Goal: Task Accomplishment & Management: Manage account settings

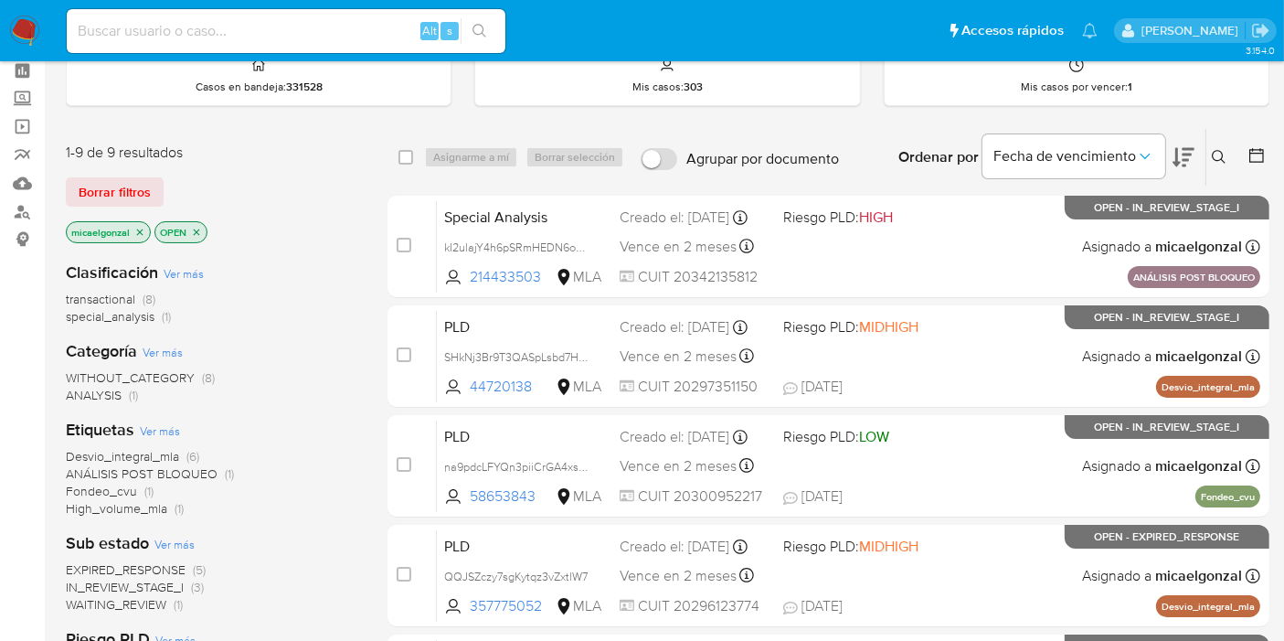
scroll to position [122, 0]
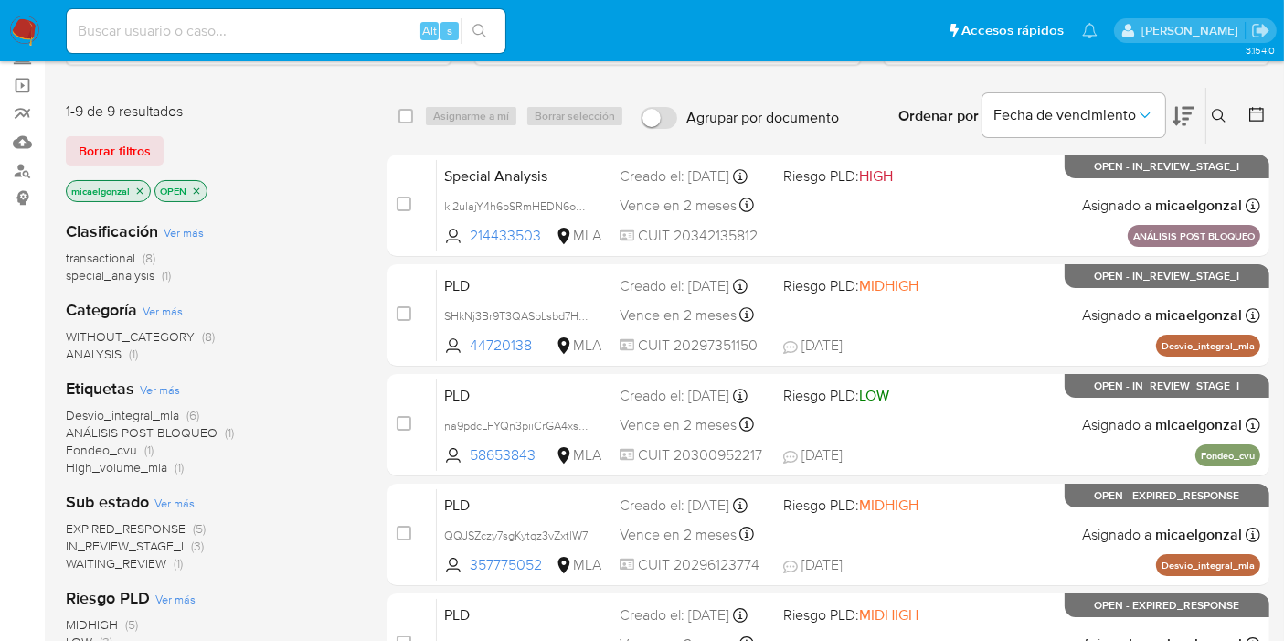
click at [143, 559] on span "WAITING_REVIEW" at bounding box center [116, 563] width 101 height 18
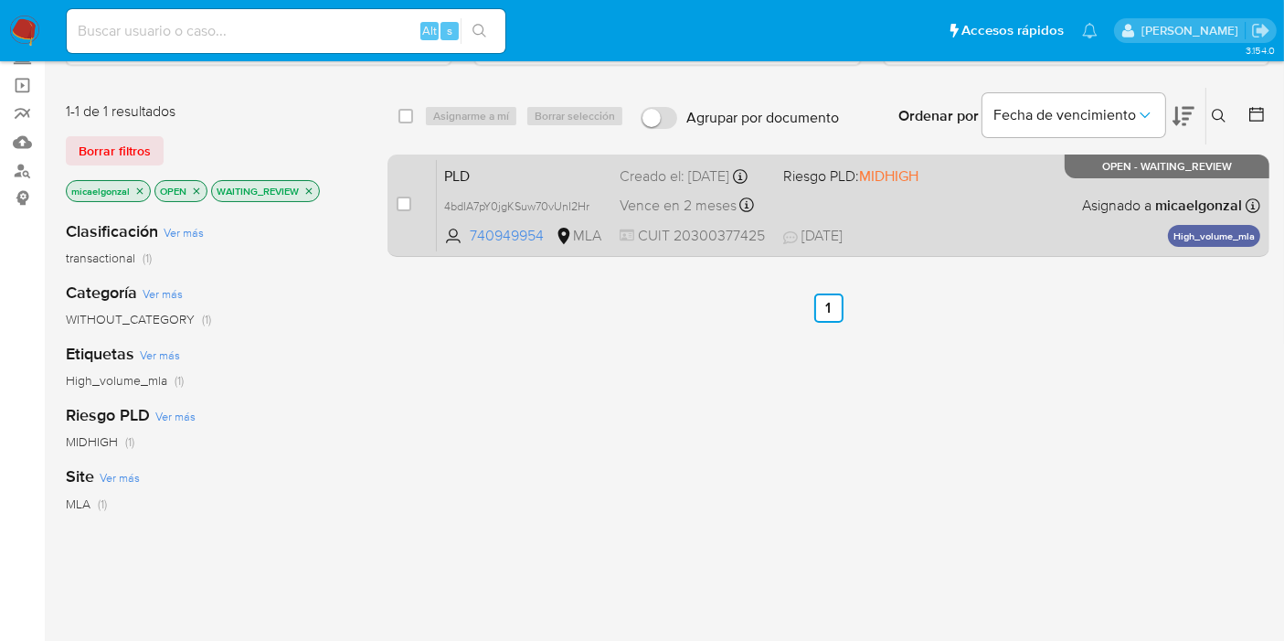
click at [605, 186] on div "PLD 4bdIA7pY0jgKSuw70vUnI2Hr 740949954 MLA Riesgo PLD: MIDHIGH Creado el: 12/07…" at bounding box center [848, 205] width 823 height 92
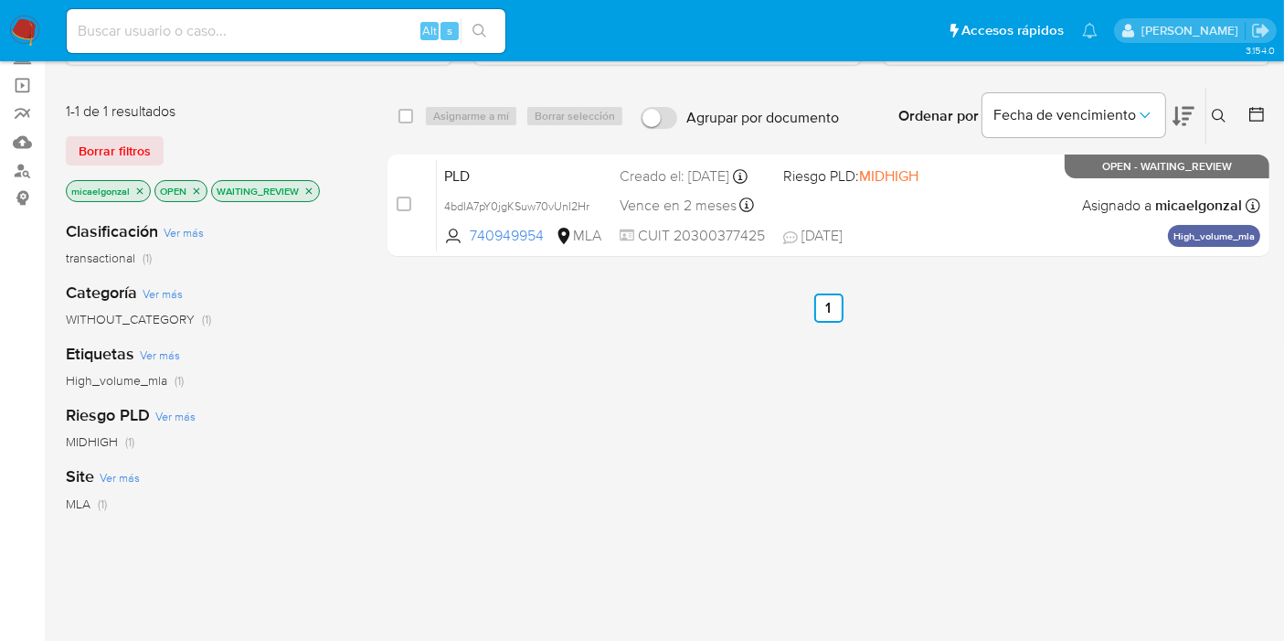
click at [10, 24] on img at bounding box center [24, 31] width 31 height 31
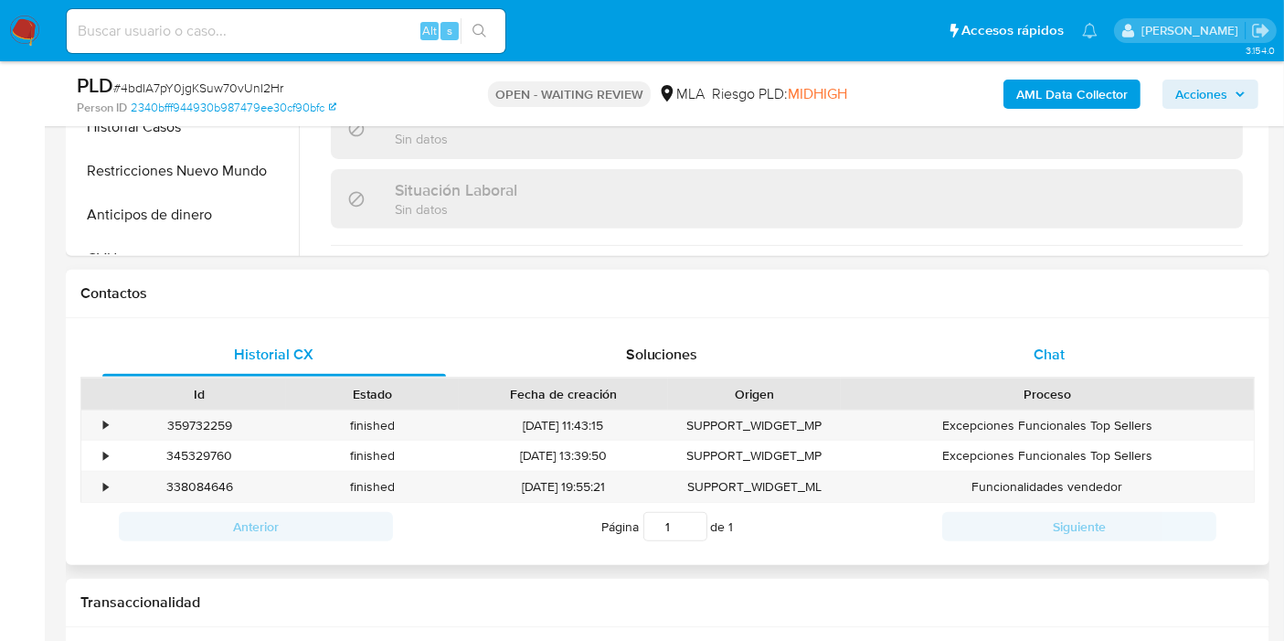
scroll to position [812, 0]
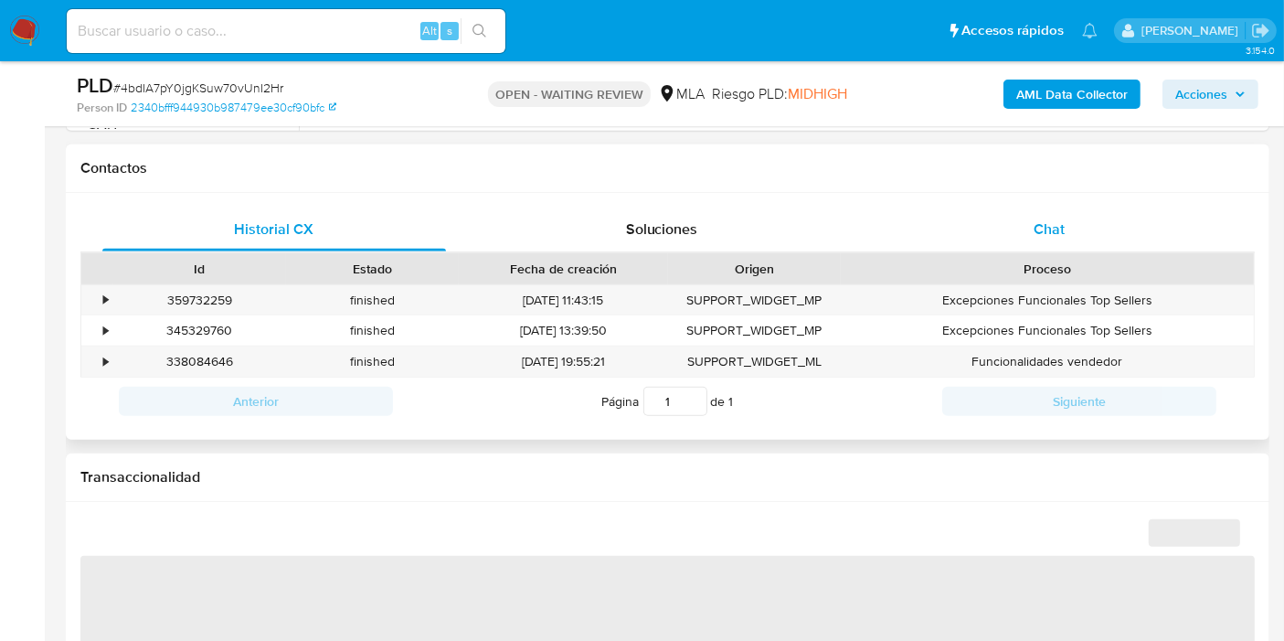
click at [1091, 234] on div "Chat" at bounding box center [1049, 229] width 344 height 44
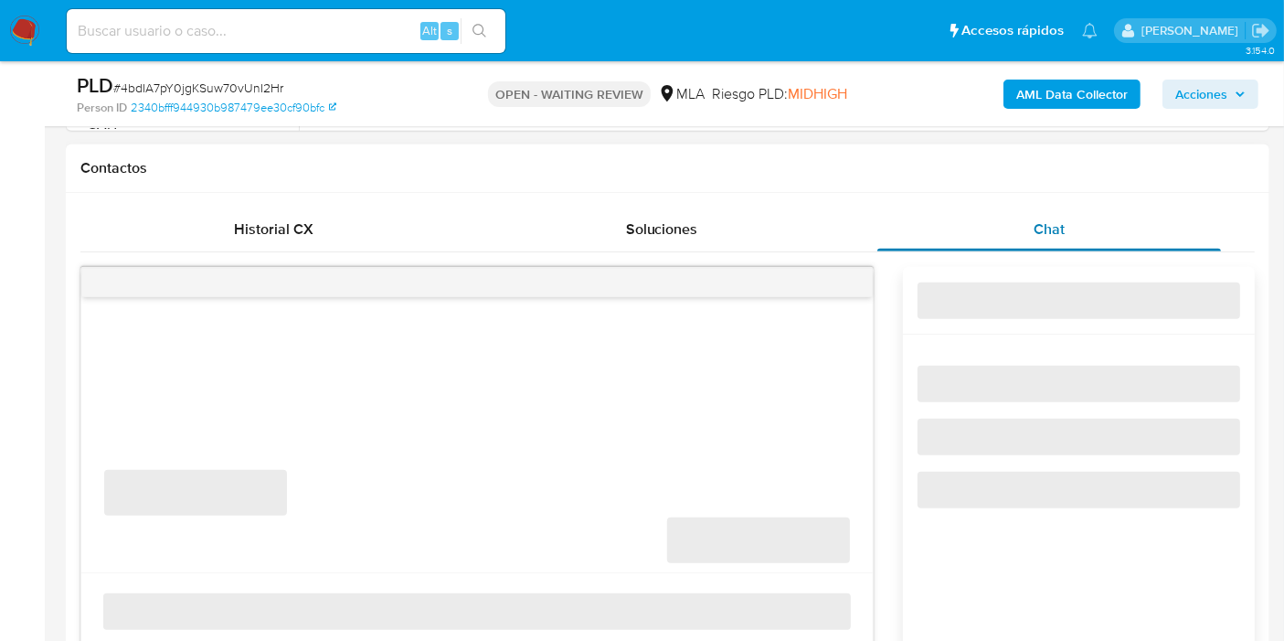
scroll to position [1007, 0]
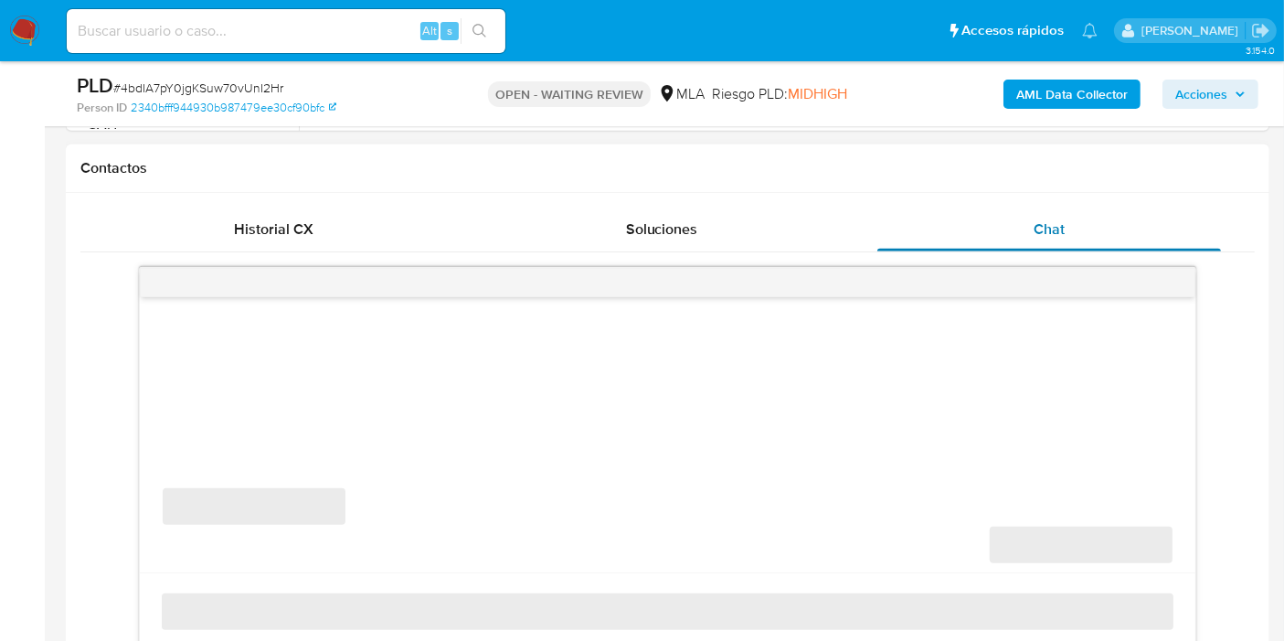
select select "10"
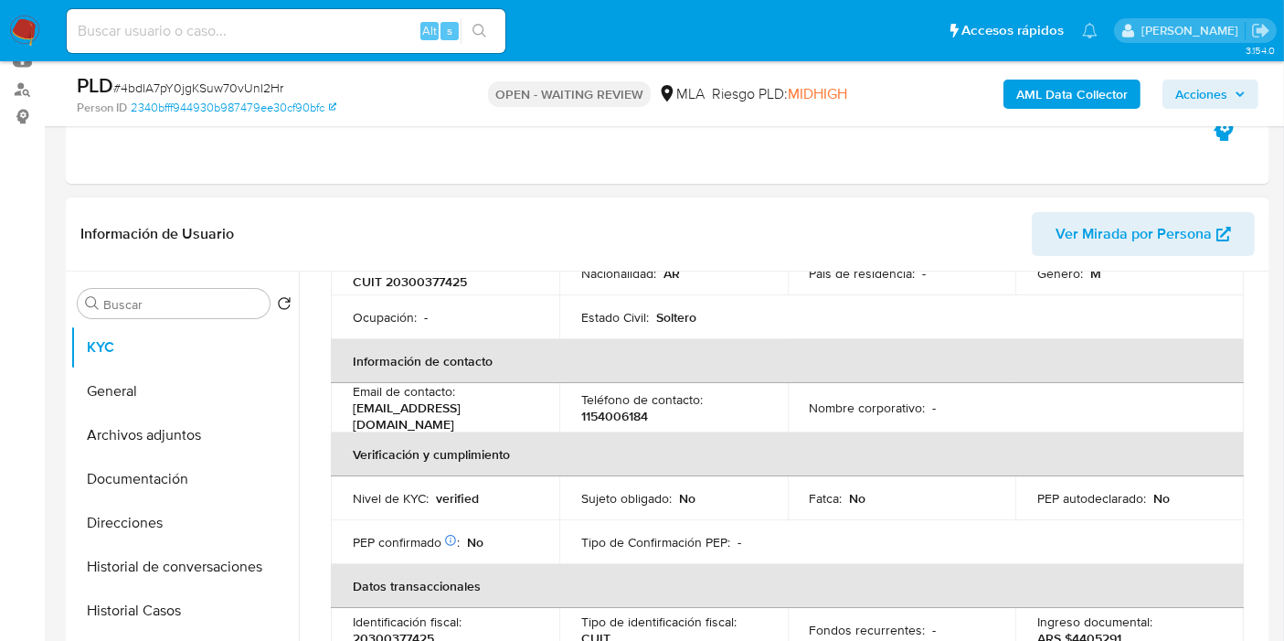
scroll to position [196, 0]
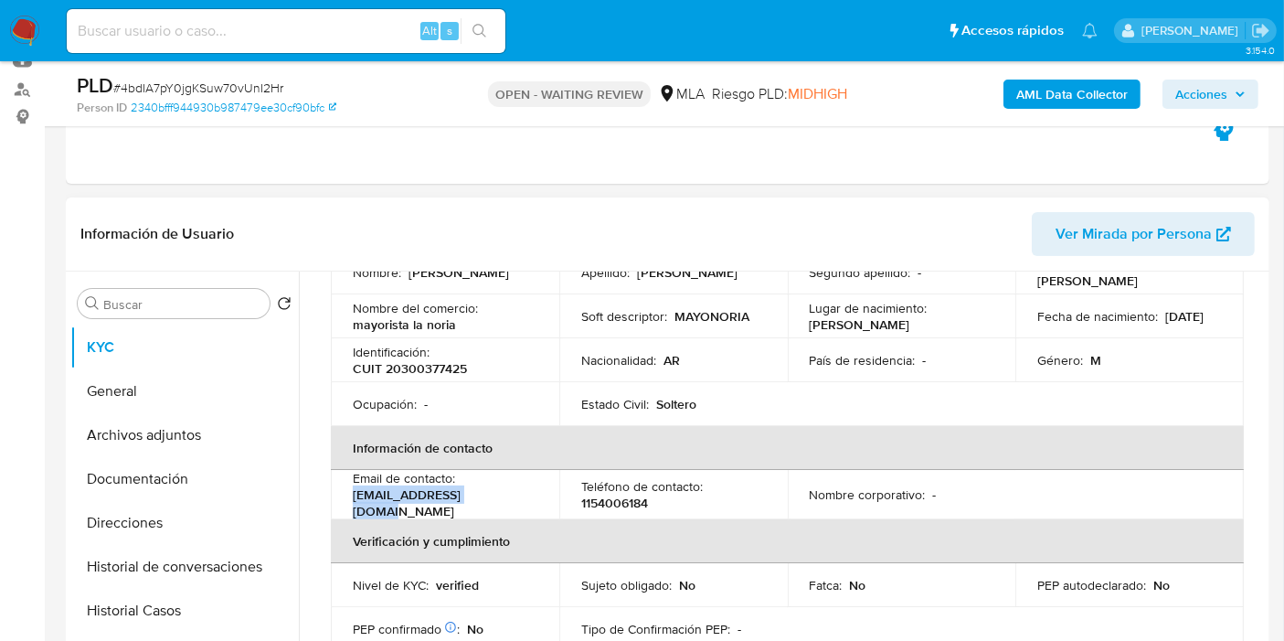
drag, startPoint x: 527, startPoint y: 504, endPoint x: 354, endPoint y: 503, distance: 173.6
click at [354, 503] on div "Email de contacto : mayolanoria@gmail.com" at bounding box center [445, 494] width 185 height 49
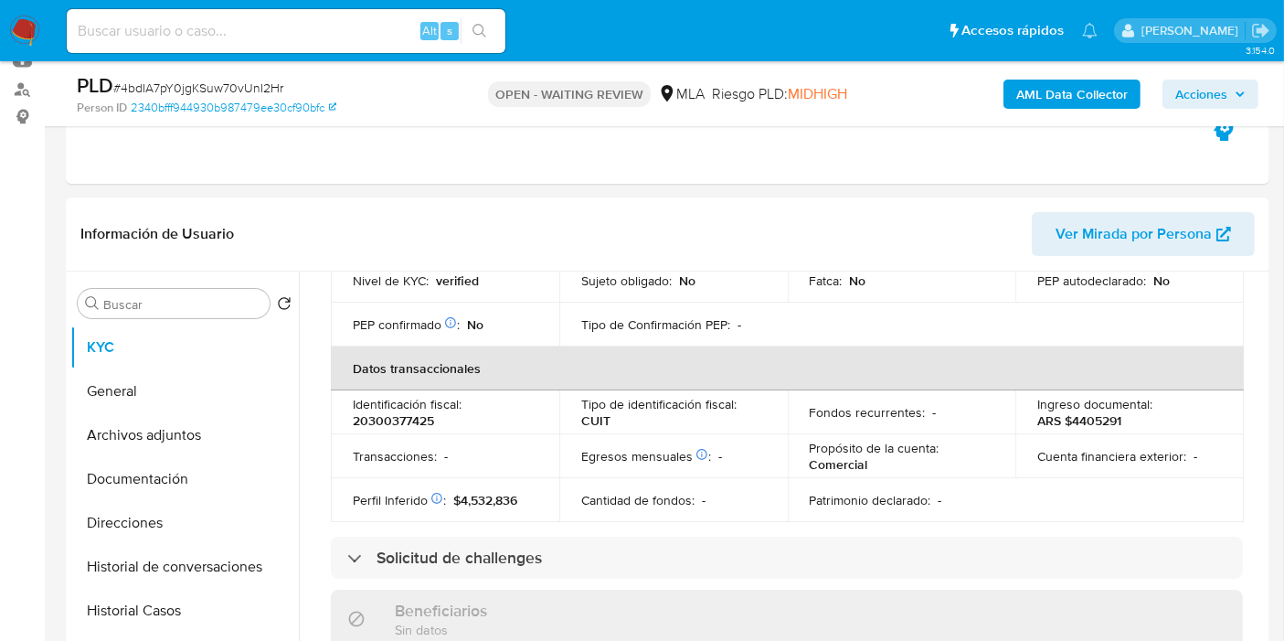
click at [20, 23] on img at bounding box center [24, 31] width 31 height 31
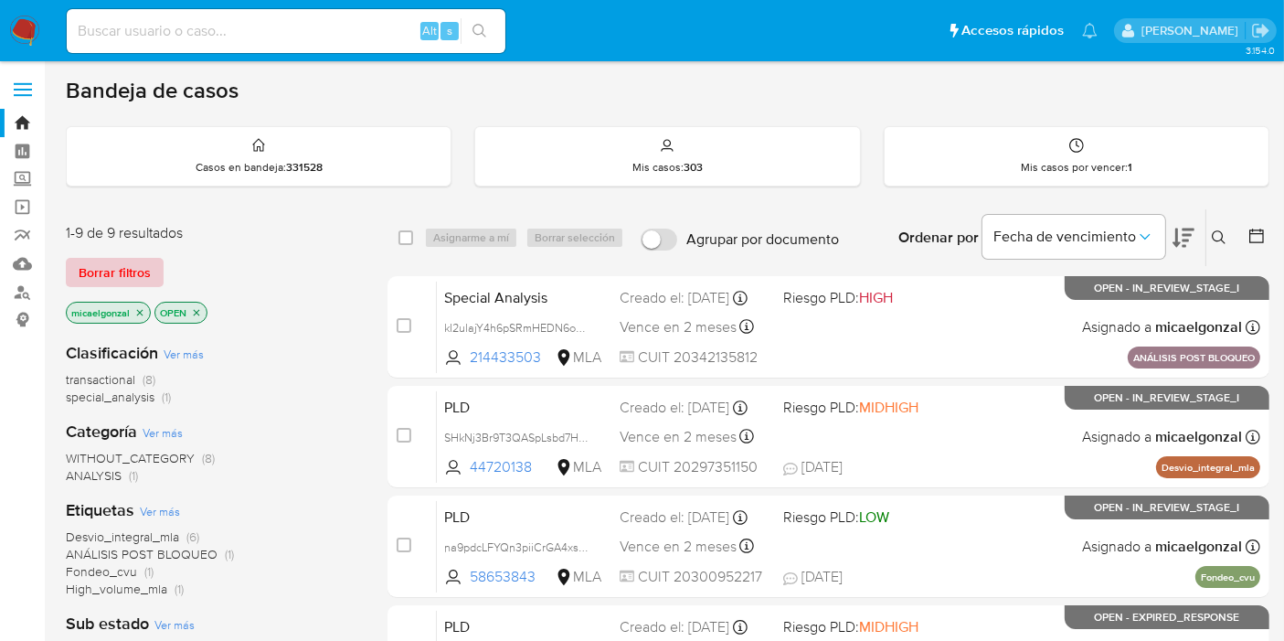
click at [146, 271] on span "Borrar filtros" at bounding box center [115, 273] width 72 height 26
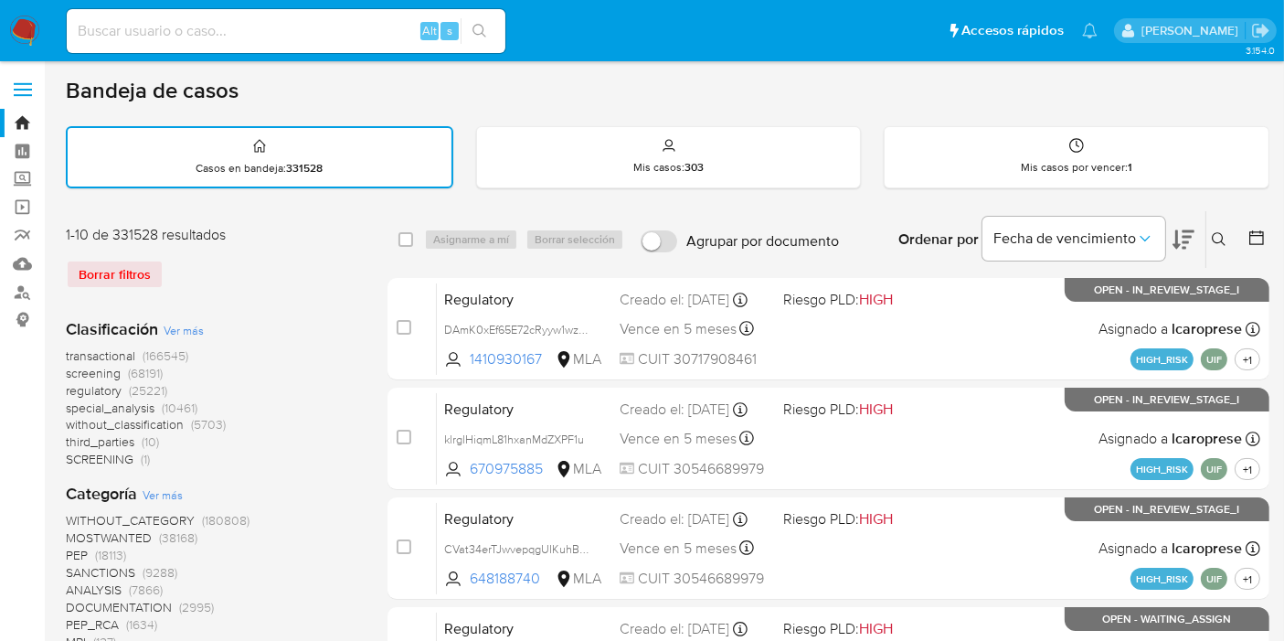
click at [1211, 231] on button at bounding box center [1221, 239] width 30 height 22
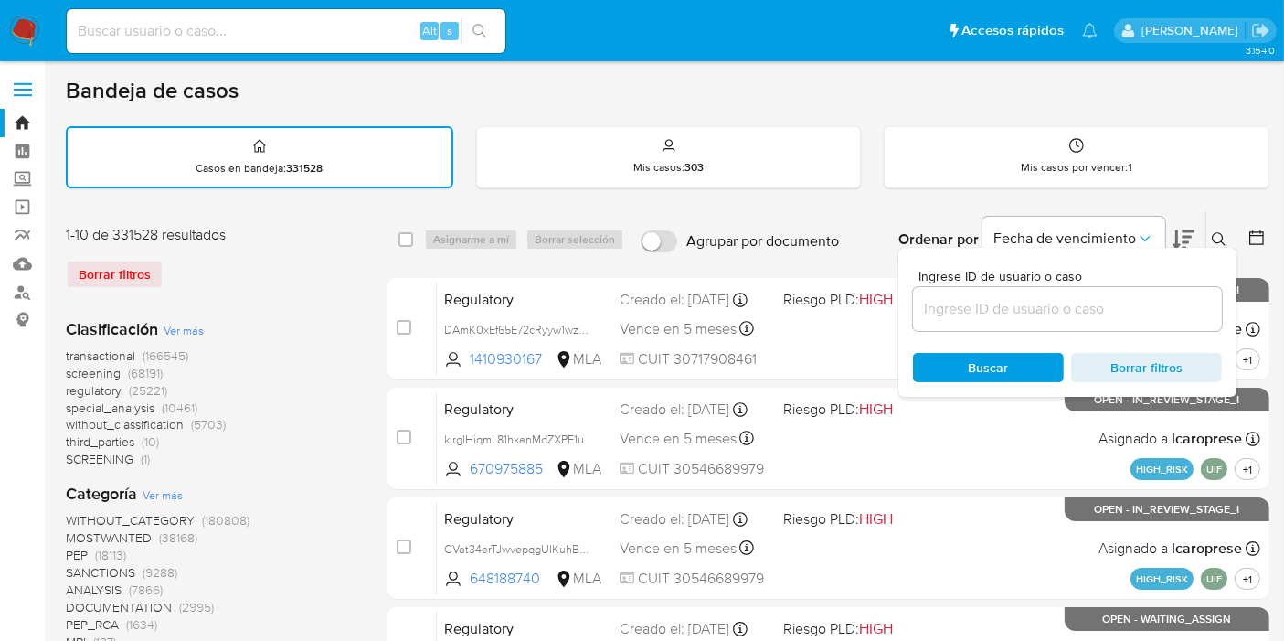
click at [926, 313] on input at bounding box center [1067, 309] width 309 height 24
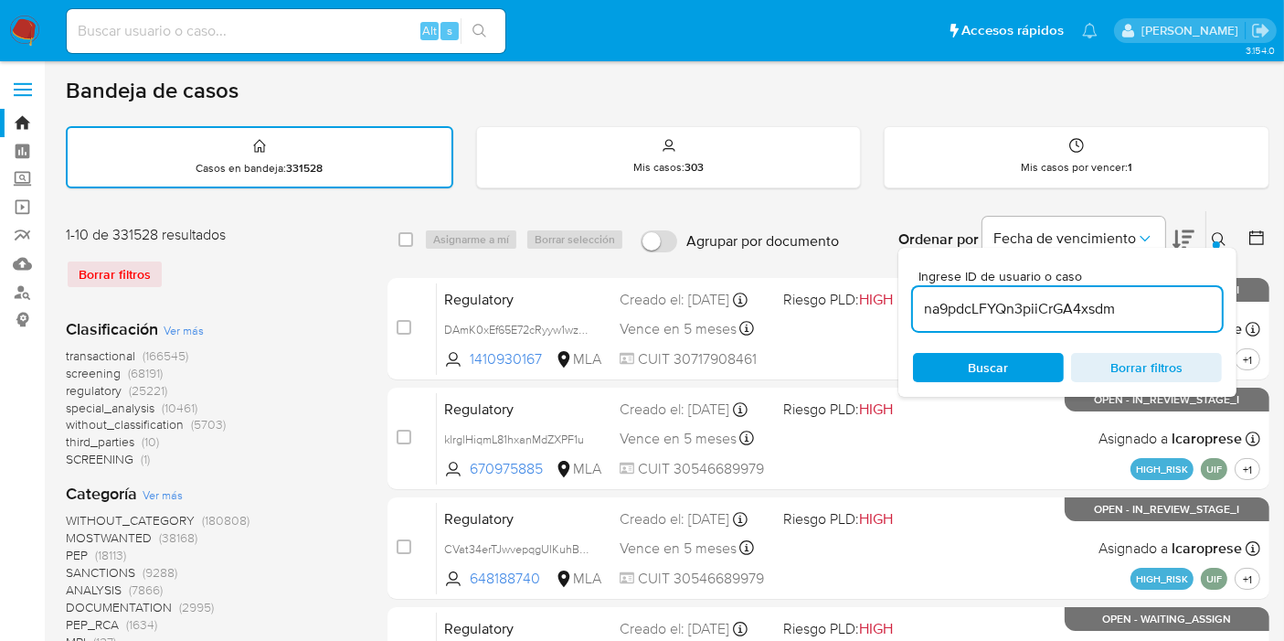
type input "na9pdcLFYQn3piiCrGA4xsdm"
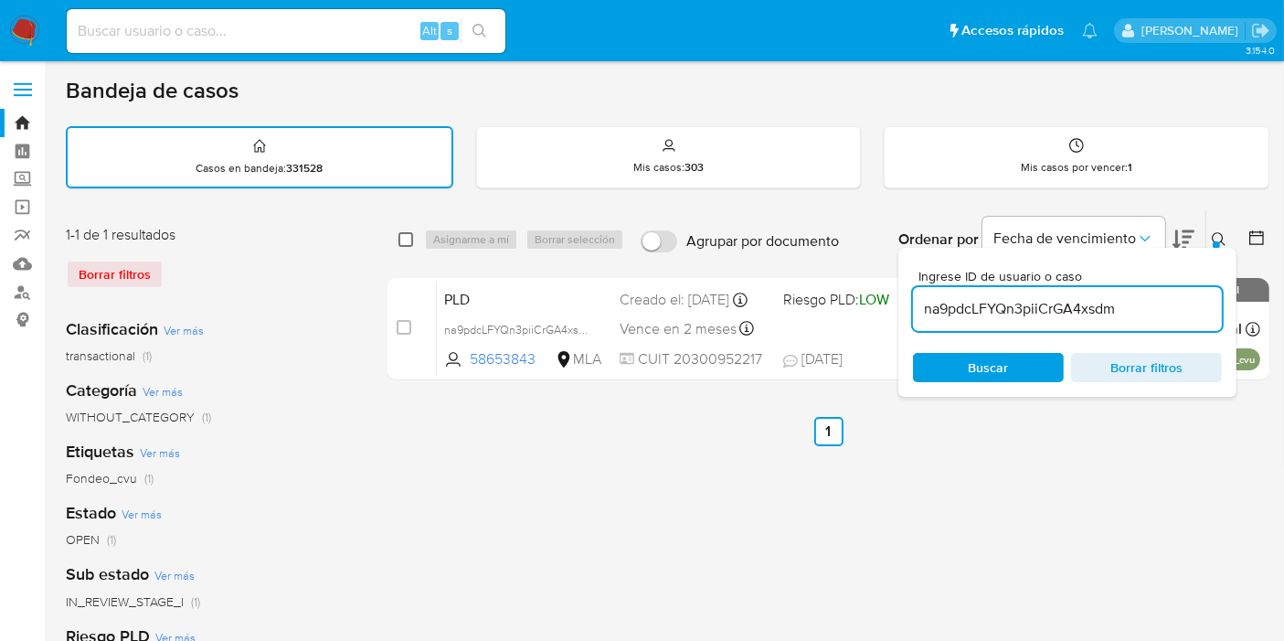
click at [401, 237] on input "checkbox" at bounding box center [405, 239] width 15 height 15
checkbox input "true"
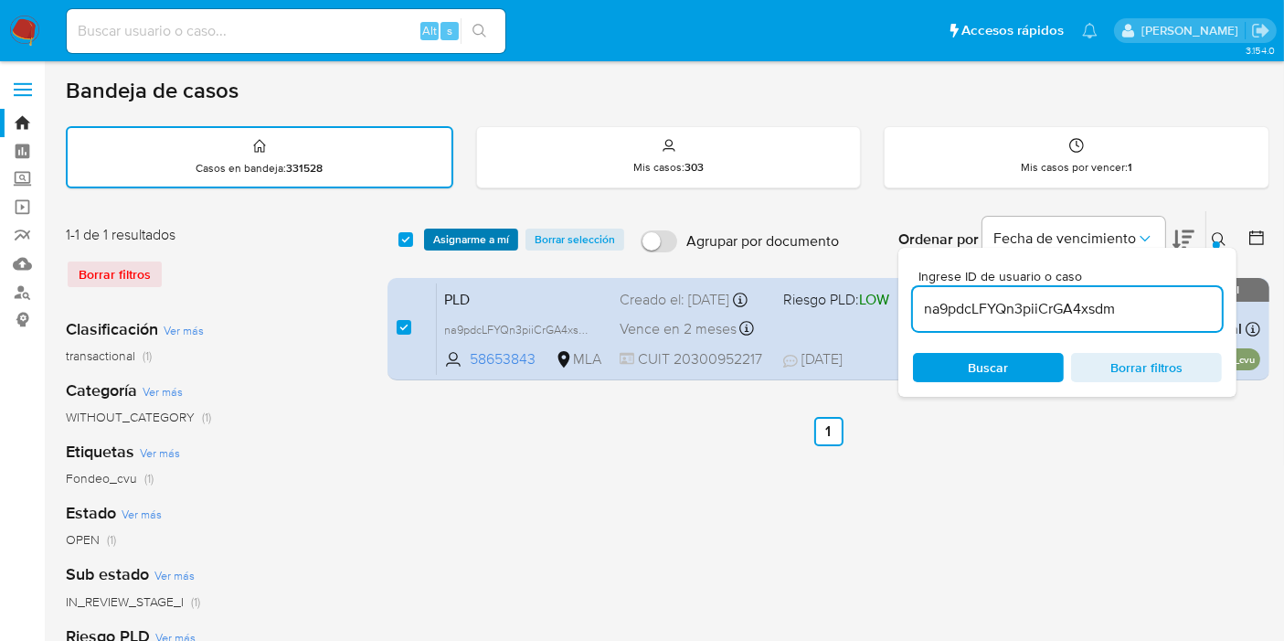
click at [475, 230] on span "Asignarme a mí" at bounding box center [471, 239] width 76 height 18
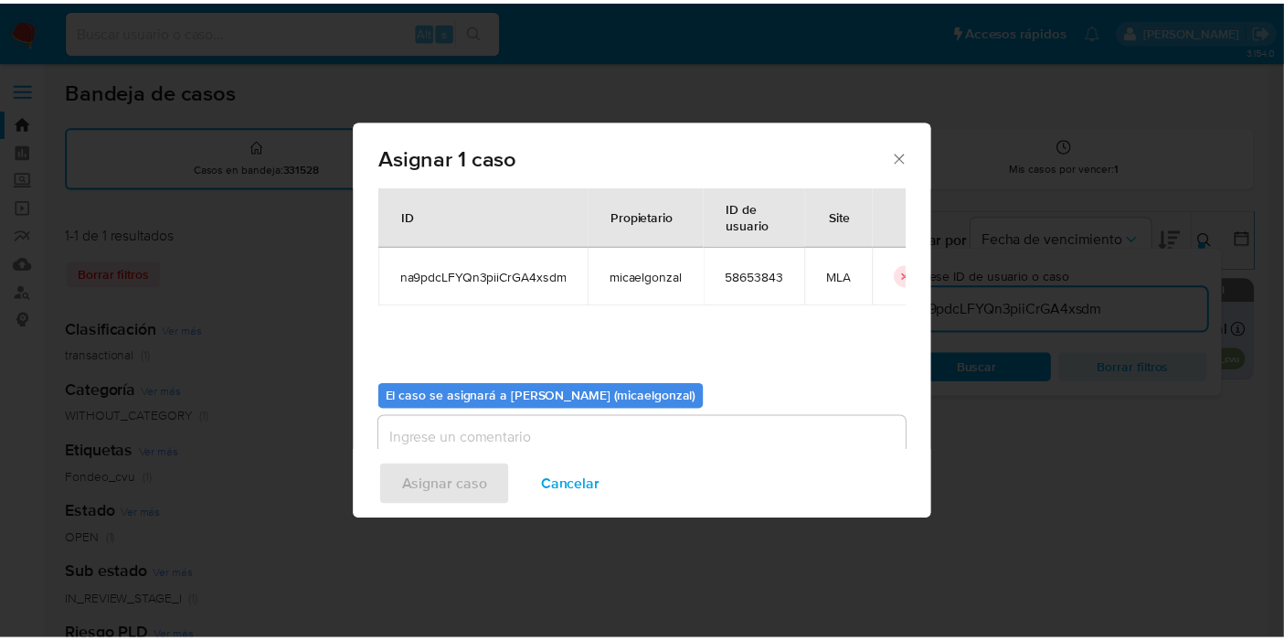
scroll to position [93, 0]
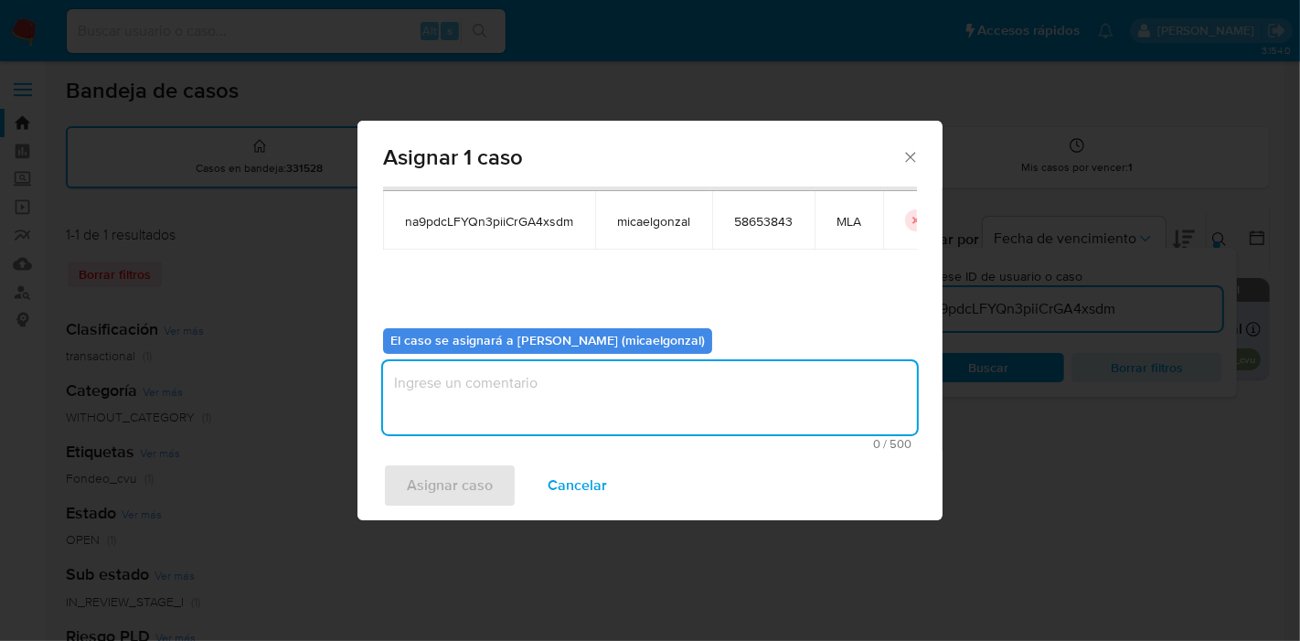
click at [608, 408] on textarea "assign-modal" at bounding box center [650, 397] width 534 height 73
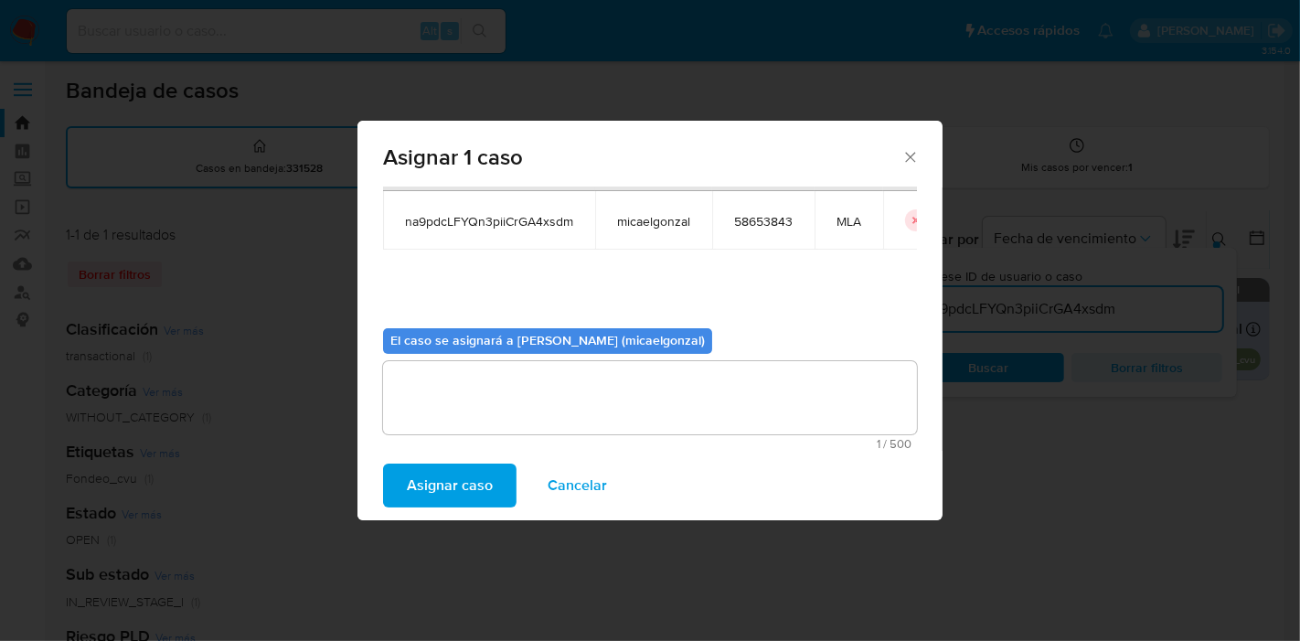
click at [488, 493] on span "Asignar caso" at bounding box center [450, 485] width 86 height 40
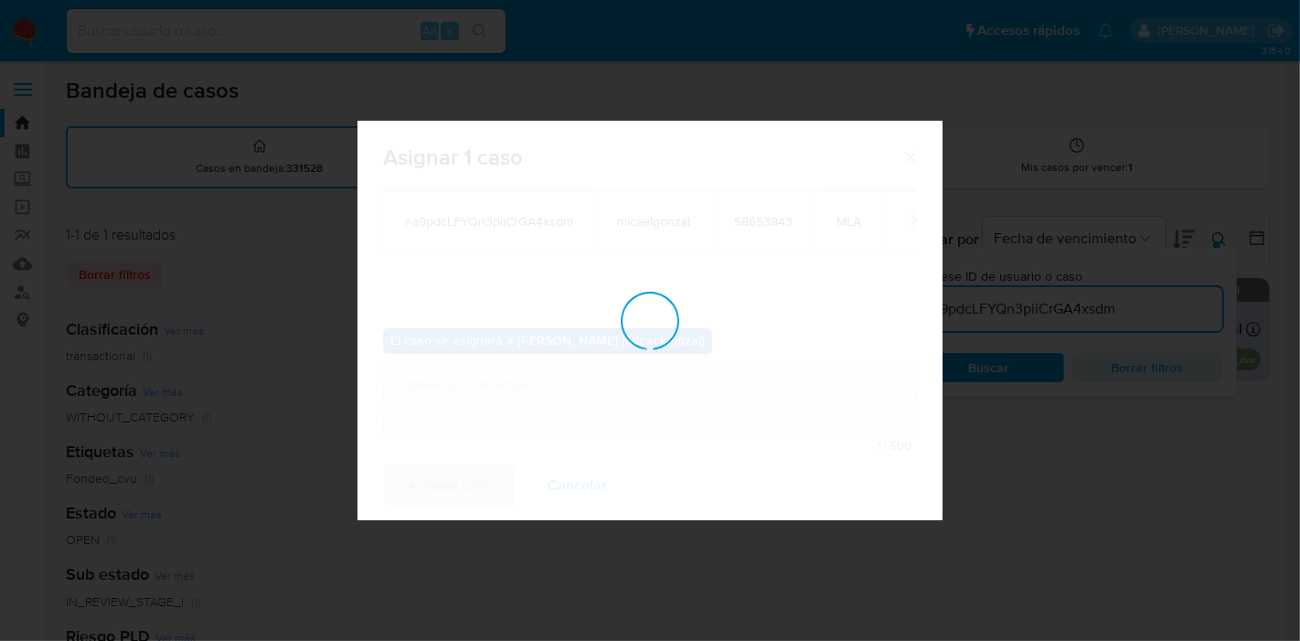
checkbox input "false"
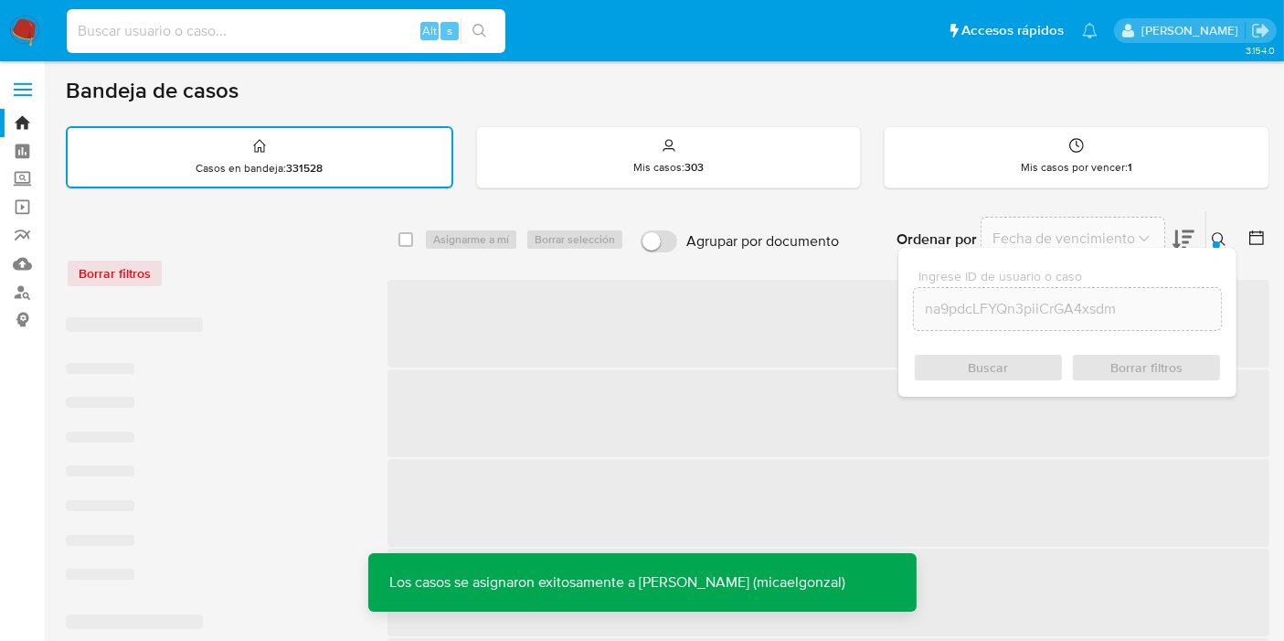
click at [185, 32] on input at bounding box center [286, 31] width 439 height 24
paste input "na9pdcLFYQn3piiCrGA4xsdm"
type input "na9pdcLFYQn3piiCrGA4xsdm"
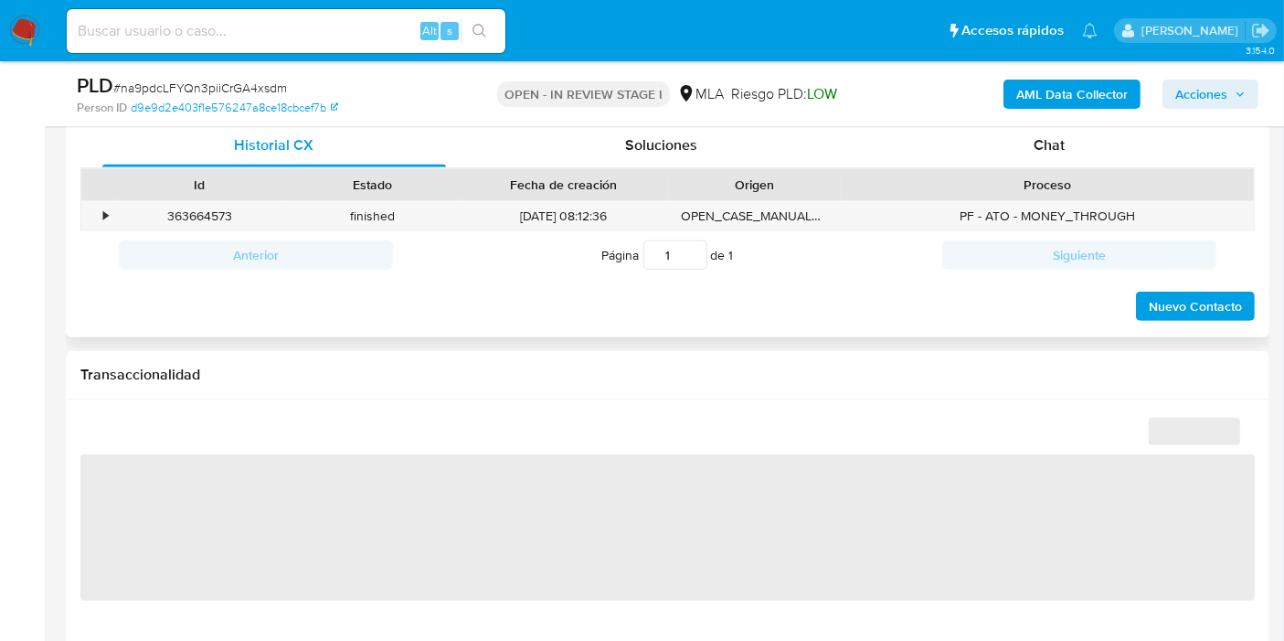
scroll to position [812, 0]
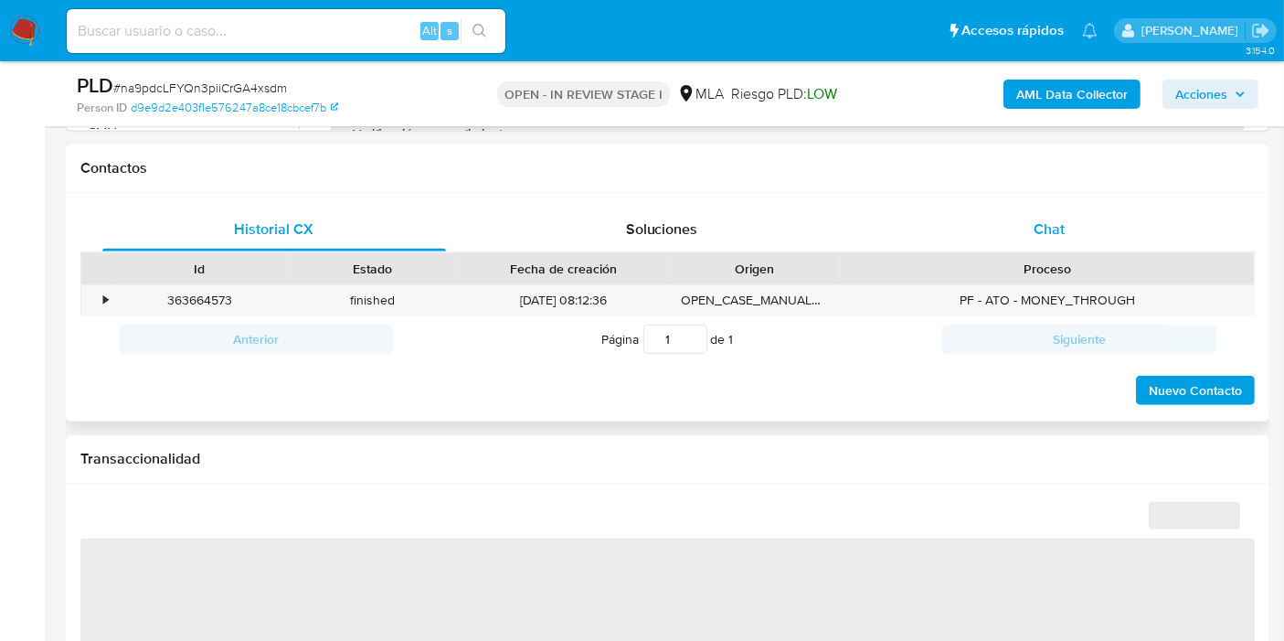
click at [1117, 227] on div "Chat" at bounding box center [1049, 229] width 344 height 44
select select "10"
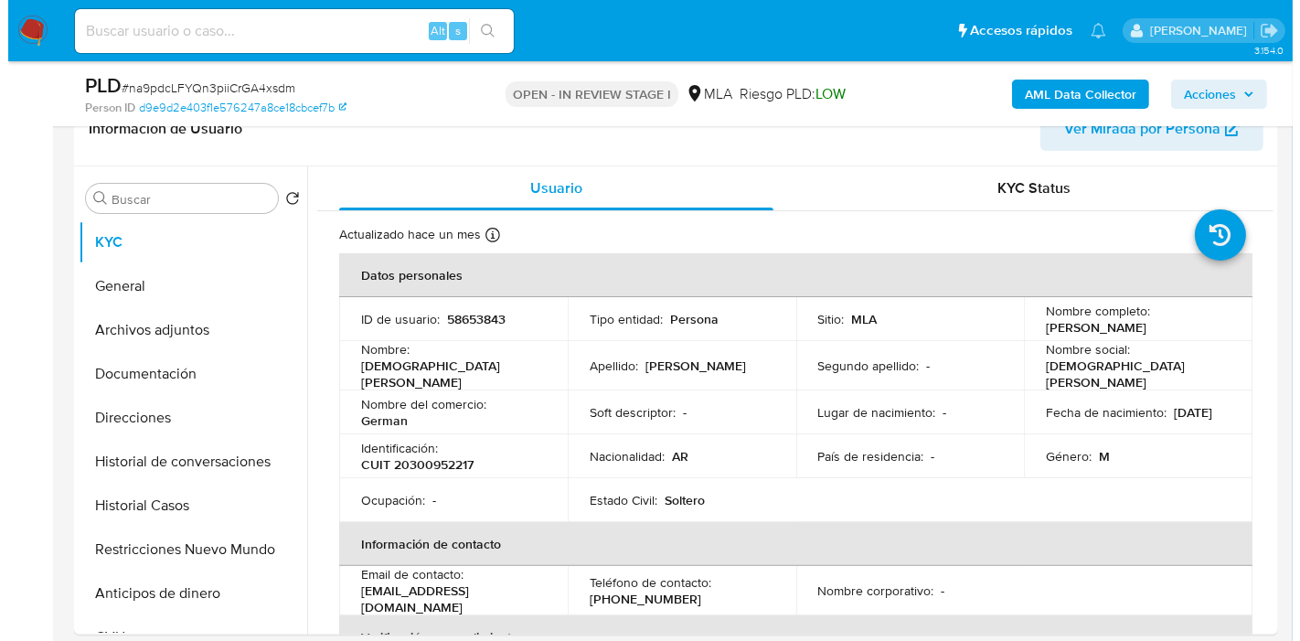
scroll to position [304, 0]
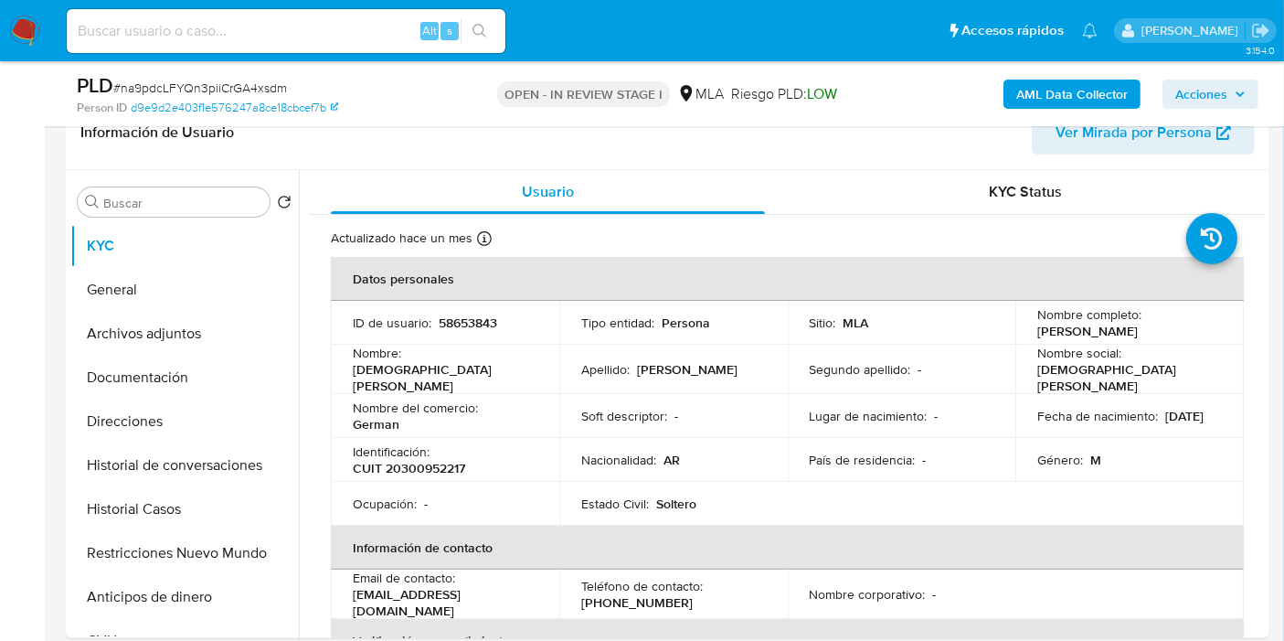
click at [1095, 88] on b "AML Data Collector" at bounding box center [1071, 94] width 111 height 29
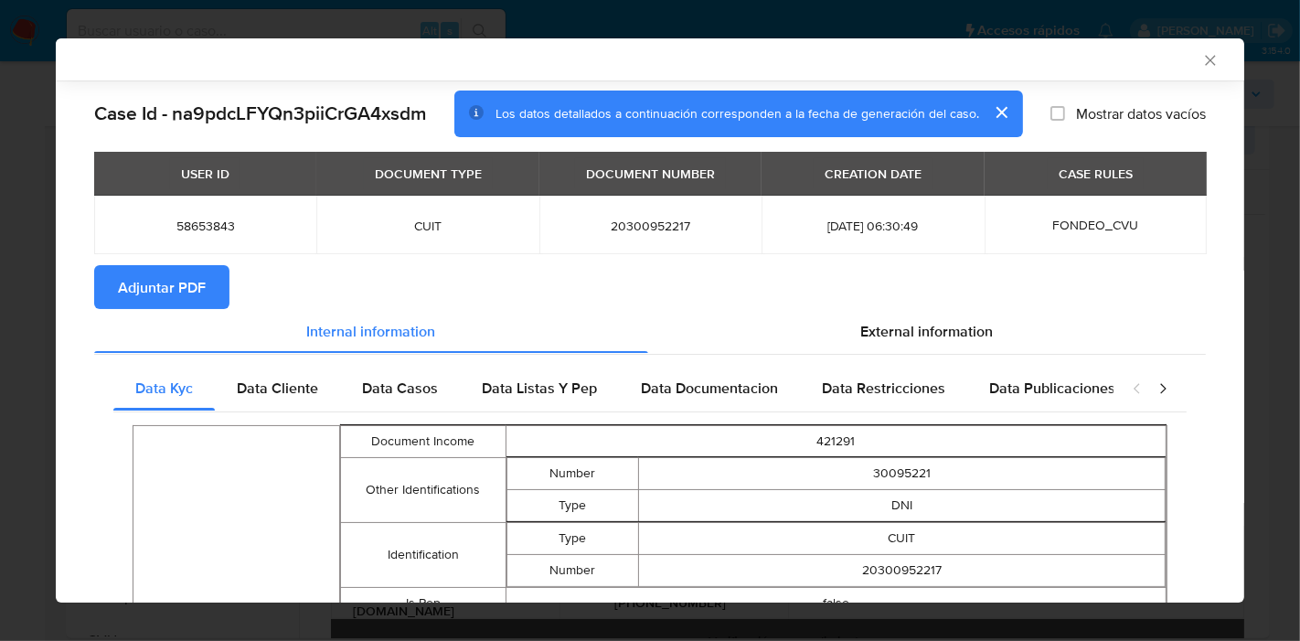
scroll to position [0, 0]
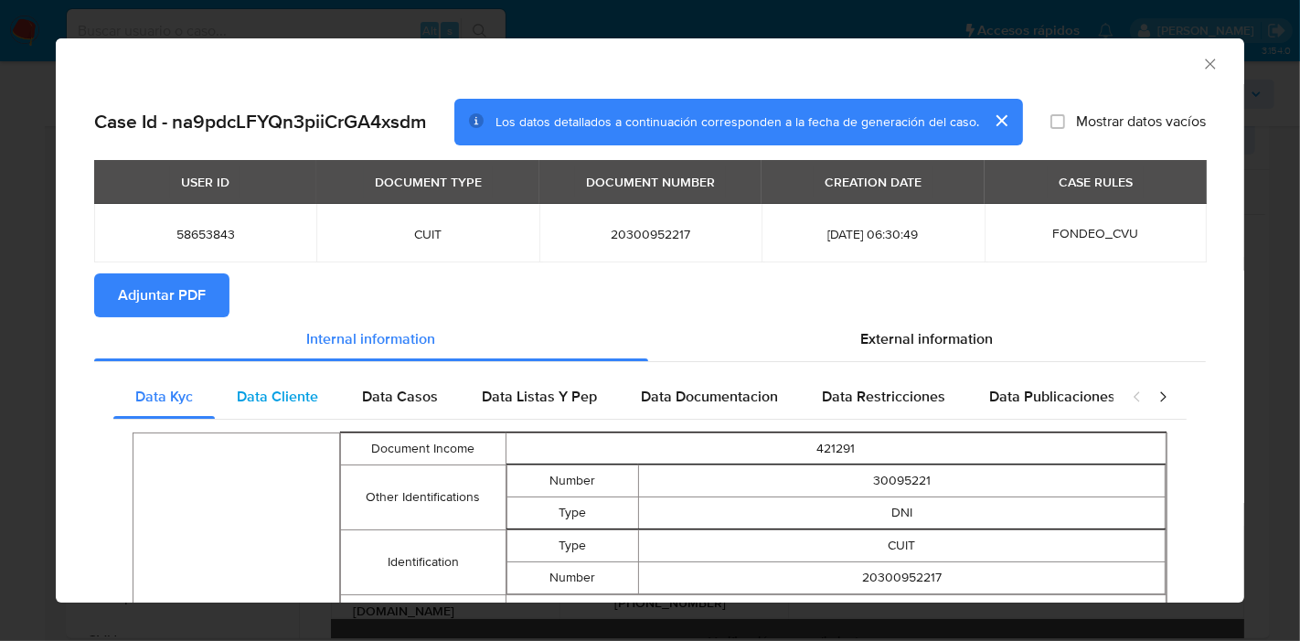
click at [294, 398] on span "Data Cliente" at bounding box center [277, 396] width 81 height 21
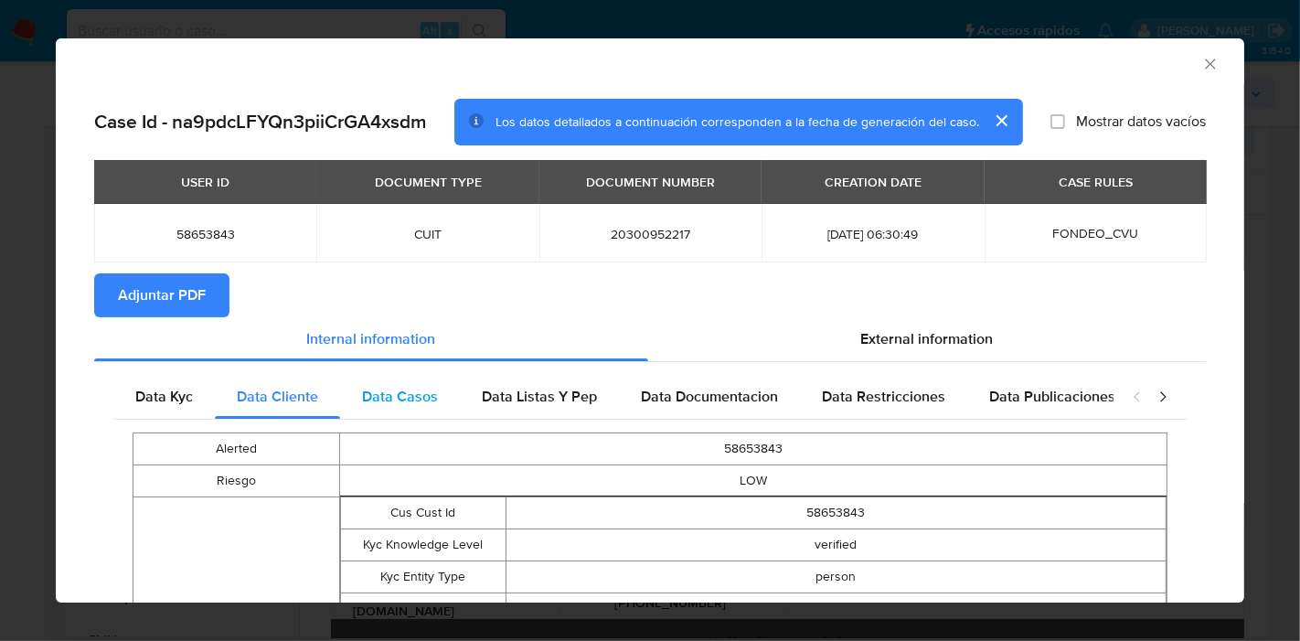
click at [409, 392] on span "Data Casos" at bounding box center [400, 396] width 76 height 21
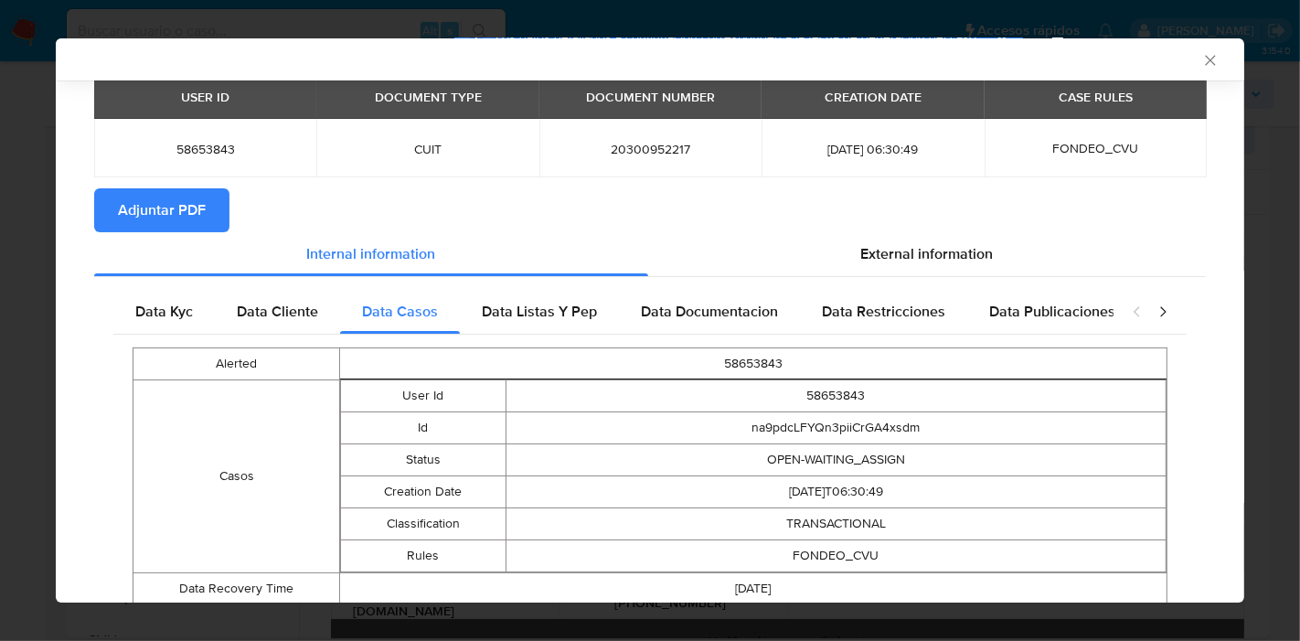
scroll to position [147, 0]
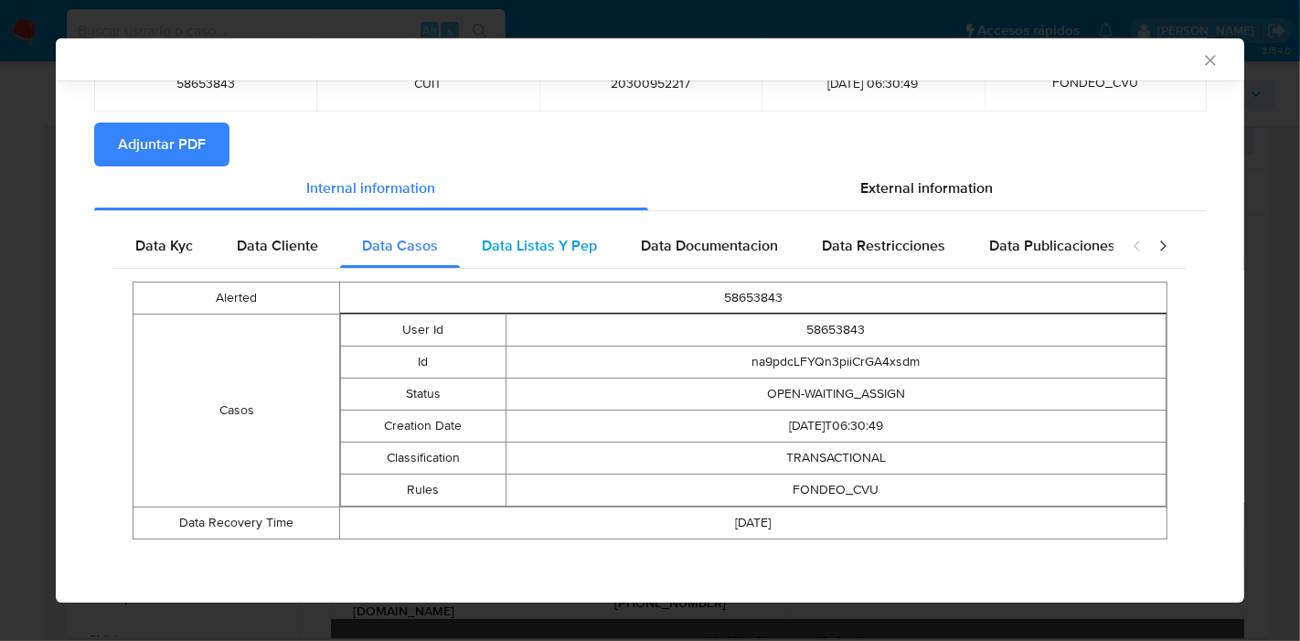
click at [561, 239] on span "Data Listas Y Pep" at bounding box center [539, 245] width 115 height 21
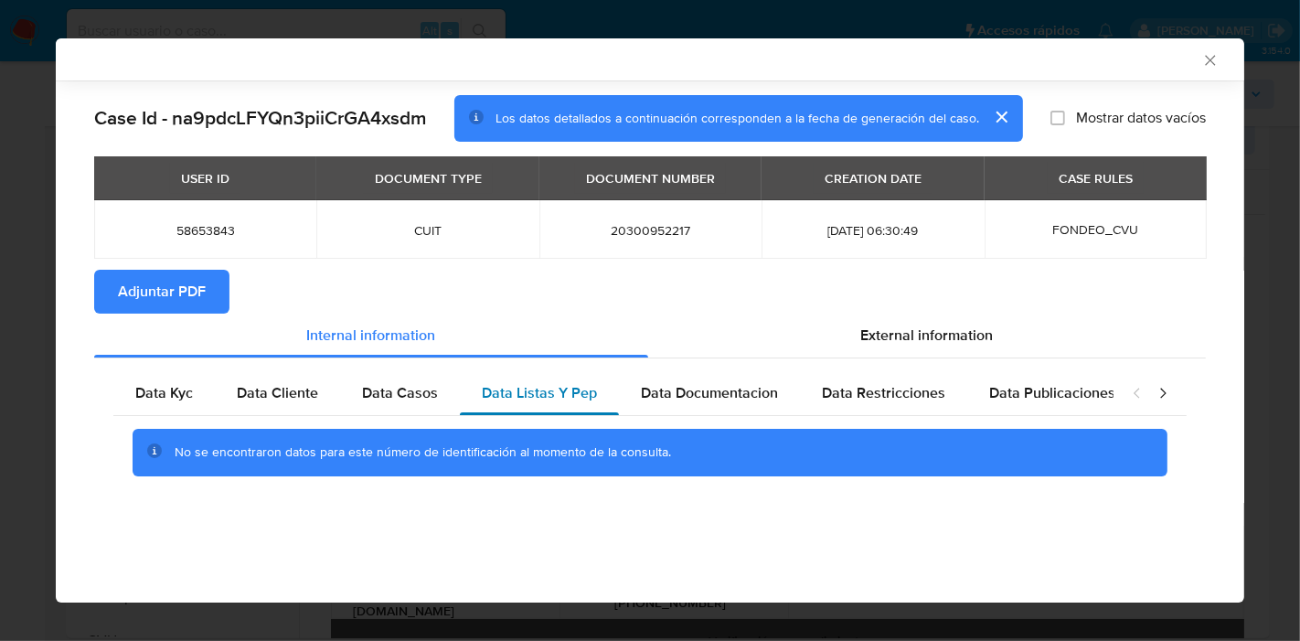
scroll to position [0, 0]
click at [750, 398] on span "Data Documentacion" at bounding box center [709, 392] width 137 height 21
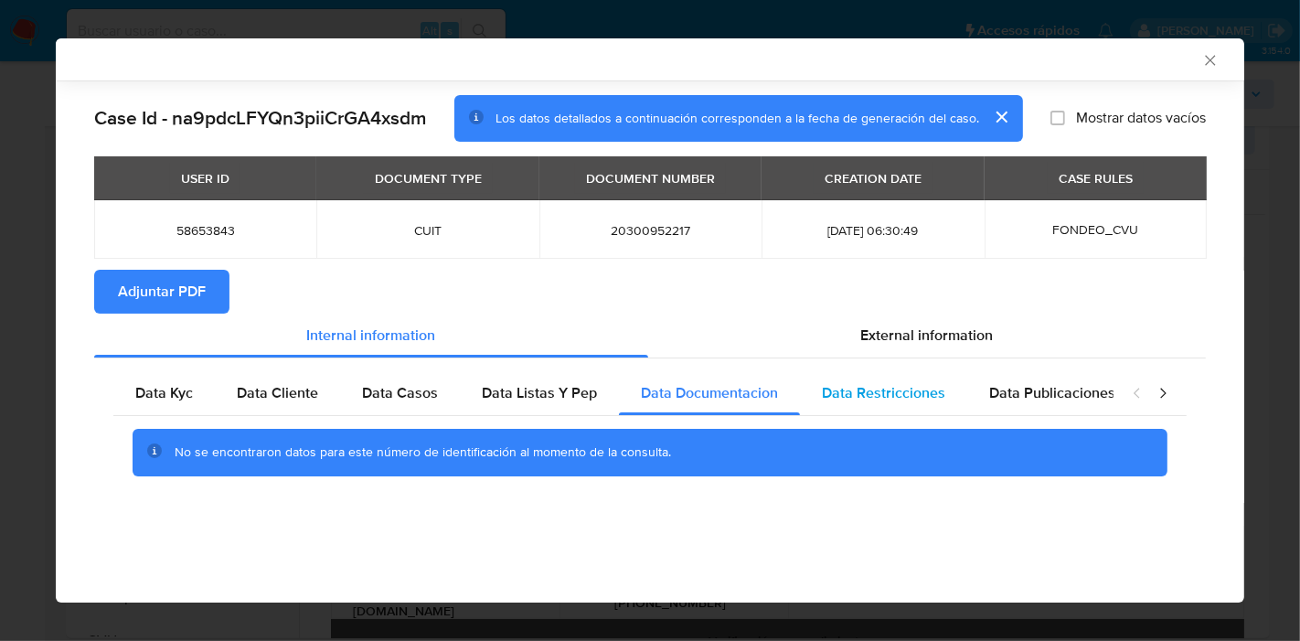
click at [856, 380] on div "Data Restricciones" at bounding box center [883, 393] width 167 height 44
drag, startPoint x: 1070, startPoint y: 394, endPoint x: 1191, endPoint y: 405, distance: 121.1
click at [1073, 395] on span "Data Publicaciones" at bounding box center [1052, 392] width 126 height 21
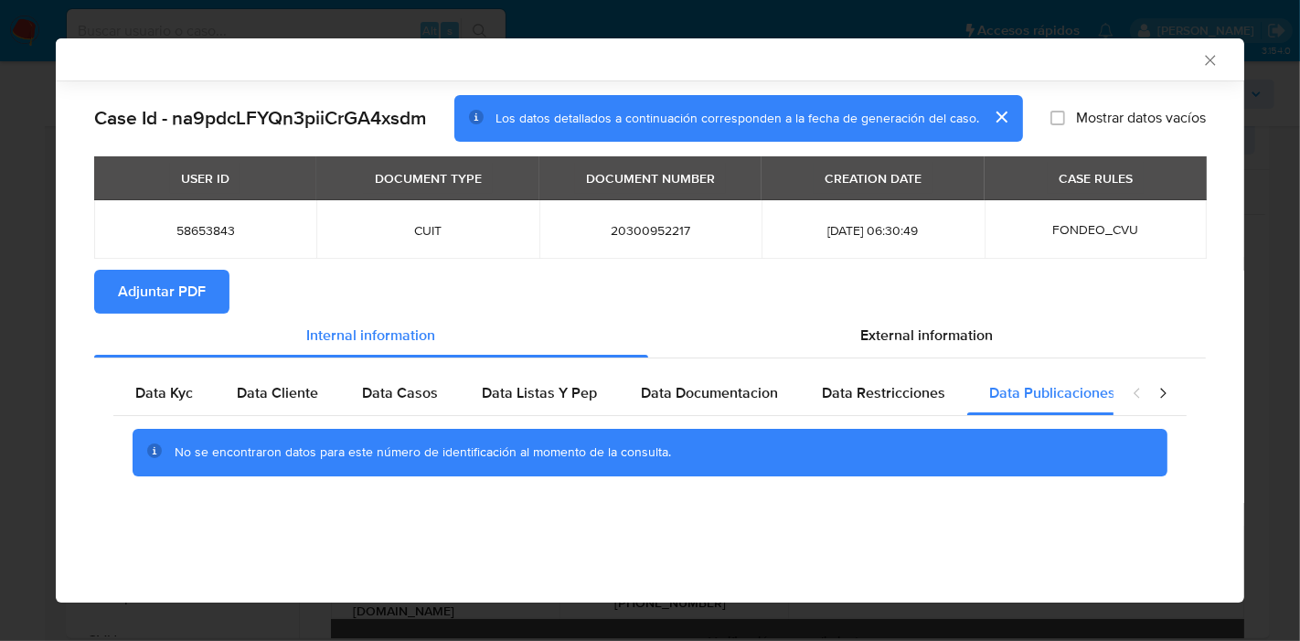
click at [1172, 393] on div "closure-recommendation-modal" at bounding box center [1149, 393] width 73 height 44
click at [1169, 391] on icon "closure-recommendation-modal" at bounding box center [1162, 393] width 18 height 18
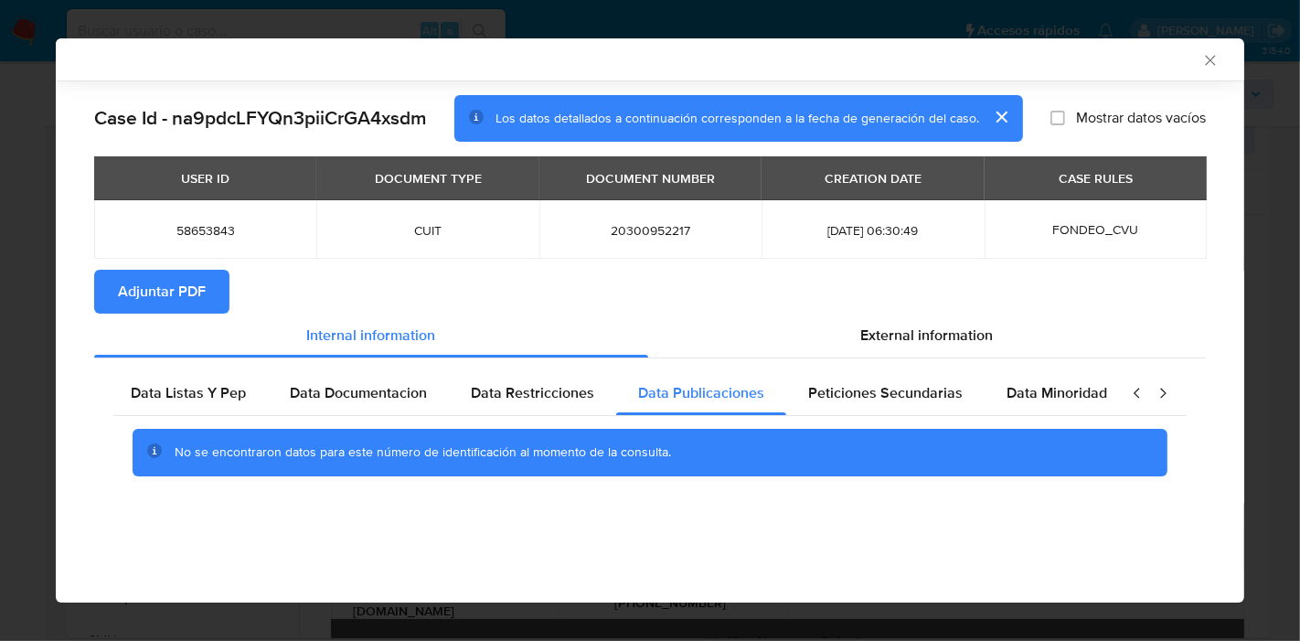
scroll to position [0, 355]
click at [892, 397] on span "Peticiones Secundarias" at bounding box center [880, 392] width 154 height 21
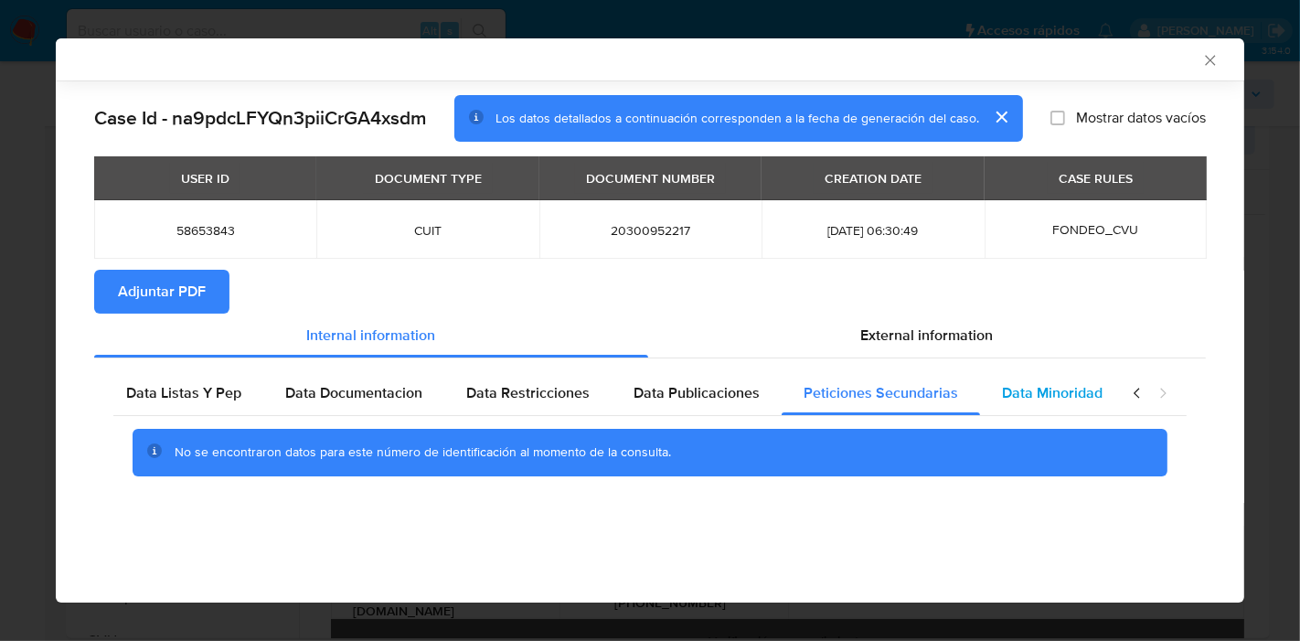
click at [1058, 399] on span "Data Minoridad" at bounding box center [1052, 392] width 101 height 21
click at [1132, 390] on icon "closure-recommendation-modal" at bounding box center [1137, 393] width 18 height 18
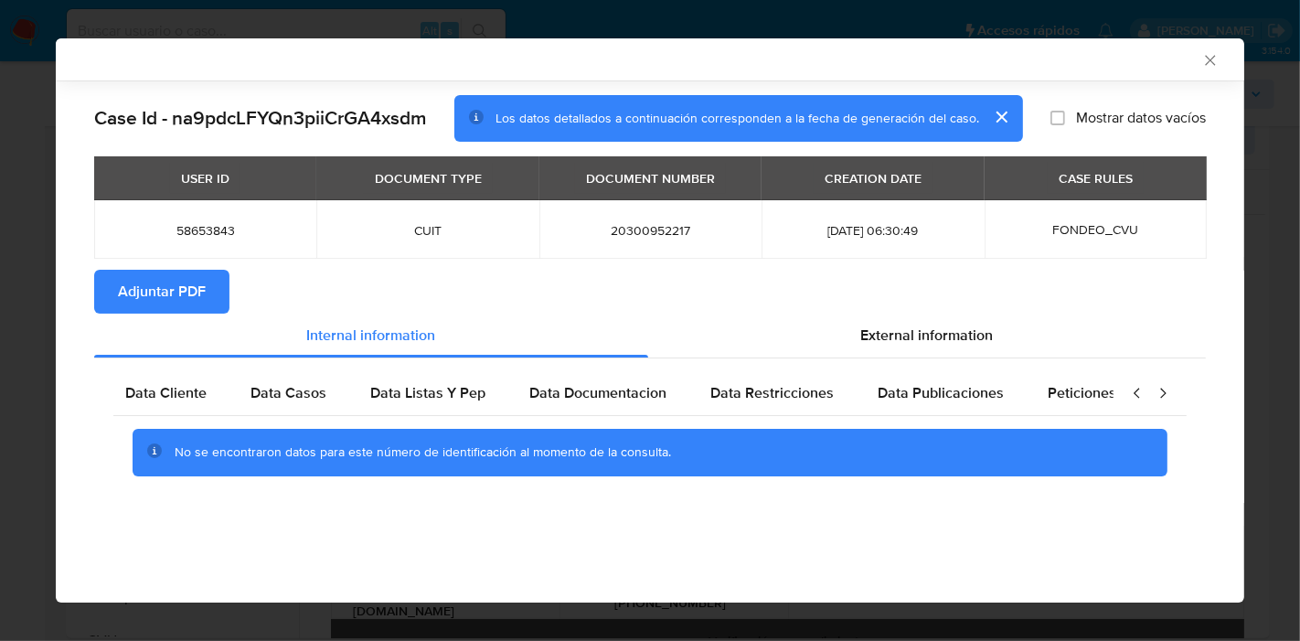
scroll to position [0, 0]
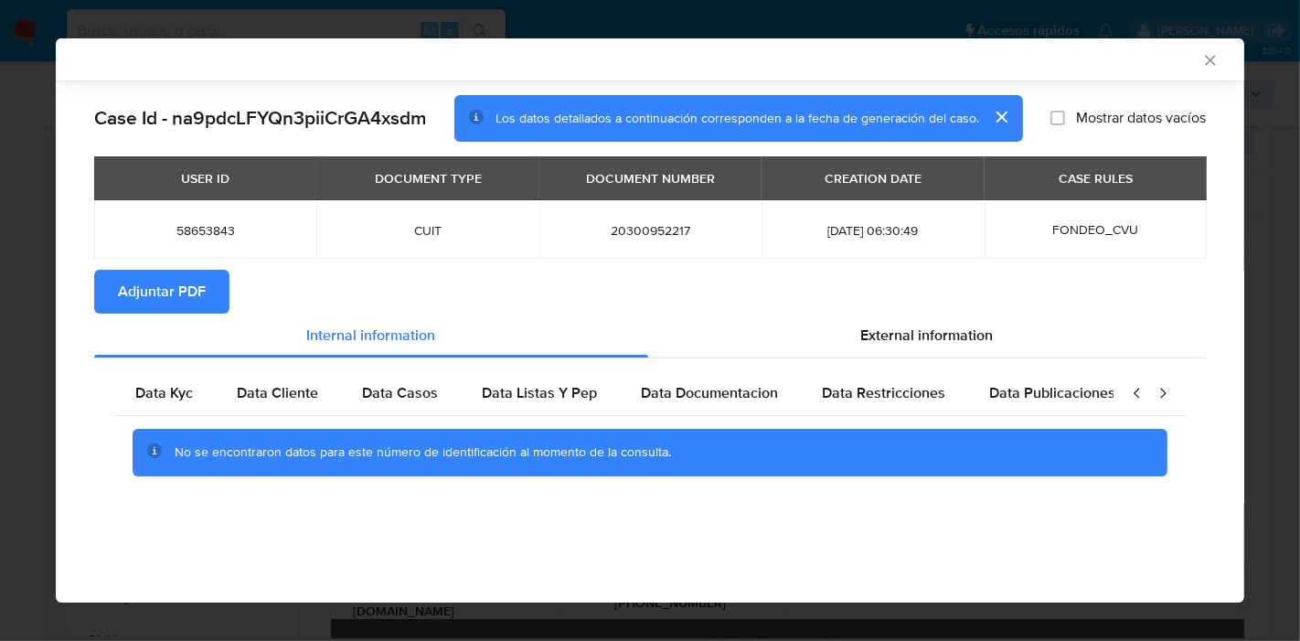
click at [1132, 390] on icon "closure-recommendation-modal" at bounding box center [1137, 393] width 18 height 18
click at [149, 400] on span "Data Kyc" at bounding box center [164, 392] width 58 height 21
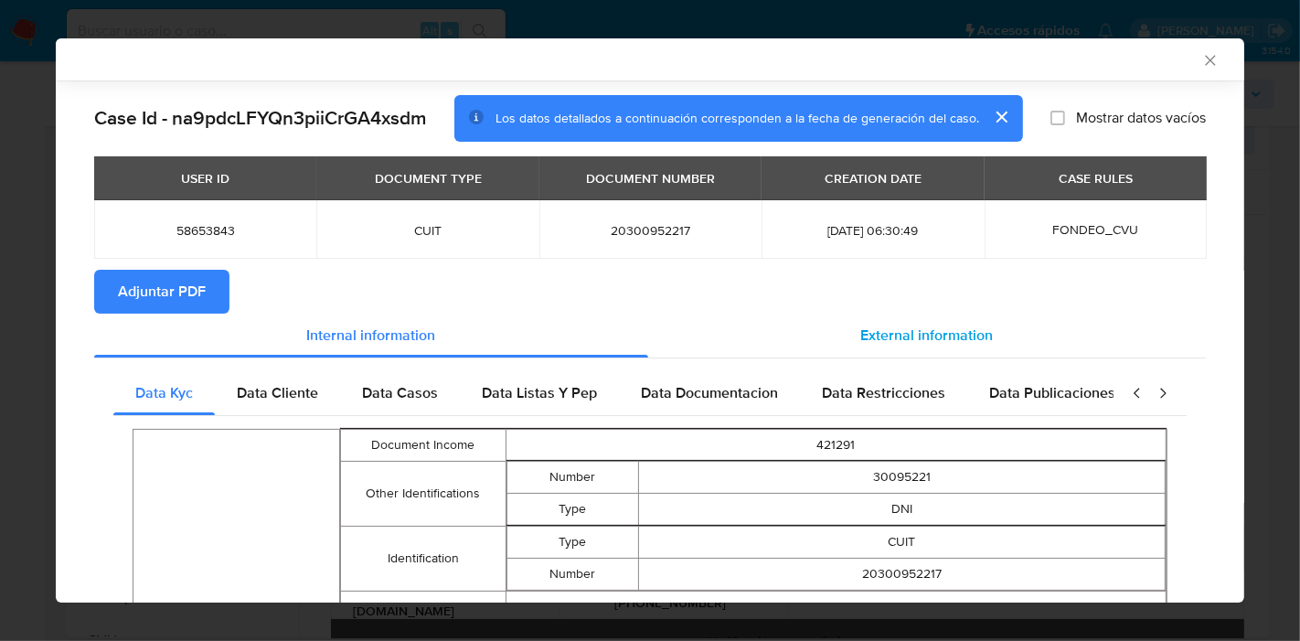
click at [882, 354] on div "External information" at bounding box center [926, 335] width 557 height 44
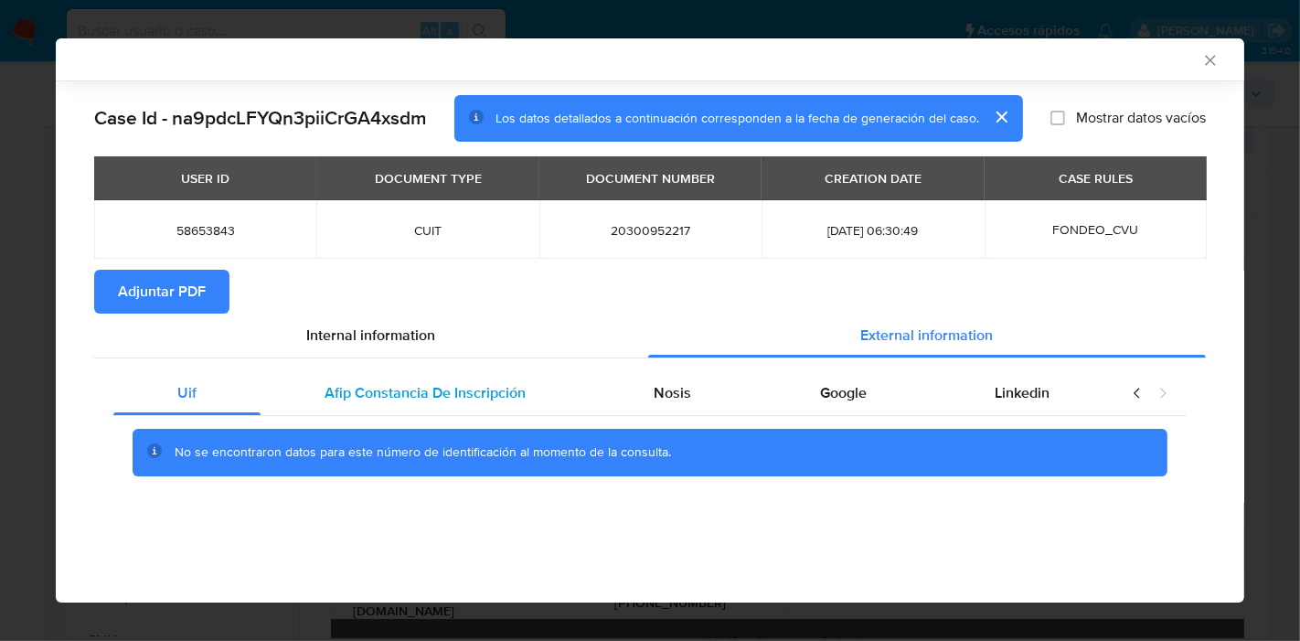
click at [448, 385] on span "Afip Constancia De Inscripción" at bounding box center [424, 392] width 201 height 21
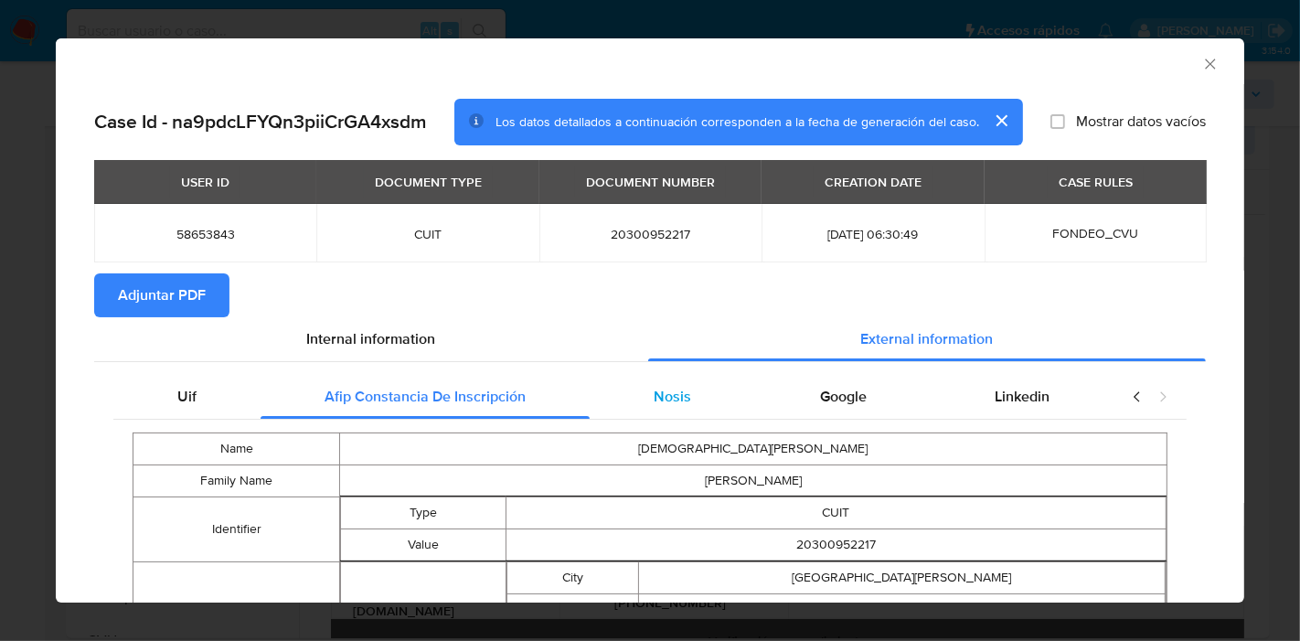
click at [699, 384] on div "Nosis" at bounding box center [671, 397] width 165 height 44
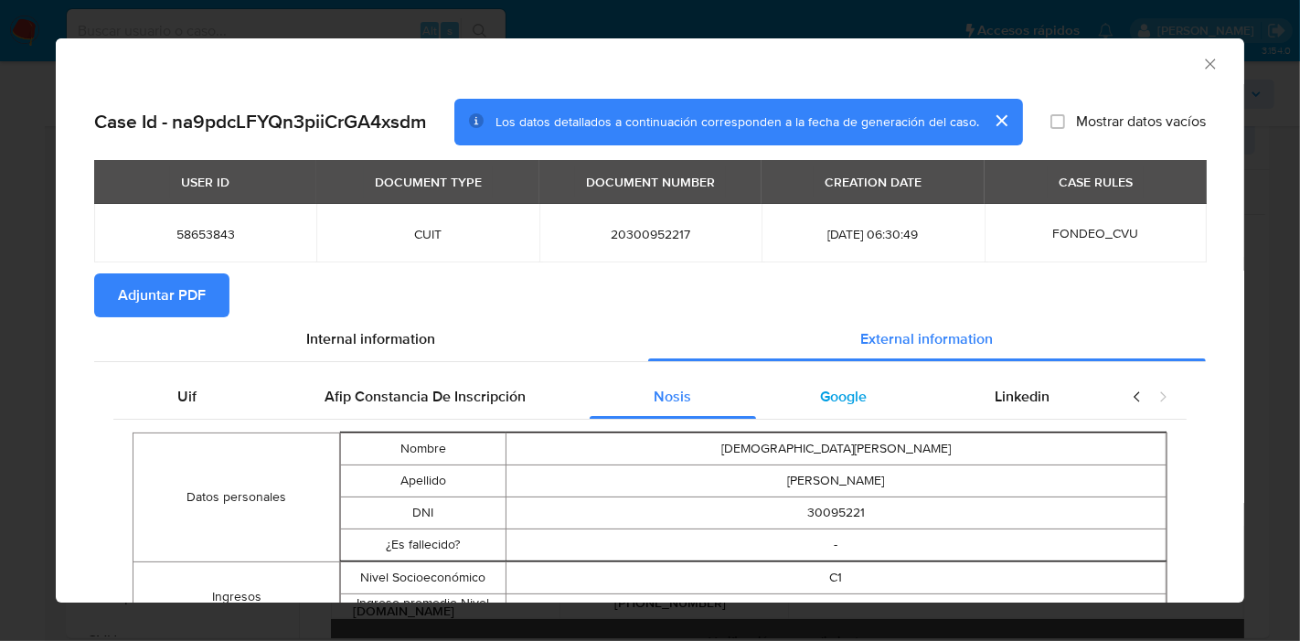
click at [799, 393] on div "Google" at bounding box center [843, 397] width 175 height 44
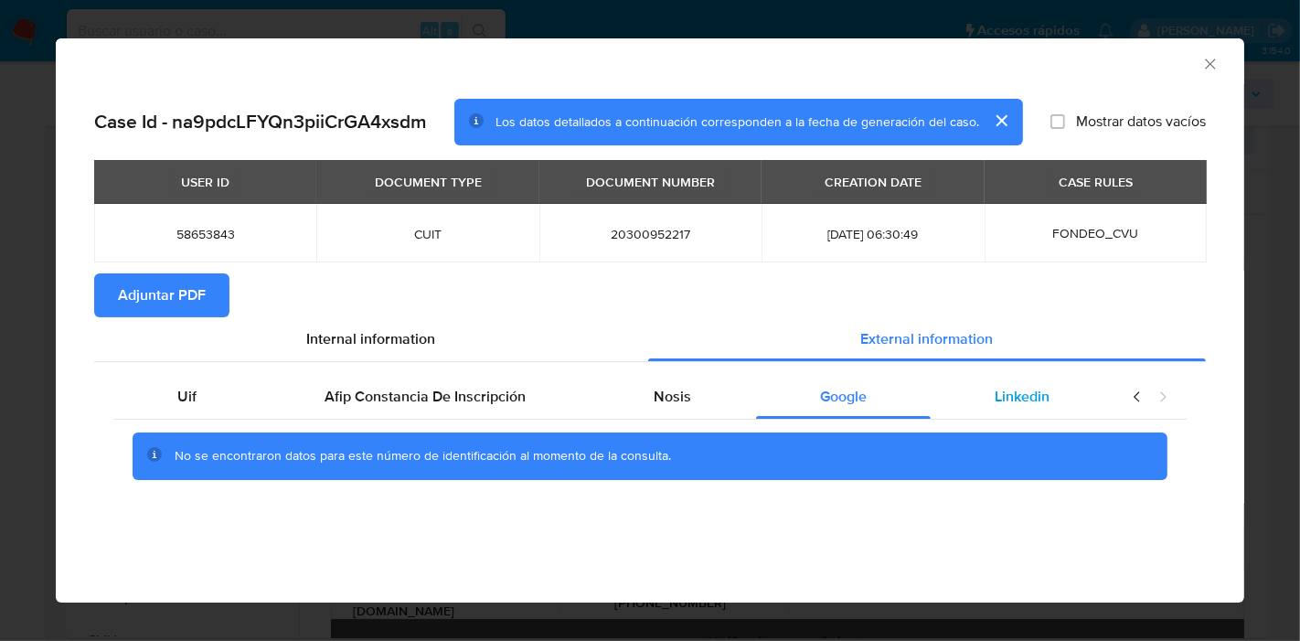
click at [1066, 377] on div "Linkedin" at bounding box center [1021, 397] width 183 height 44
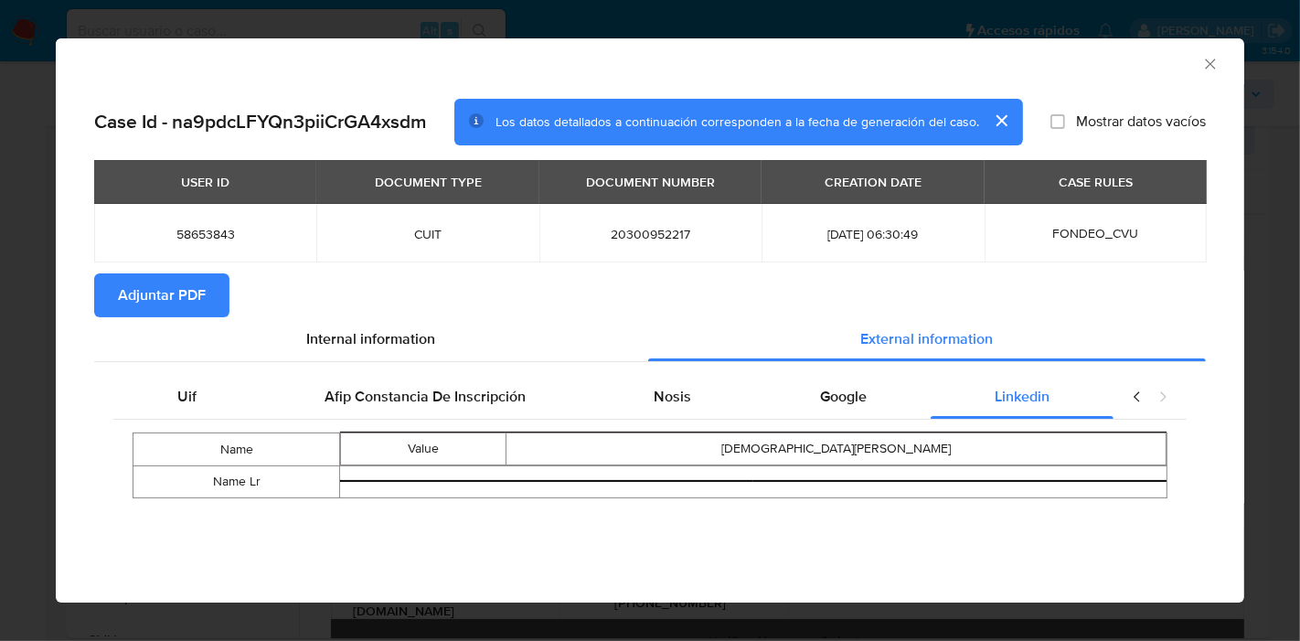
click at [1128, 401] on icon "closure-recommendation-modal" at bounding box center [1137, 396] width 18 height 18
click at [1130, 401] on icon "closure-recommendation-modal" at bounding box center [1137, 396] width 18 height 18
drag, startPoint x: 184, startPoint y: 403, endPoint x: 196, endPoint y: 396, distance: 13.9
click at [186, 403] on span "Uif" at bounding box center [186, 396] width 19 height 21
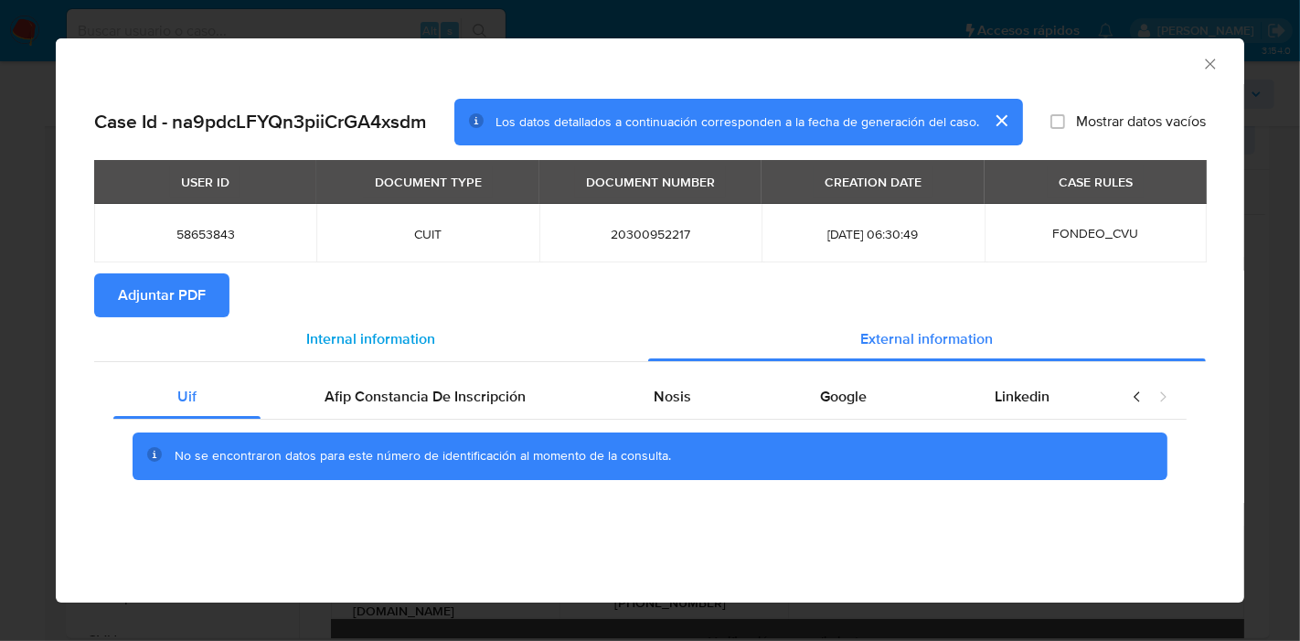
click at [451, 325] on div "Internal information" at bounding box center [371, 339] width 554 height 44
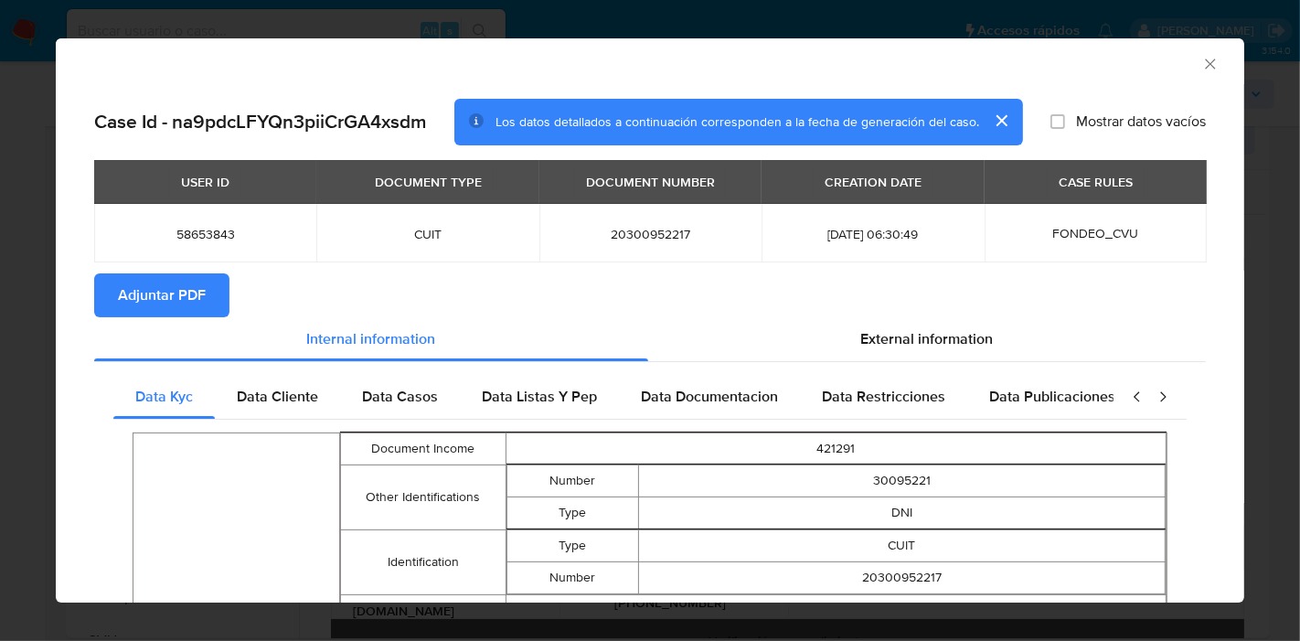
click at [172, 288] on span "Adjuntar PDF" at bounding box center [162, 295] width 88 height 40
click at [1201, 58] on icon "Cerrar ventana" at bounding box center [1210, 64] width 18 height 18
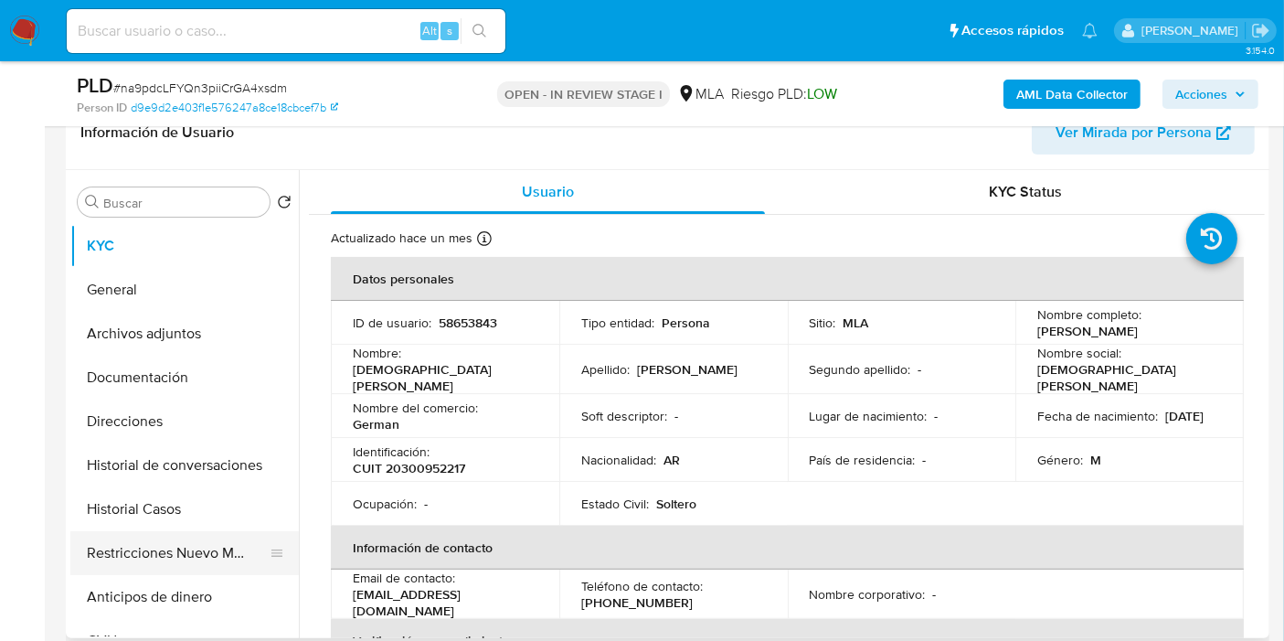
click at [124, 546] on button "Restricciones Nuevo Mundo" at bounding box center [177, 553] width 214 height 44
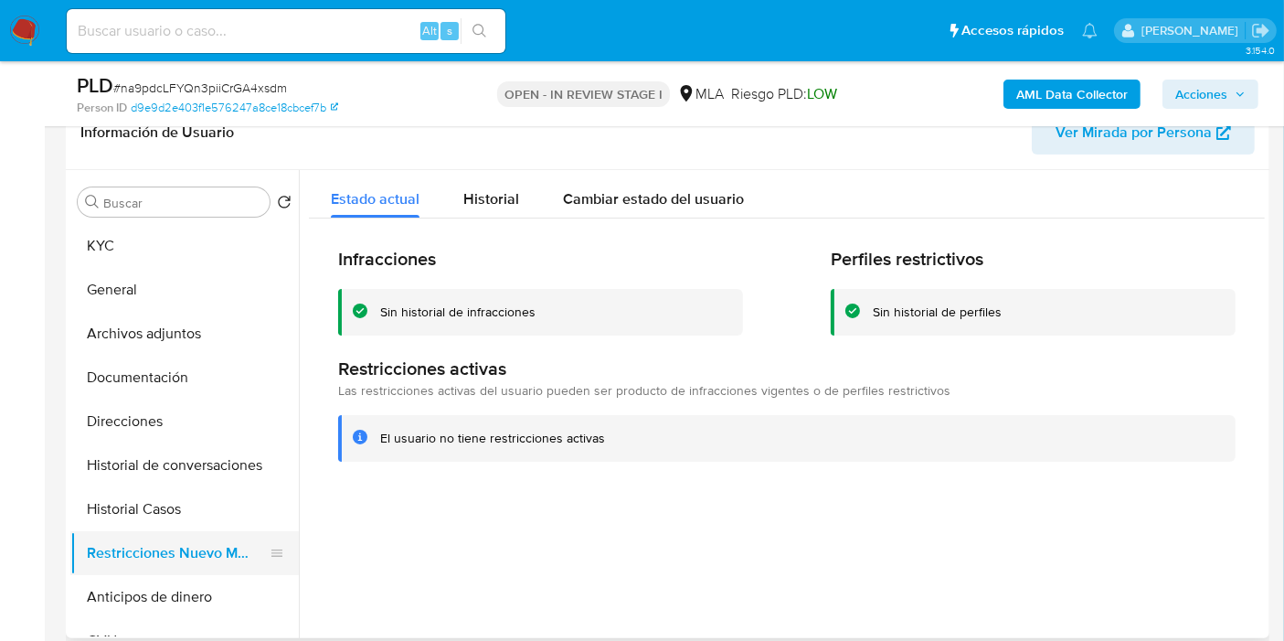
click at [201, 531] on button "Restricciones Nuevo Mundo" at bounding box center [177, 553] width 214 height 44
click at [219, 505] on button "Historial Casos" at bounding box center [177, 509] width 214 height 44
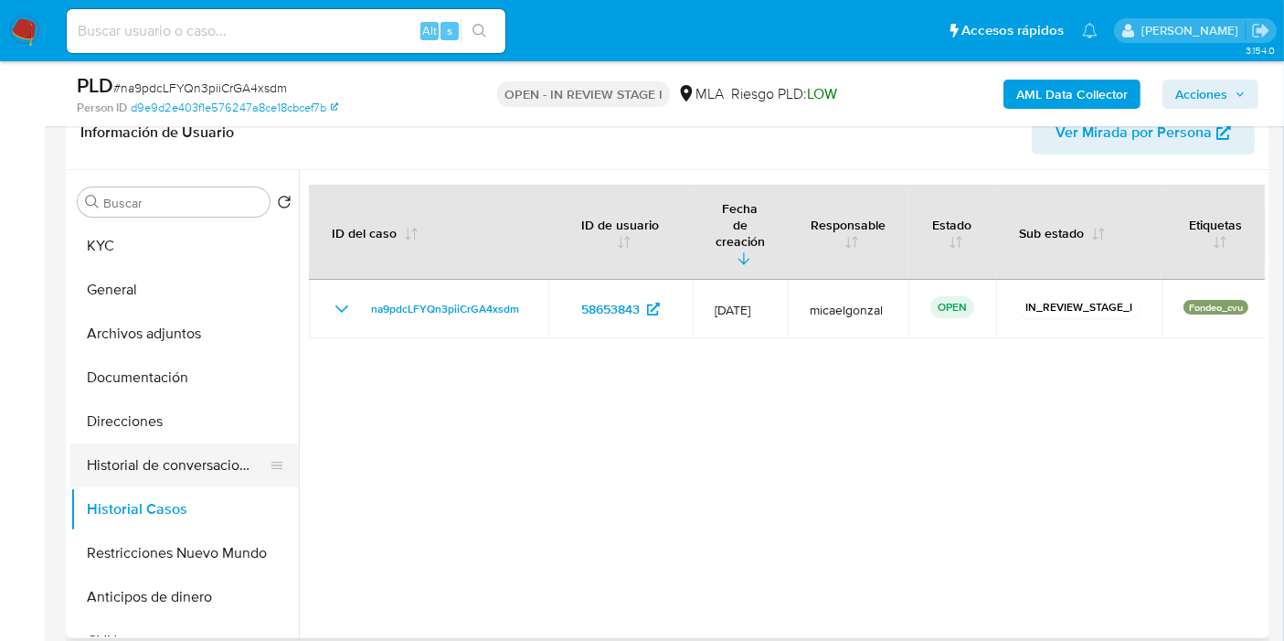
click at [221, 471] on button "Historial de conversaciones" at bounding box center [177, 465] width 214 height 44
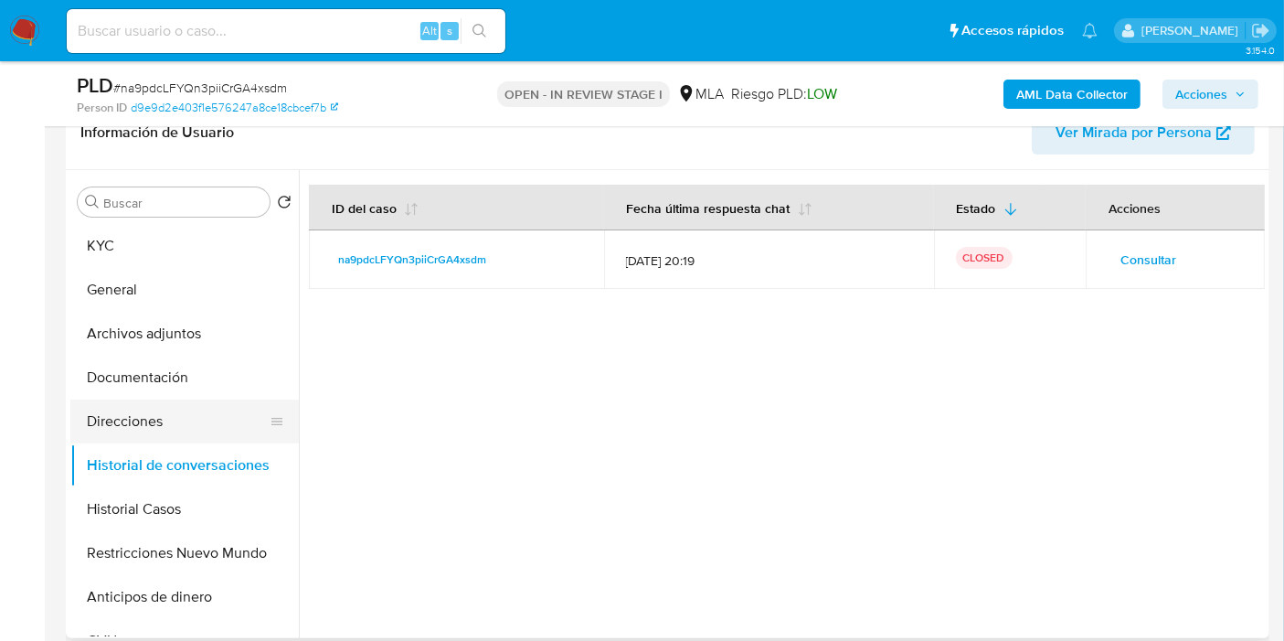
click at [241, 427] on button "Direcciones" at bounding box center [177, 421] width 214 height 44
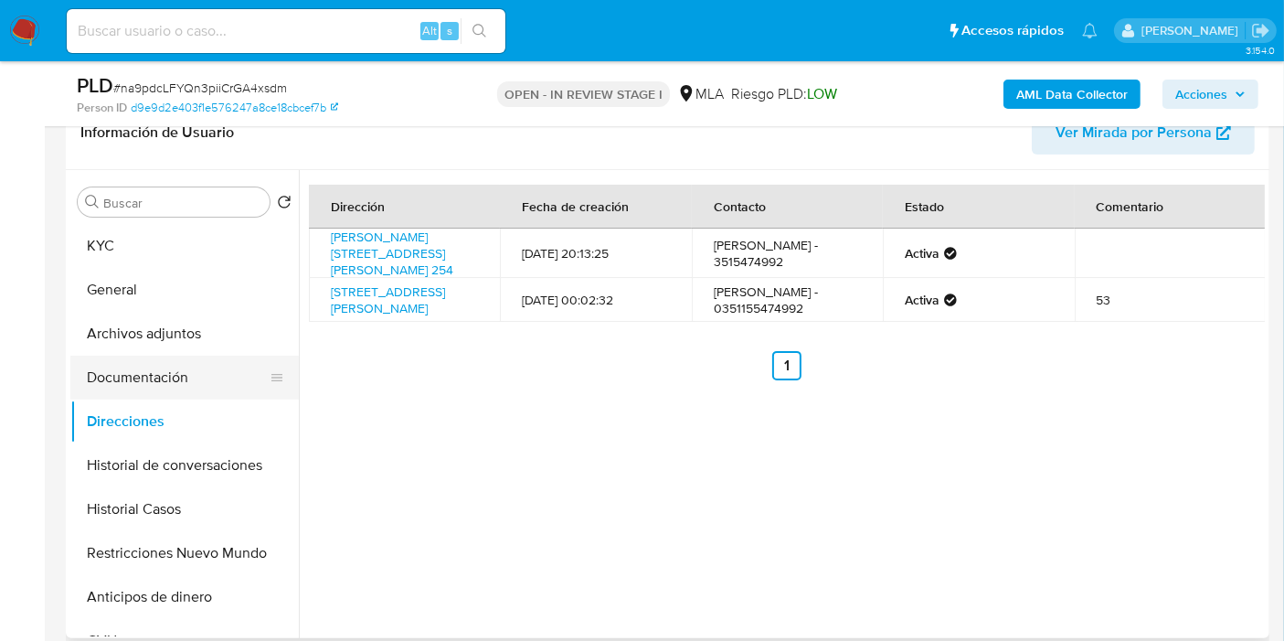
click at [210, 384] on button "Documentación" at bounding box center [177, 377] width 214 height 44
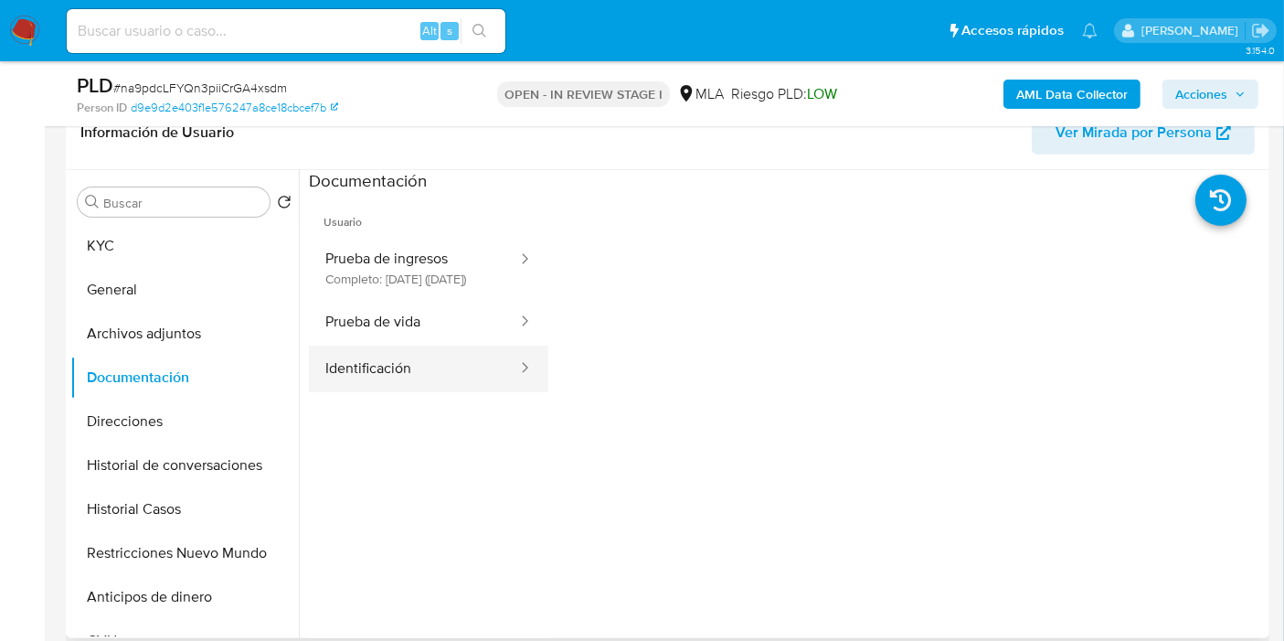
click at [362, 387] on button "Identificación" at bounding box center [414, 368] width 210 height 47
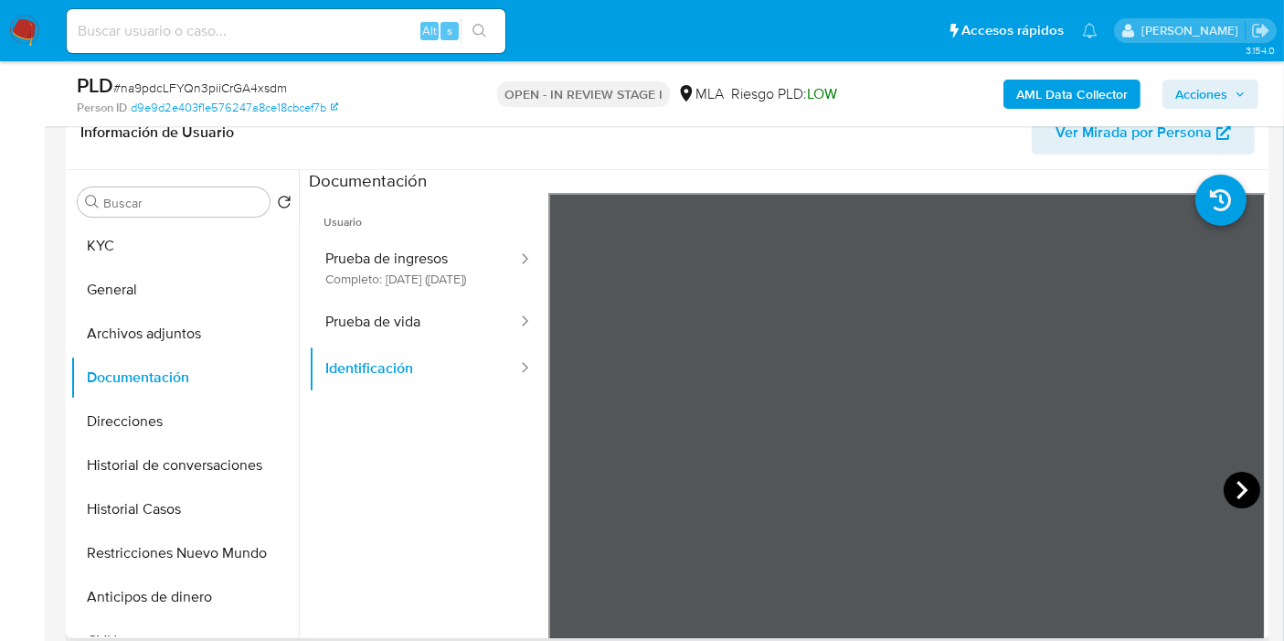
click at [1236, 493] on icon at bounding box center [1241, 490] width 11 height 18
click at [446, 338] on button "Prueba de vida" at bounding box center [414, 322] width 210 height 47
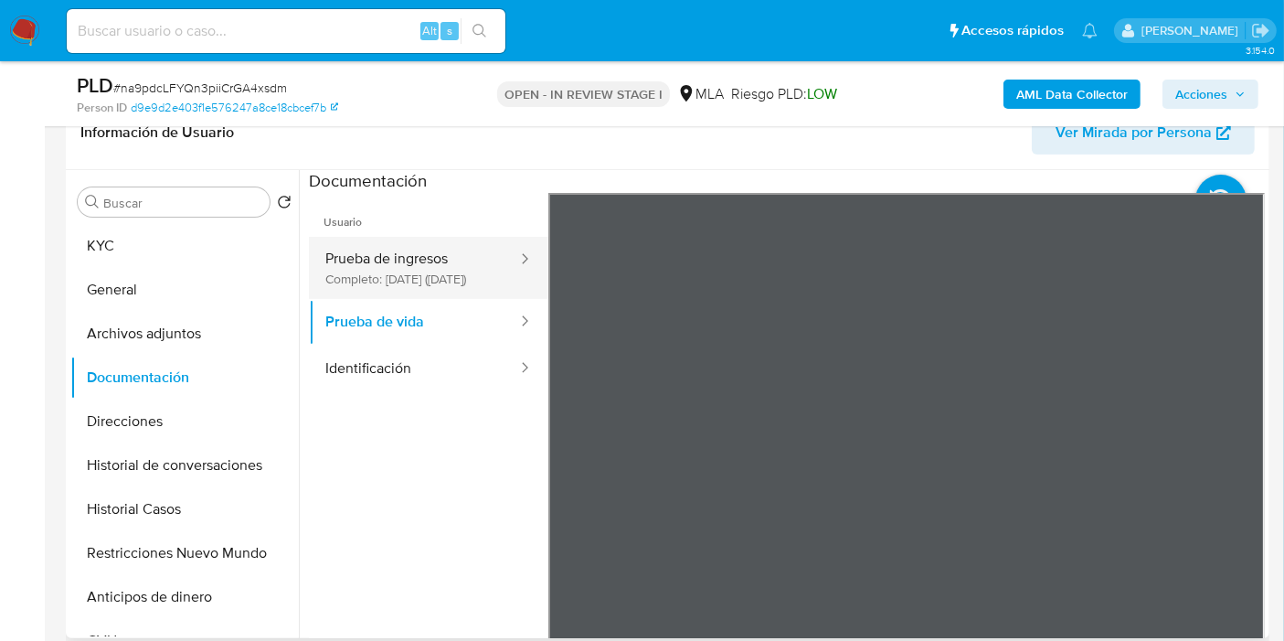
click at [408, 283] on button "Prueba de ingresos Completo: 18/11/2023 (hace 2 años)" at bounding box center [414, 268] width 210 height 62
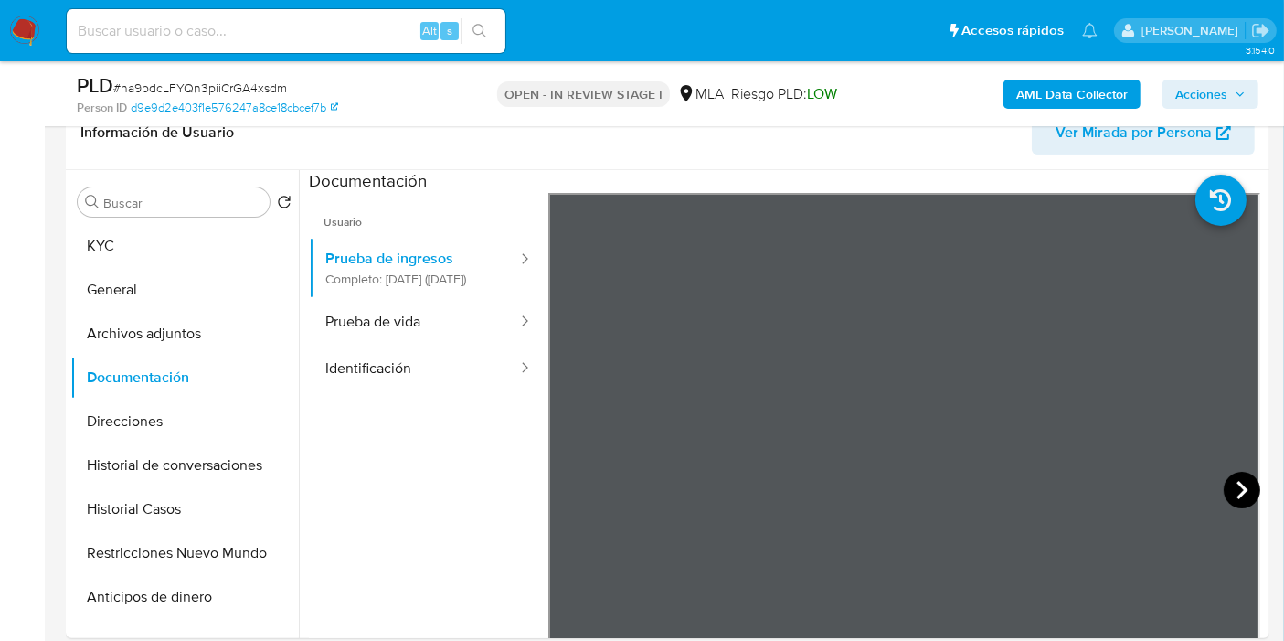
click at [1232, 499] on icon at bounding box center [1242, 490] width 37 height 37
click at [241, 355] on button "Documentación" at bounding box center [177, 377] width 214 height 44
click at [235, 345] on button "Archivos adjuntos" at bounding box center [177, 334] width 214 height 44
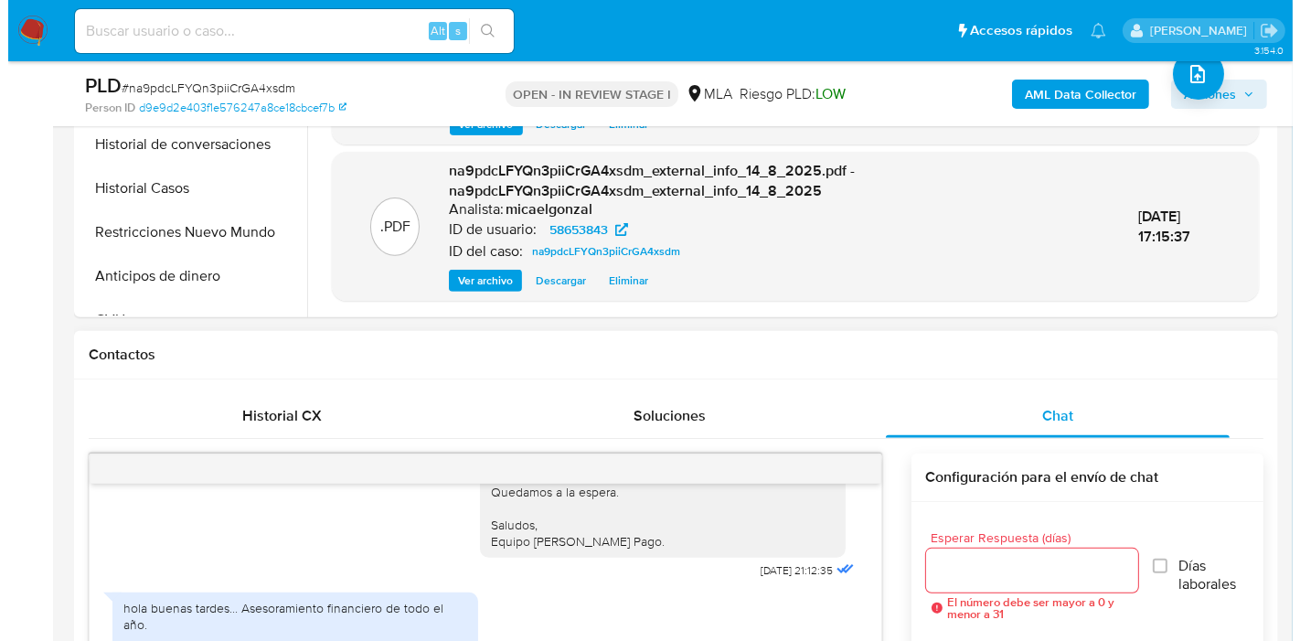
scroll to position [406, 0]
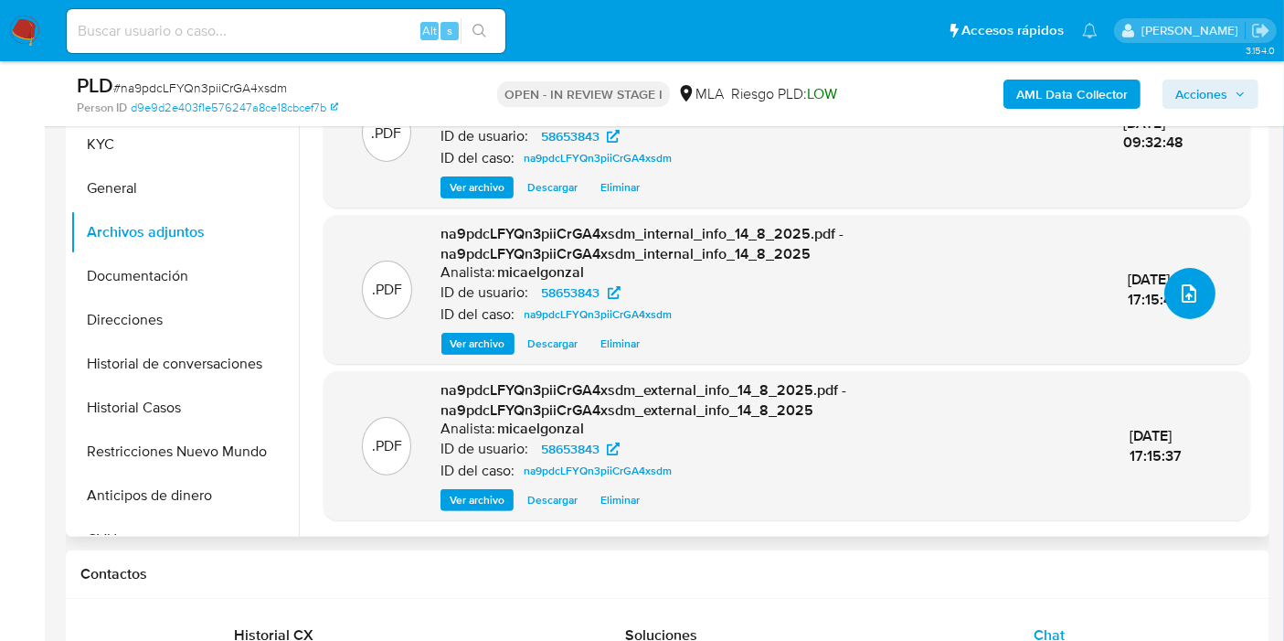
click at [1178, 292] on icon "upload-file" at bounding box center [1189, 293] width 22 height 22
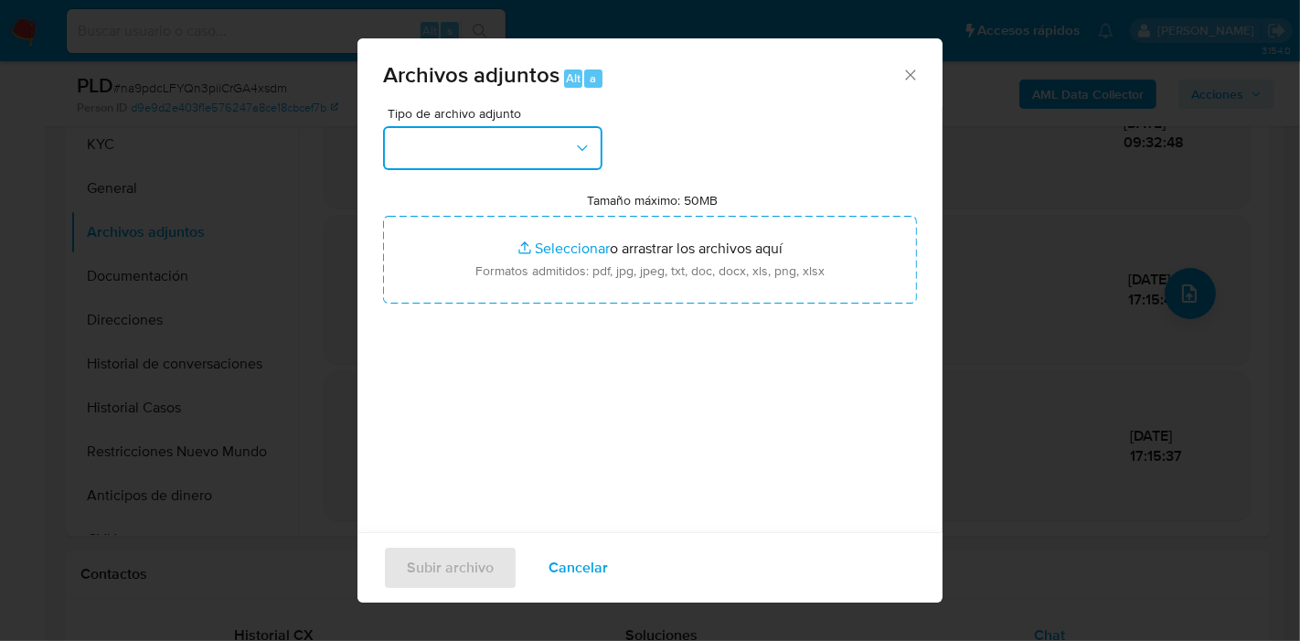
click at [545, 149] on button "button" at bounding box center [492, 148] width 219 height 44
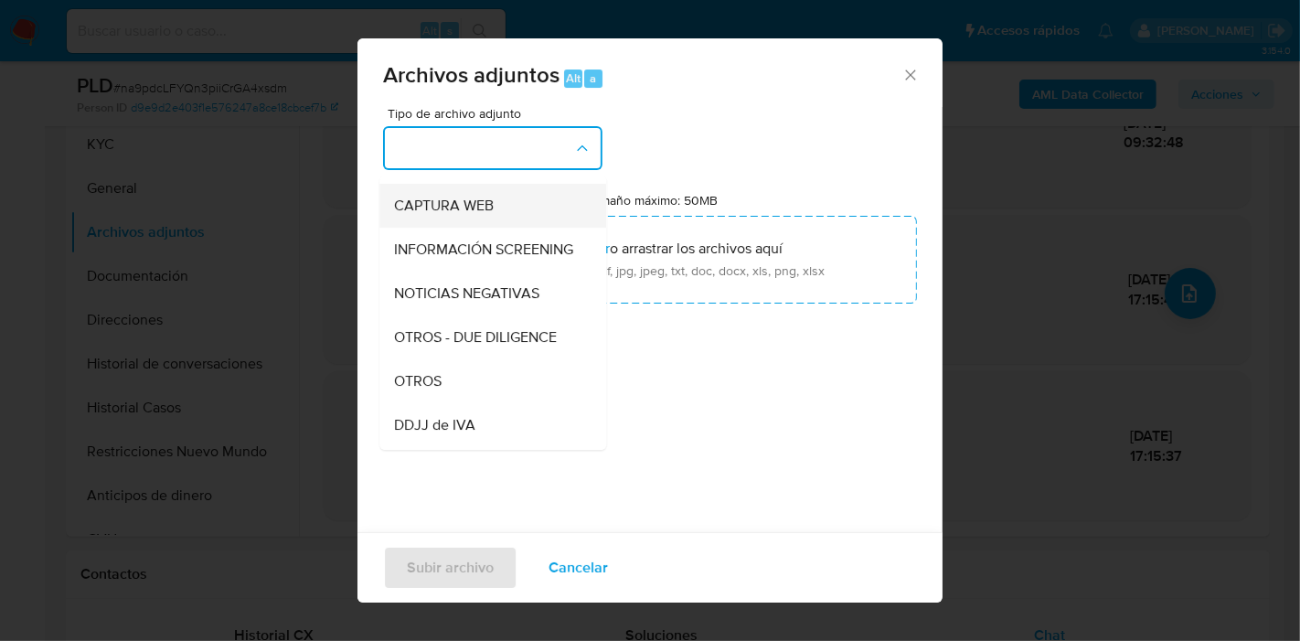
scroll to position [304, 0]
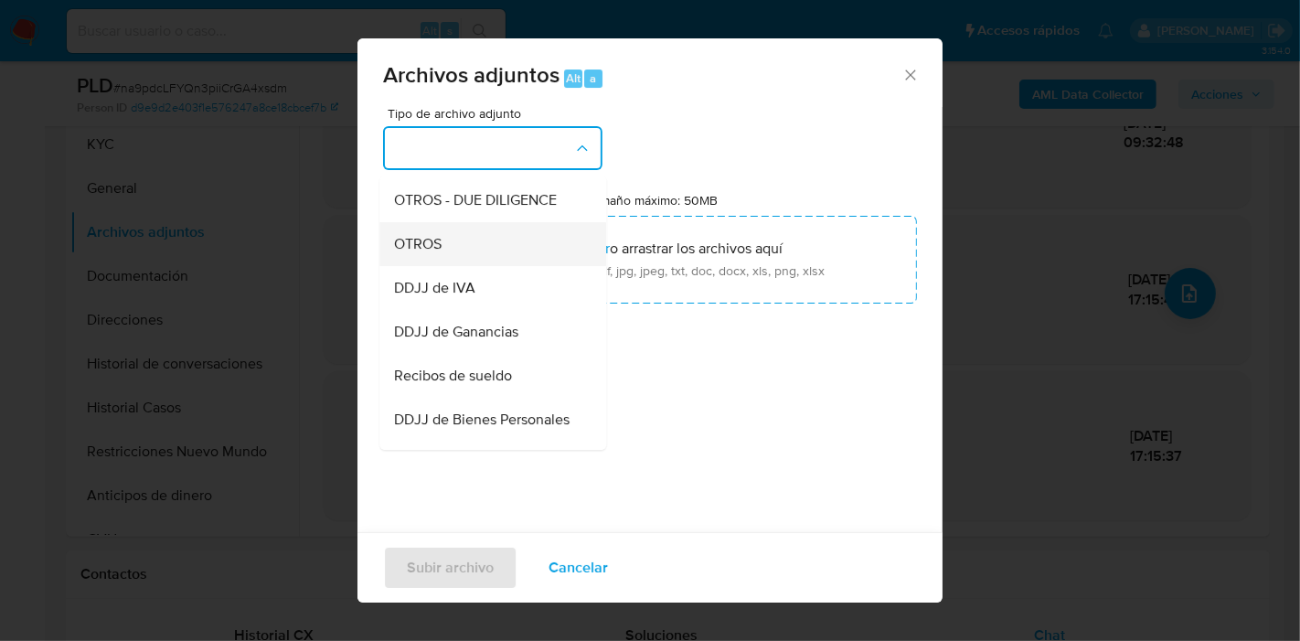
click at [516, 265] on div "OTROS" at bounding box center [487, 244] width 186 height 44
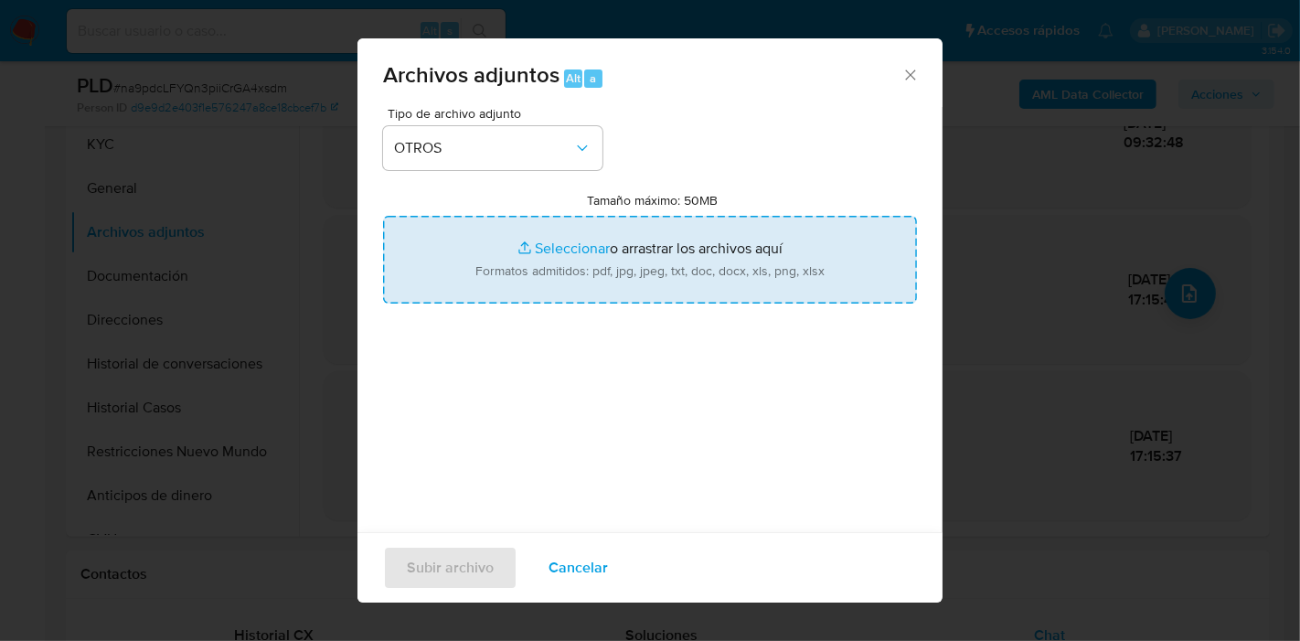
click at [548, 265] on input "Tamaño máximo: 50MB Seleccionar archivos" at bounding box center [650, 260] width 534 height 88
type input "C:\fakepath\TOYOTA - Aceptación de Adjudicación.pdf"
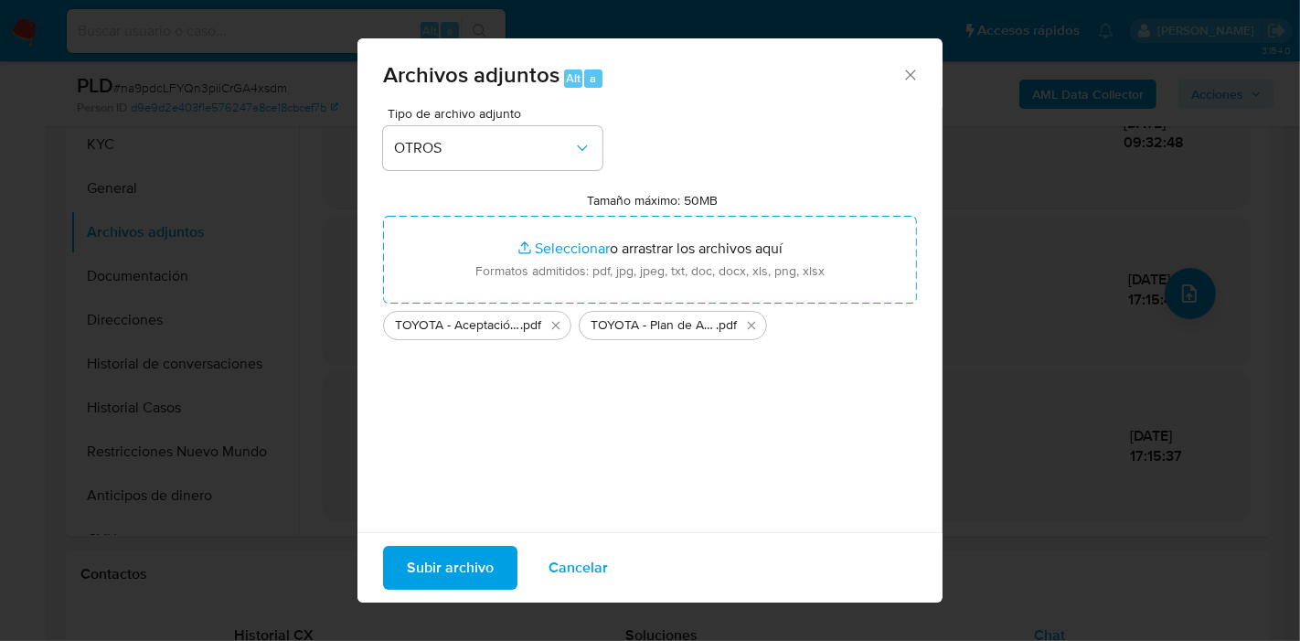
click at [483, 448] on div "Tipo de archivo adjunto OTROS Tamaño máximo: 50MB Seleccionar archivos Seleccio…" at bounding box center [650, 322] width 534 height 431
click at [456, 551] on span "Subir archivo" at bounding box center [450, 567] width 87 height 40
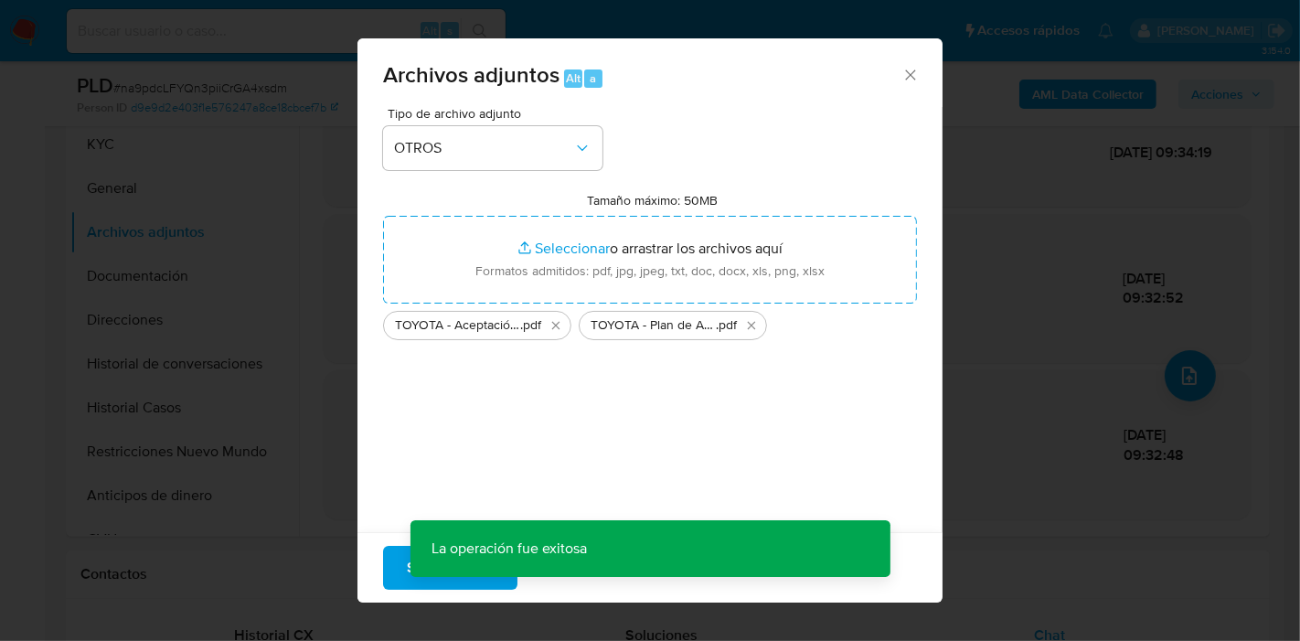
scroll to position [98, 0]
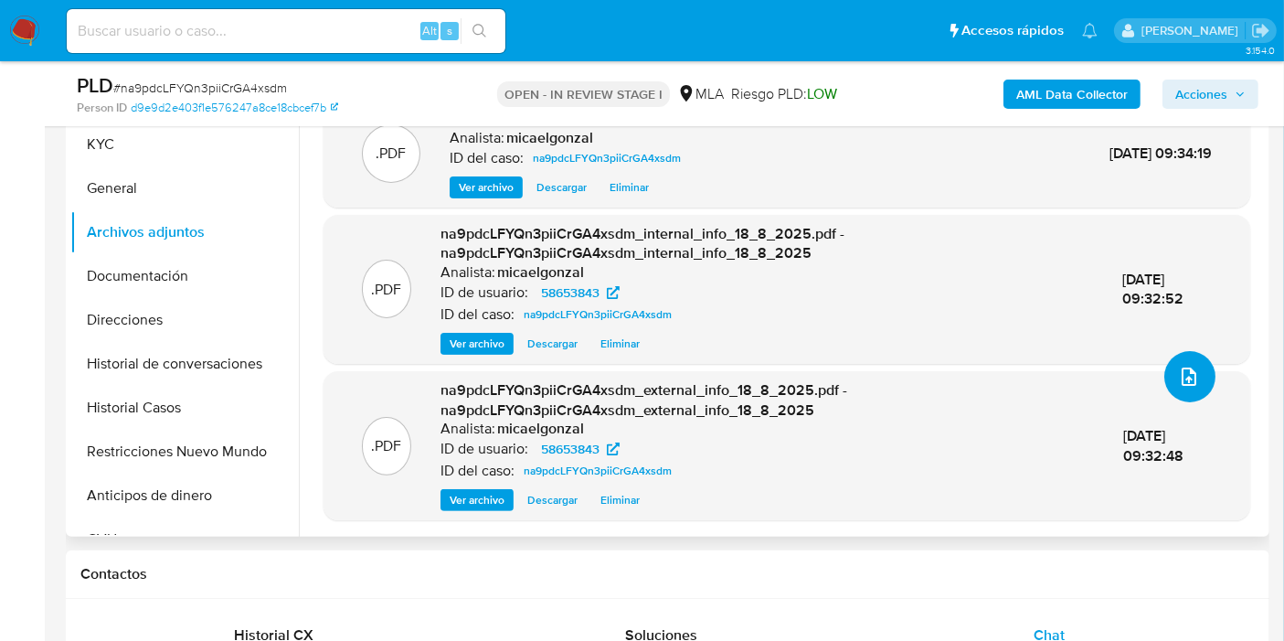
click at [1185, 386] on icon "upload-file" at bounding box center [1189, 377] width 22 height 22
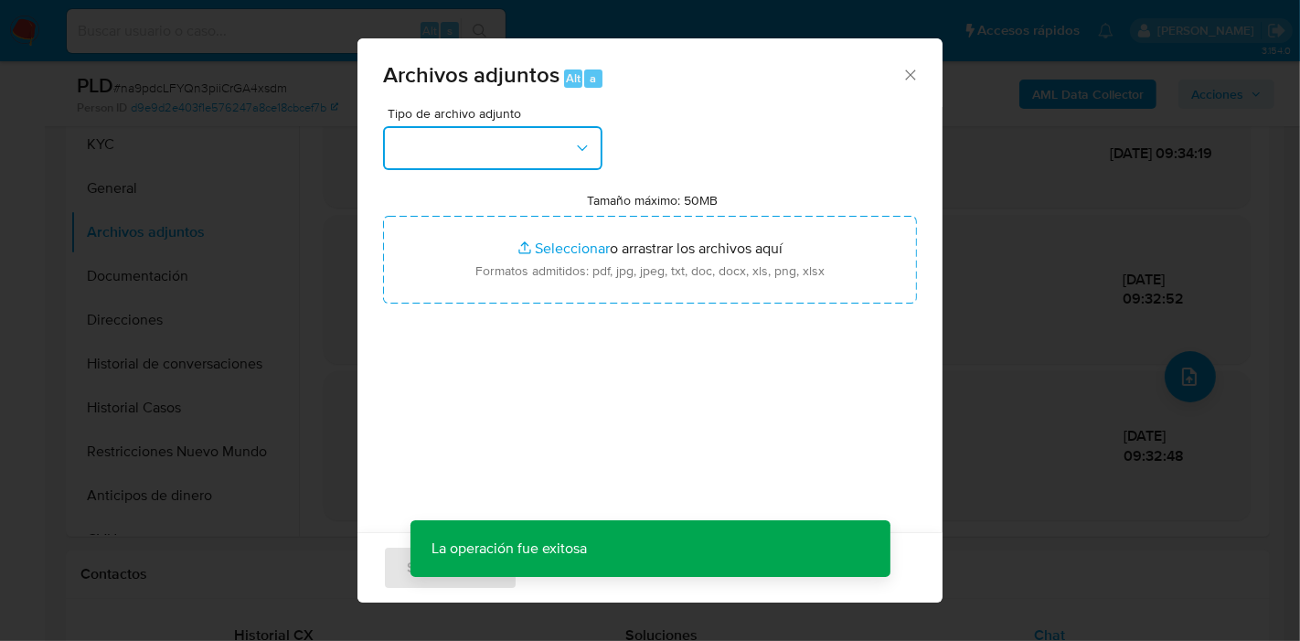
click at [540, 163] on button "button" at bounding box center [492, 148] width 219 height 44
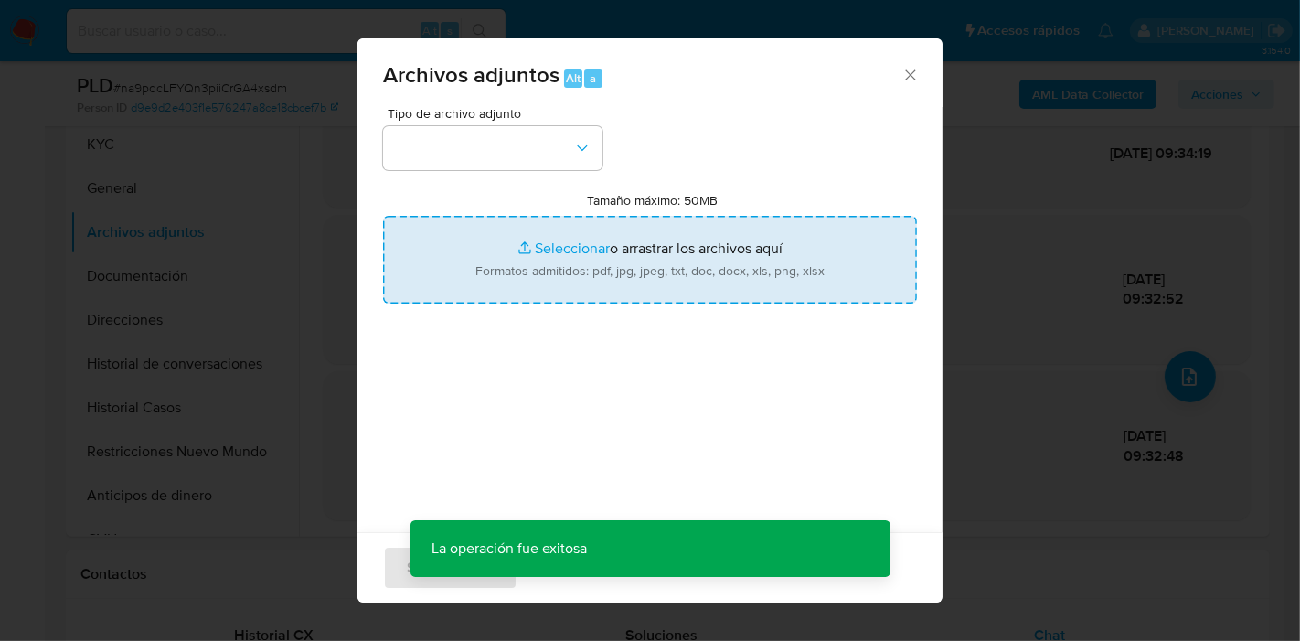
click at [736, 266] on input "Tamaño máximo: 50MB Seleccionar archivos" at bounding box center [650, 260] width 534 height 88
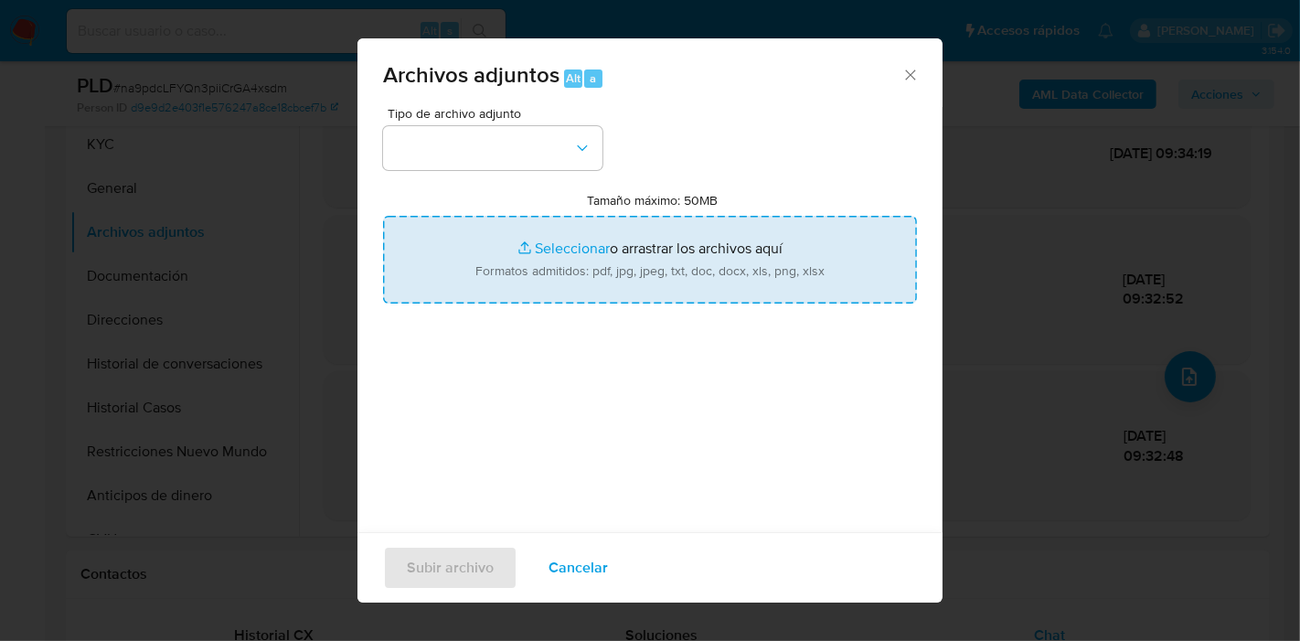
type input "C:\fakepath\Recibo de Sueldo - Abril 2025.pdf"
click at [556, 416] on div "Tipo de archivo adjunto Tamaño máximo: 50MB Seleccionar archivos Seleccionar o …" at bounding box center [650, 322] width 534 height 431
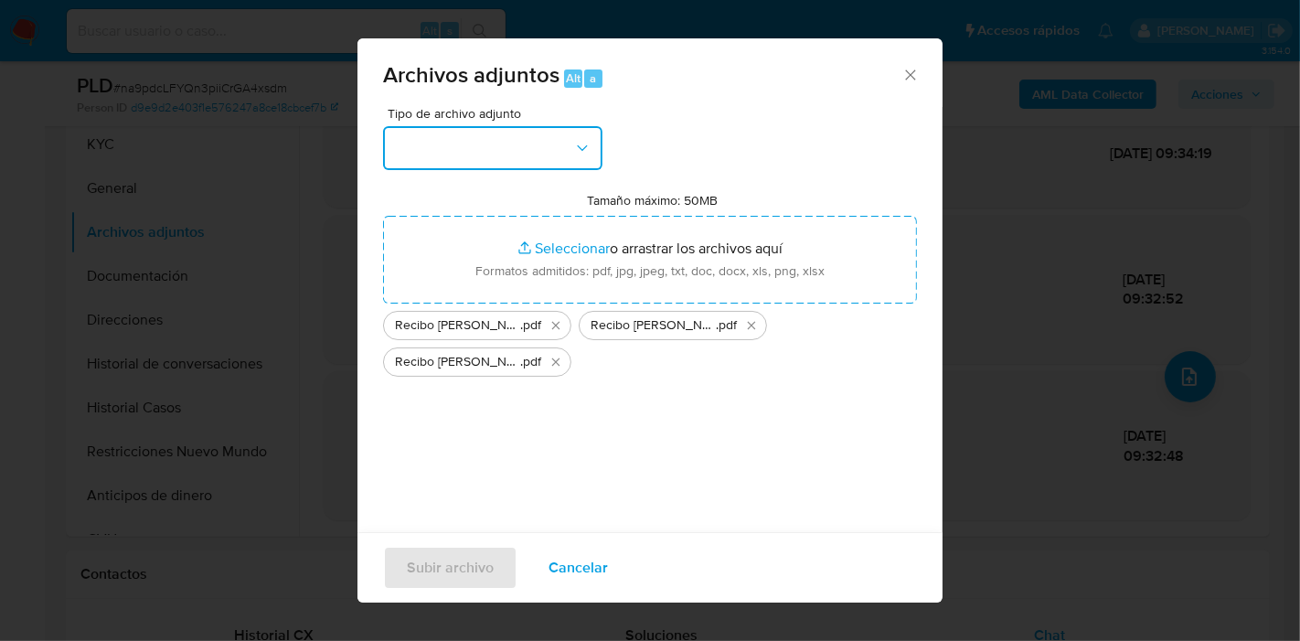
click at [574, 150] on icon "button" at bounding box center [582, 148] width 18 height 18
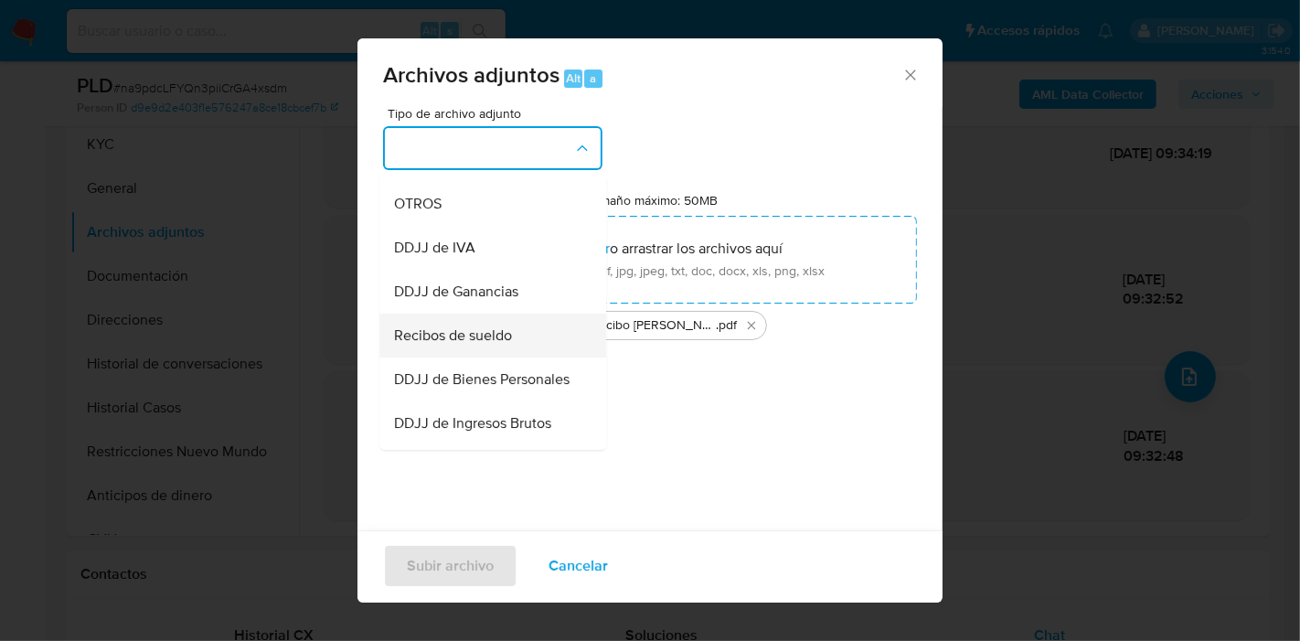
scroll to position [388, 0]
click at [515, 296] on div "Recibos de sueldo" at bounding box center [487, 292] width 186 height 44
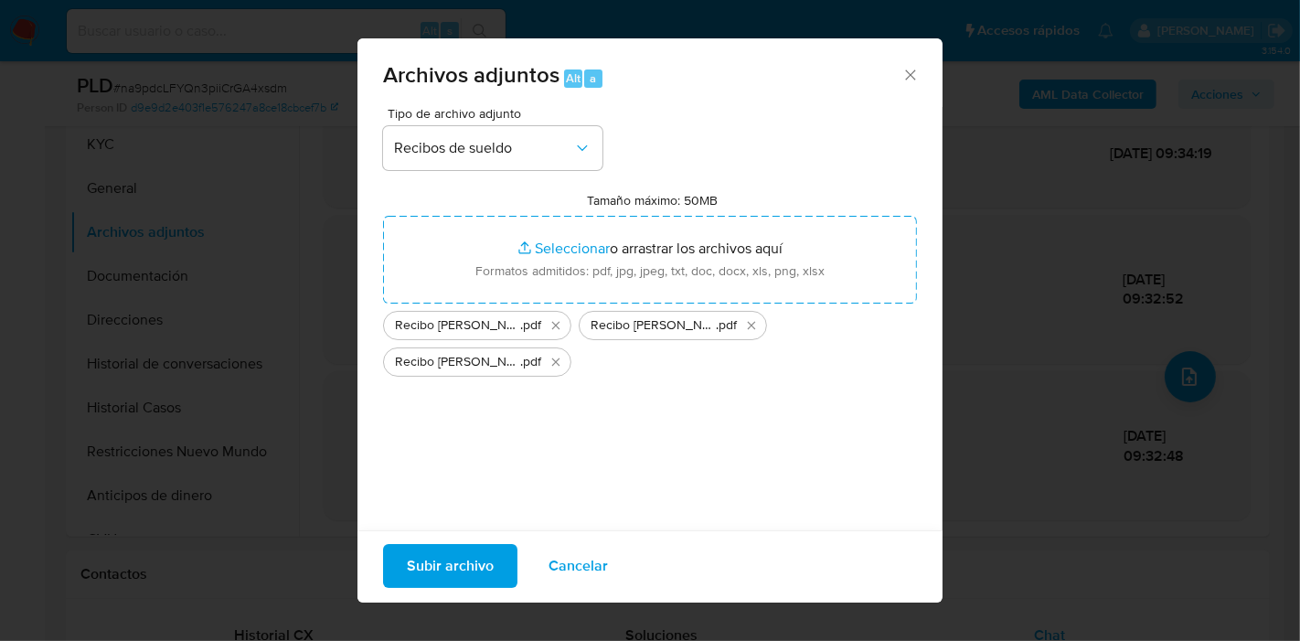
click at [467, 546] on span "Subir archivo" at bounding box center [450, 566] width 87 height 40
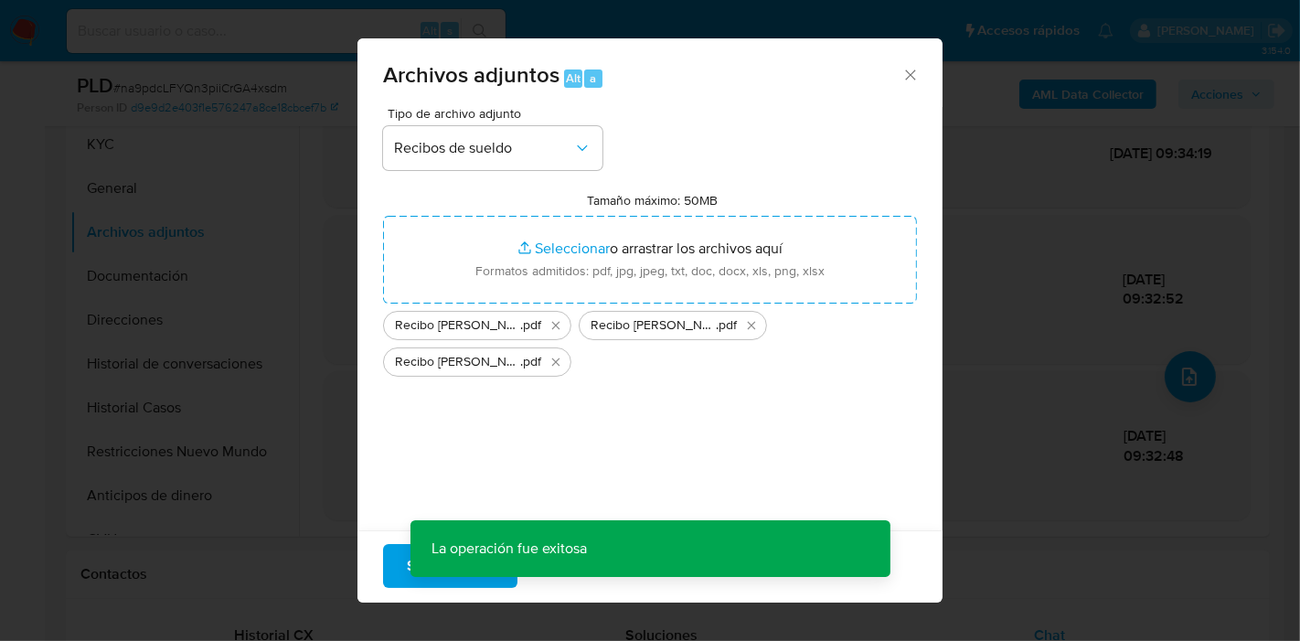
scroll to position [15, 0]
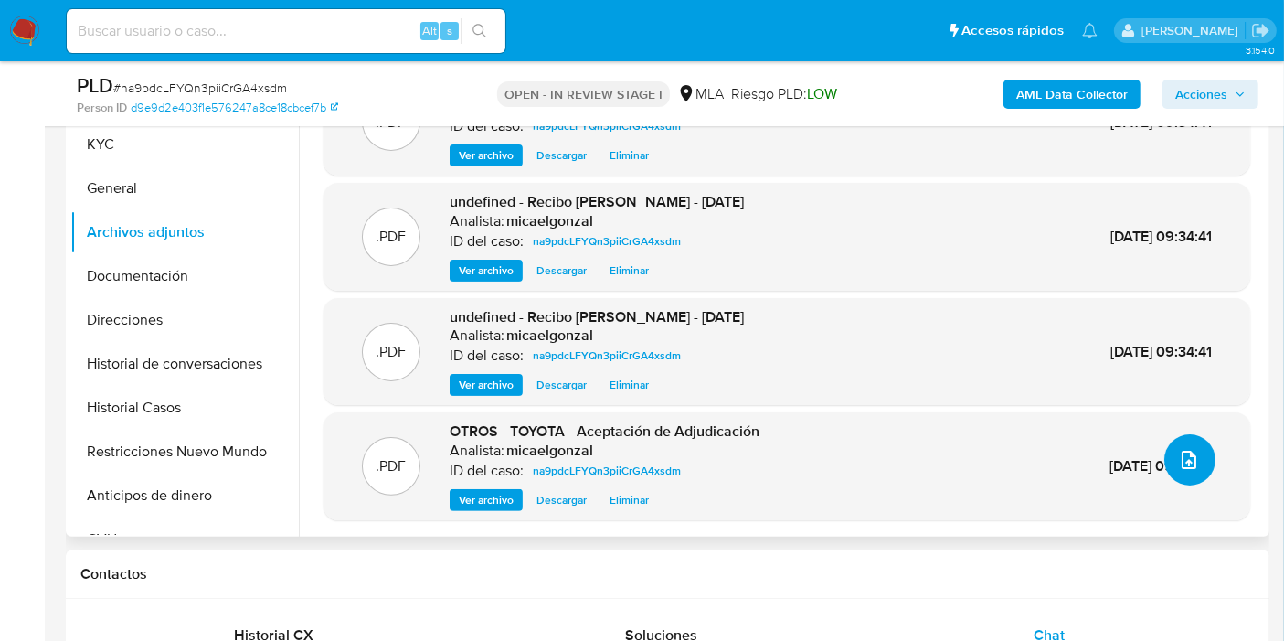
click at [1164, 444] on button "upload-file" at bounding box center [1189, 459] width 51 height 51
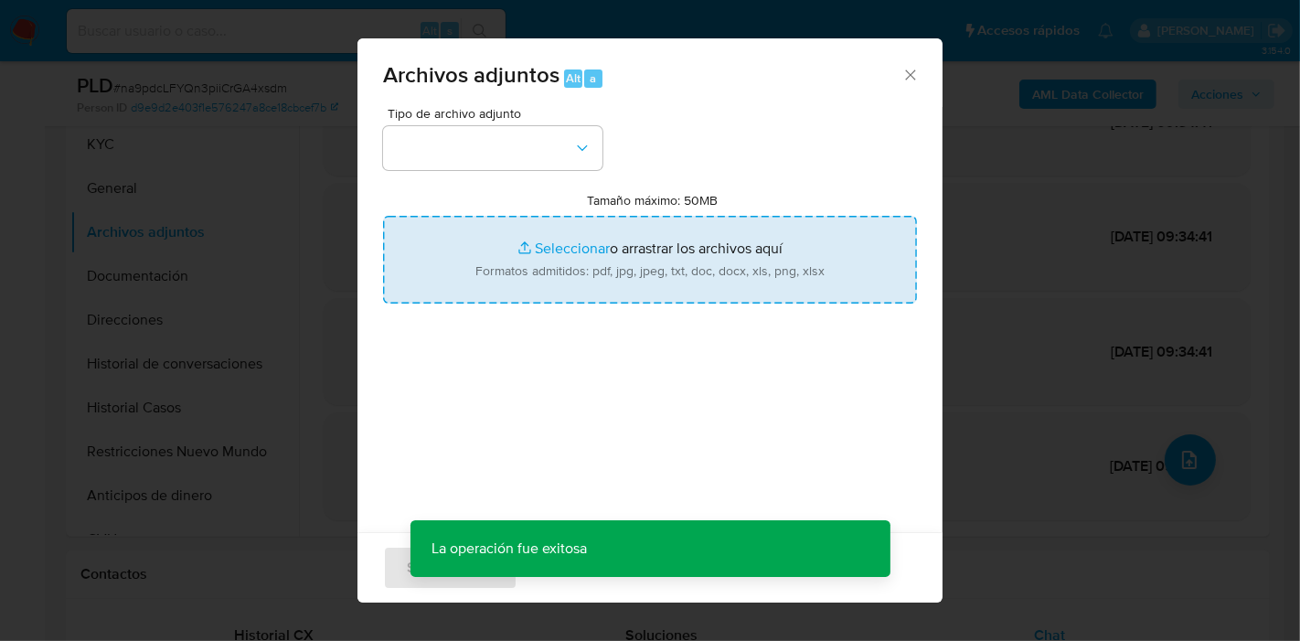
click at [578, 267] on input "Tamaño máximo: 50MB Seleccionar archivos" at bounding box center [650, 260] width 534 height 88
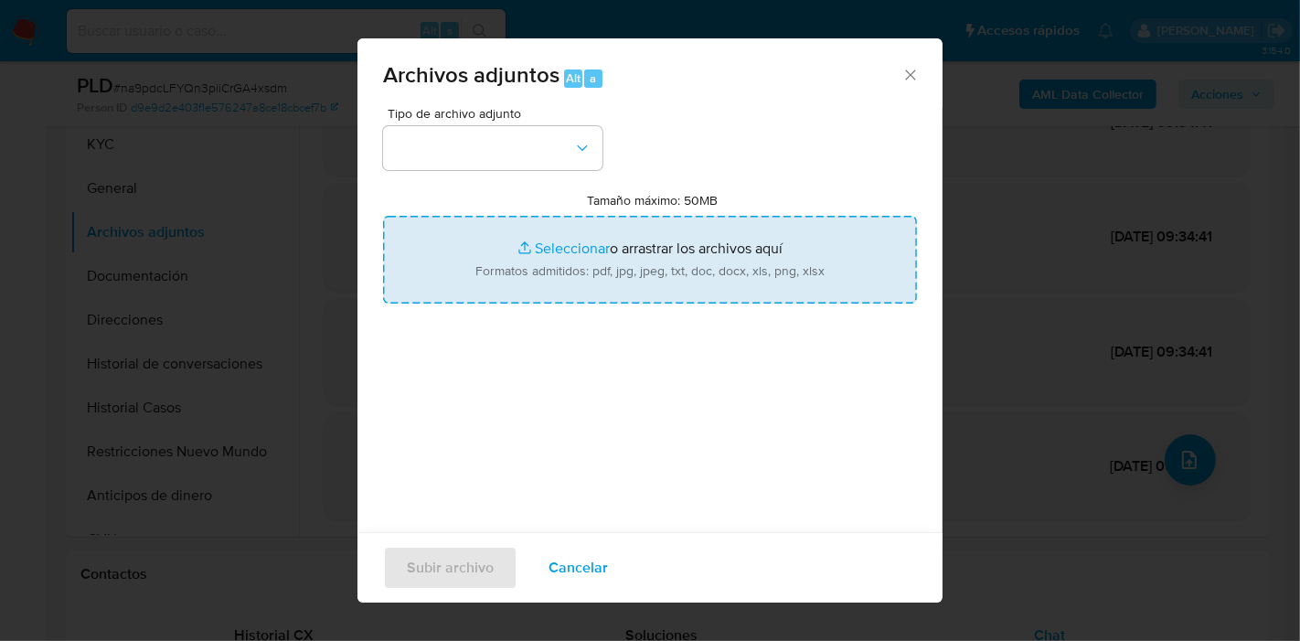
type input "C:\fakepath\ANEXO - Certificación de Contador Público Independiente.pdf"
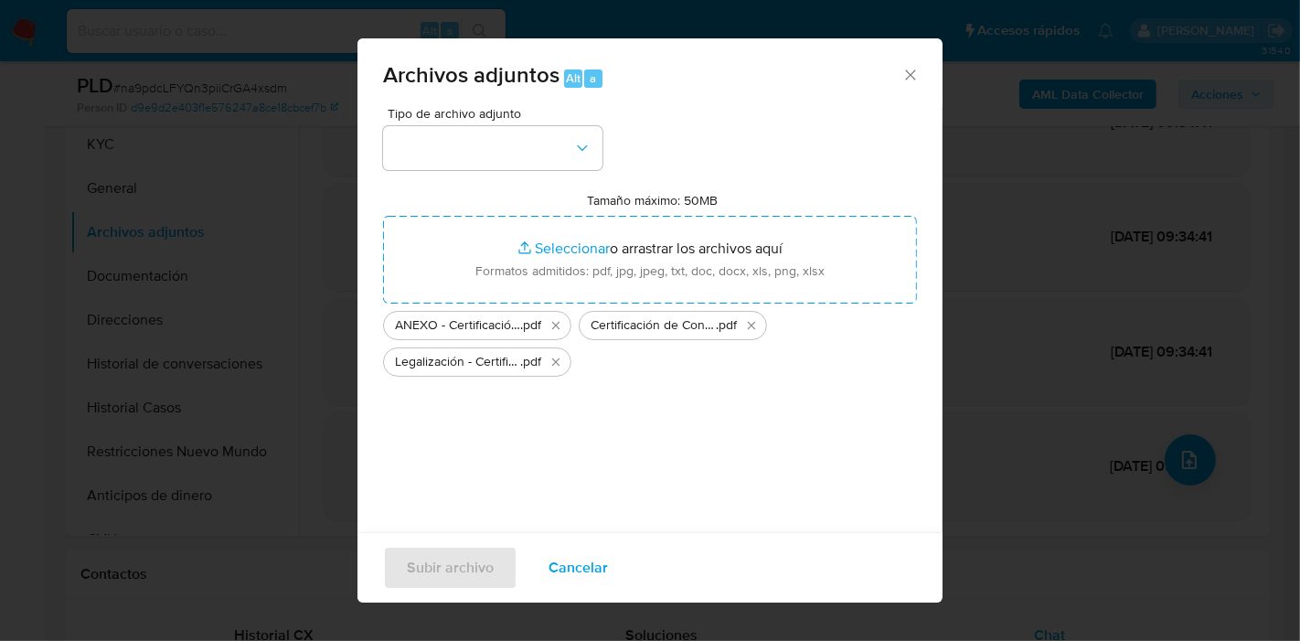
click at [557, 398] on div "Tipo de archivo adjunto Tamaño máximo: 50MB Seleccionar archivos Seleccionar o …" at bounding box center [650, 322] width 534 height 431
click at [571, 150] on button "button" at bounding box center [492, 148] width 219 height 44
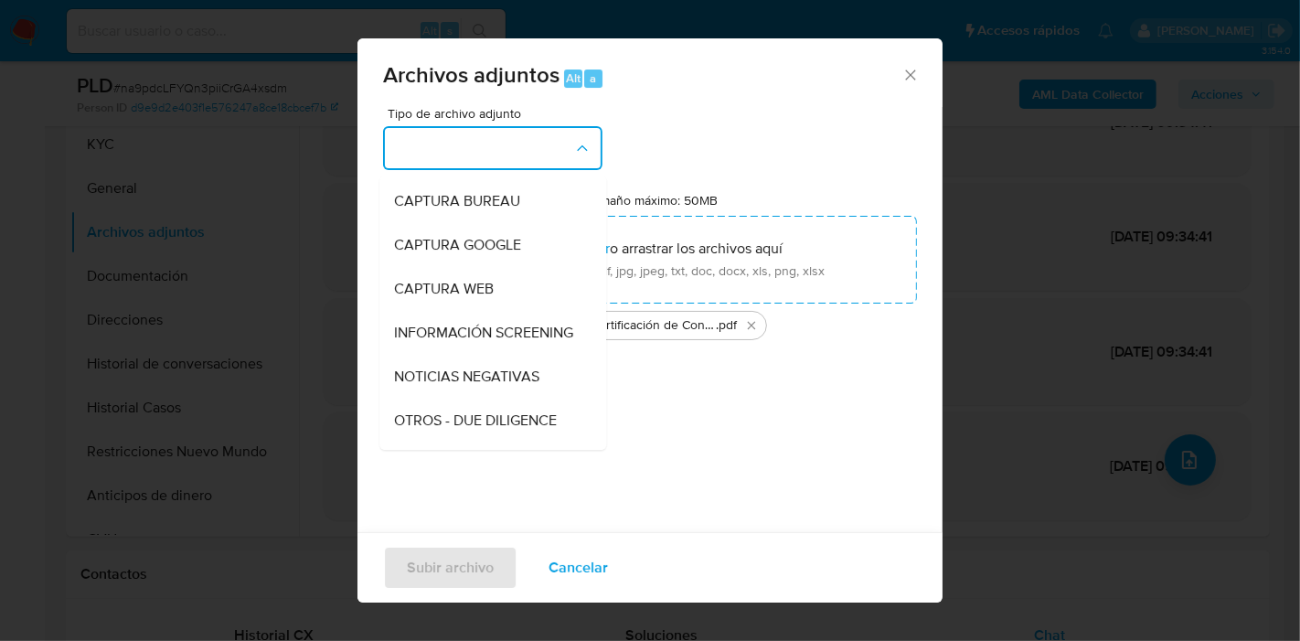
scroll to position [0, 0]
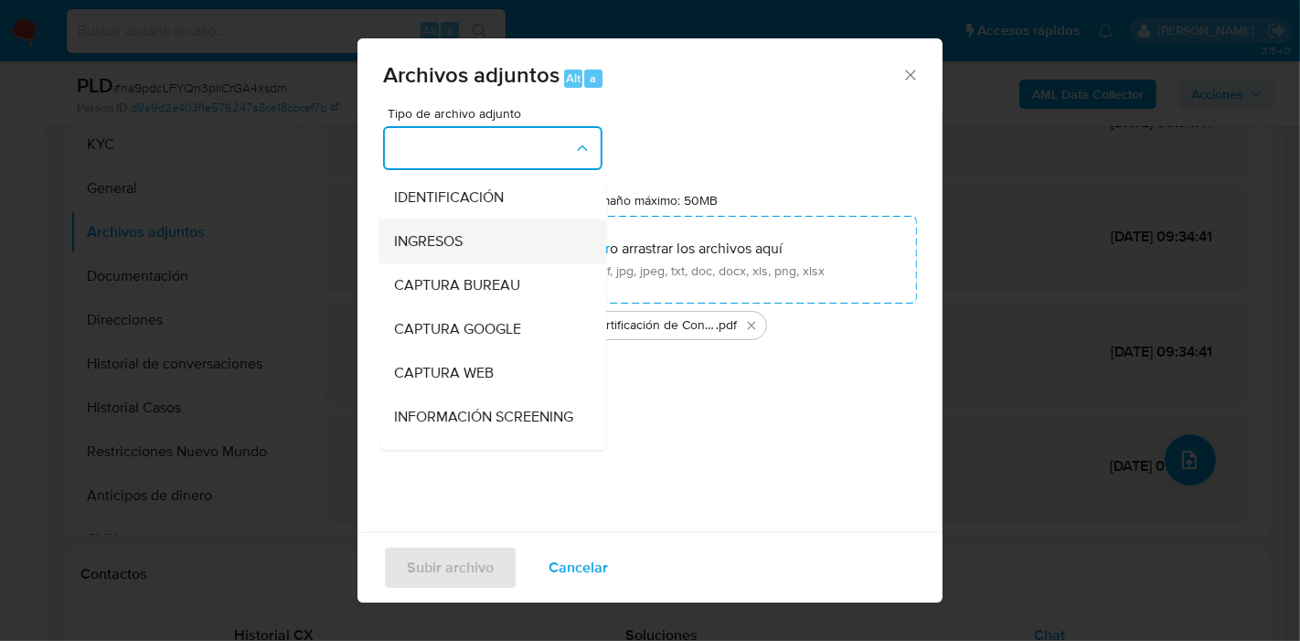
click at [485, 239] on div "INGRESOS" at bounding box center [487, 241] width 186 height 44
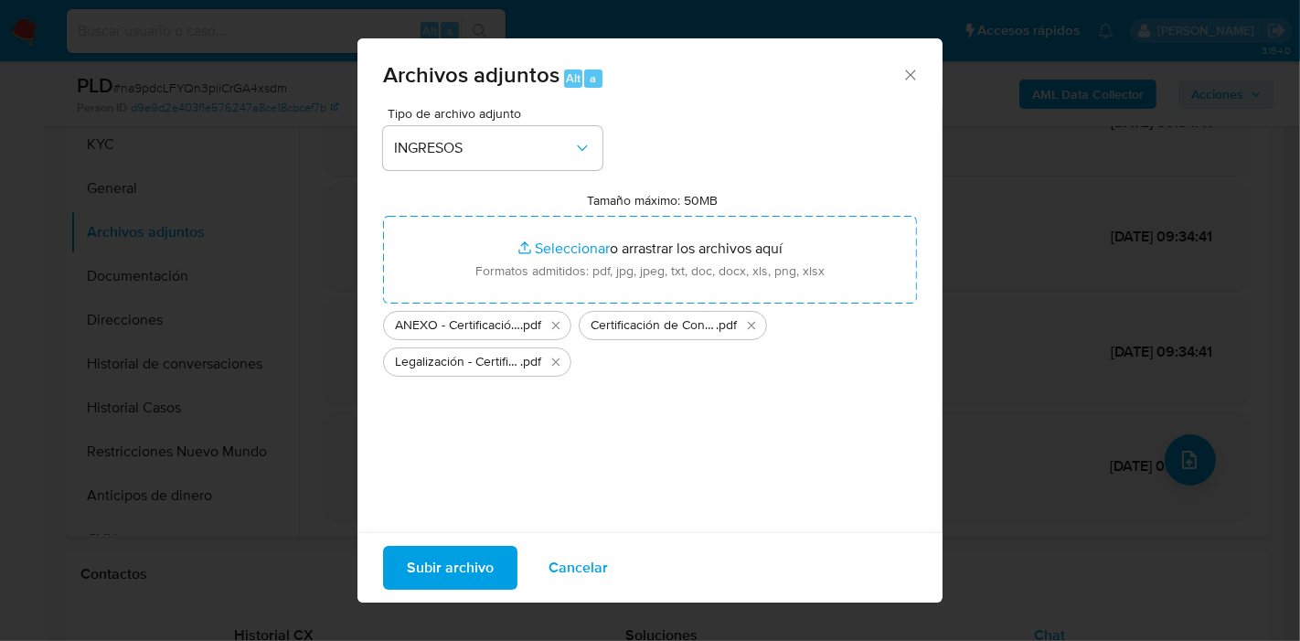
click at [457, 553] on span "Subir archivo" at bounding box center [450, 567] width 87 height 40
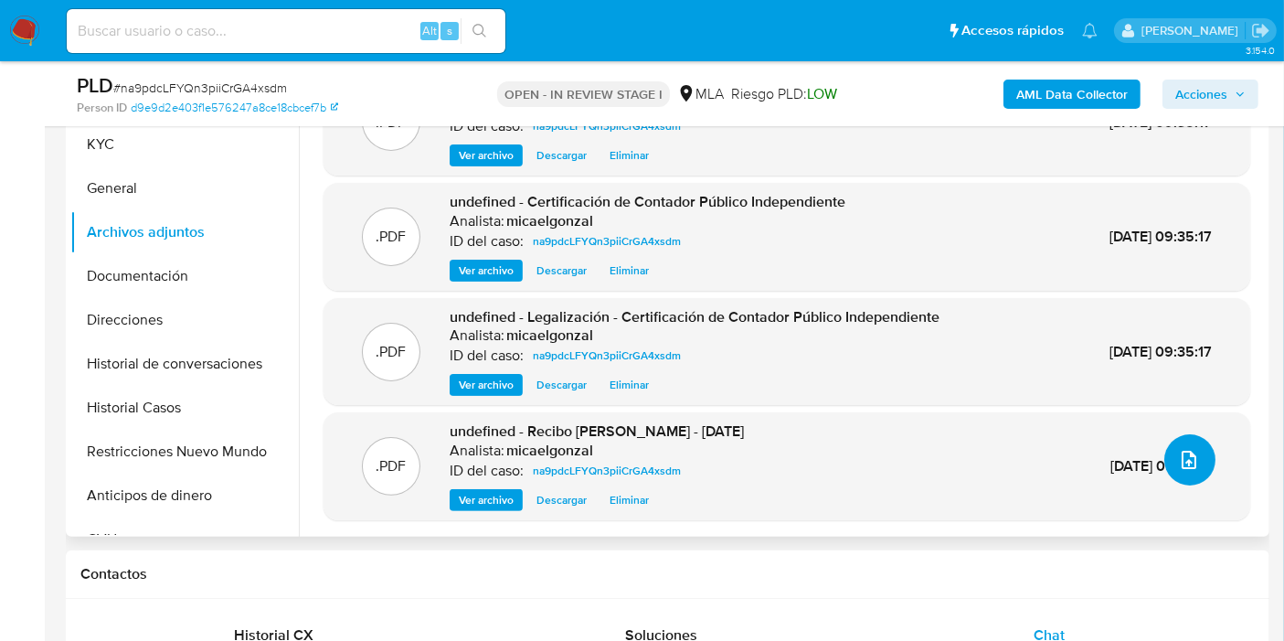
click at [1178, 466] on span "upload-file" at bounding box center [1189, 460] width 22 height 22
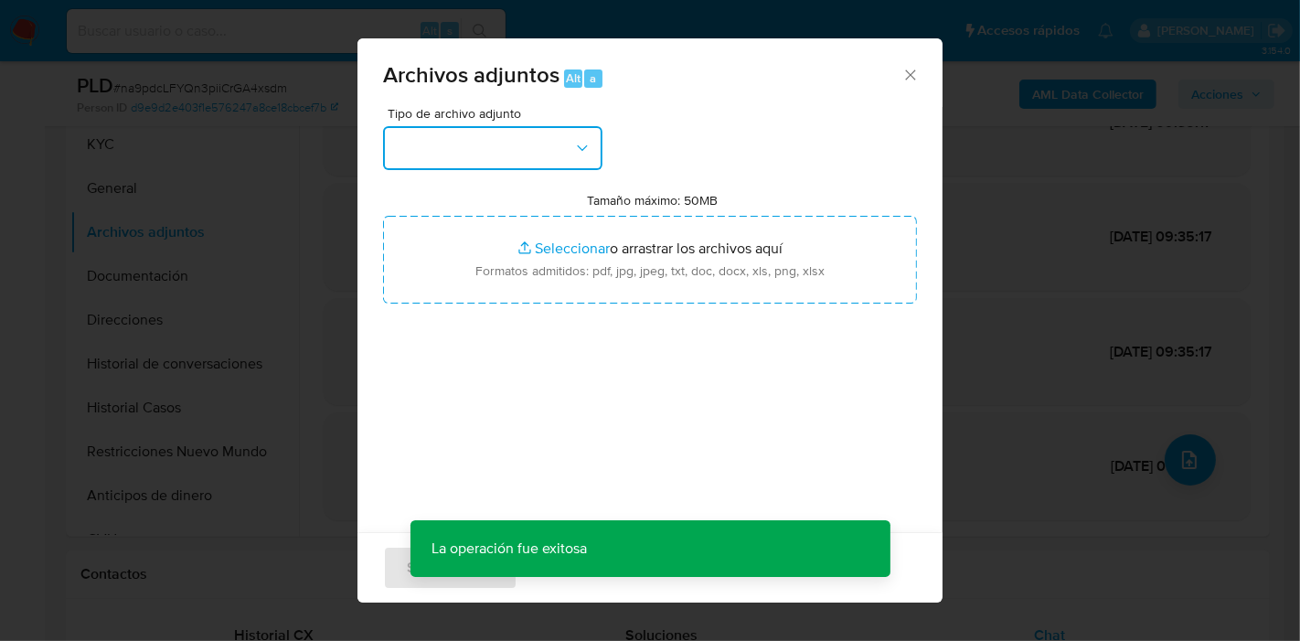
click at [535, 164] on button "button" at bounding box center [492, 148] width 219 height 44
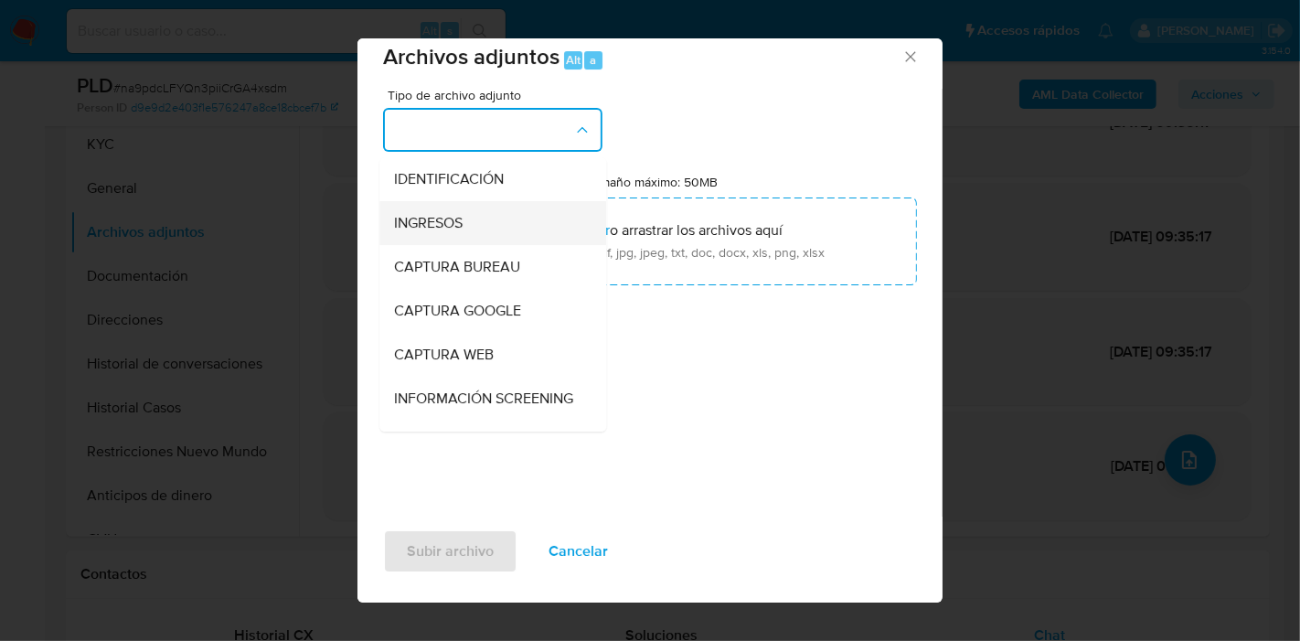
click at [554, 212] on div "INGRESOS" at bounding box center [487, 223] width 186 height 44
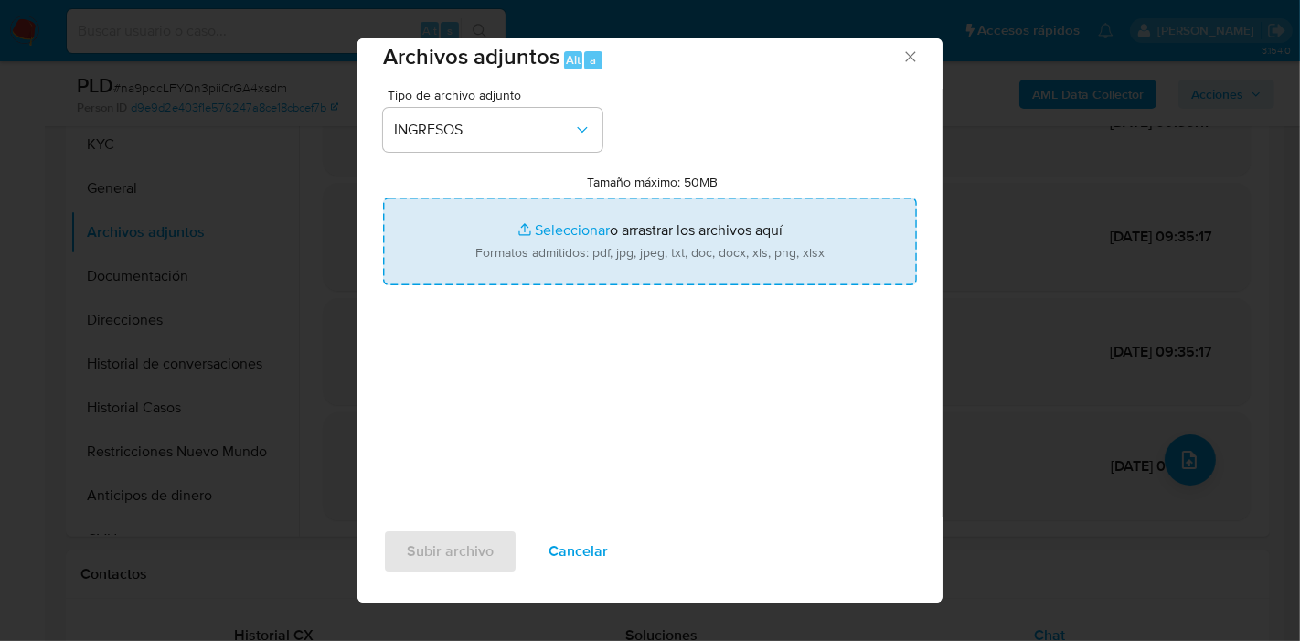
click at [626, 210] on input "Tamaño máximo: 50MB Seleccionar archivos" at bounding box center [650, 241] width 534 height 88
type input "C:\fakepath\Factura de Tomás Ezequiel Sánchez - Honorario por Asesoramiento.pdf"
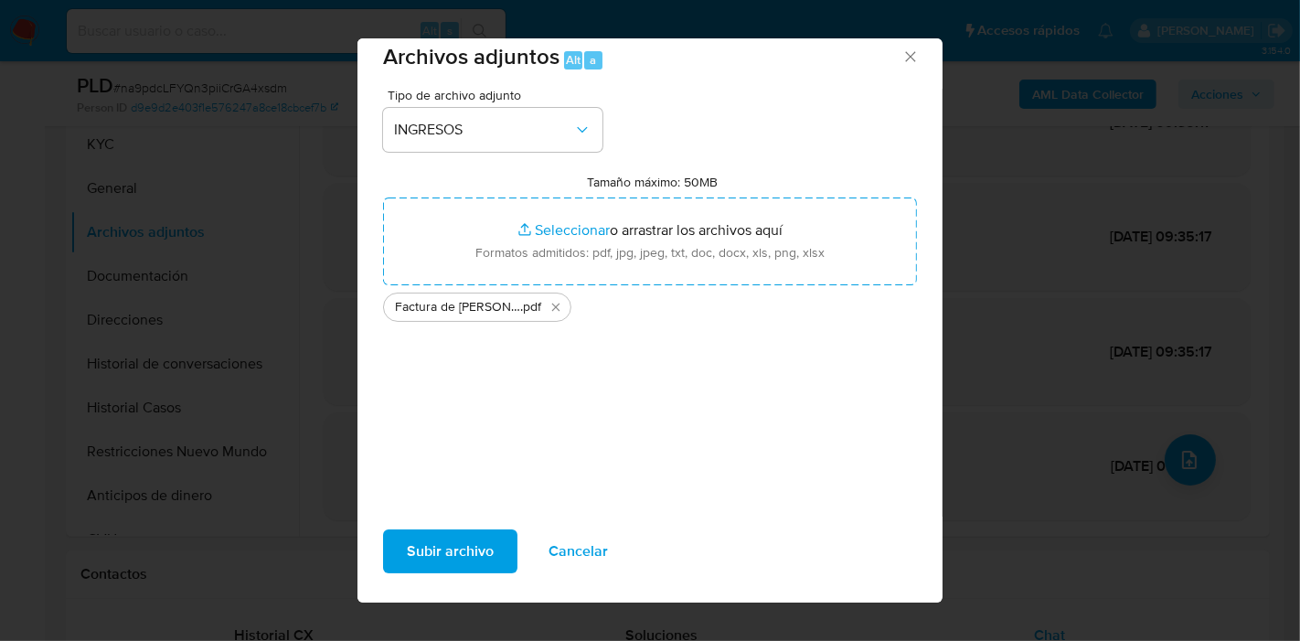
click at [493, 536] on button "Subir archivo" at bounding box center [450, 551] width 134 height 44
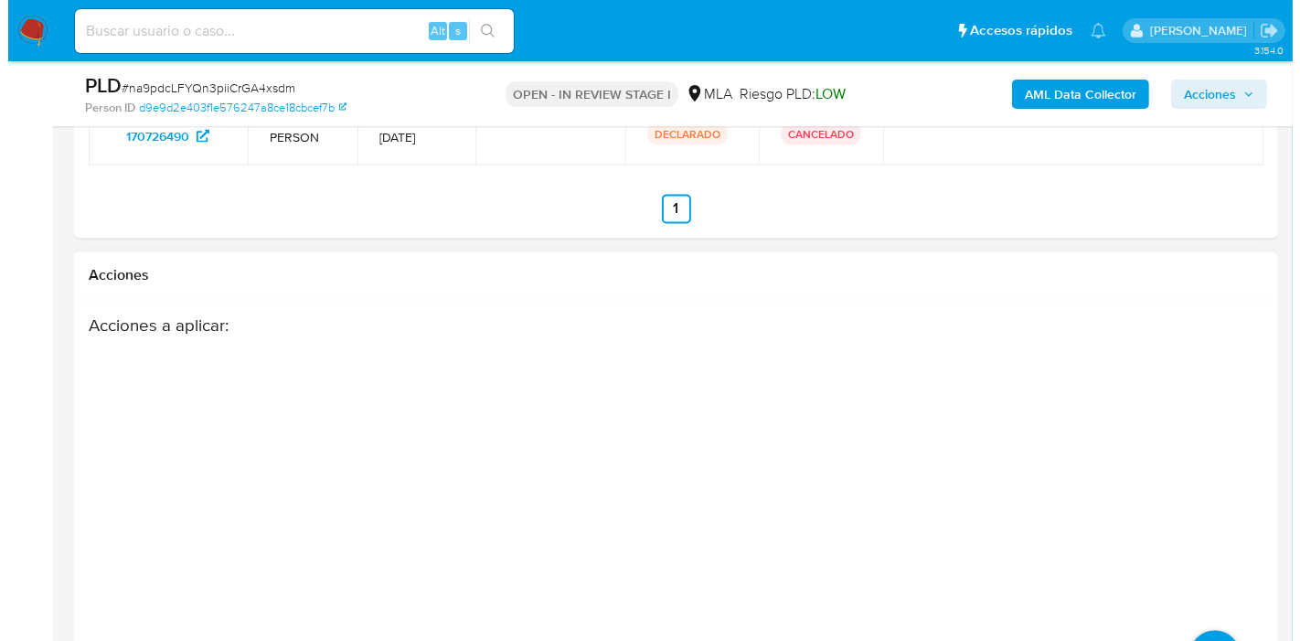
scroll to position [3359, 0]
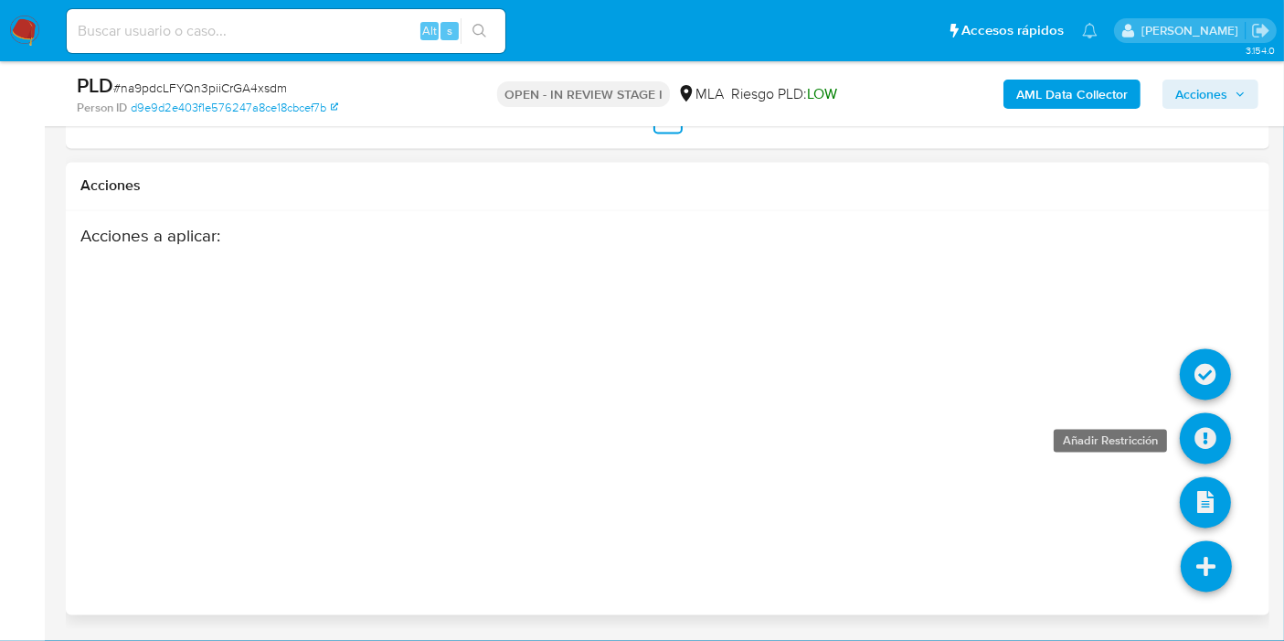
click at [1211, 432] on link at bounding box center [1205, 438] width 51 height 51
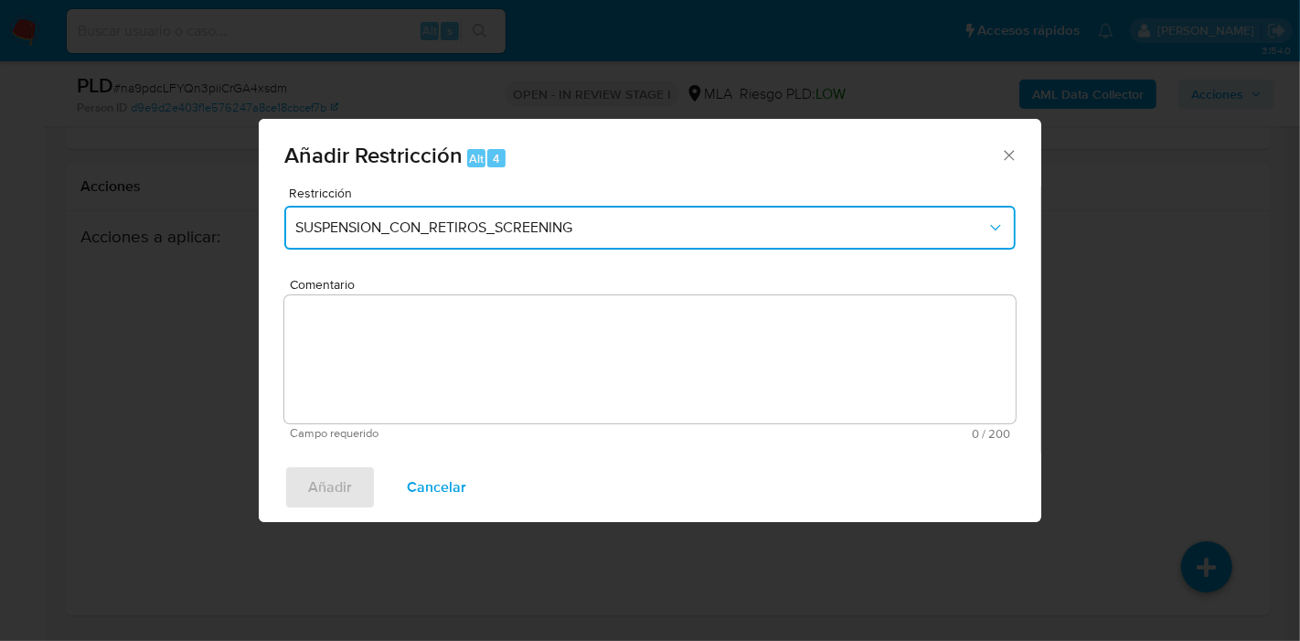
click at [695, 239] on button "SUSPENSION_CON_RETIROS_SCREENING" at bounding box center [649, 228] width 731 height 44
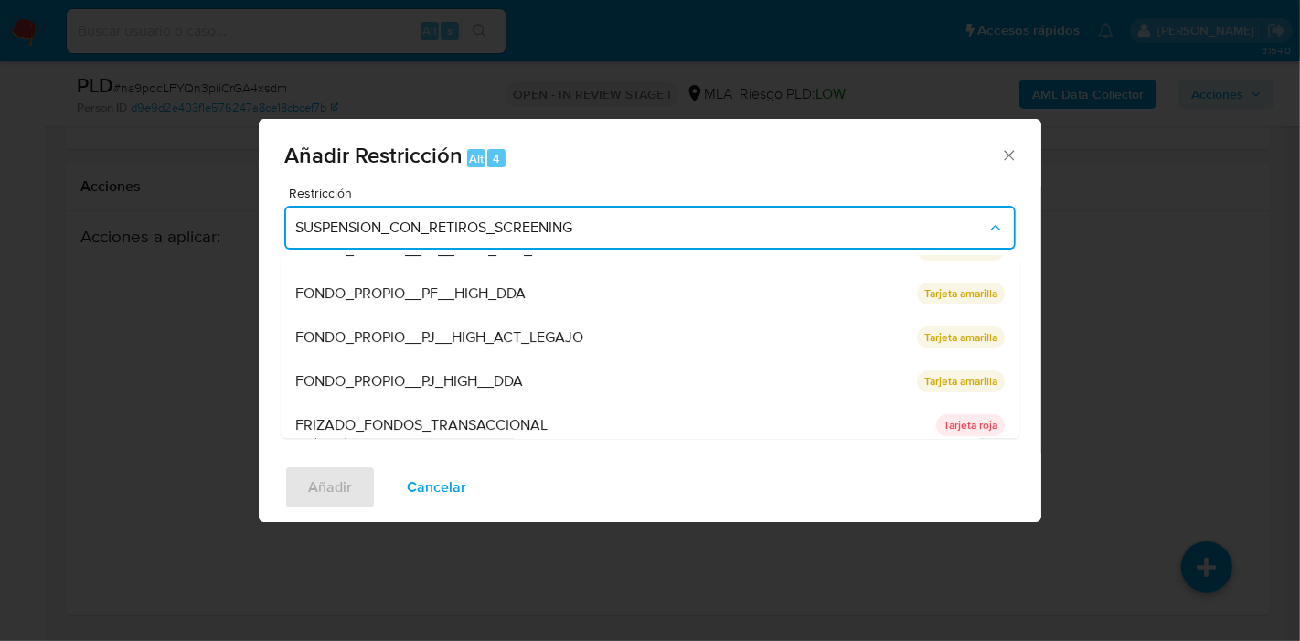
scroll to position [299, 0]
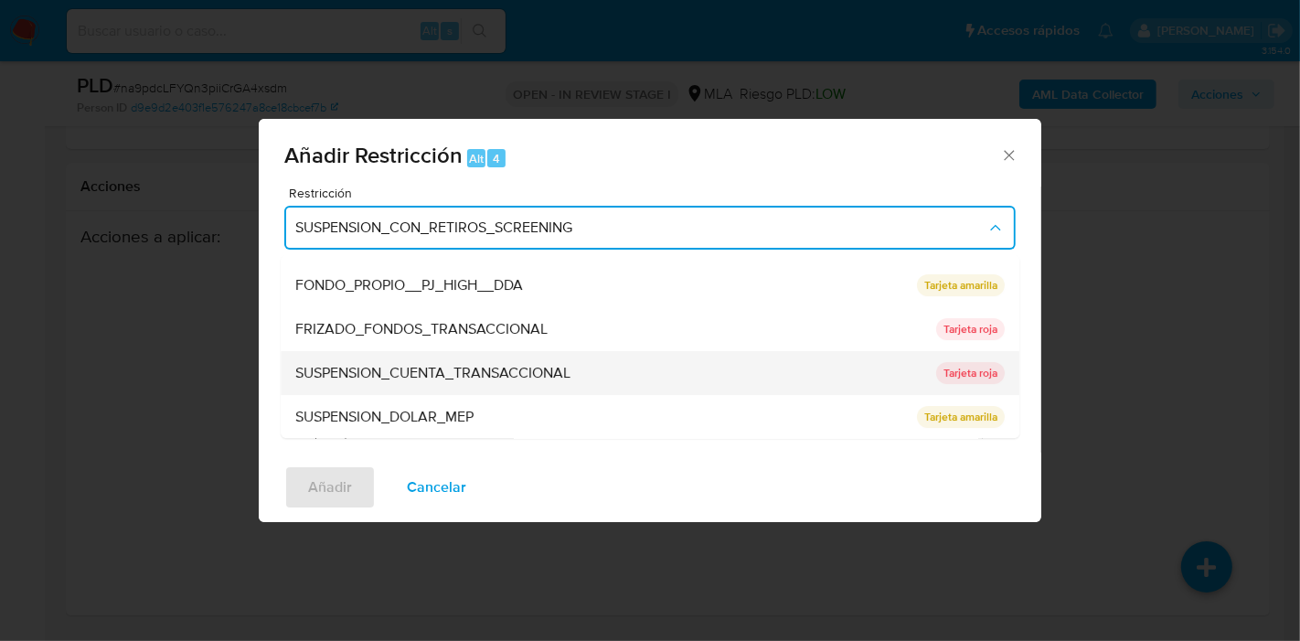
click at [585, 373] on div "SUSPENSION_CUENTA_TRANSACCIONAL" at bounding box center [610, 373] width 630 height 44
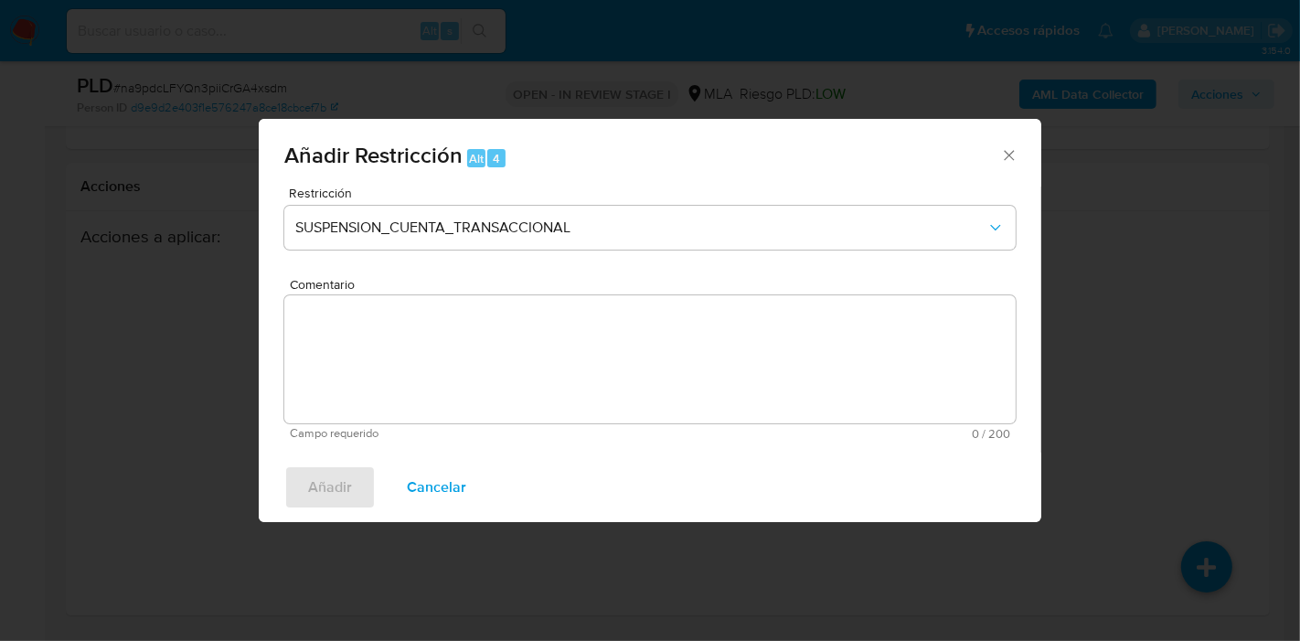
click at [585, 373] on textarea "Comentario" at bounding box center [649, 359] width 731 height 128
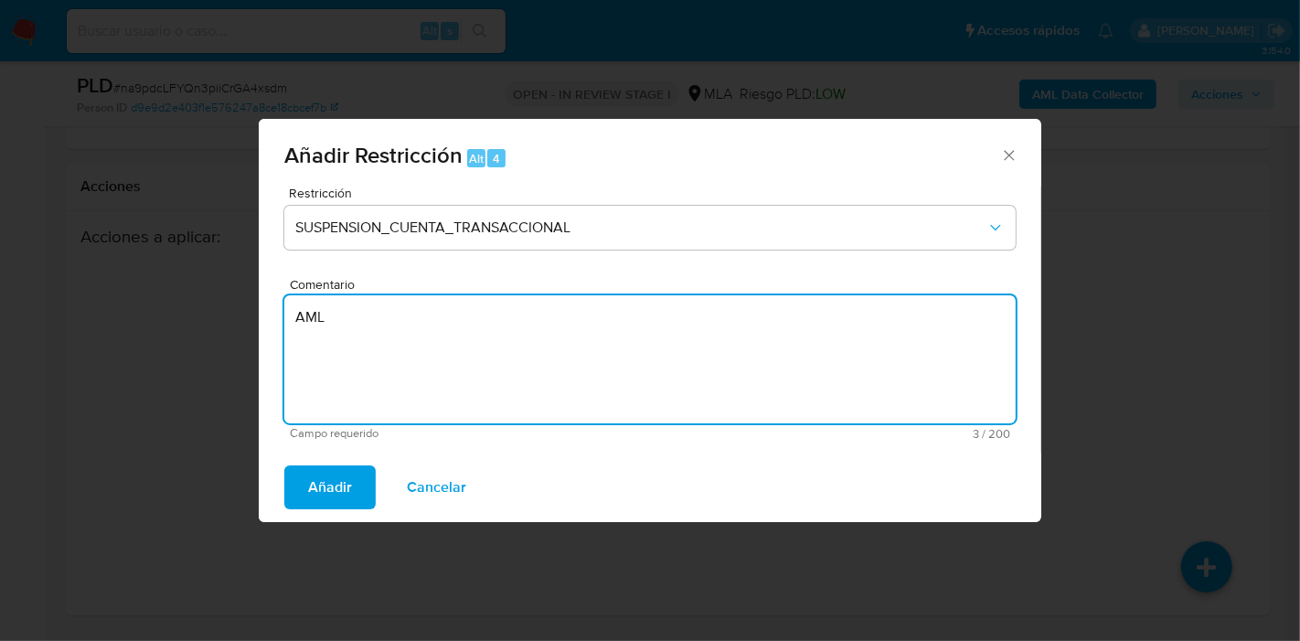
type textarea "AML"
click at [337, 481] on span "Añadir" at bounding box center [330, 487] width 44 height 40
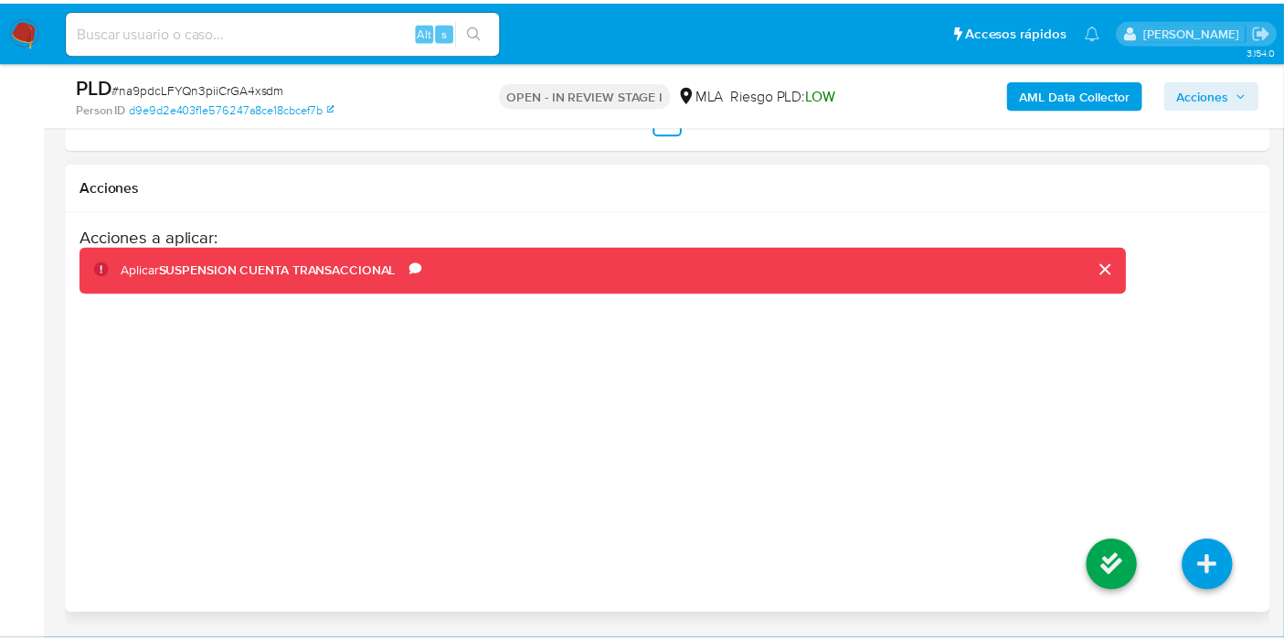
scroll to position [3342, 0]
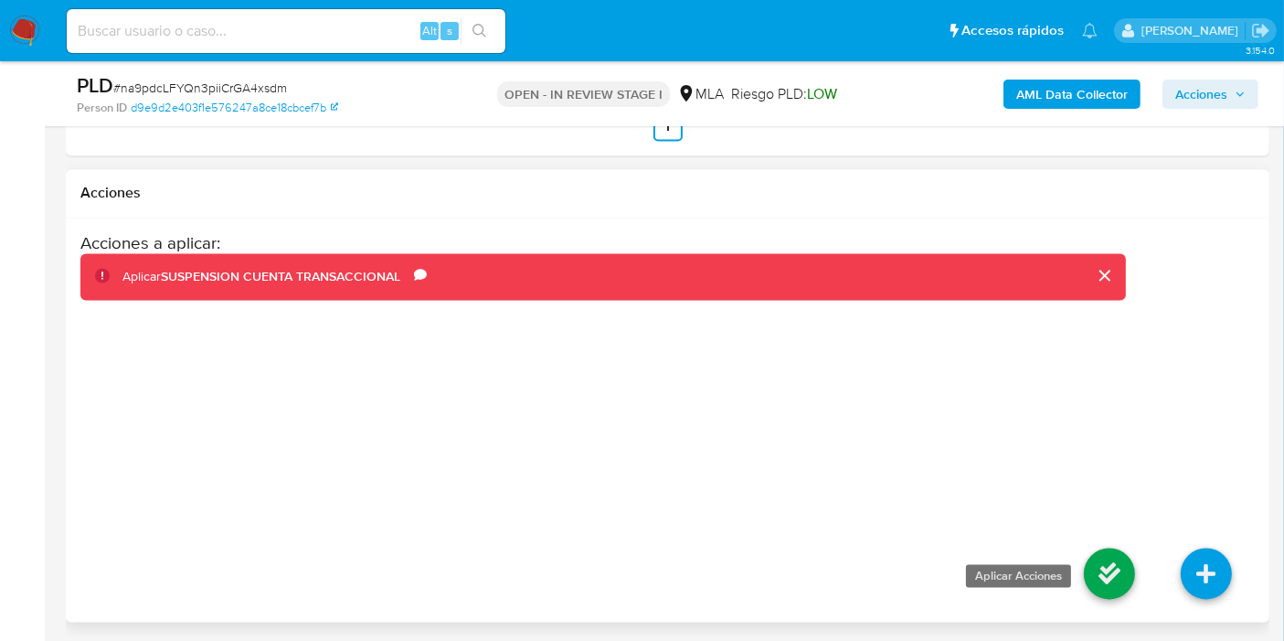
click at [1125, 596] on link at bounding box center [1109, 573] width 51 height 51
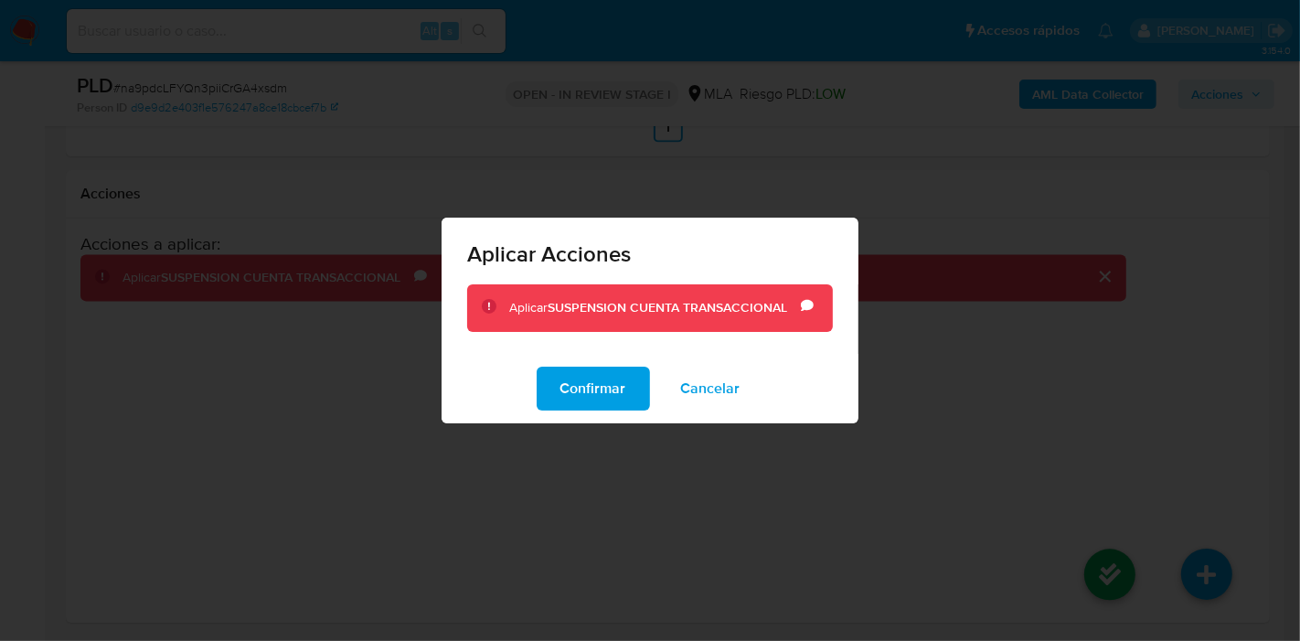
click at [615, 375] on span "Confirmar" at bounding box center [593, 388] width 66 height 40
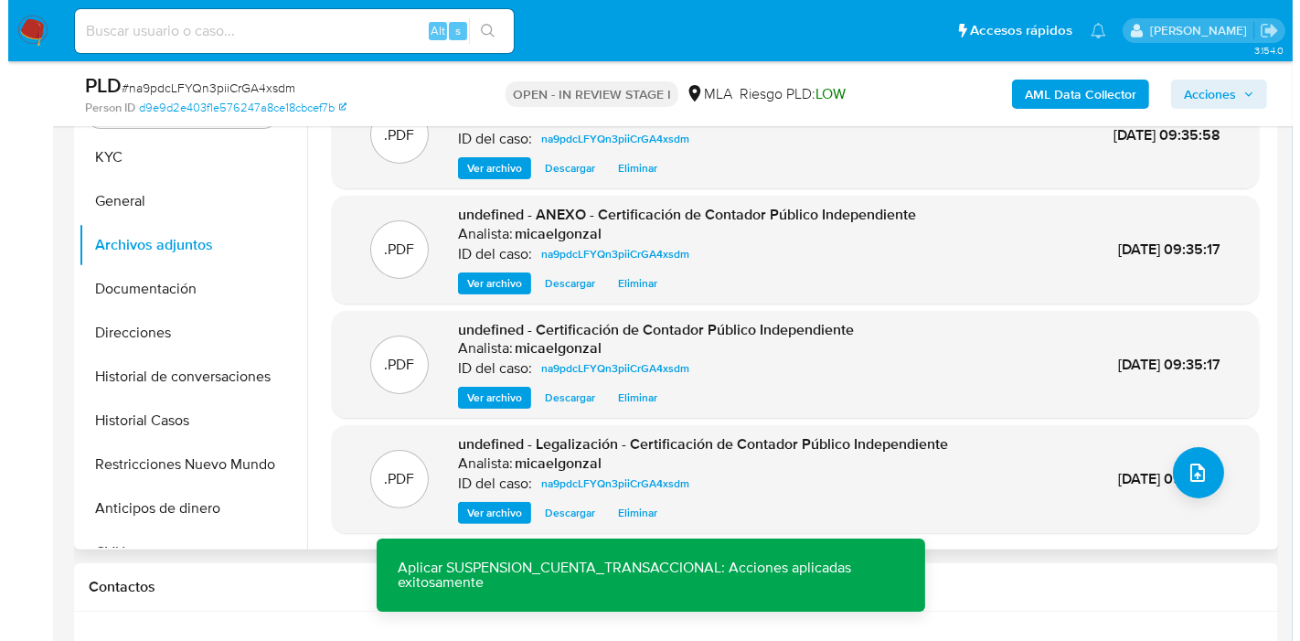
scroll to position [406, 0]
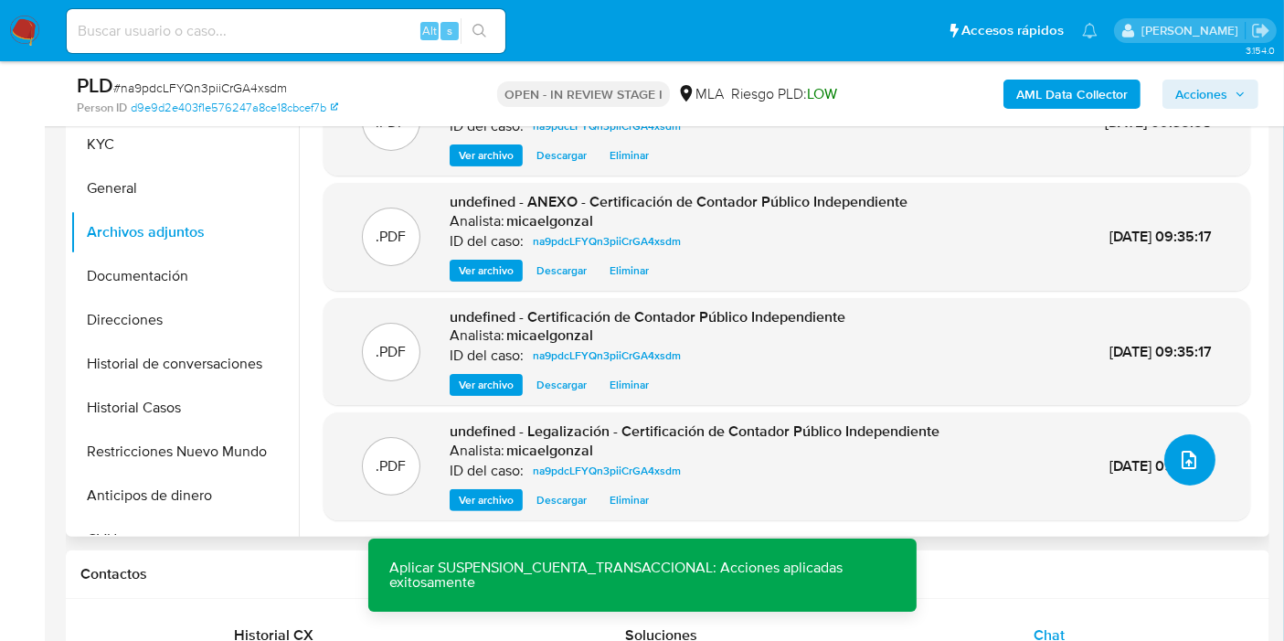
click at [1185, 437] on button "upload-file" at bounding box center [1189, 459] width 51 height 51
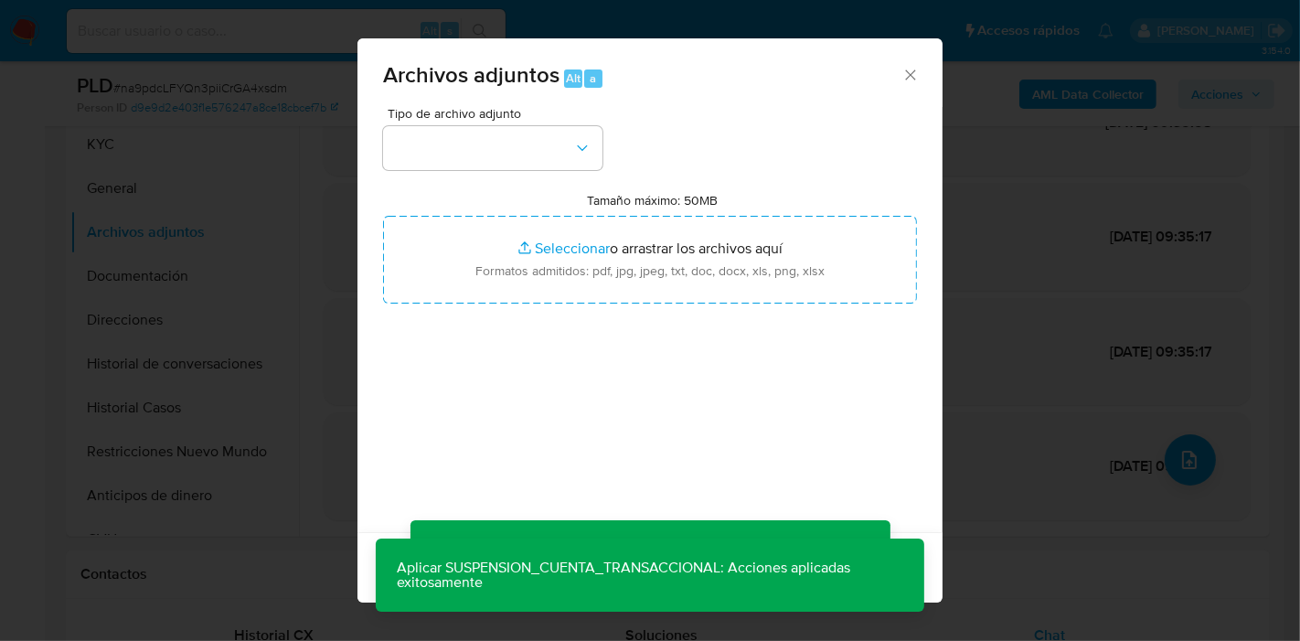
click at [463, 112] on span "Tipo de archivo adjunto" at bounding box center [496, 113] width 219 height 13
click at [493, 169] on div "Tipo de archivo adjunto Tamaño máximo: 50MB Seleccionar archivos Seleccionar o …" at bounding box center [650, 322] width 534 height 431
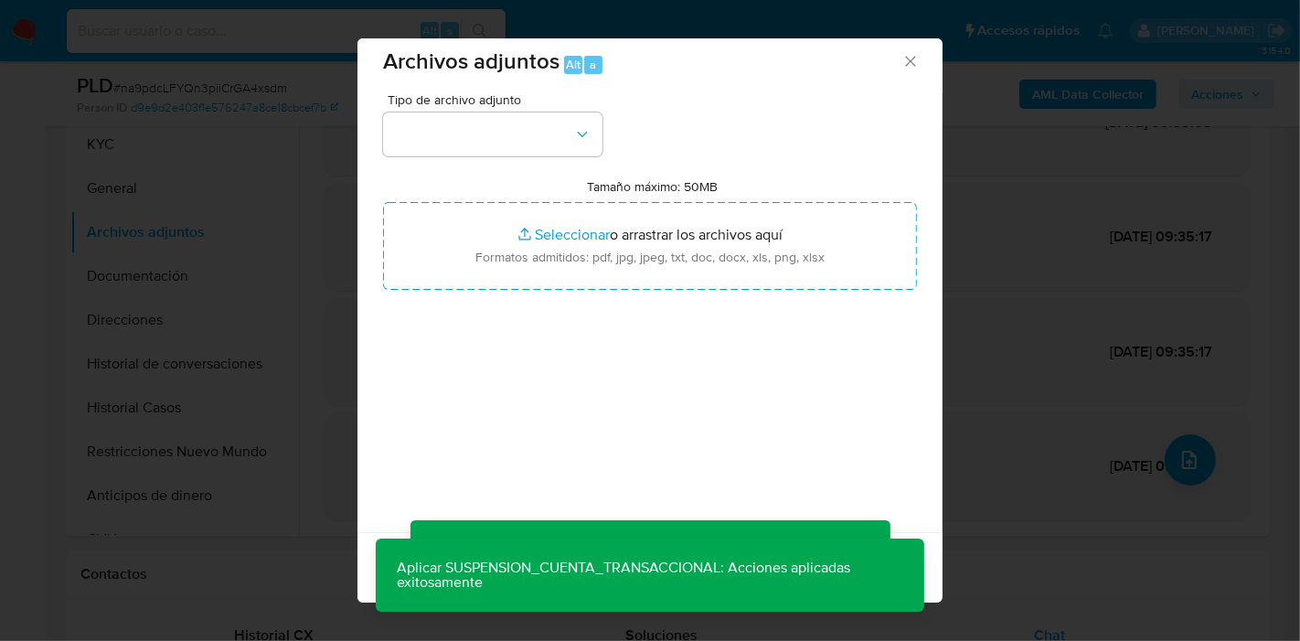
scroll to position [18, 0]
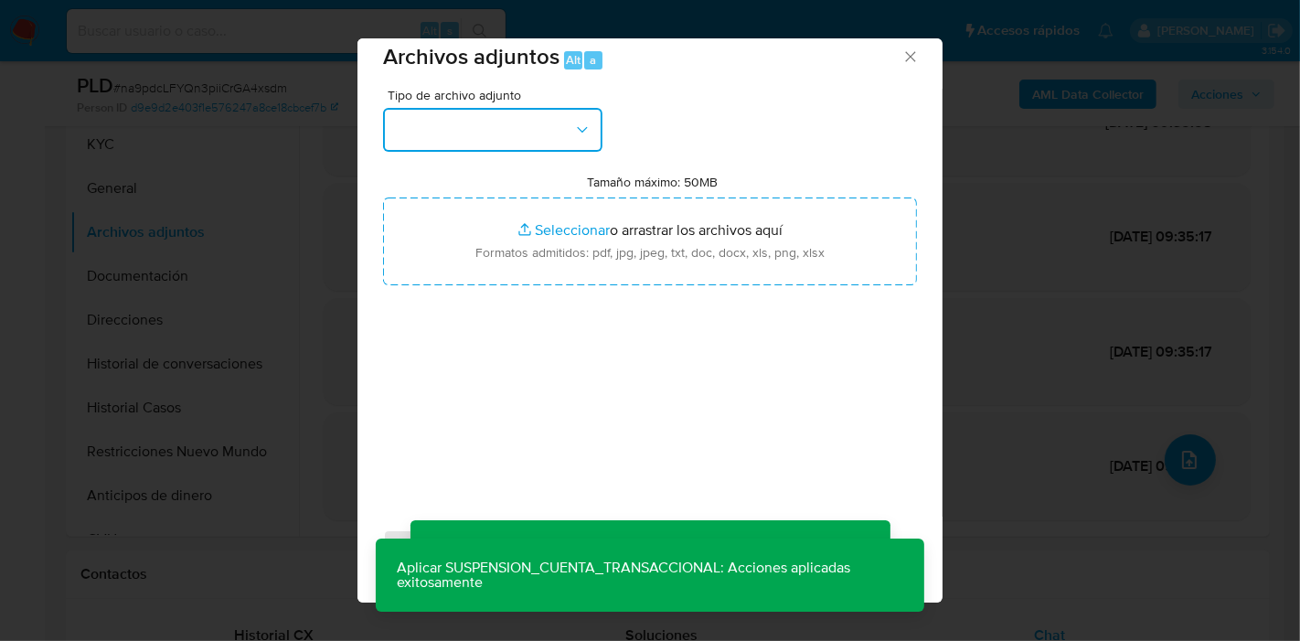
click at [483, 126] on button "button" at bounding box center [492, 130] width 219 height 44
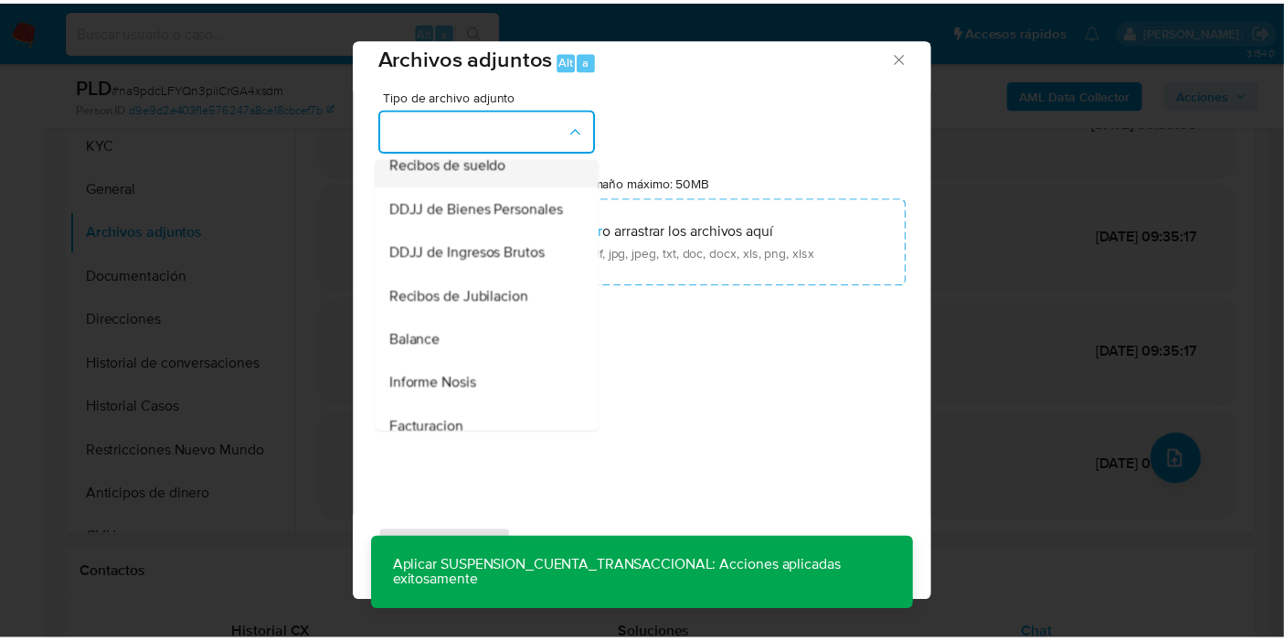
scroll to position [609, 0]
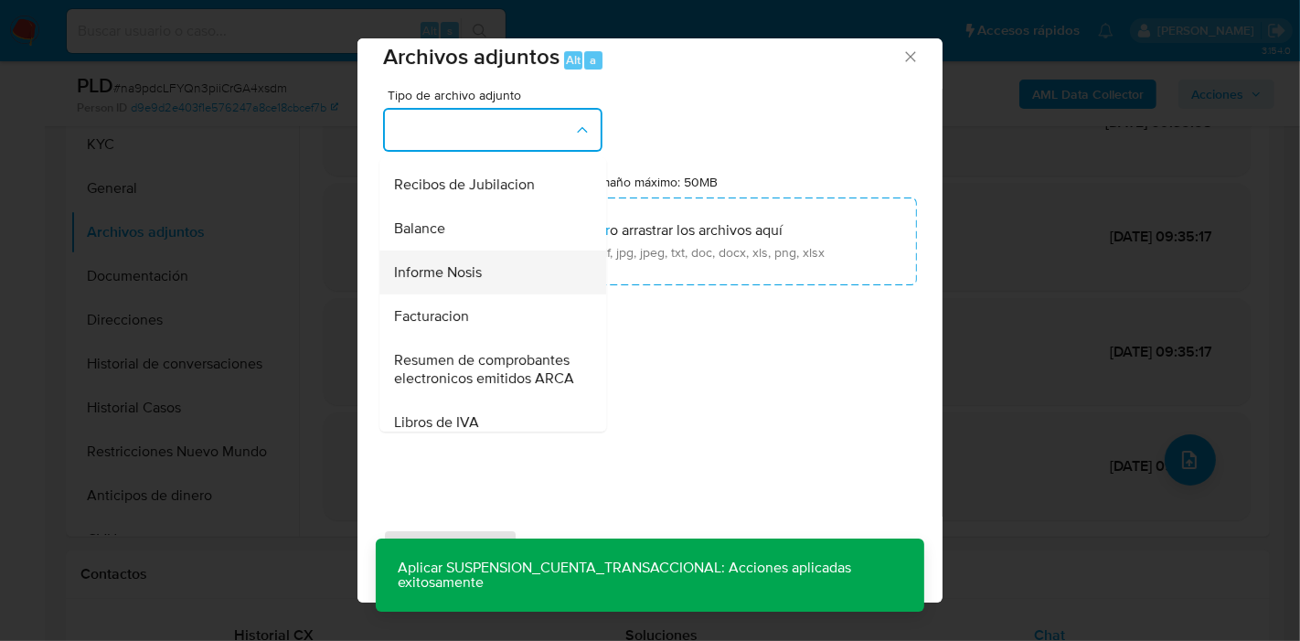
click at [534, 291] on div "Informe Nosis" at bounding box center [487, 272] width 186 height 44
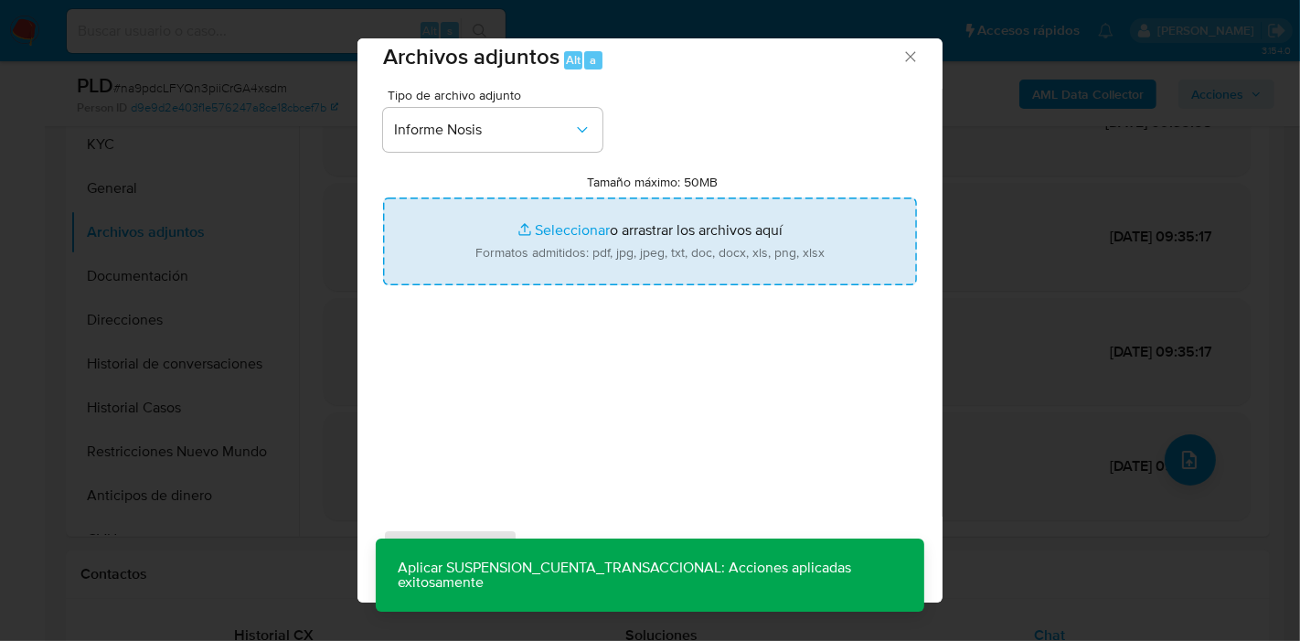
click at [645, 251] on input "Tamaño máximo: 50MB Seleccionar archivos" at bounding box center [650, 241] width 534 height 88
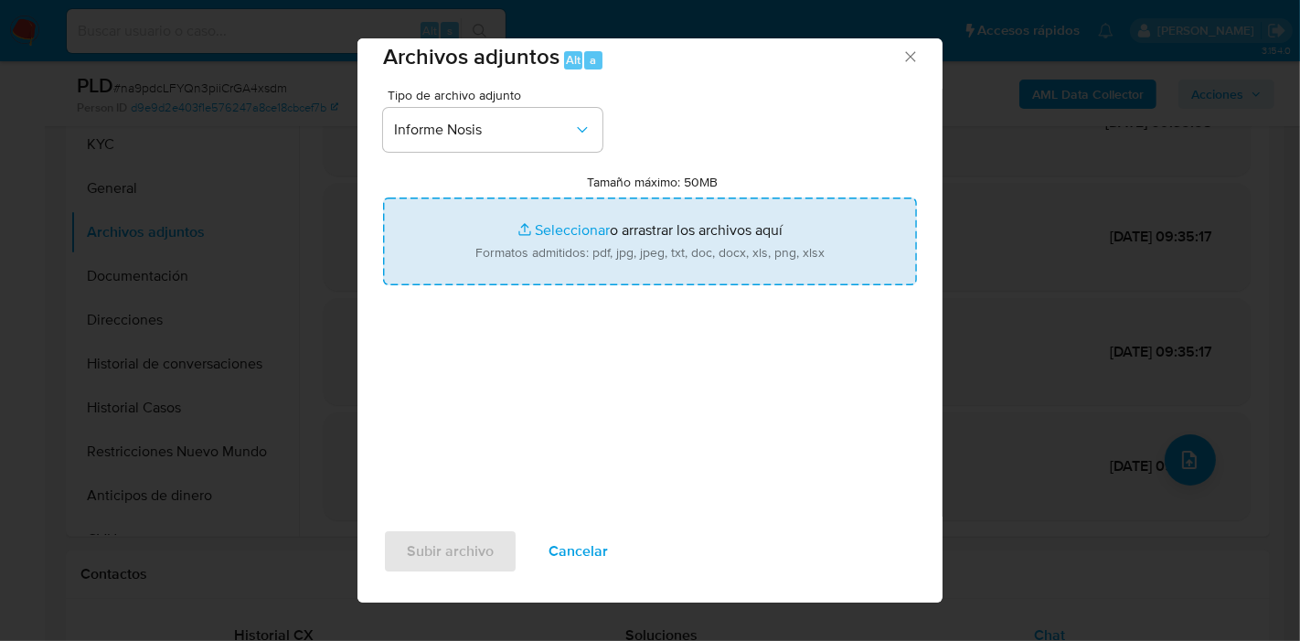
type input "C:\fakepath\NOSIS de German Guillermo Banducci.pdf"
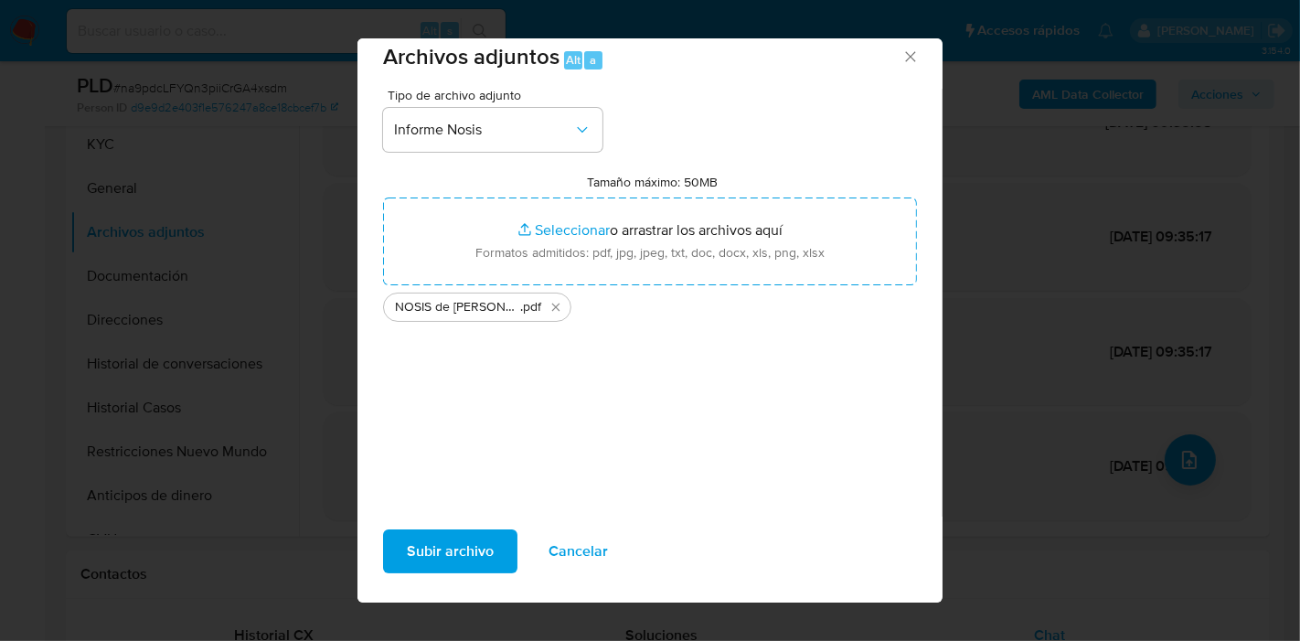
click at [446, 554] on span "Subir archivo" at bounding box center [450, 551] width 87 height 40
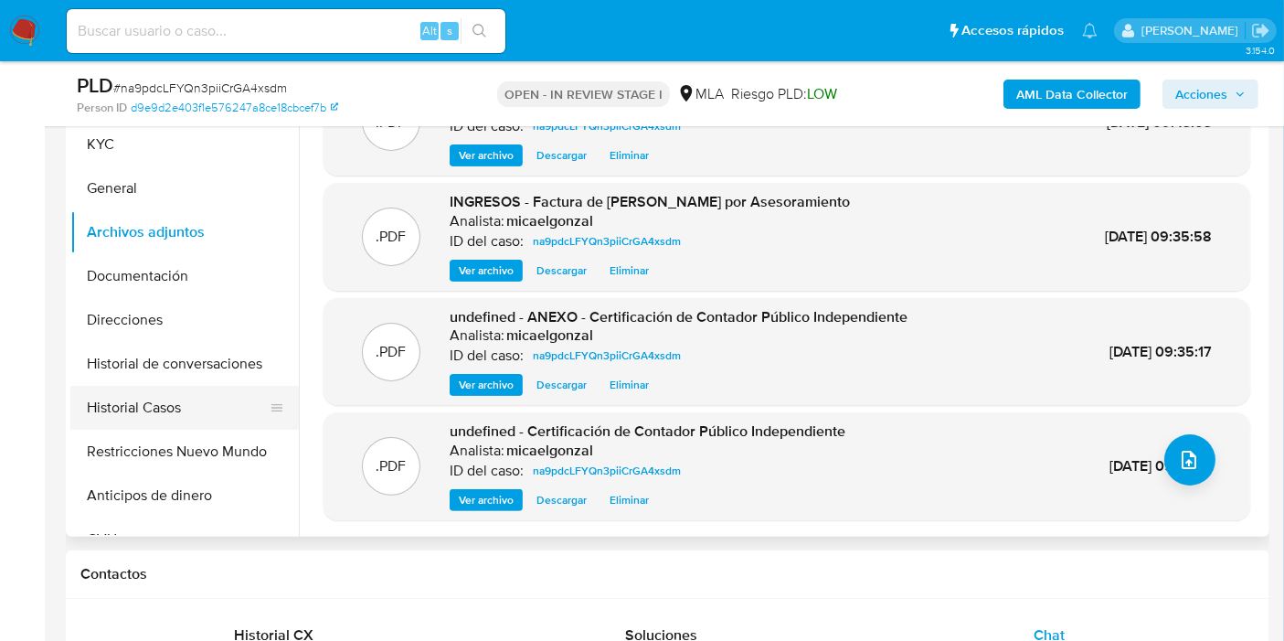
click at [201, 411] on button "Historial Casos" at bounding box center [177, 408] width 214 height 44
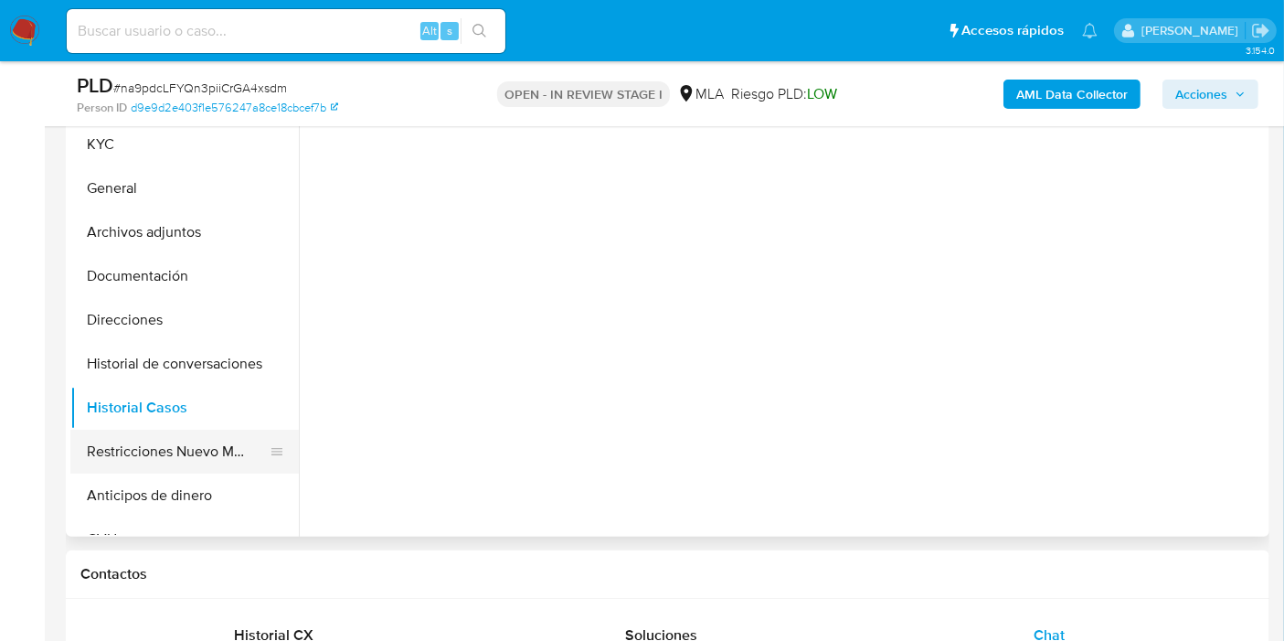
click at [148, 431] on button "Restricciones Nuevo Mundo" at bounding box center [177, 452] width 214 height 44
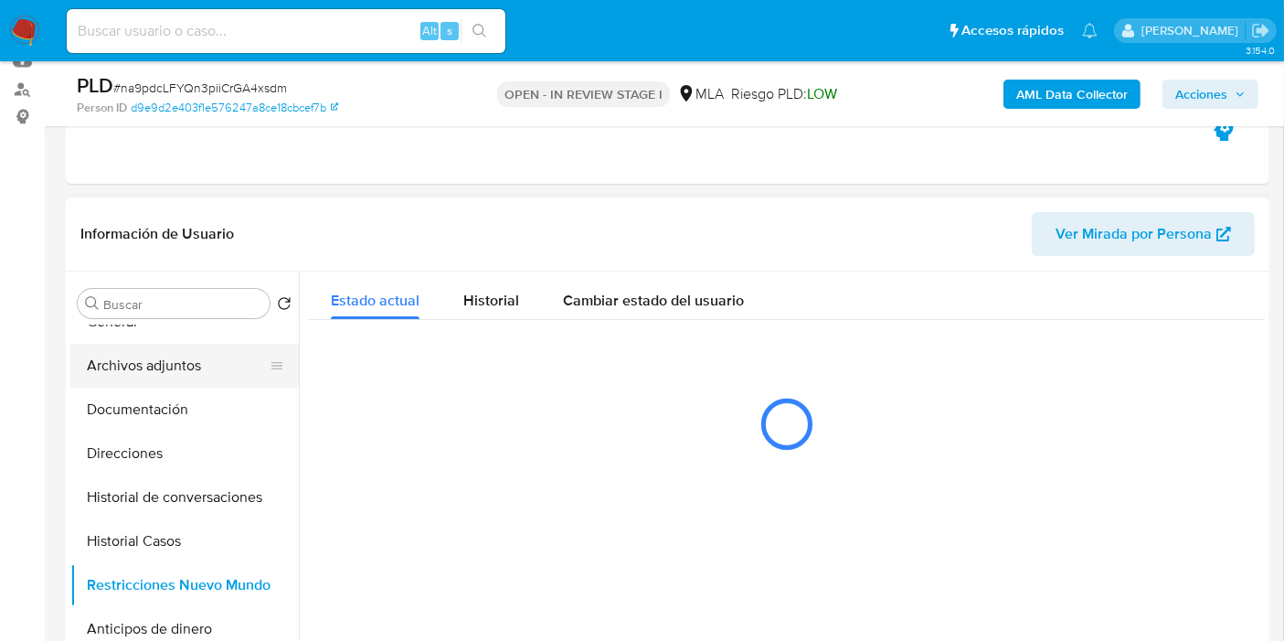
scroll to position [101, 0]
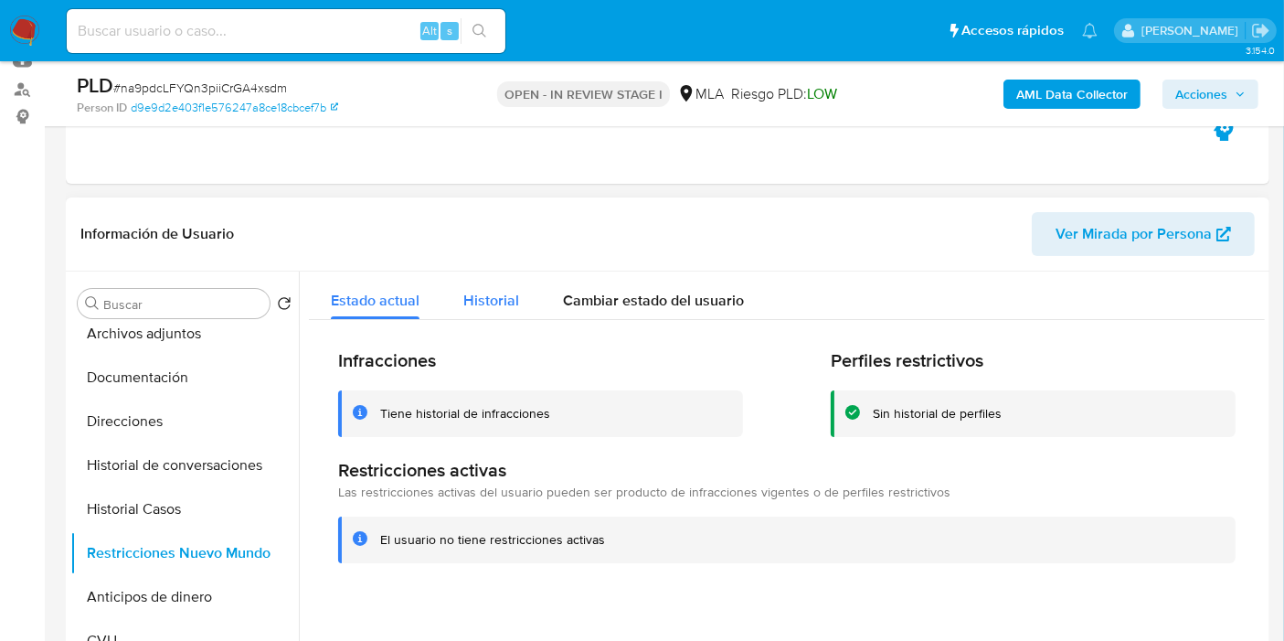
click at [491, 315] on div "Historial" at bounding box center [491, 295] width 56 height 48
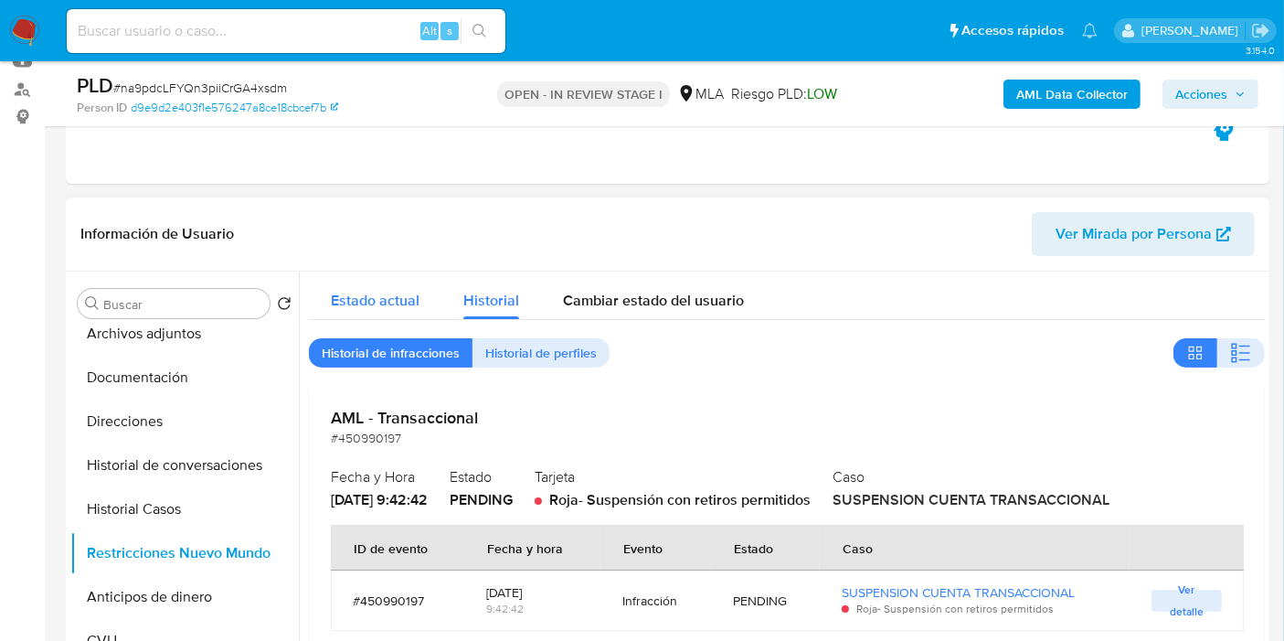
click at [399, 311] on div "Estado actual" at bounding box center [375, 295] width 89 height 48
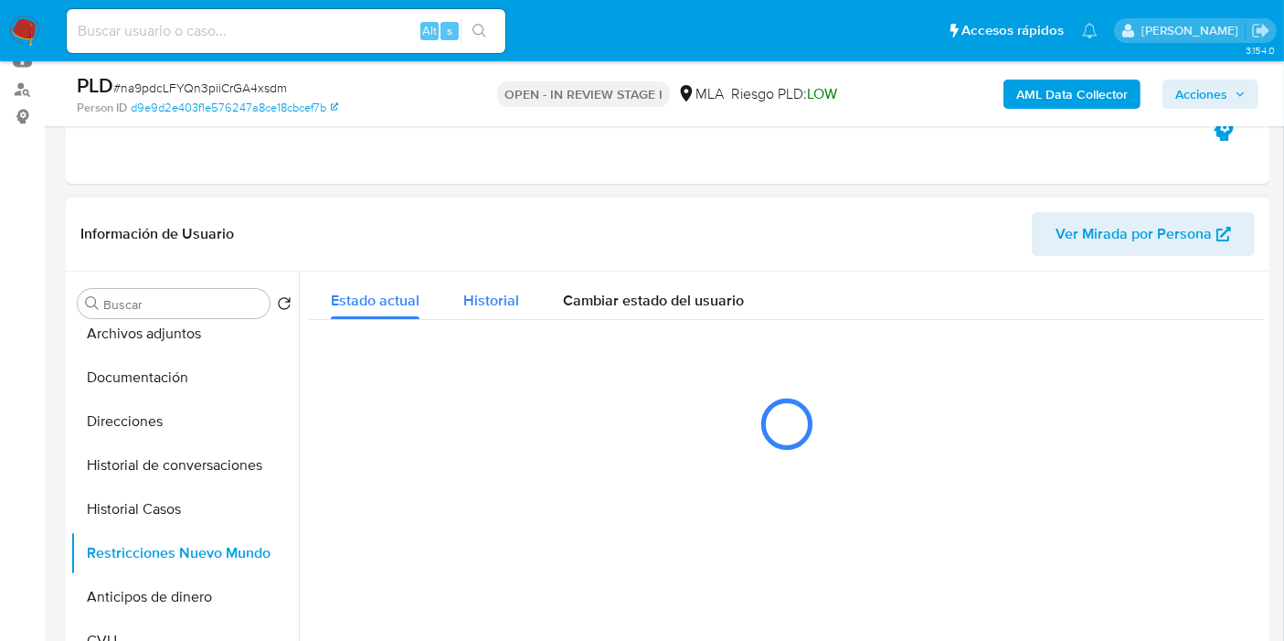
click at [512, 307] on span "Historial" at bounding box center [491, 300] width 56 height 21
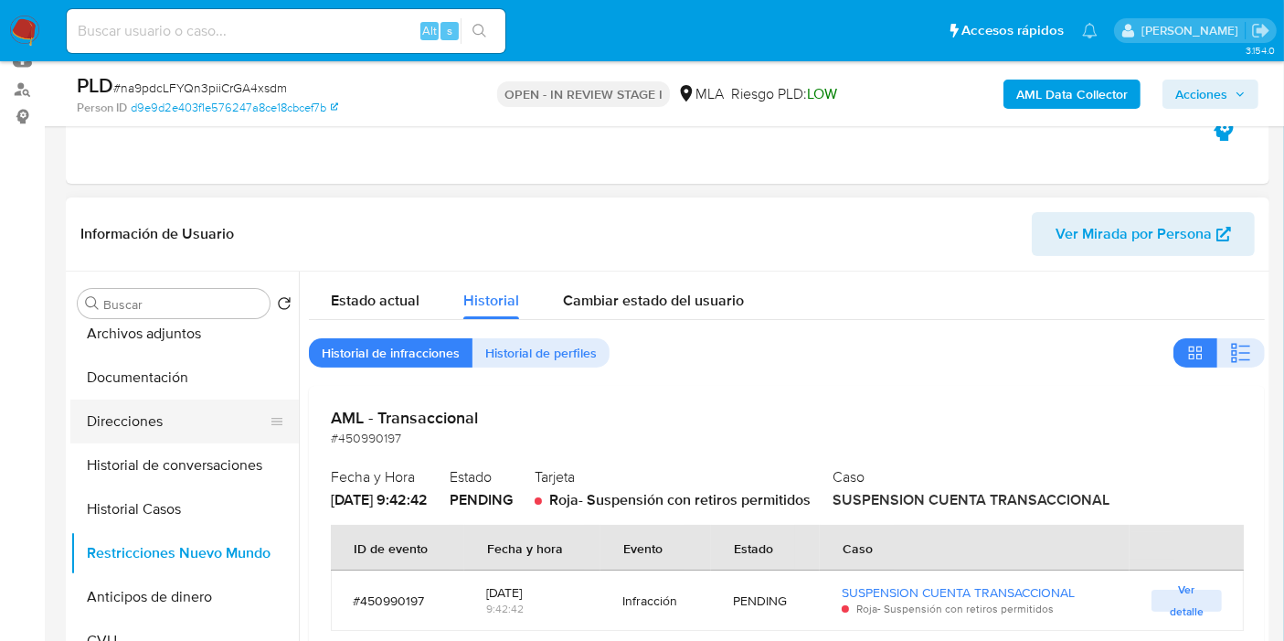
scroll to position [0, 0]
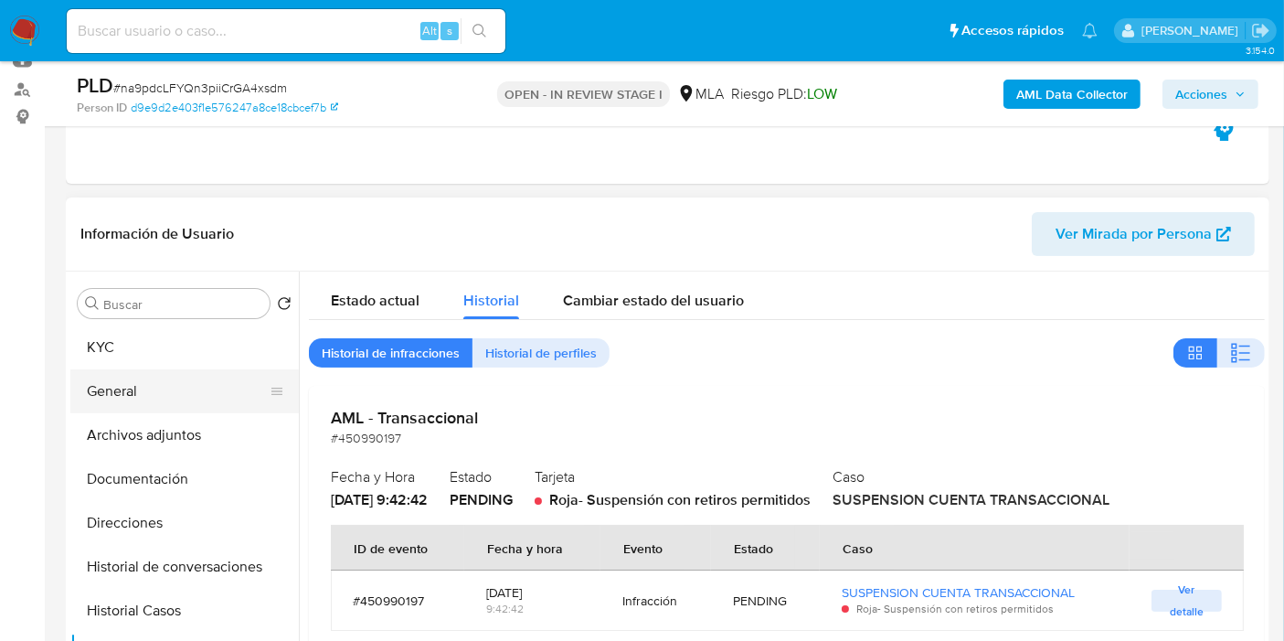
click at [159, 391] on button "General" at bounding box center [177, 391] width 214 height 44
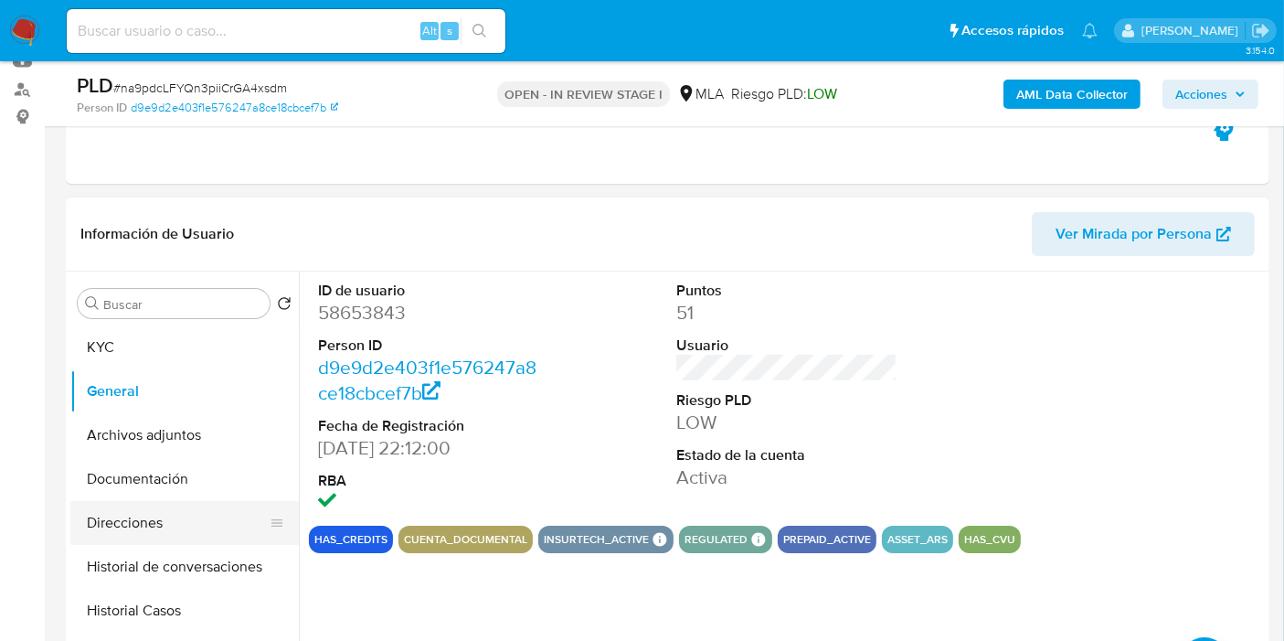
click at [152, 515] on button "Direcciones" at bounding box center [177, 523] width 214 height 44
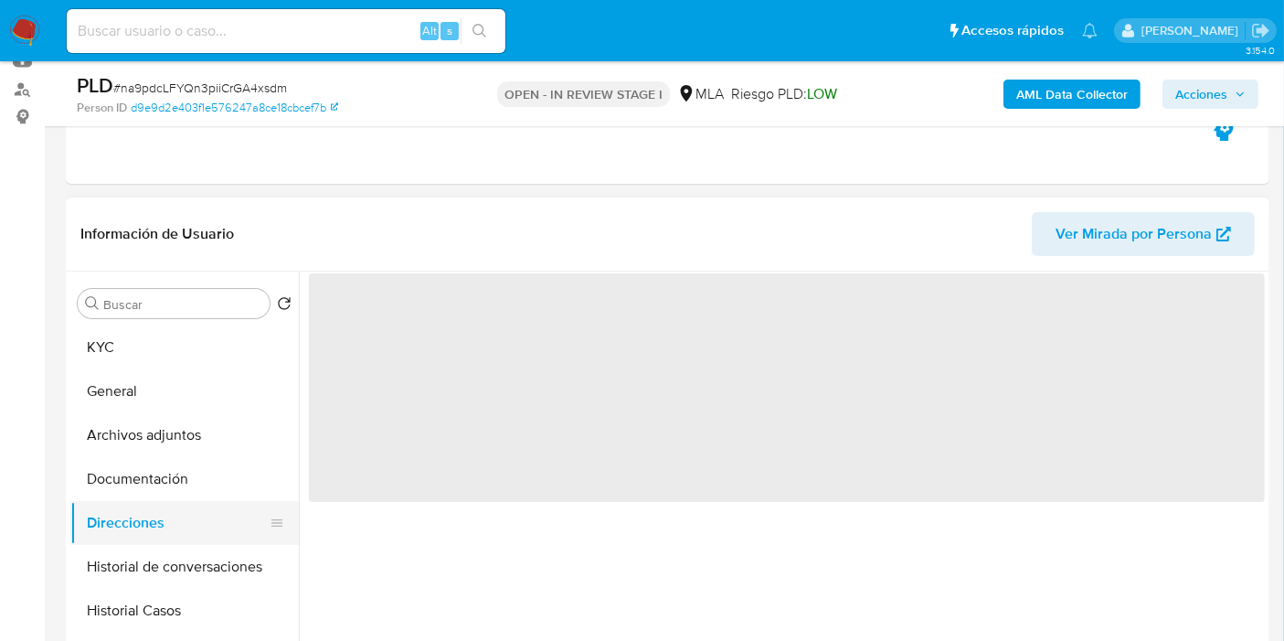
scroll to position [203, 0]
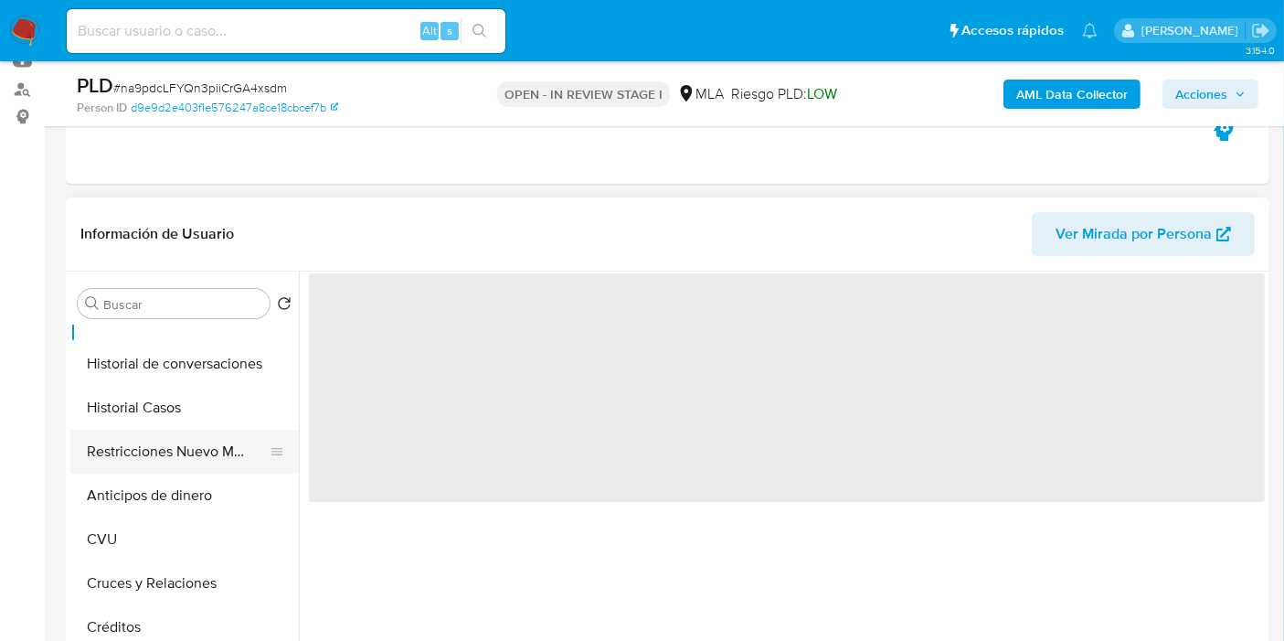
click at [177, 462] on button "Restricciones Nuevo Mundo" at bounding box center [177, 452] width 214 height 44
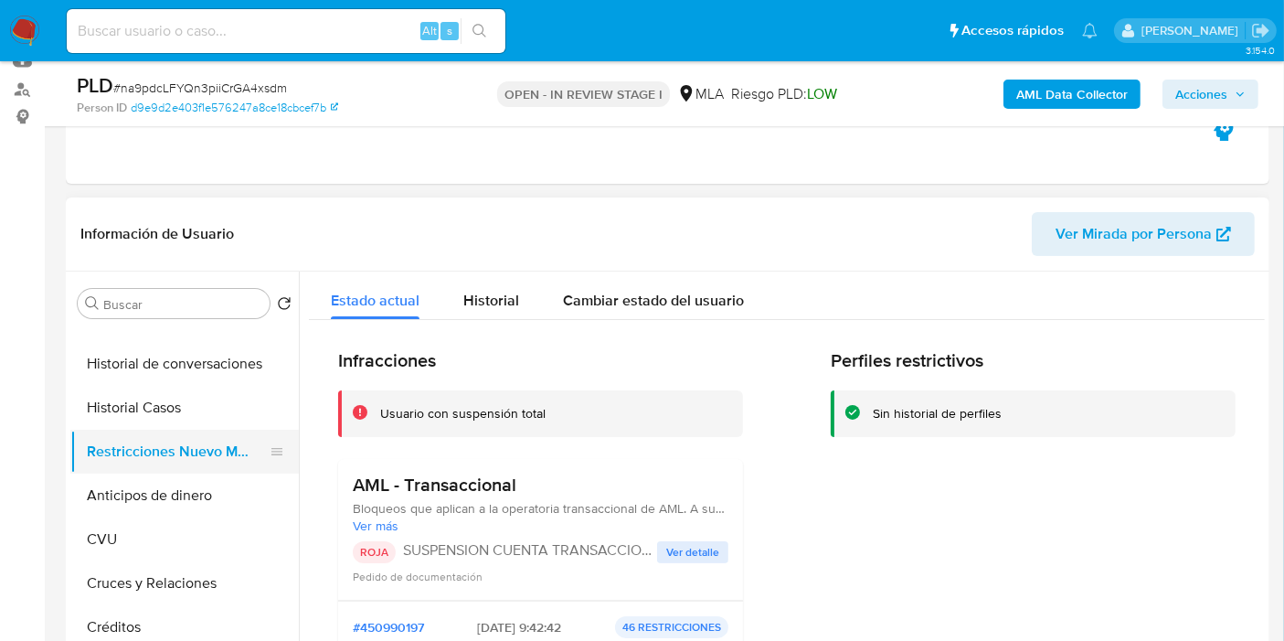
scroll to position [0, 0]
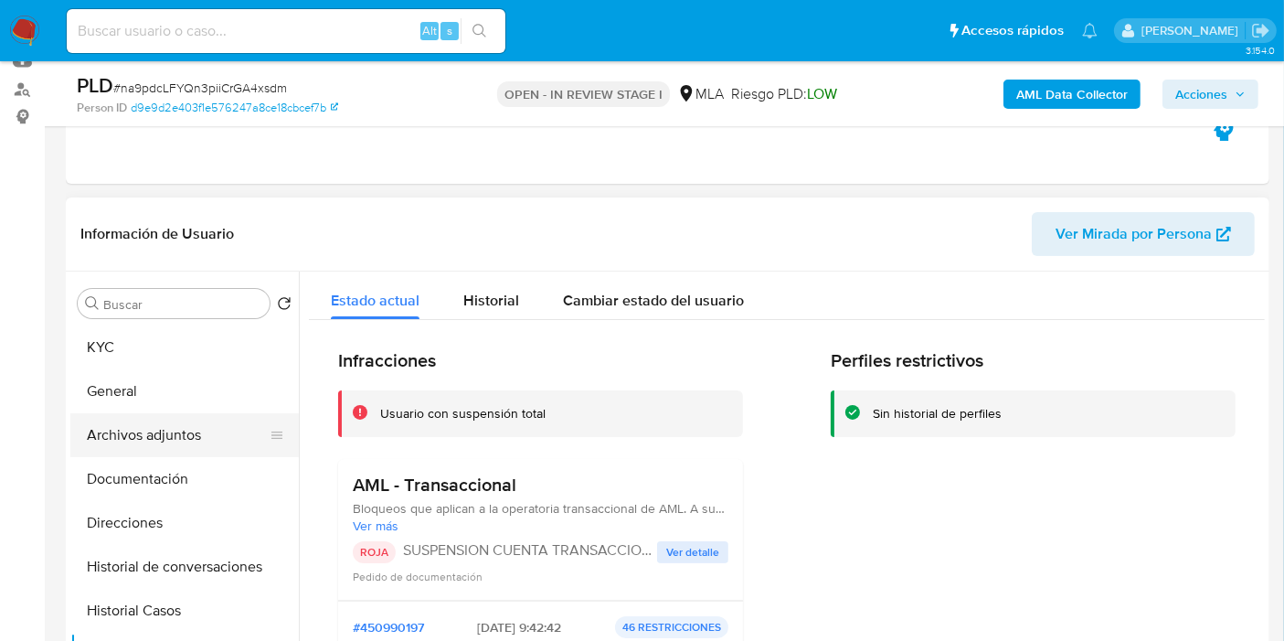
click at [193, 440] on button "Archivos adjuntos" at bounding box center [177, 435] width 214 height 44
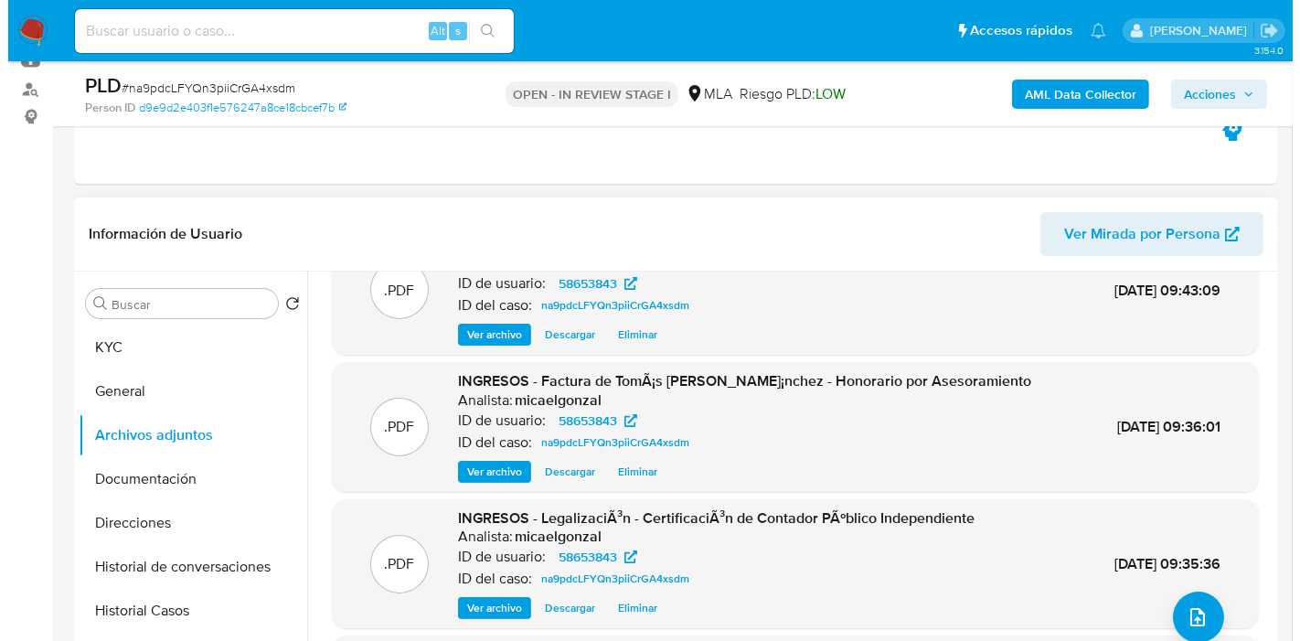
scroll to position [78, 0]
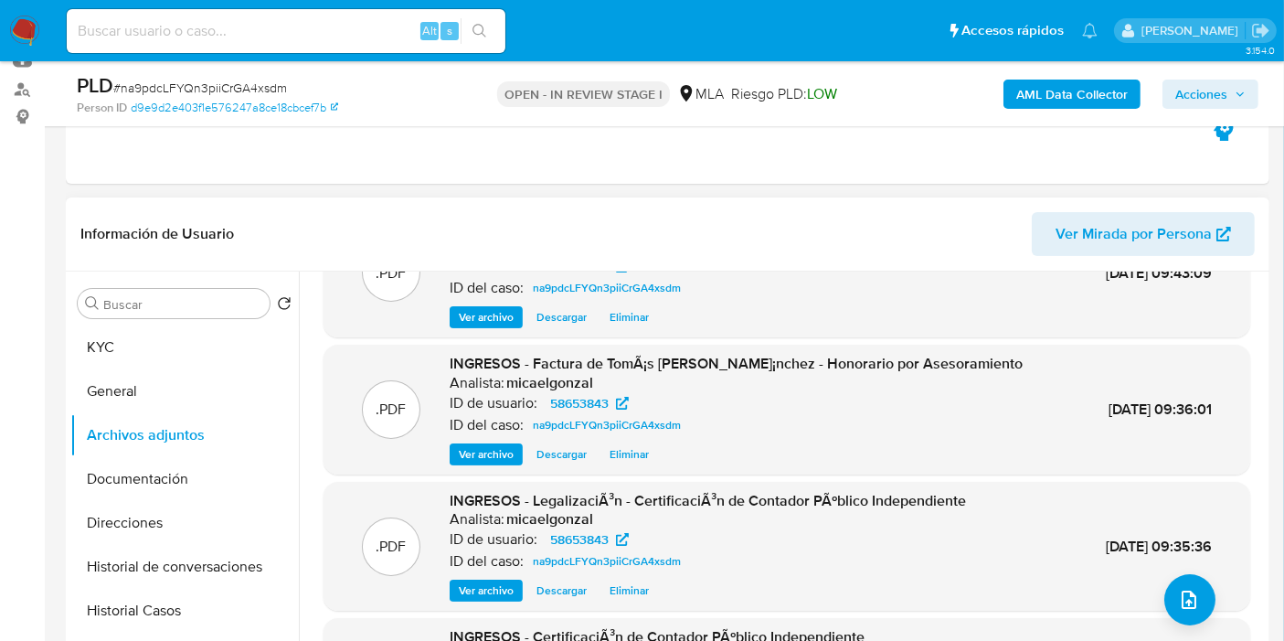
click at [1198, 596] on button "upload-file" at bounding box center [1189, 599] width 51 height 51
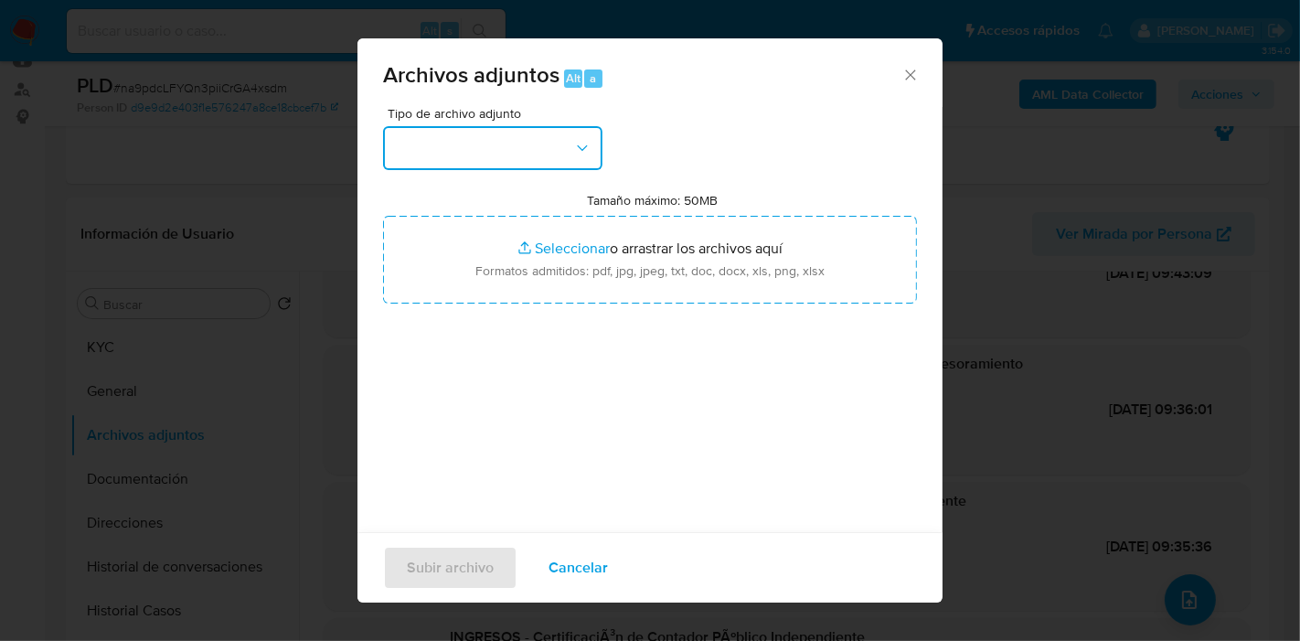
click at [552, 153] on button "button" at bounding box center [492, 148] width 219 height 44
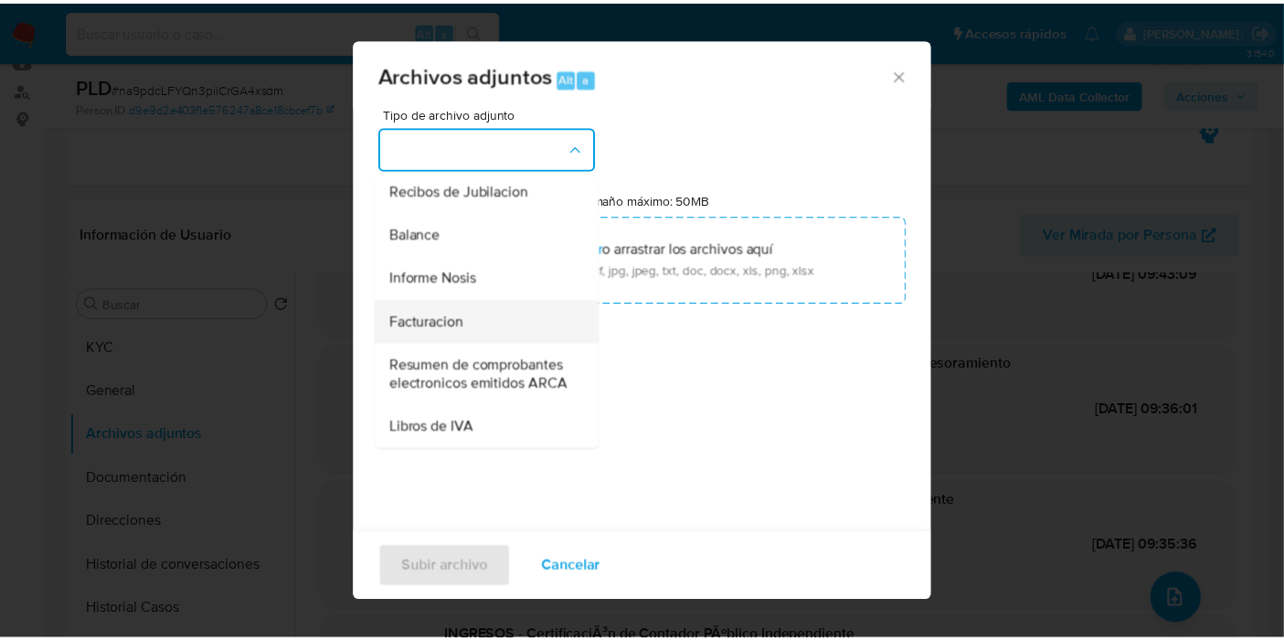
scroll to position [287, 0]
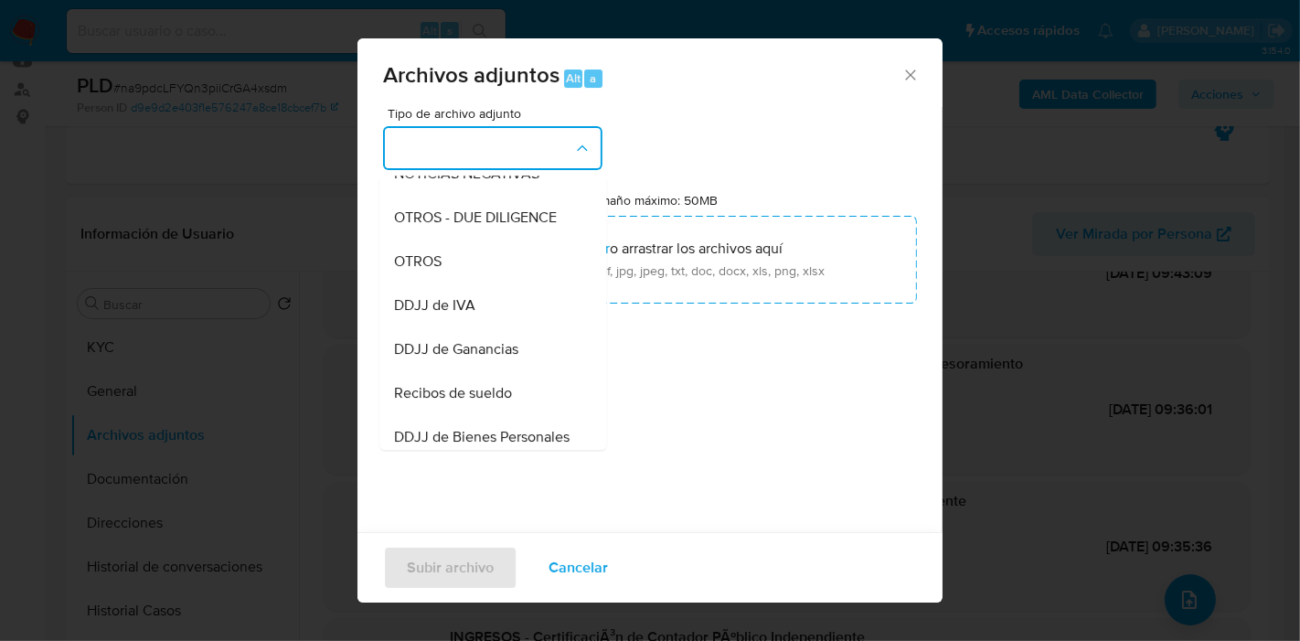
click at [480, 281] on div "OTROS" at bounding box center [487, 261] width 186 height 44
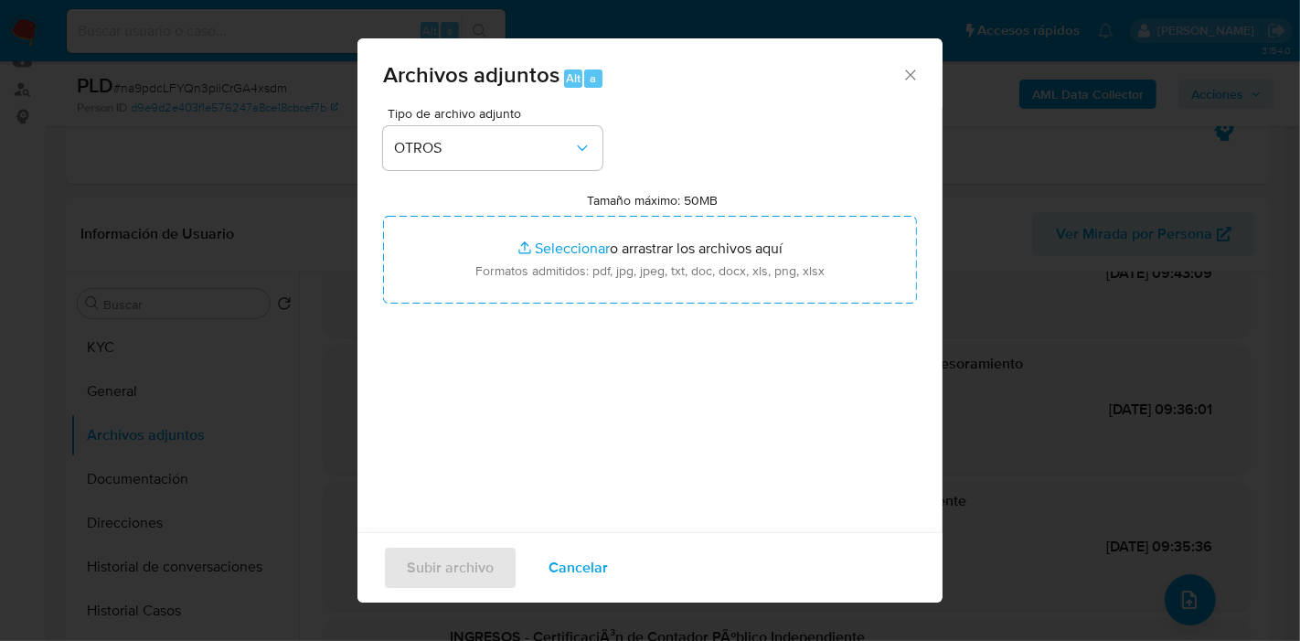
click at [480, 281] on input "Tamaño máximo: 50MB Seleccionar archivos" at bounding box center [650, 260] width 534 height 88
type input "C:\fakepath\Movimientos de German Guillermo Banducci.xlsx"
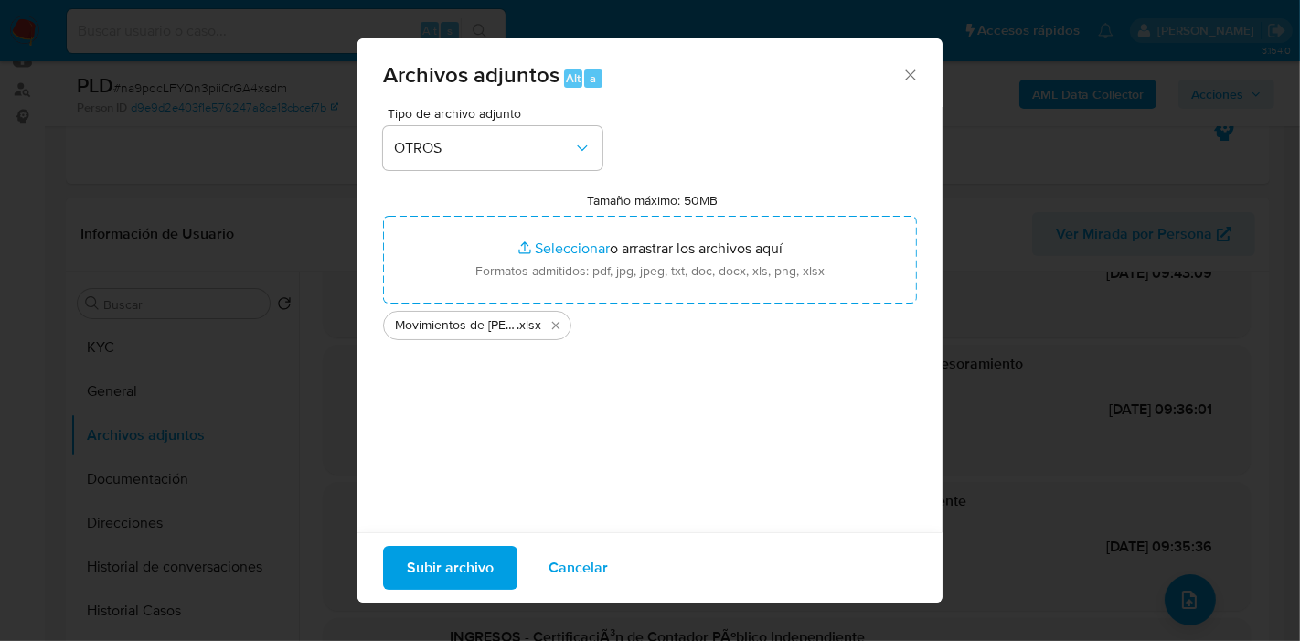
click at [439, 568] on span "Subir archivo" at bounding box center [450, 567] width 87 height 40
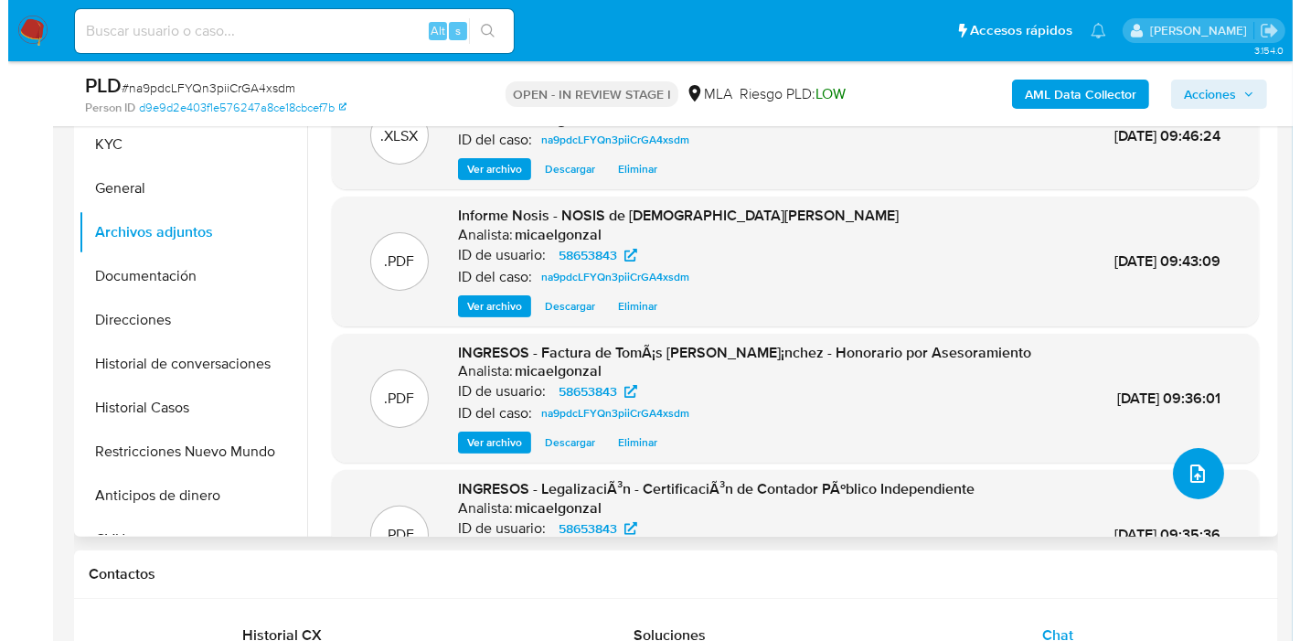
scroll to position [0, 0]
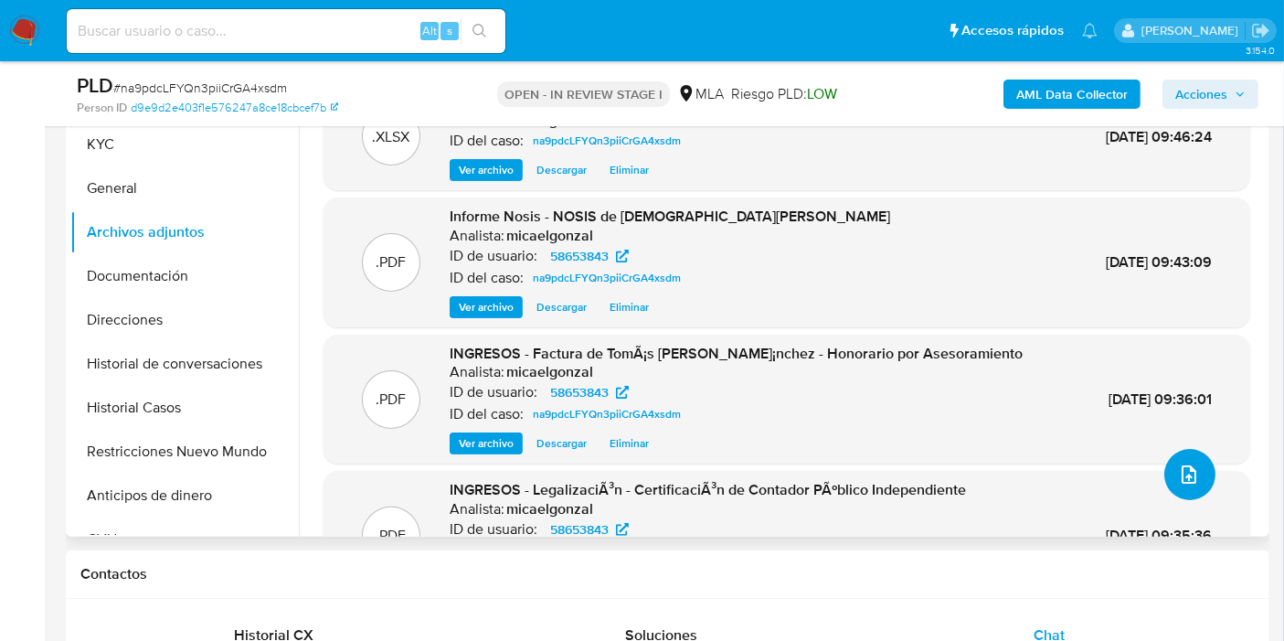
click at [1164, 472] on button "upload-file" at bounding box center [1189, 474] width 51 height 51
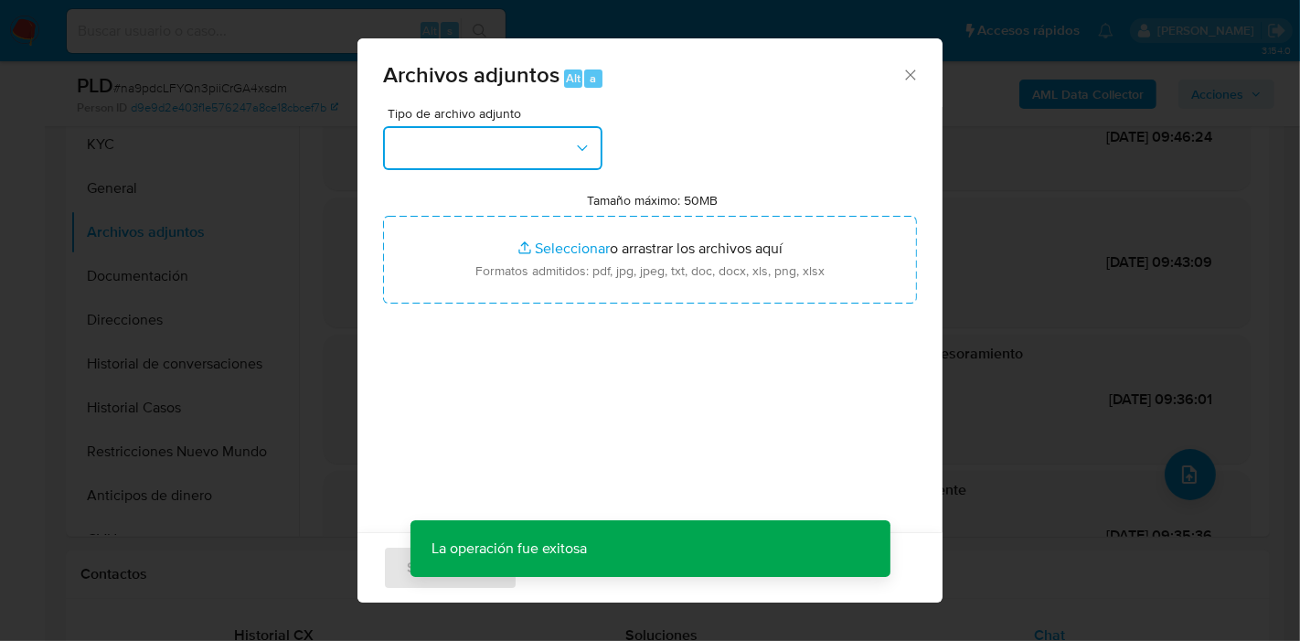
click at [491, 157] on button "button" at bounding box center [492, 148] width 219 height 44
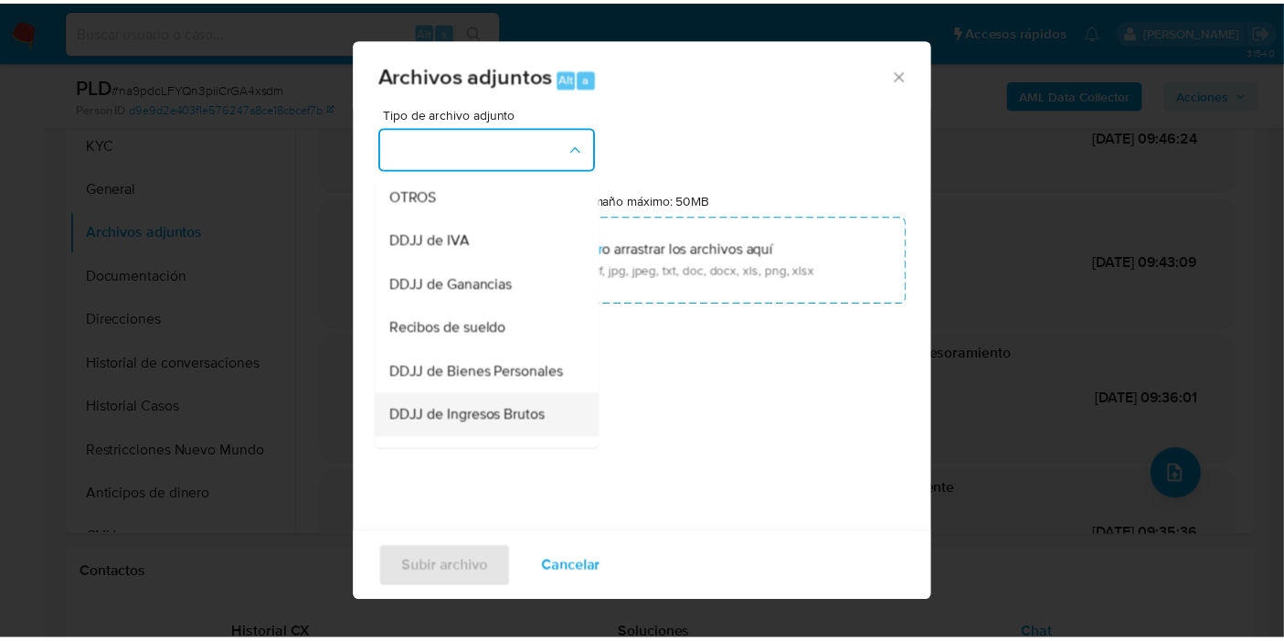
scroll to position [388, 0]
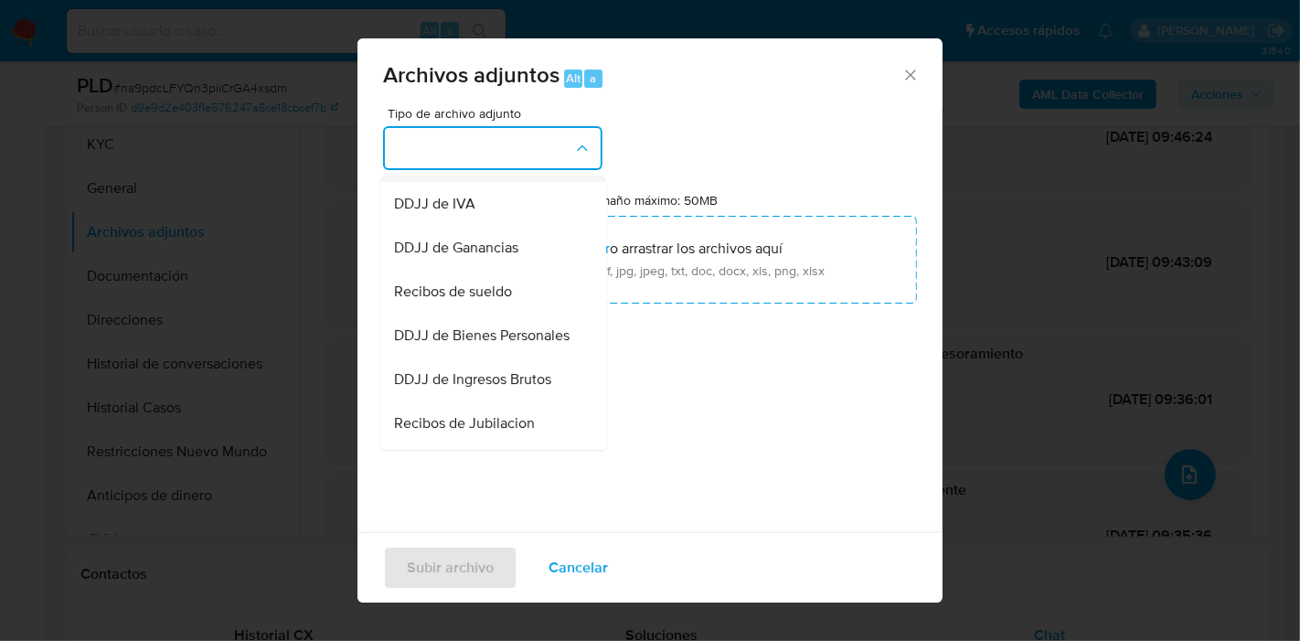
click at [527, 182] on div "OTROS" at bounding box center [487, 160] width 186 height 44
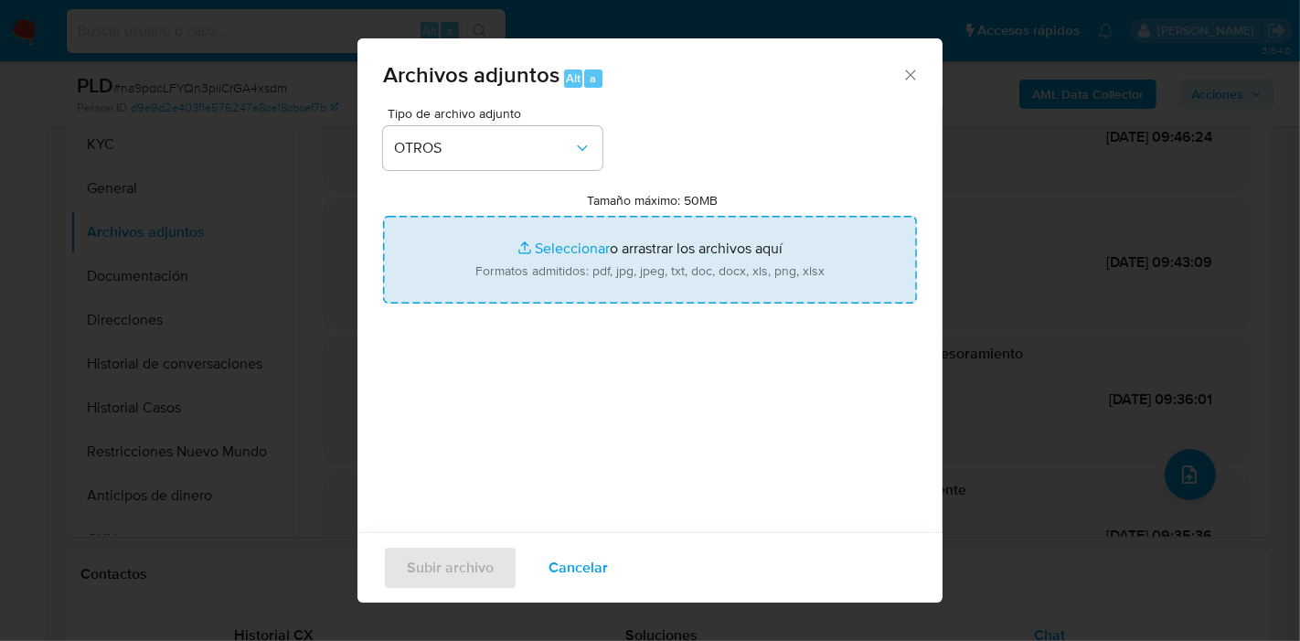
click at [583, 260] on input "Tamaño máximo: 50MB Seleccionar archivos" at bounding box center [650, 260] width 534 height 88
type input "C:\fakepath\Caselog na9pdcLFYQn3piiCrGA4xsdm_2025_07_17_22_46_26.docx"
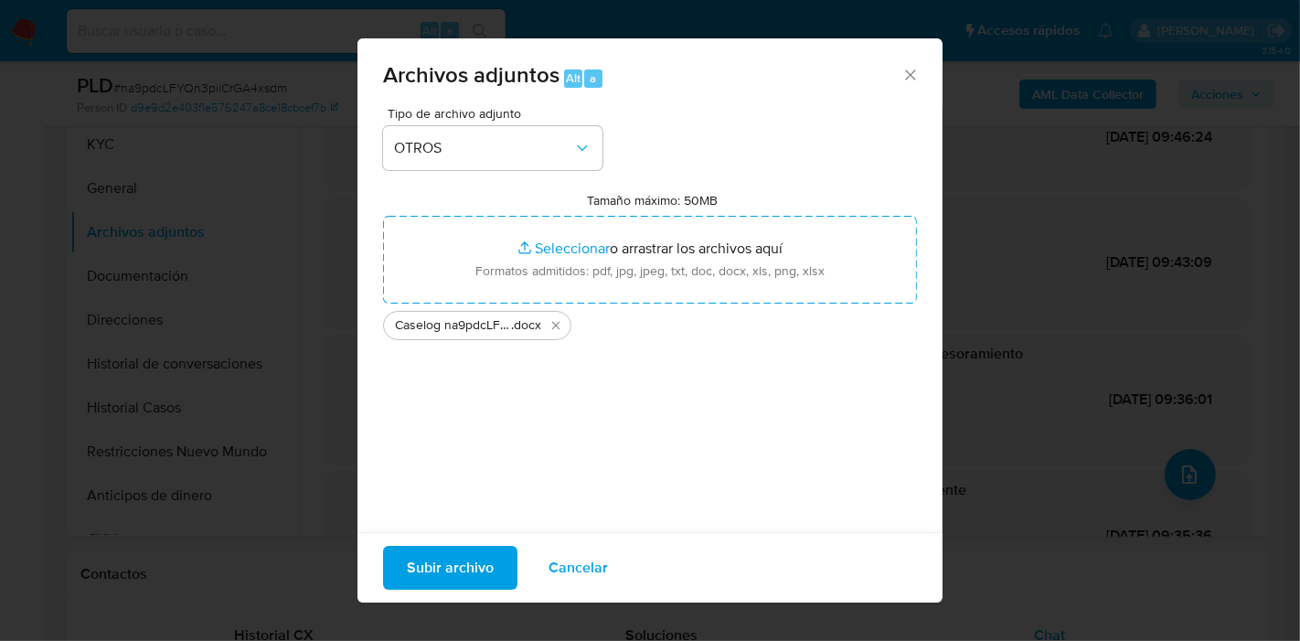
click at [415, 567] on span "Subir archivo" at bounding box center [450, 567] width 87 height 40
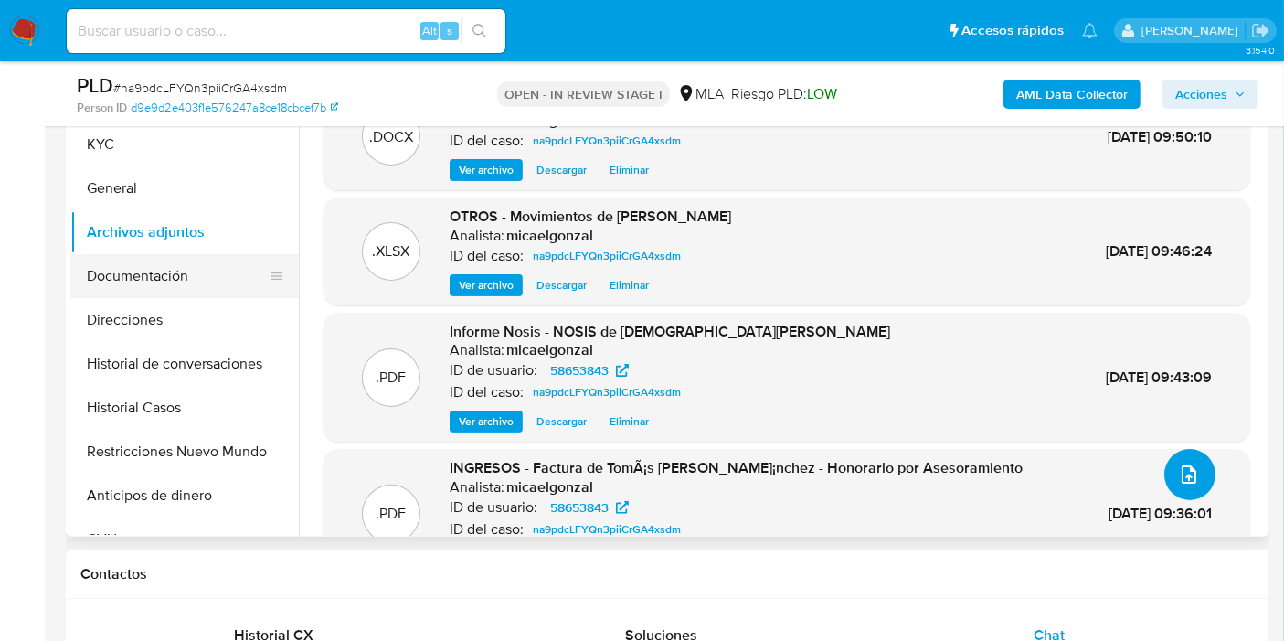
scroll to position [101, 0]
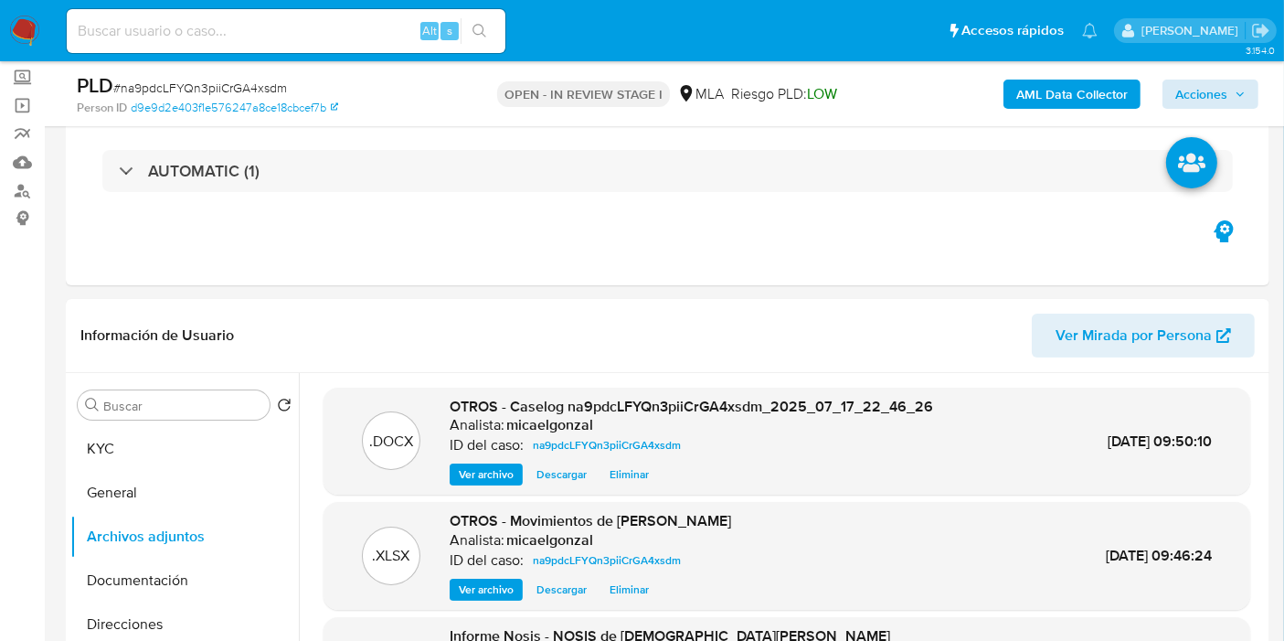
drag, startPoint x: 1197, startPoint y: 70, endPoint x: 1193, endPoint y: 88, distance: 17.7
click at [1195, 78] on div "PLD # na9pdcLFYQn3piiCrGA4xsdm Person ID d9e9d2e403f1e576247a8ce18cbcef7b OPEN …" at bounding box center [668, 93] width 1204 height 65
drag, startPoint x: 1193, startPoint y: 88, endPoint x: 1015, endPoint y: 69, distance: 179.1
click at [1190, 87] on span "Acciones" at bounding box center [1201, 94] width 52 height 29
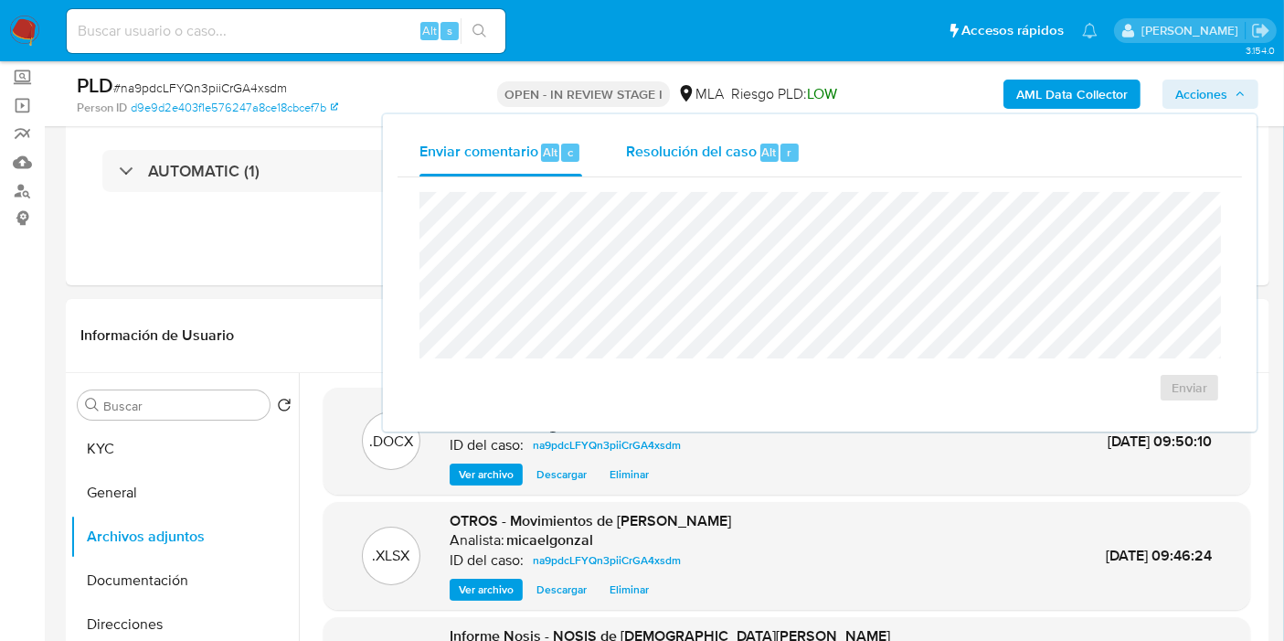
click at [703, 132] on div "Resolución del caso Alt r" at bounding box center [713, 153] width 175 height 48
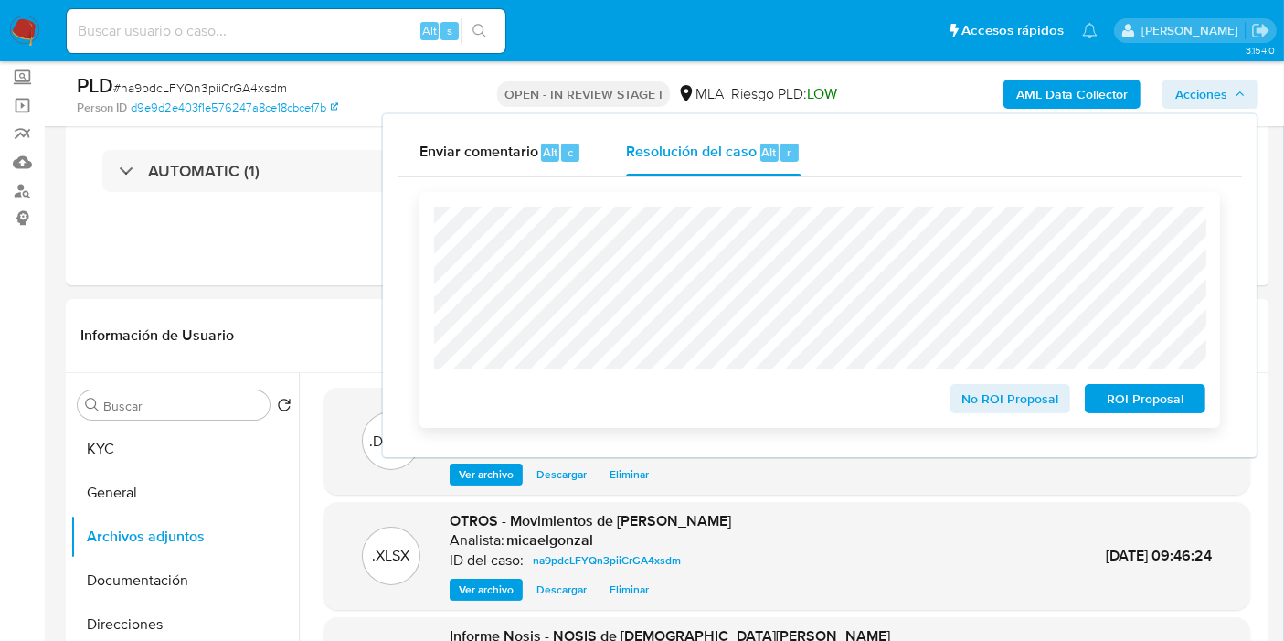
click at [1126, 404] on span "ROI Proposal" at bounding box center [1145, 399] width 95 height 26
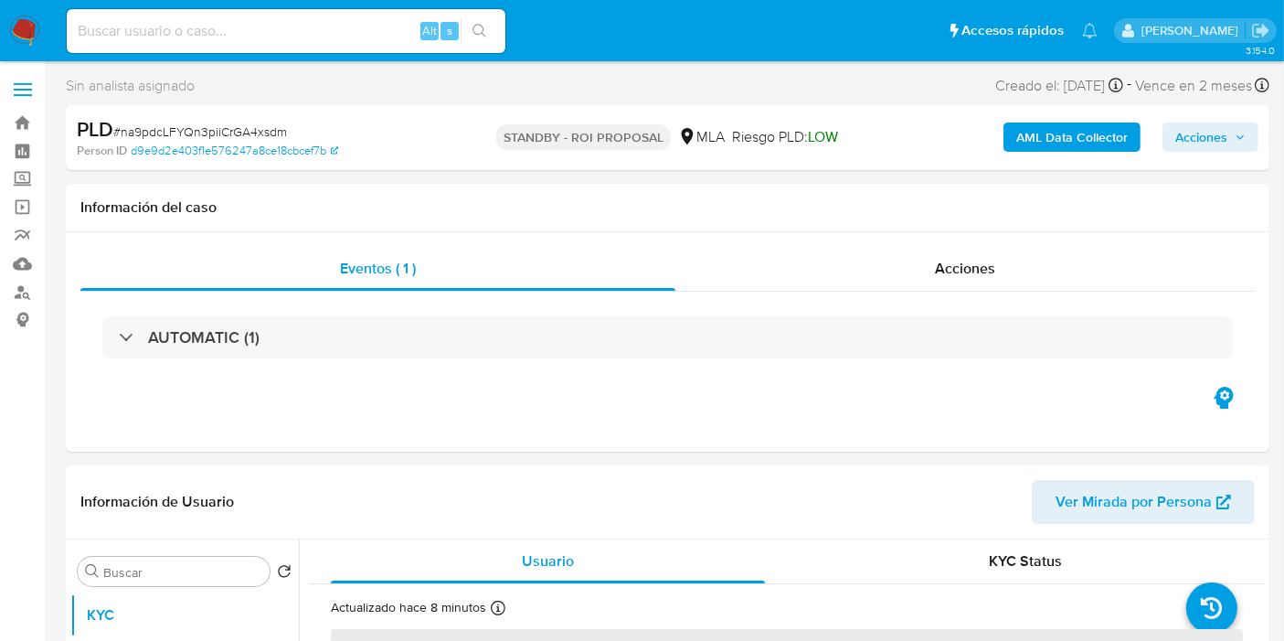
click at [22, 32] on img at bounding box center [24, 31] width 31 height 31
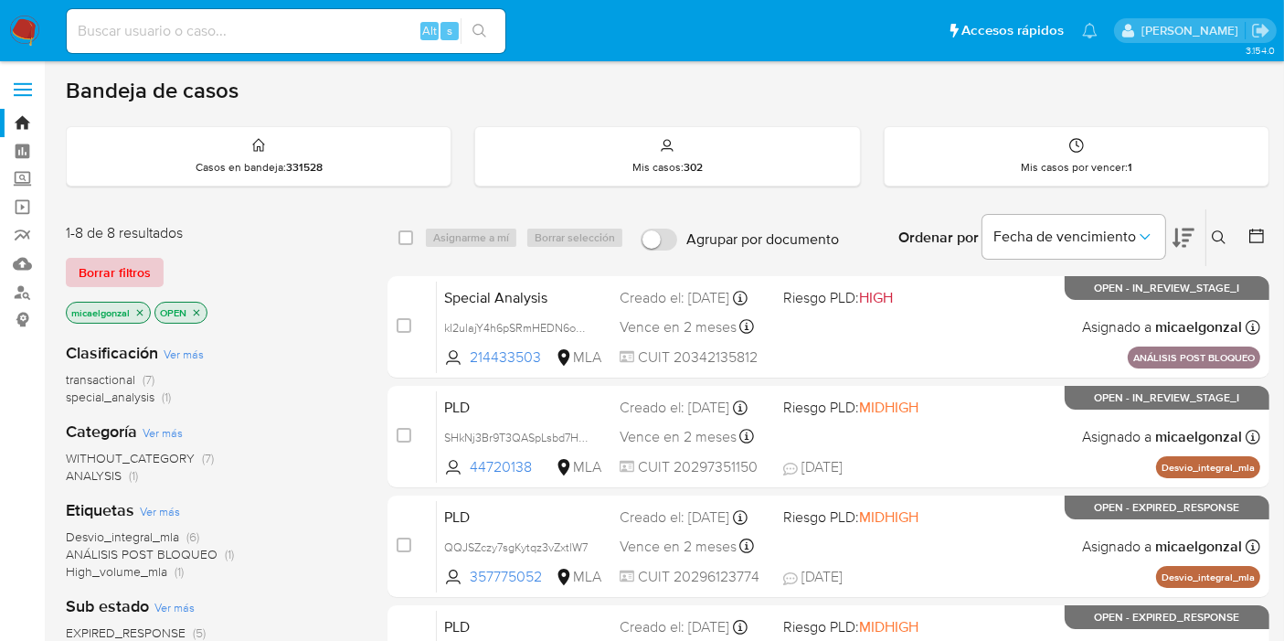
click at [112, 260] on span "Borrar filtros" at bounding box center [115, 273] width 72 height 26
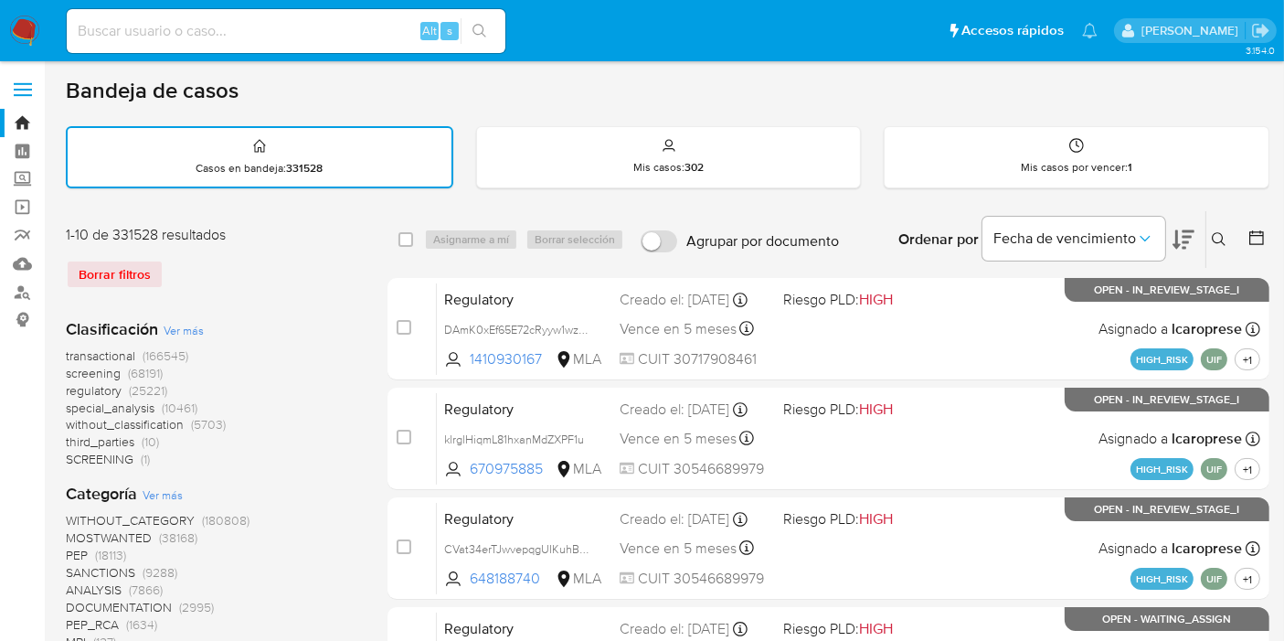
drag, startPoint x: 1230, startPoint y: 239, endPoint x: 1198, endPoint y: 246, distance: 32.8
click at [1225, 240] on button at bounding box center [1221, 239] width 30 height 22
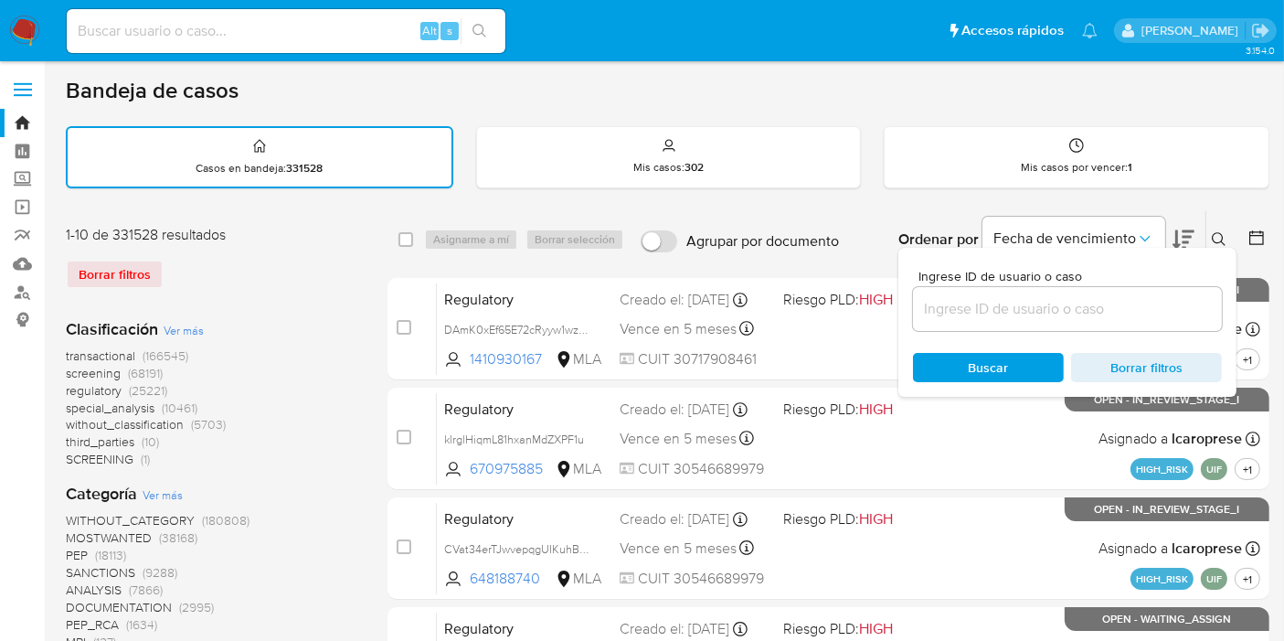
click at [1046, 288] on div at bounding box center [1067, 309] width 309 height 44
click at [1022, 306] on input at bounding box center [1067, 309] width 309 height 24
paste input "rog0Lsg31yMjhsVRw4uxwMw6"
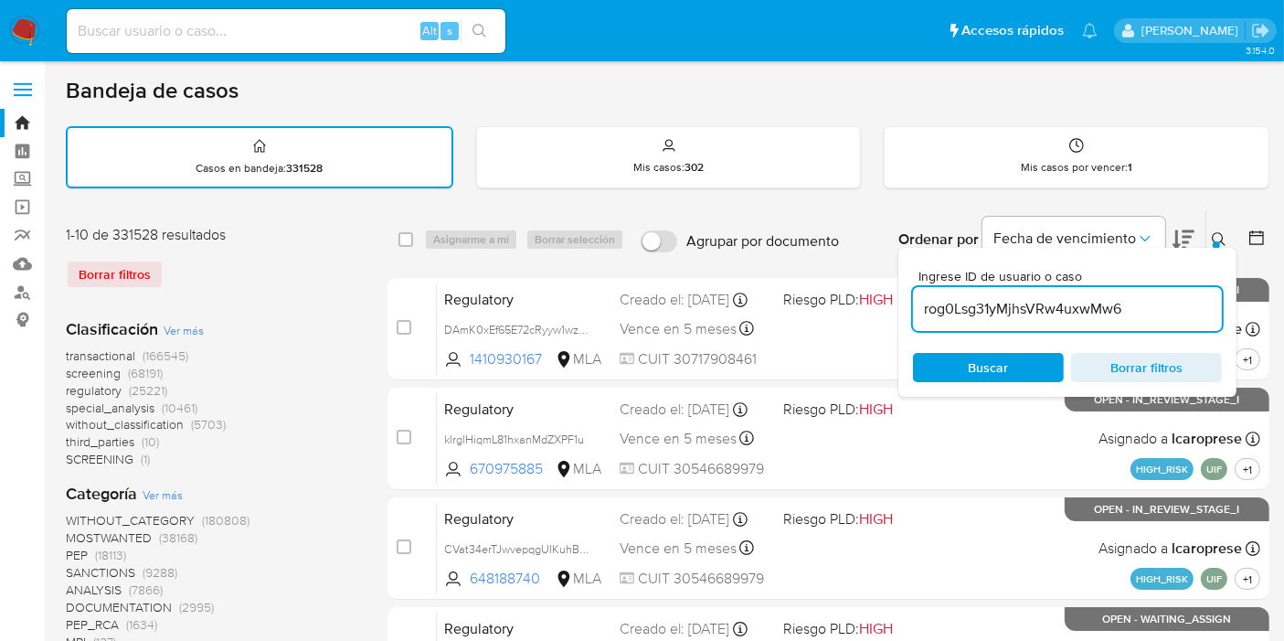
type input "rog0Lsg31yMjhsVRw4uxwMw6"
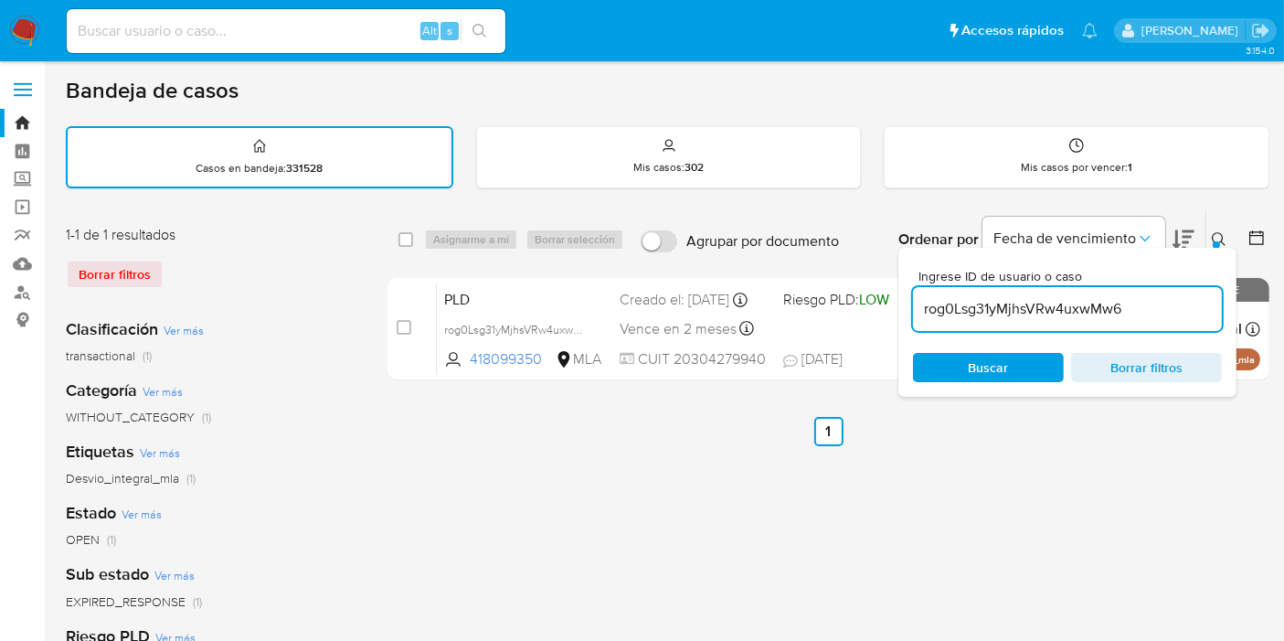
click at [408, 247] on div "select-all-cases-checkbox" at bounding box center [409, 239] width 22 height 22
click at [404, 244] on input "checkbox" at bounding box center [405, 239] width 15 height 15
checkbox input "true"
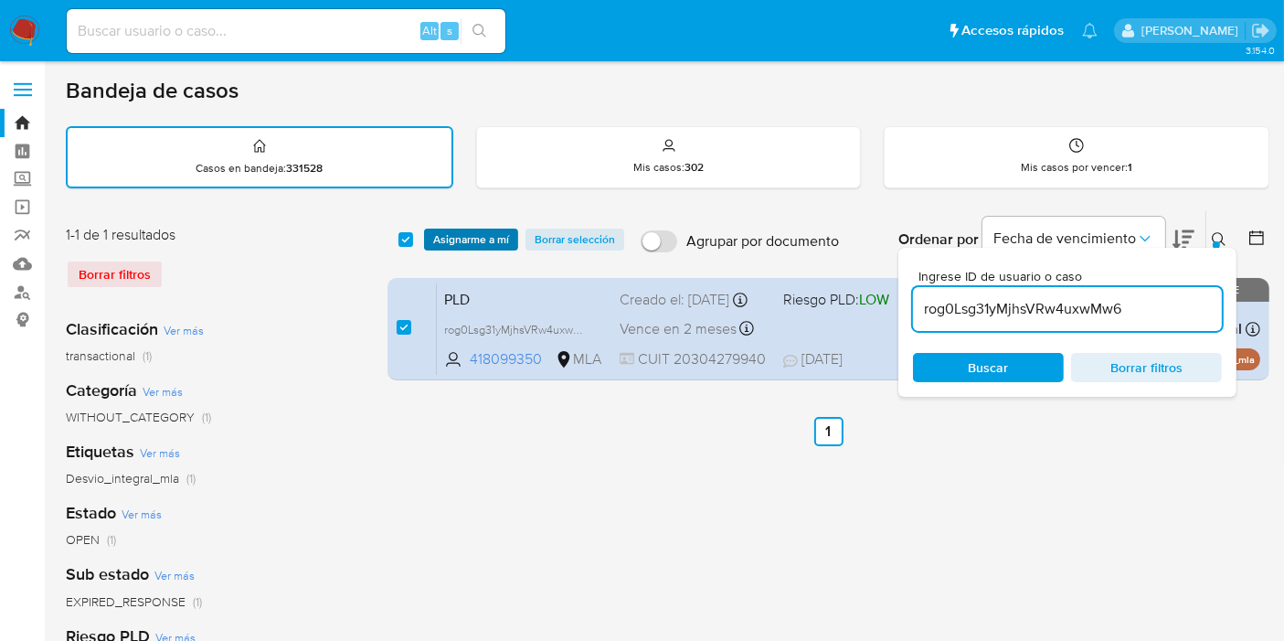
click at [425, 242] on button "Asignarme a mí" at bounding box center [471, 239] width 94 height 22
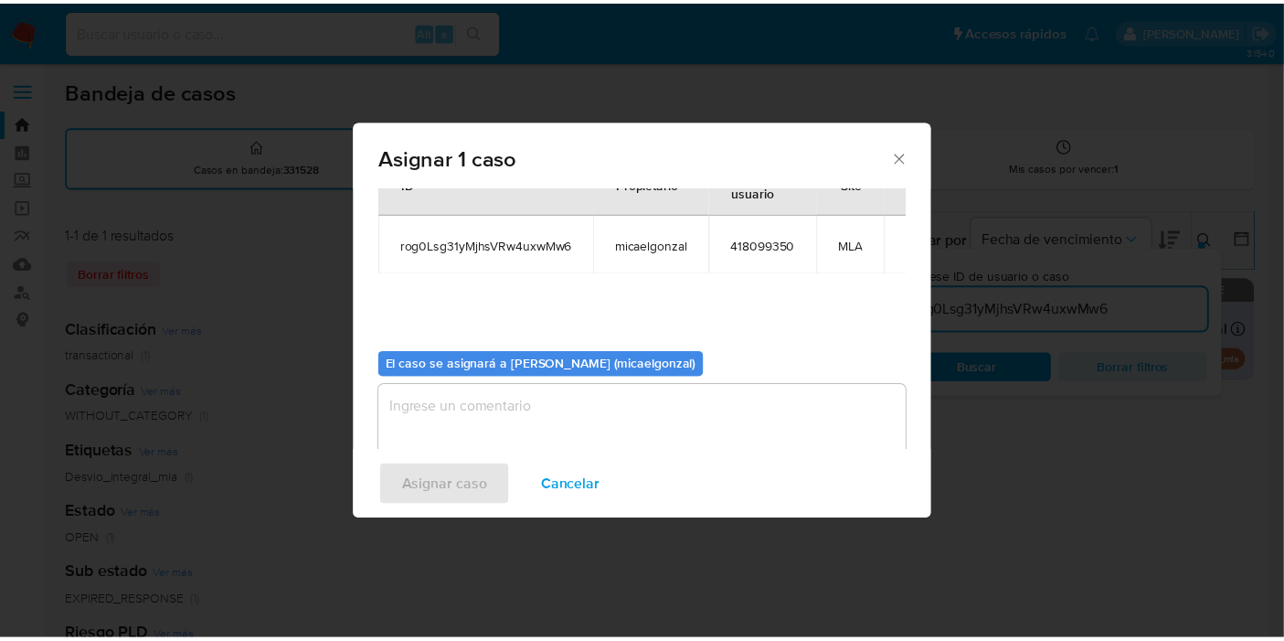
scroll to position [93, 0]
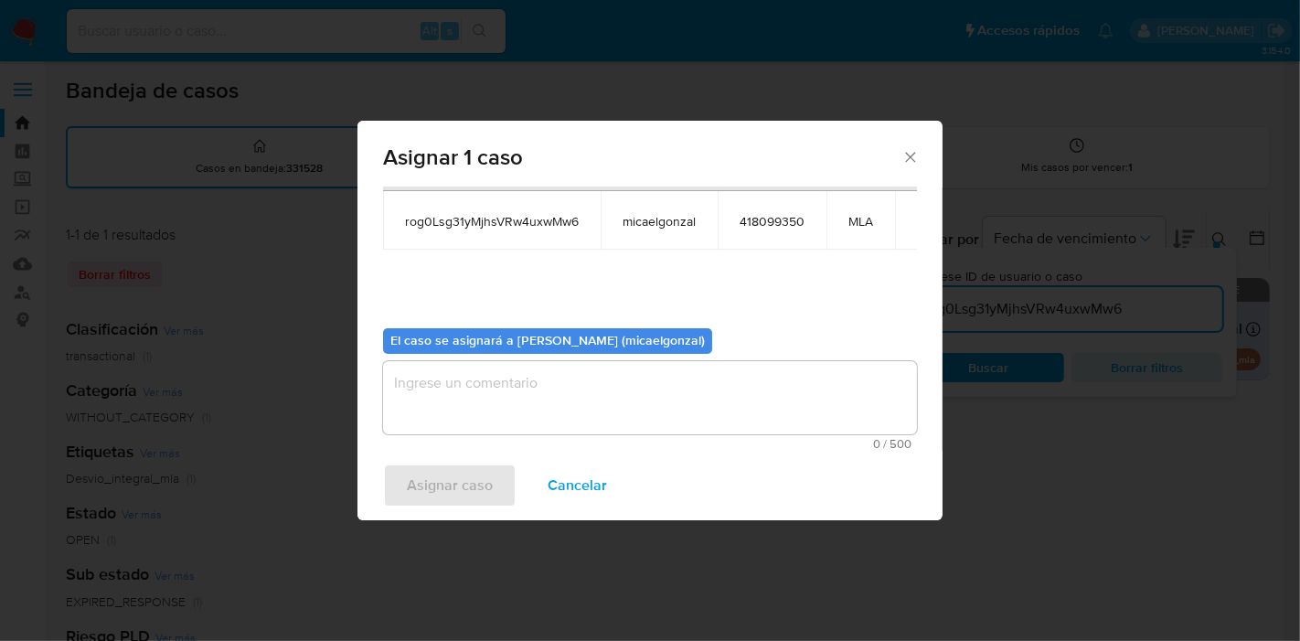
click at [473, 409] on textarea "assign-modal" at bounding box center [650, 397] width 534 height 73
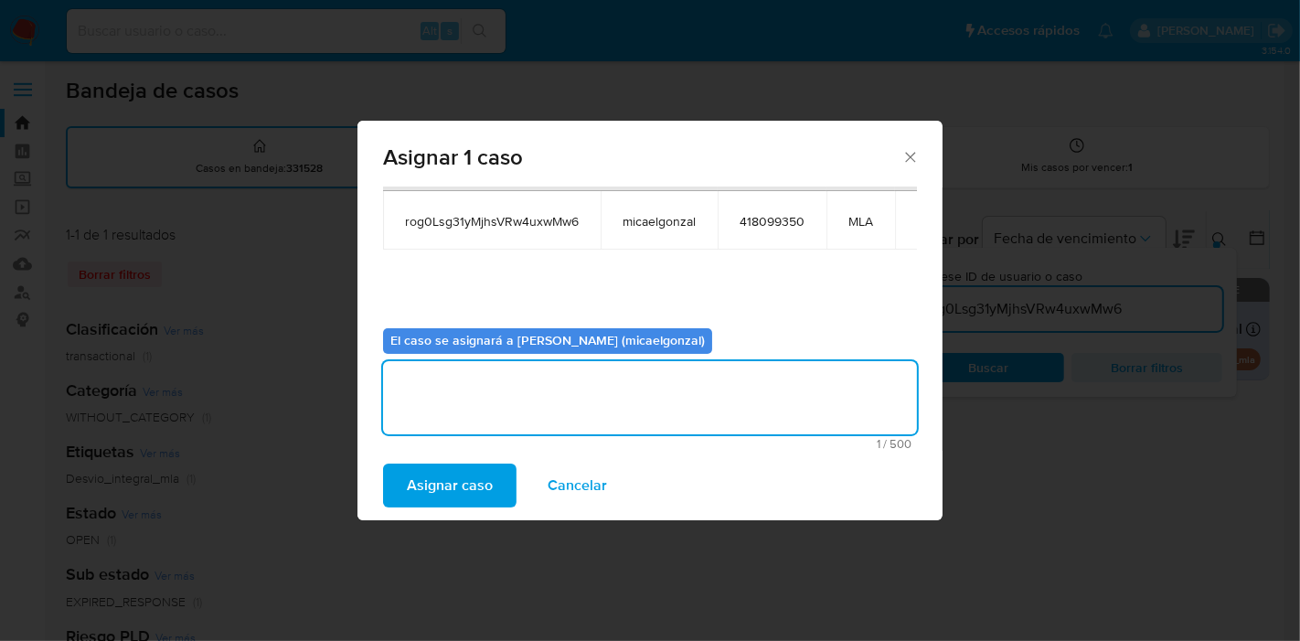
drag, startPoint x: 440, startPoint y: 482, endPoint x: 665, endPoint y: 570, distance: 241.7
click at [451, 490] on span "Asignar caso" at bounding box center [450, 485] width 86 height 40
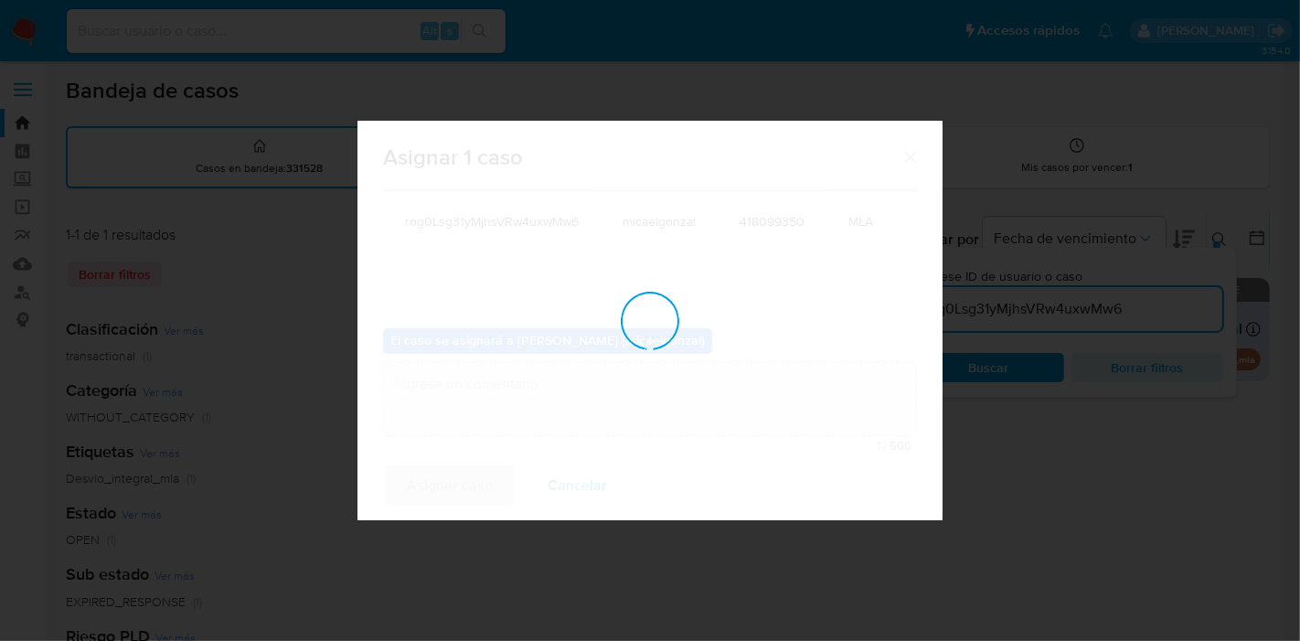
checkbox input "false"
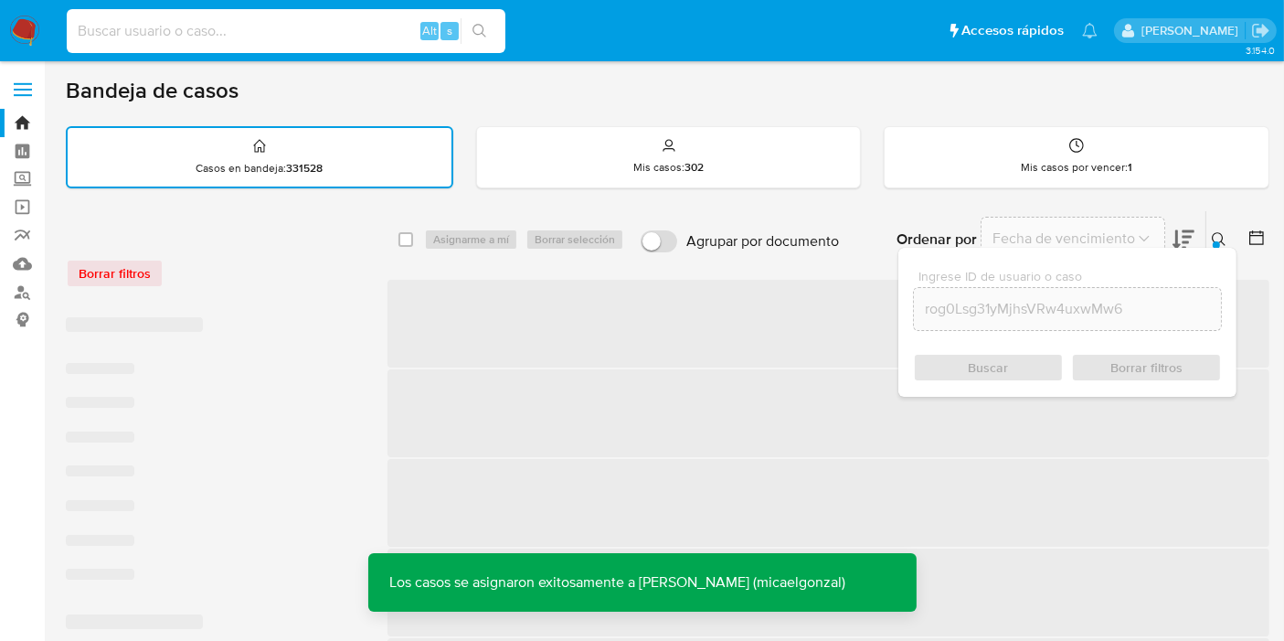
click at [352, 33] on input at bounding box center [286, 31] width 439 height 24
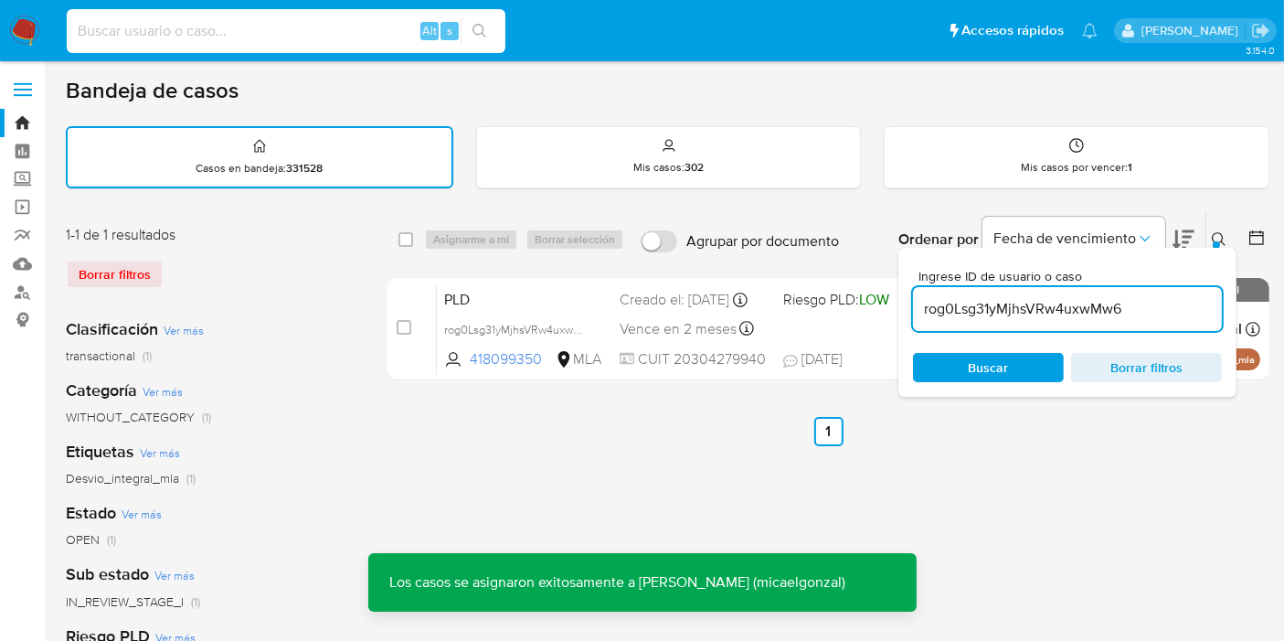
click at [352, 33] on input at bounding box center [286, 31] width 439 height 24
paste input "rog0Lsg31yMjhsVRw4uxwMw6"
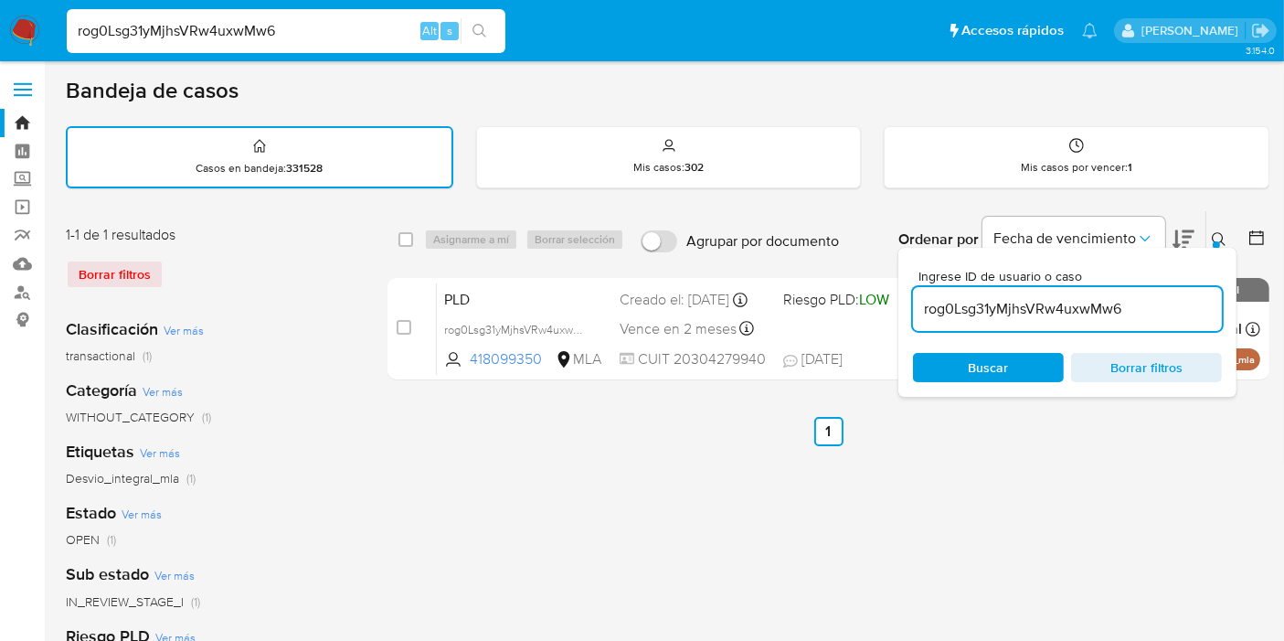
type input "rog0Lsg31yMjhsVRw4uxwMw6"
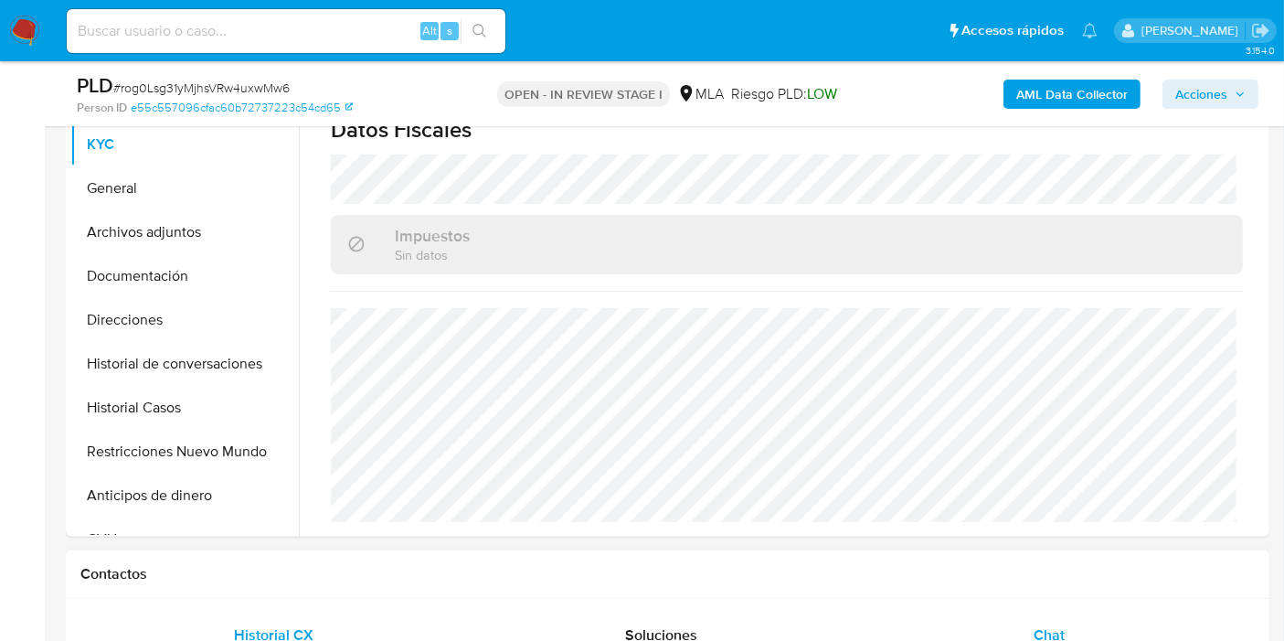
scroll to position [960, 0]
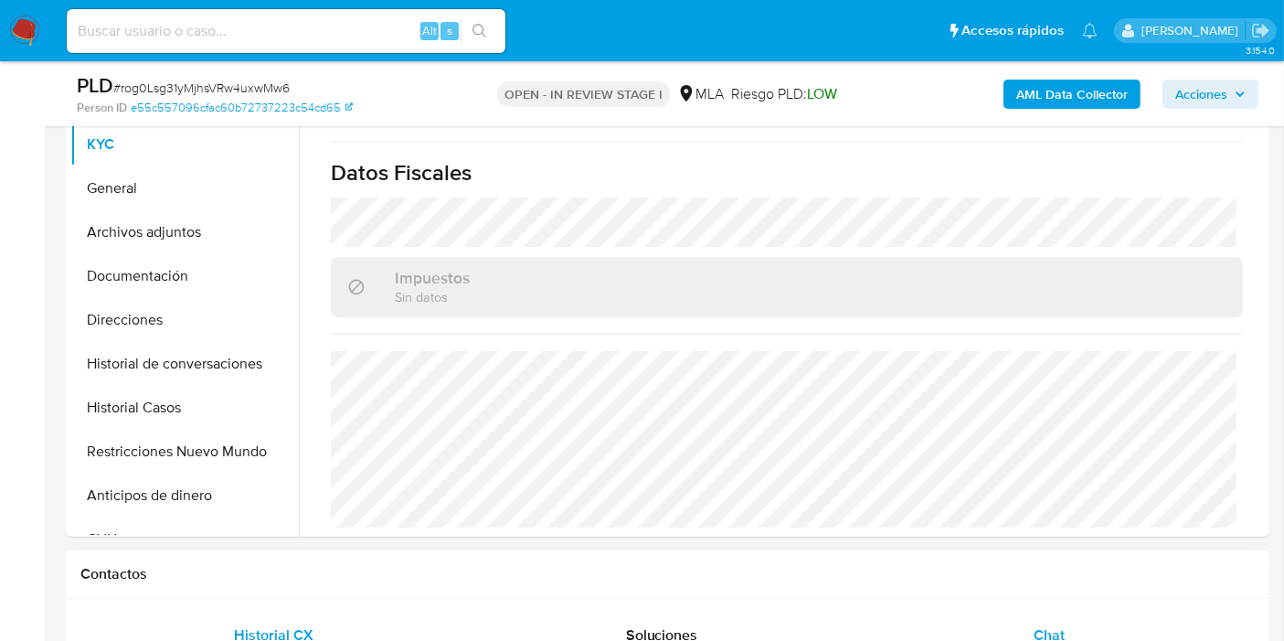
click at [987, 627] on div "Chat" at bounding box center [1049, 635] width 344 height 44
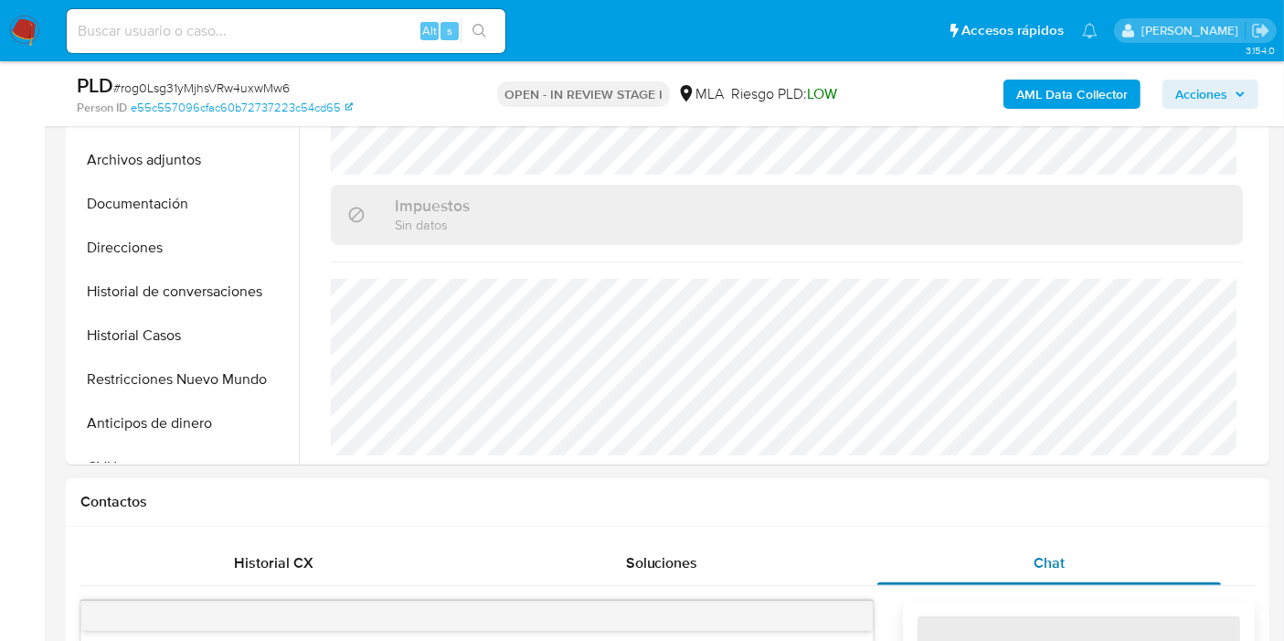
select select "10"
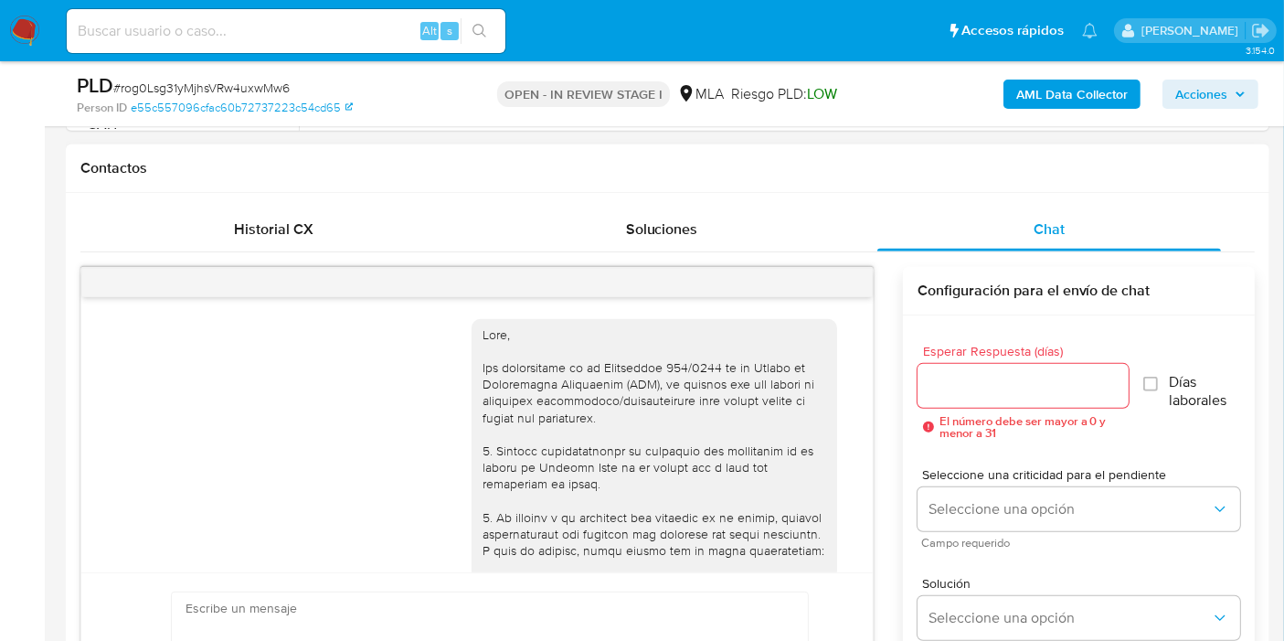
scroll to position [2094, 0]
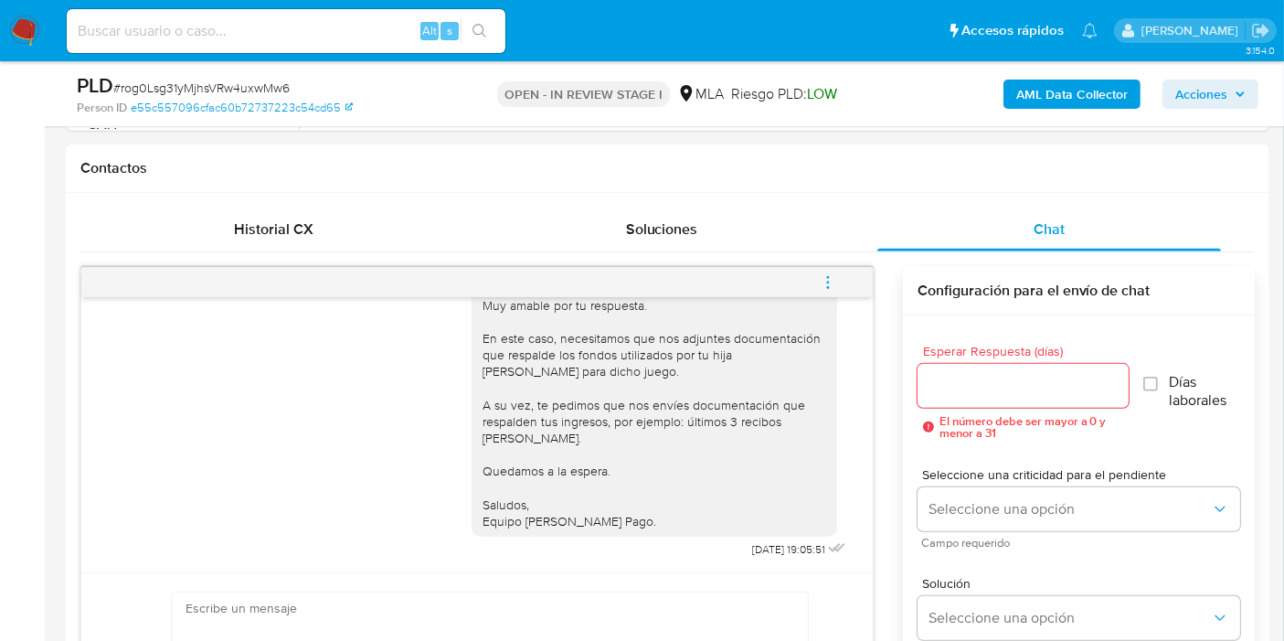
click at [827, 263] on span "menu-action" at bounding box center [828, 282] width 16 height 44
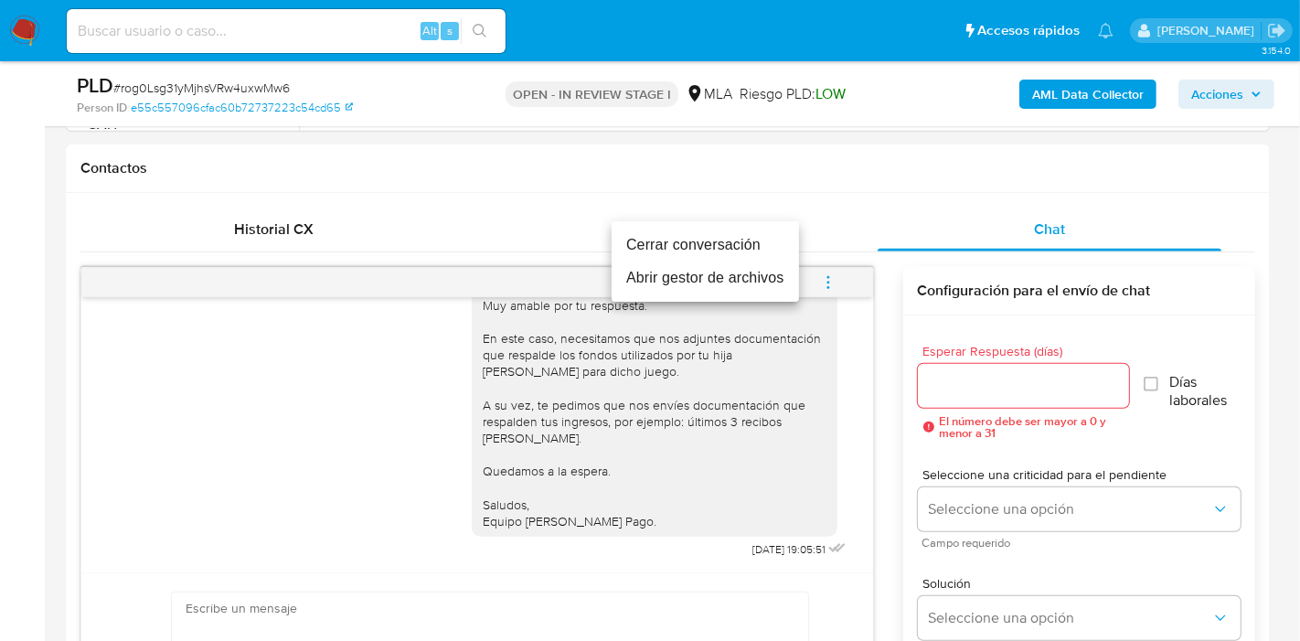
click at [671, 247] on li "Cerrar conversación" at bounding box center [704, 244] width 187 height 33
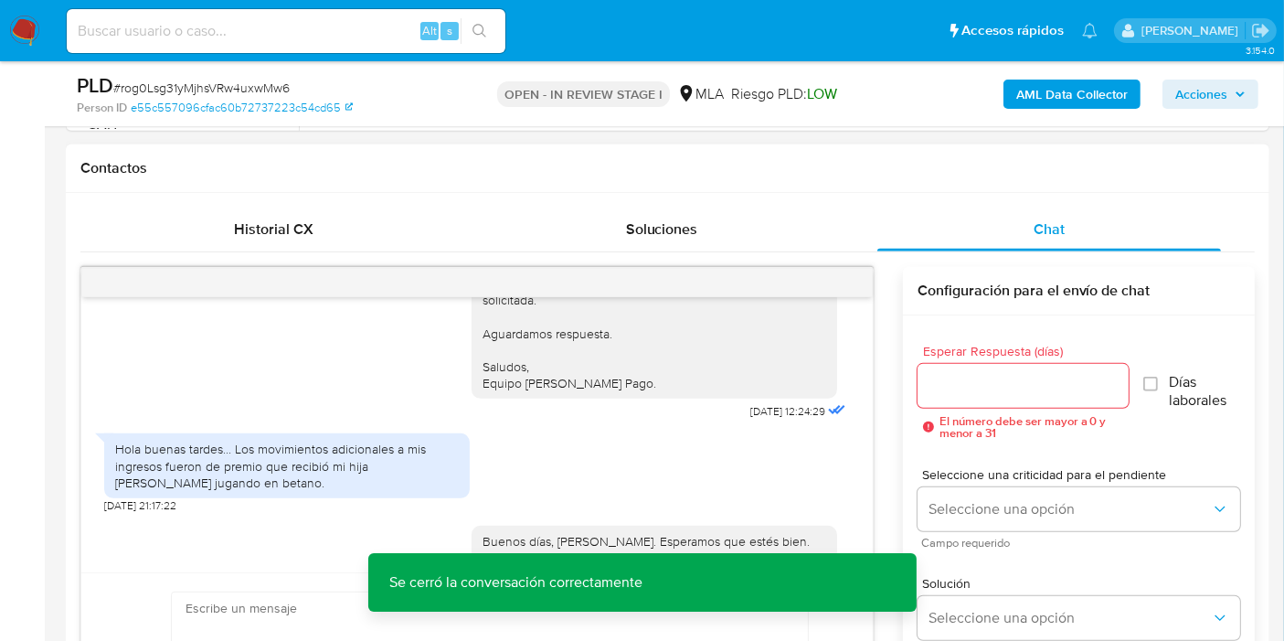
scroll to position [406, 0]
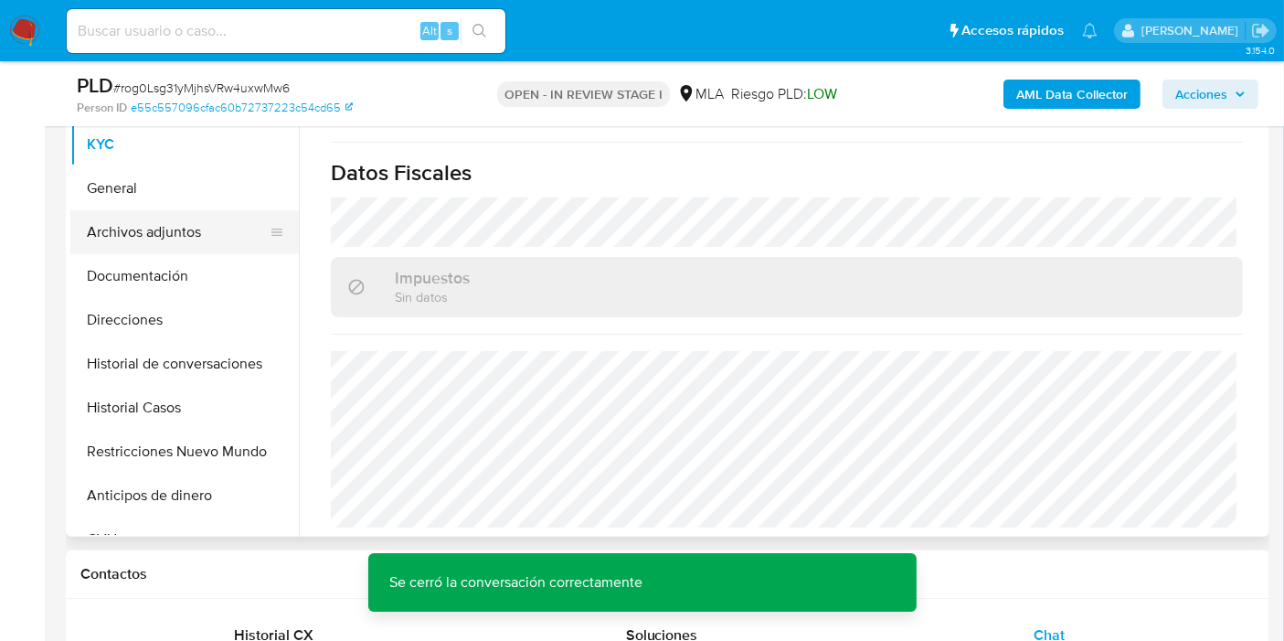
click at [186, 218] on button "Archivos adjuntos" at bounding box center [177, 232] width 214 height 44
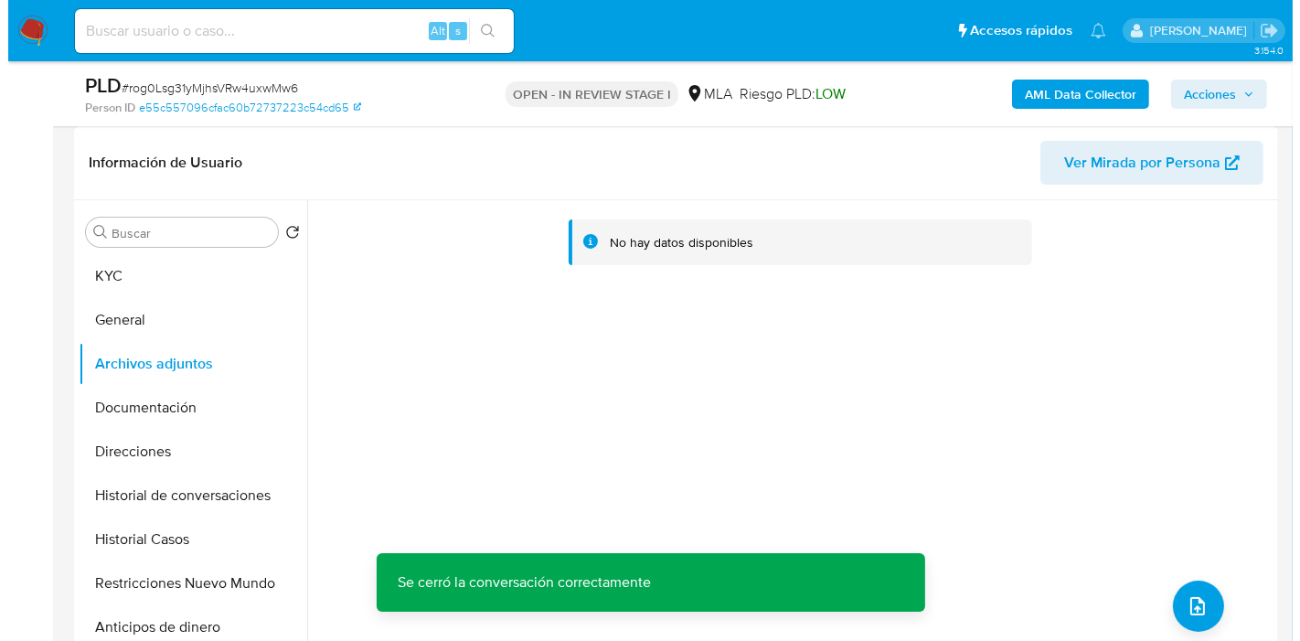
scroll to position [203, 0]
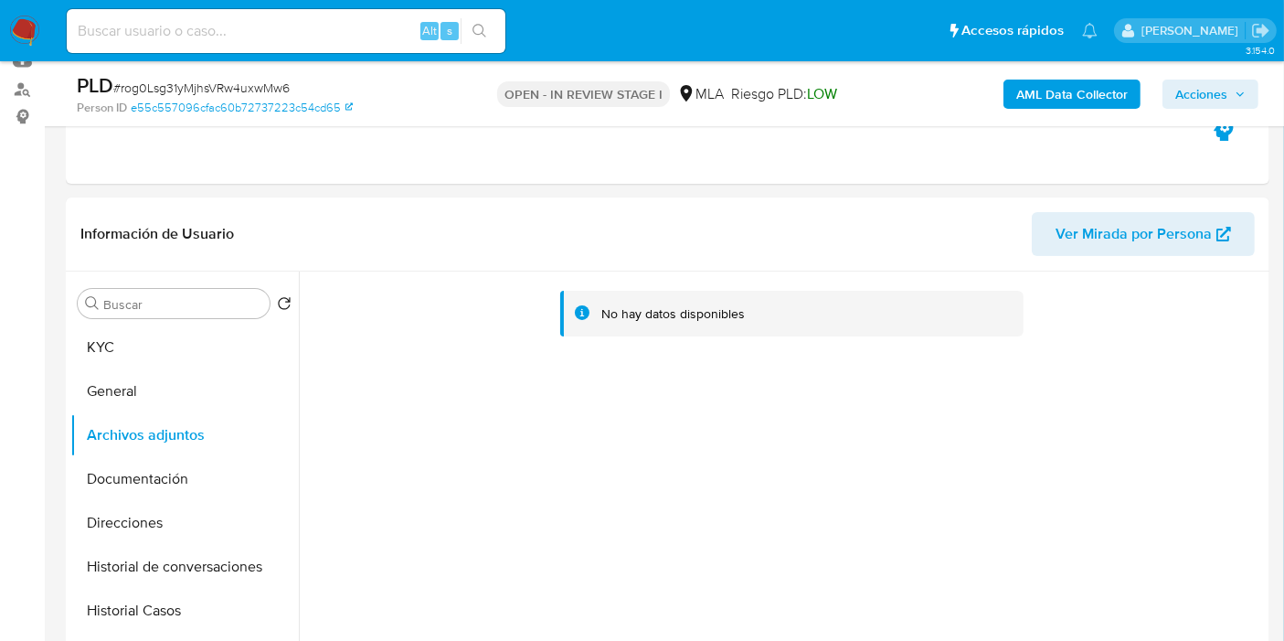
click at [1079, 101] on b "AML Data Collector" at bounding box center [1071, 94] width 111 height 29
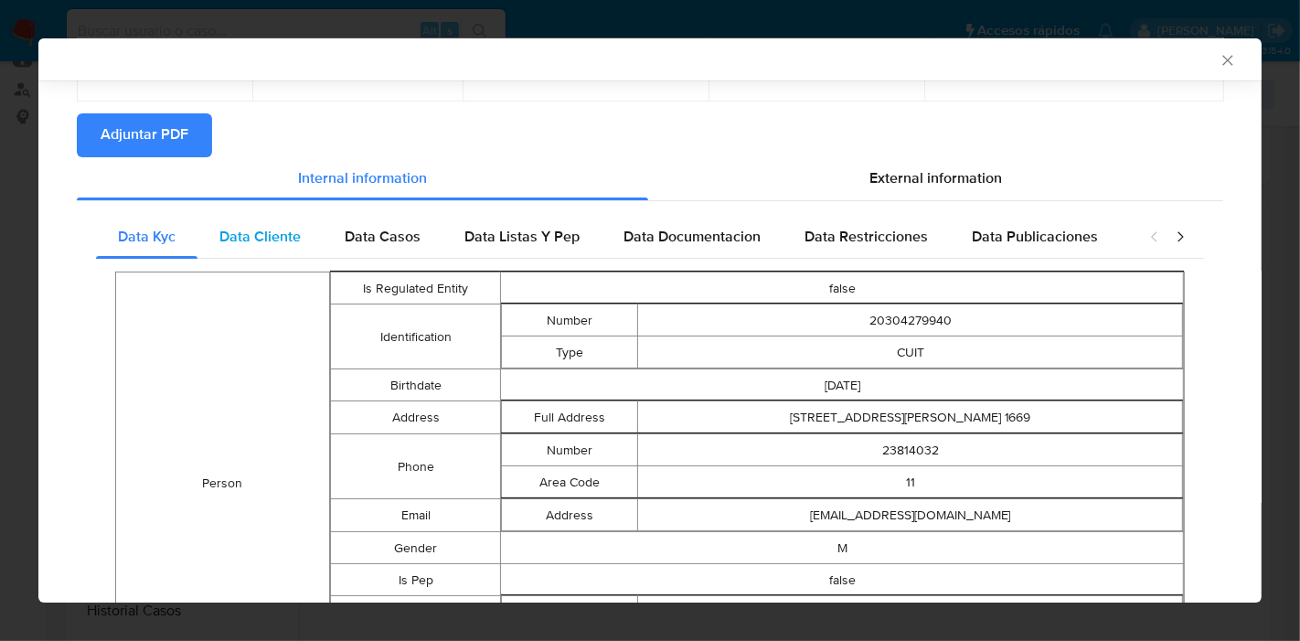
click at [289, 238] on span "Data Cliente" at bounding box center [259, 236] width 81 height 21
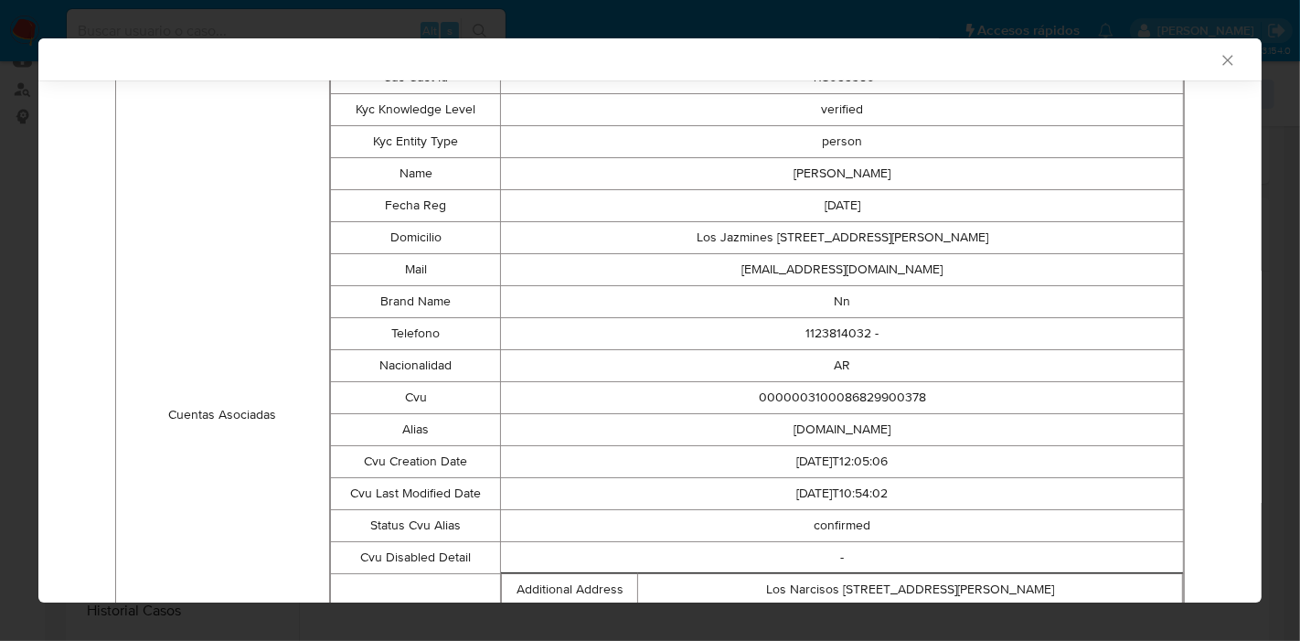
scroll to position [171, 0]
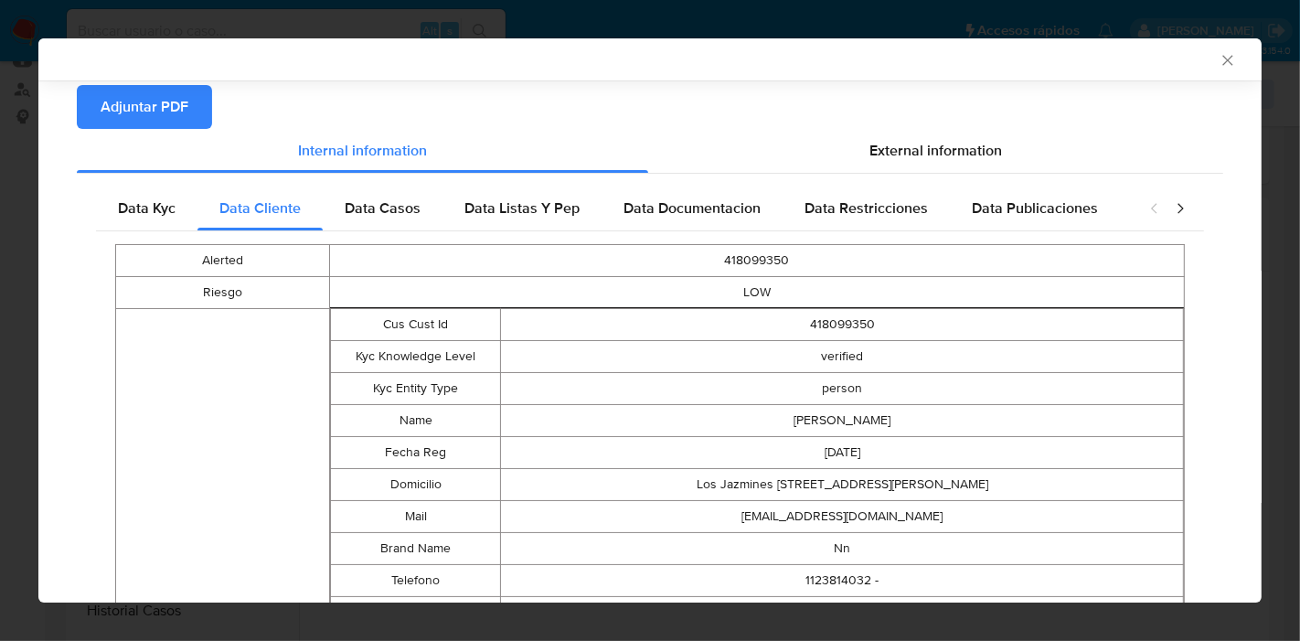
click at [381, 235] on div "Alerted 418099350 Riesgo LOW Cuentas Asociadas Cus Cust Id 418099350 Kyc Knowle…" at bounding box center [650, 645] width 1108 height 828
click at [389, 218] on div "Data Casos" at bounding box center [383, 208] width 120 height 44
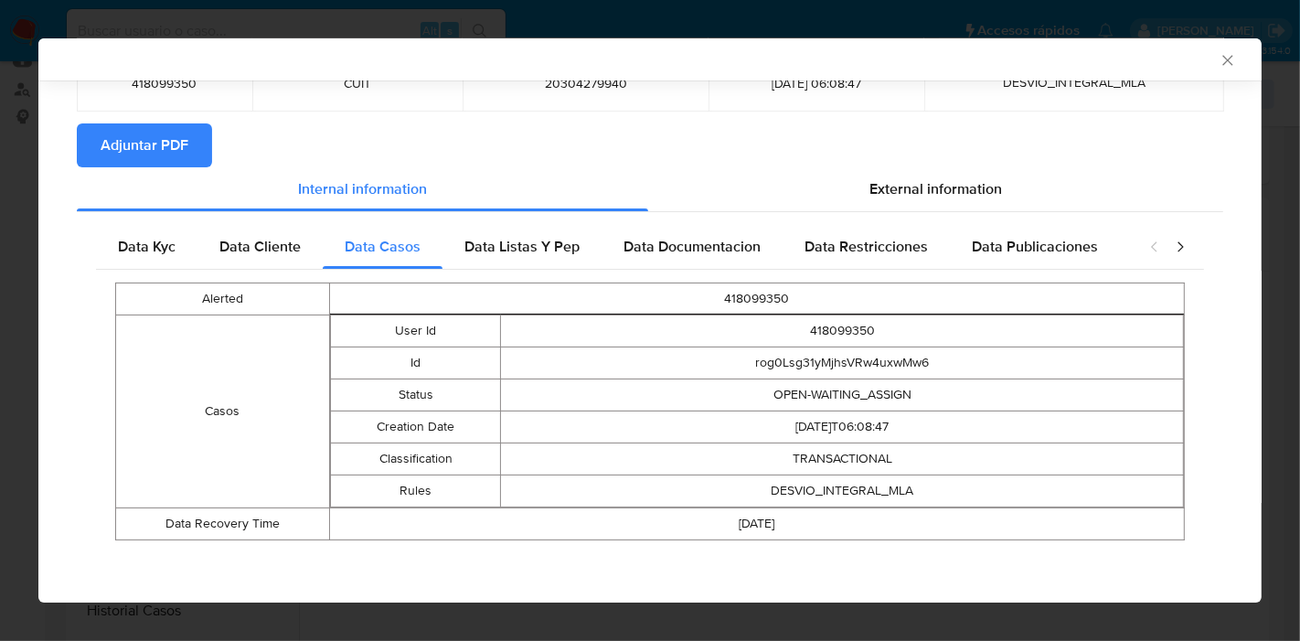
drag, startPoint x: 525, startPoint y: 249, endPoint x: 686, endPoint y: 251, distance: 160.8
click at [528, 250] on span "Data Listas Y Pep" at bounding box center [521, 246] width 115 height 21
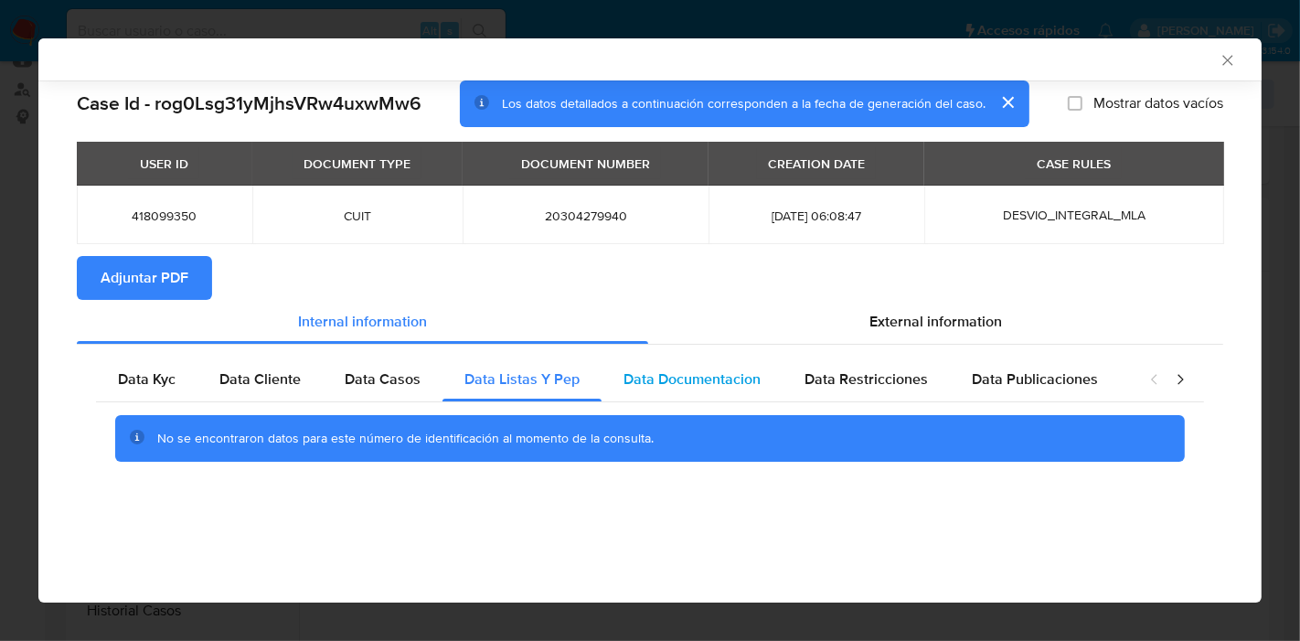
click at [680, 364] on div "Data Documentacion" at bounding box center [691, 379] width 181 height 44
click at [883, 377] on span "Data Restricciones" at bounding box center [865, 378] width 123 height 21
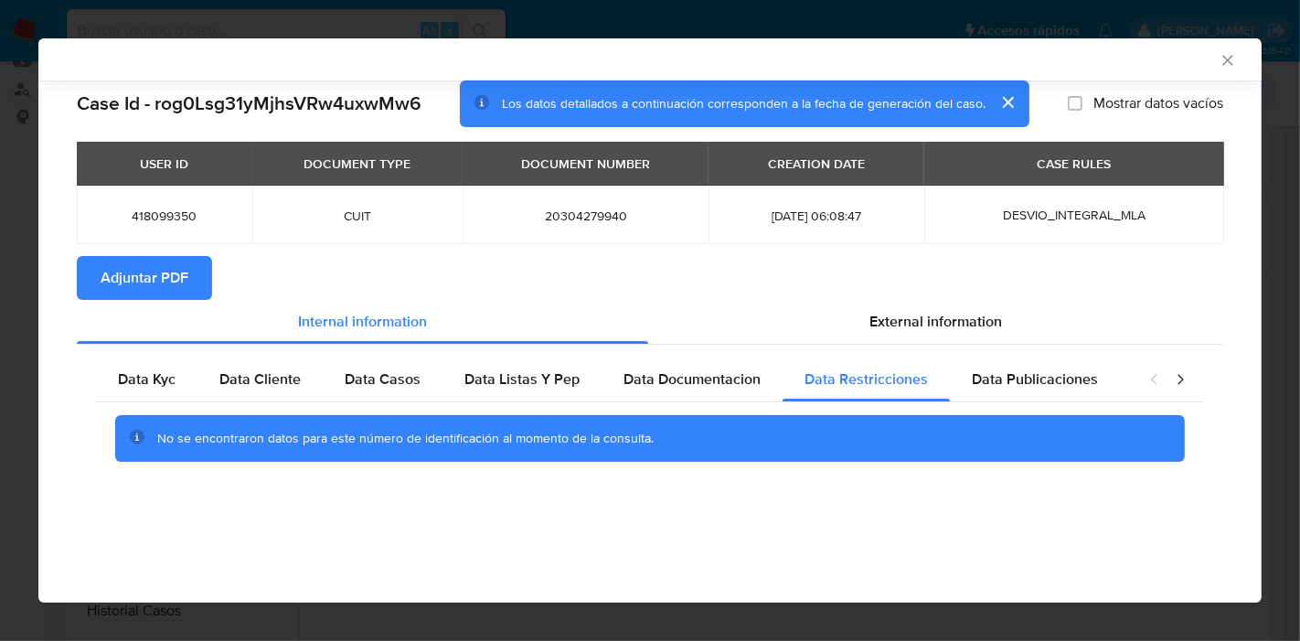
drag, startPoint x: 1032, startPoint y: 375, endPoint x: 1156, endPoint y: 380, distance: 124.4
click at [1042, 378] on span "Data Publicaciones" at bounding box center [1034, 378] width 126 height 21
click at [1159, 380] on icon "closure-recommendation-modal" at bounding box center [1154, 379] width 18 height 18
click at [1176, 378] on icon "closure-recommendation-modal" at bounding box center [1180, 379] width 18 height 18
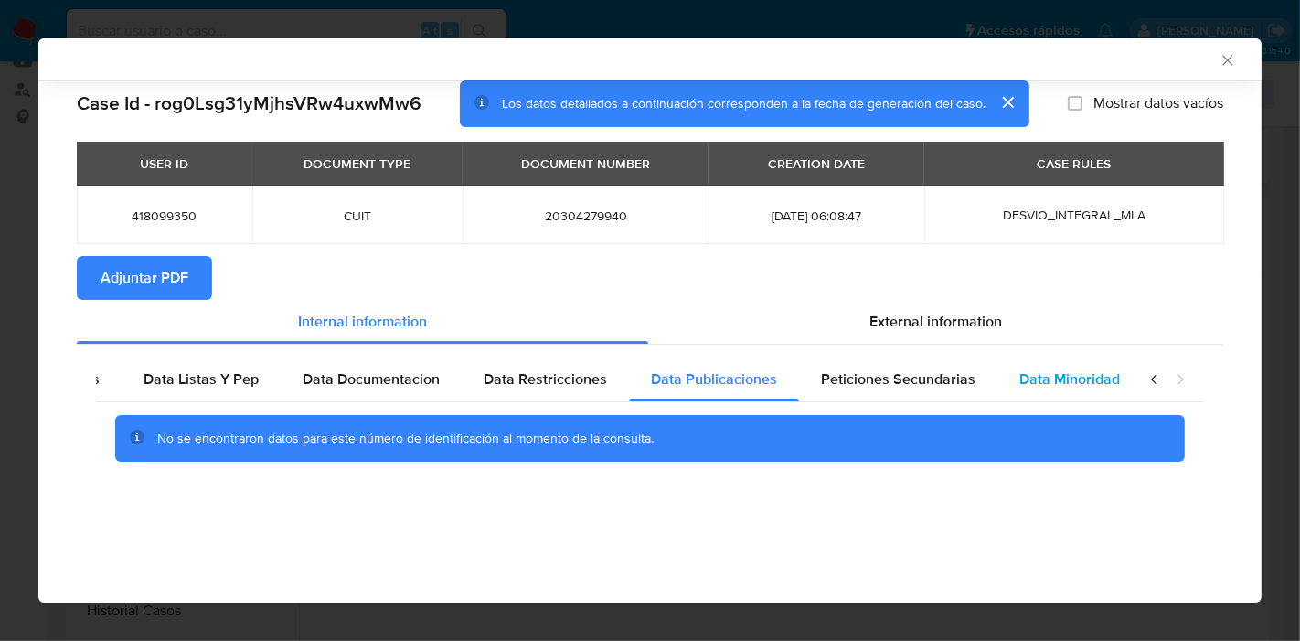
click at [1110, 374] on div "Data Minoridad" at bounding box center [1069, 379] width 144 height 44
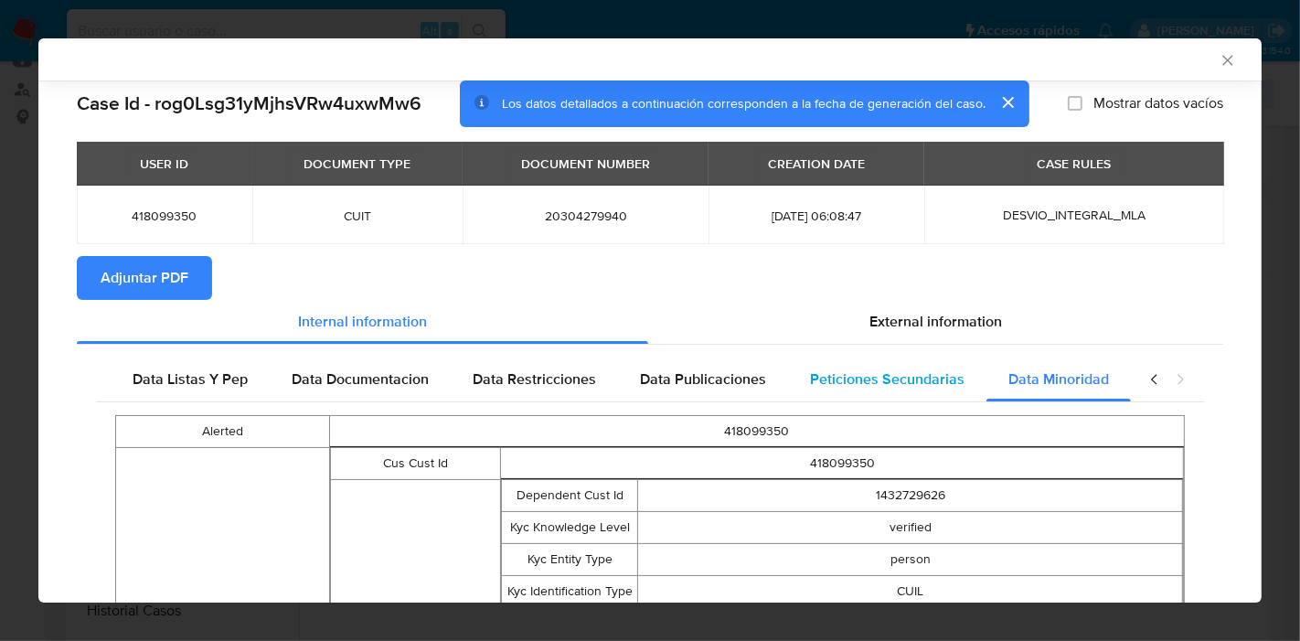
click at [943, 386] on span "Peticiones Secundarias" at bounding box center [887, 378] width 154 height 21
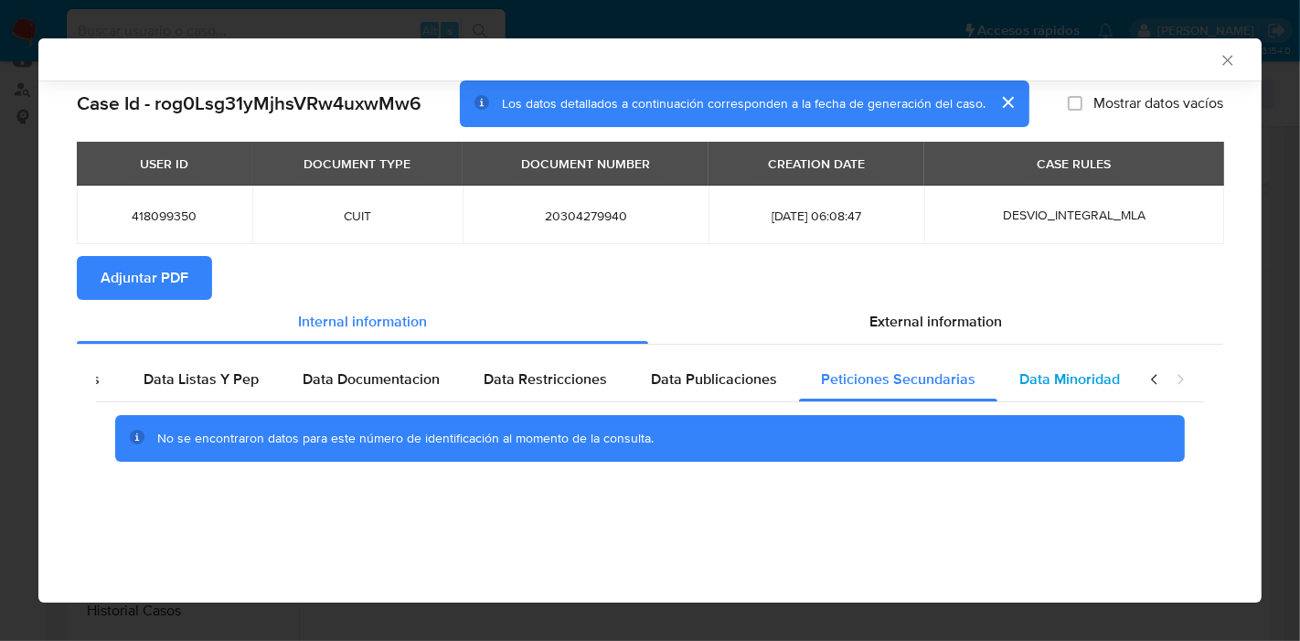
drag, startPoint x: 1045, startPoint y: 375, endPoint x: 1109, endPoint y: 374, distance: 64.0
click at [1046, 376] on span "Data Minoridad" at bounding box center [1069, 378] width 101 height 21
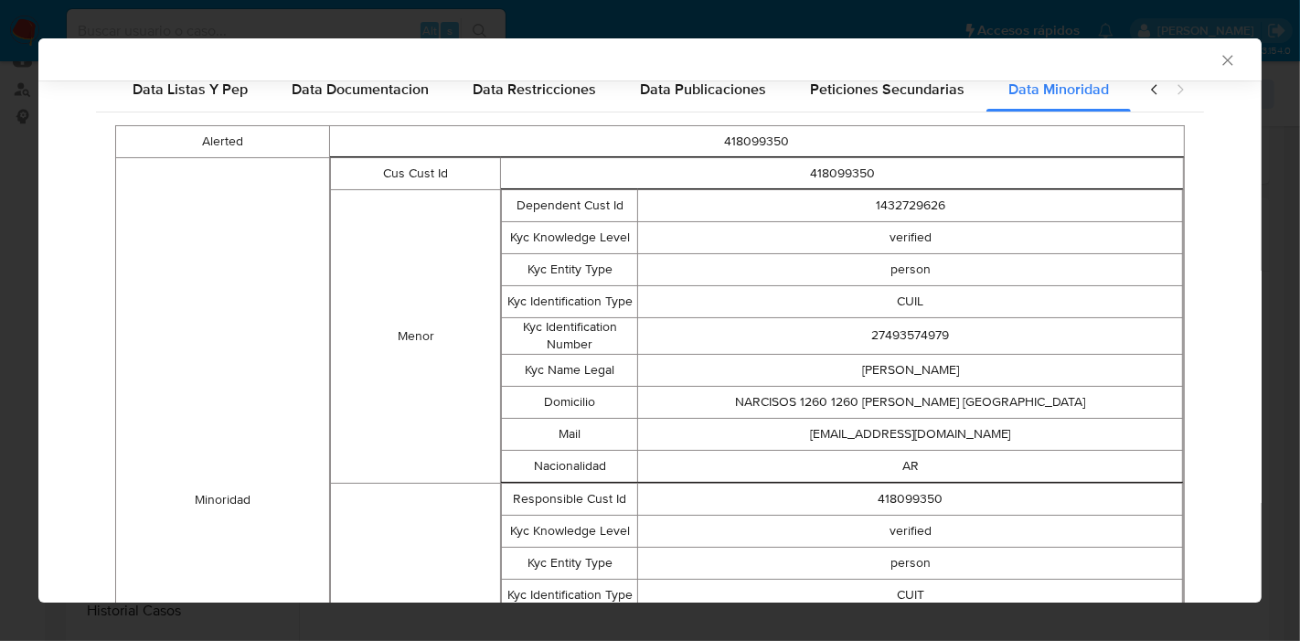
scroll to position [199, 0]
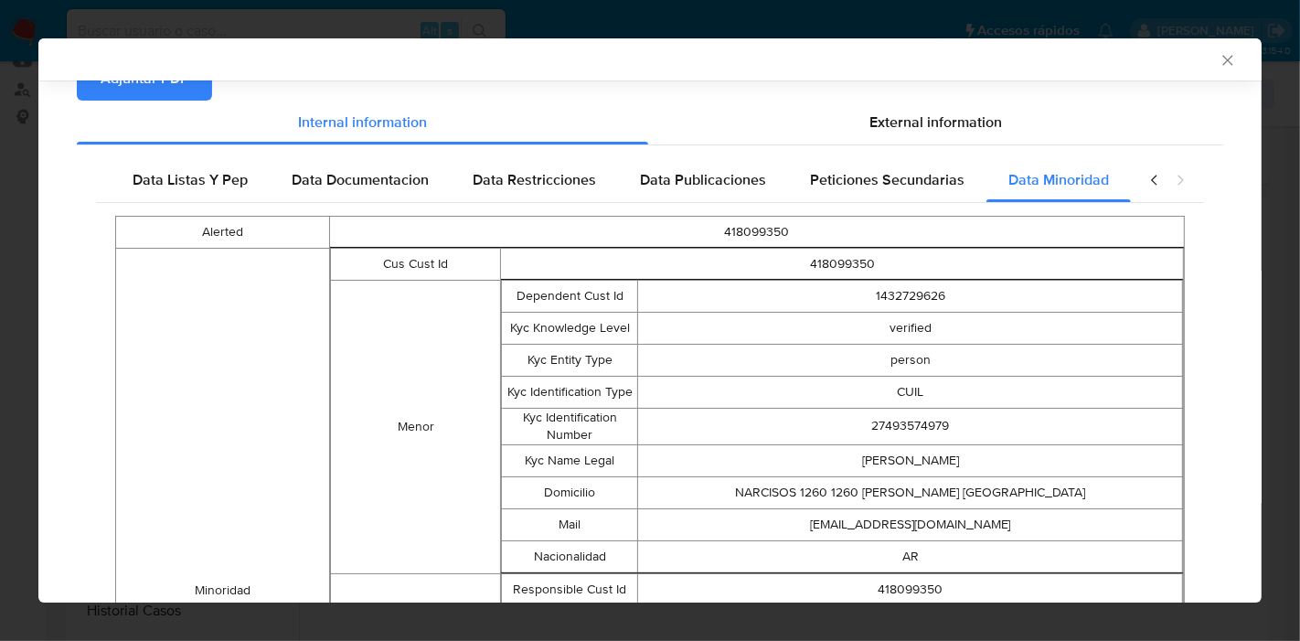
drag, startPoint x: 214, startPoint y: 184, endPoint x: 875, endPoint y: 184, distance: 660.7
click at [248, 185] on div "Data Listas Y Pep" at bounding box center [190, 180] width 159 height 44
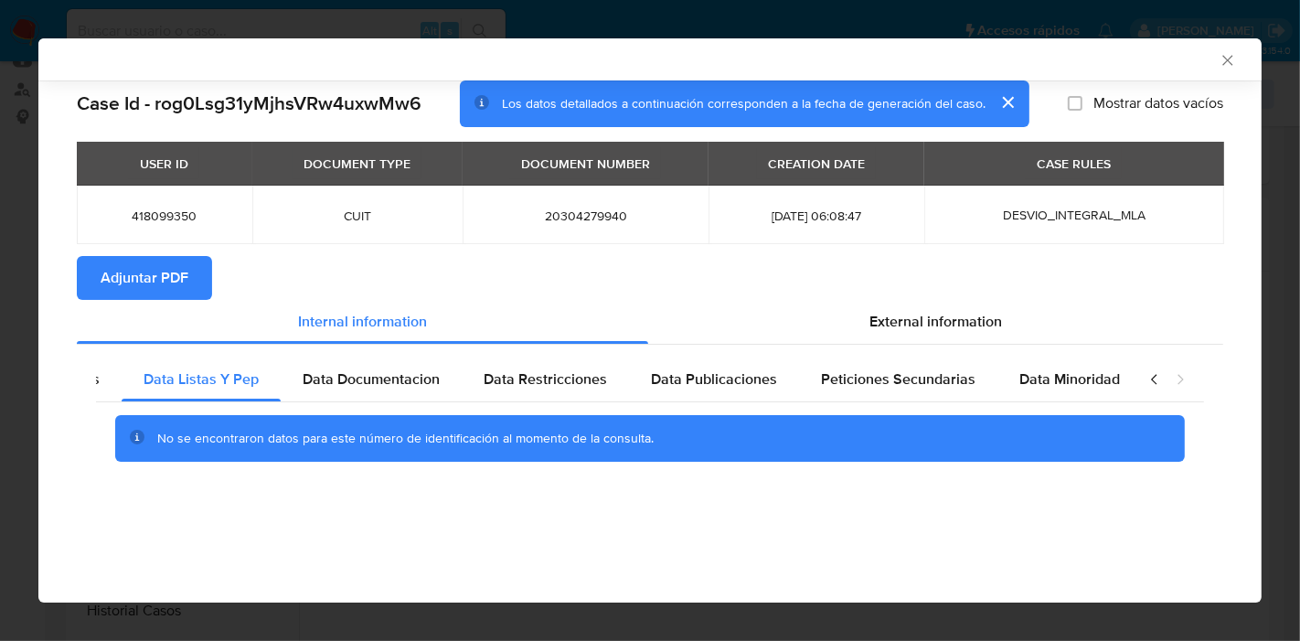
click at [1152, 370] on icon "closure-recommendation-modal" at bounding box center [1154, 379] width 18 height 18
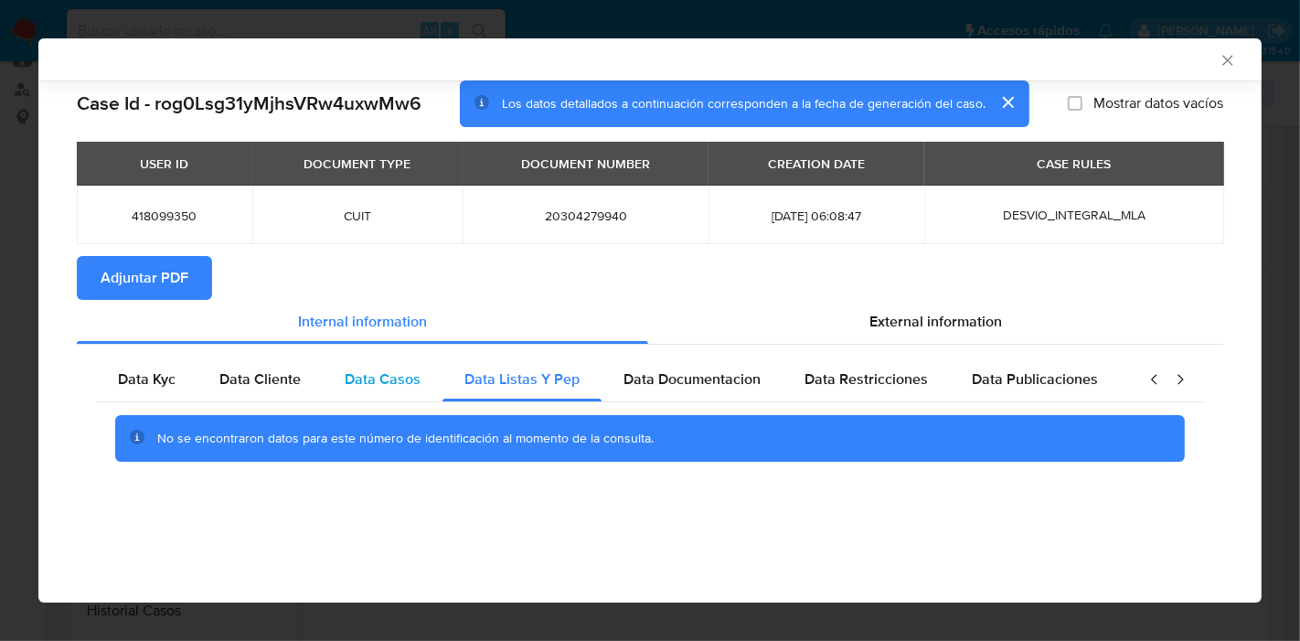
drag, startPoint x: 153, startPoint y: 375, endPoint x: 407, endPoint y: 383, distance: 254.2
click at [153, 375] on span "Data Kyc" at bounding box center [147, 378] width 58 height 21
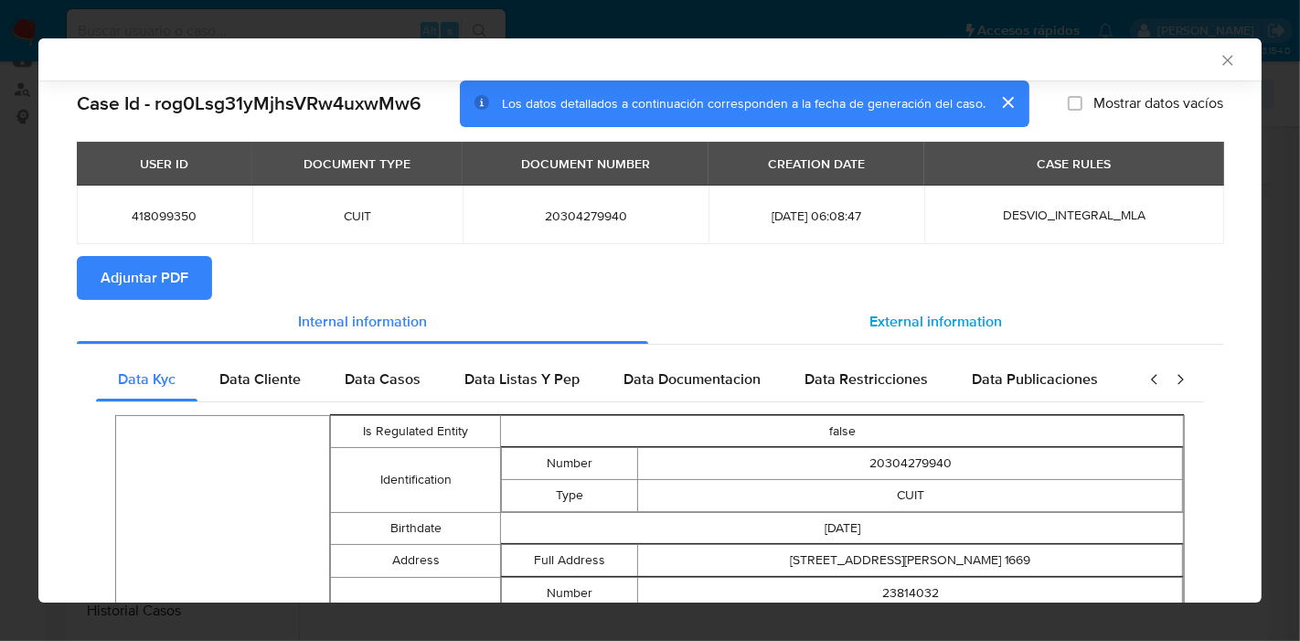
click at [900, 320] on span "External information" at bounding box center [935, 321] width 133 height 21
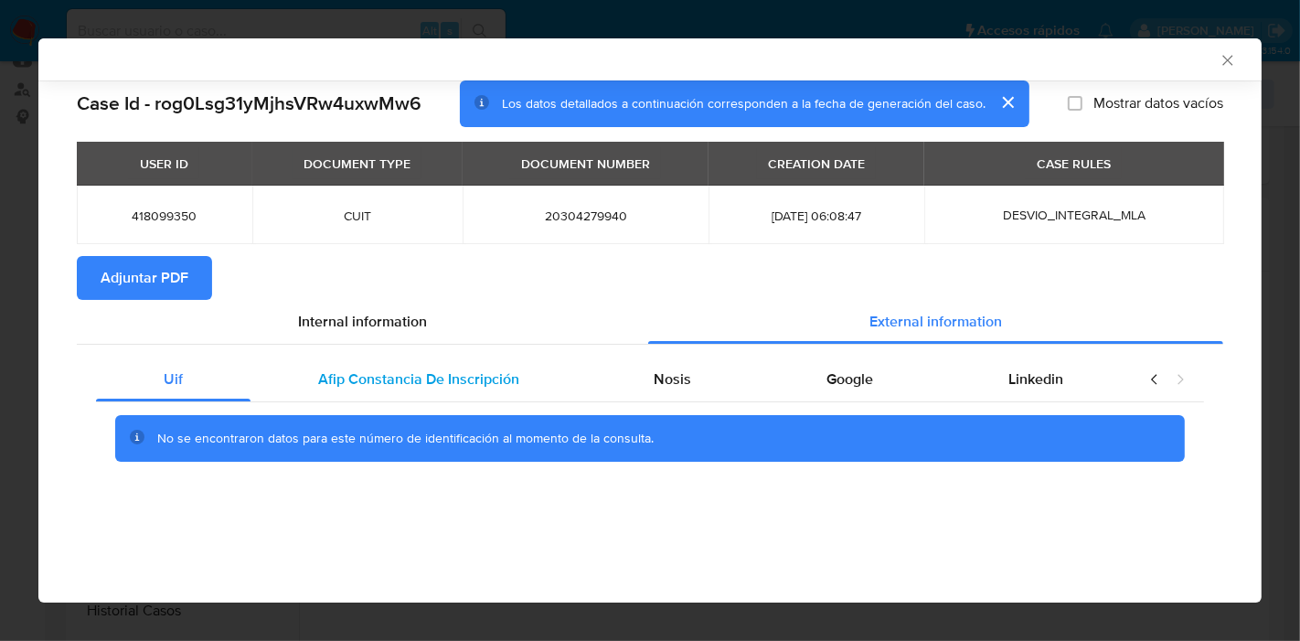
click at [334, 369] on span "Afip Constancia De Inscripción" at bounding box center [418, 378] width 201 height 21
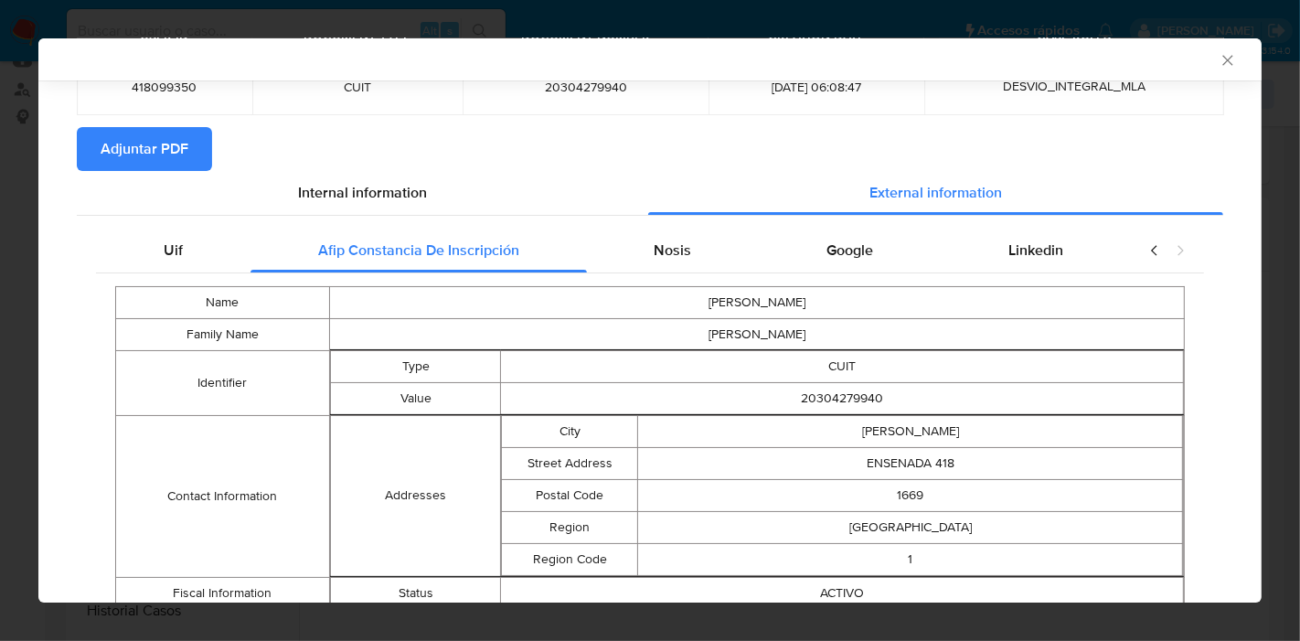
scroll to position [199, 0]
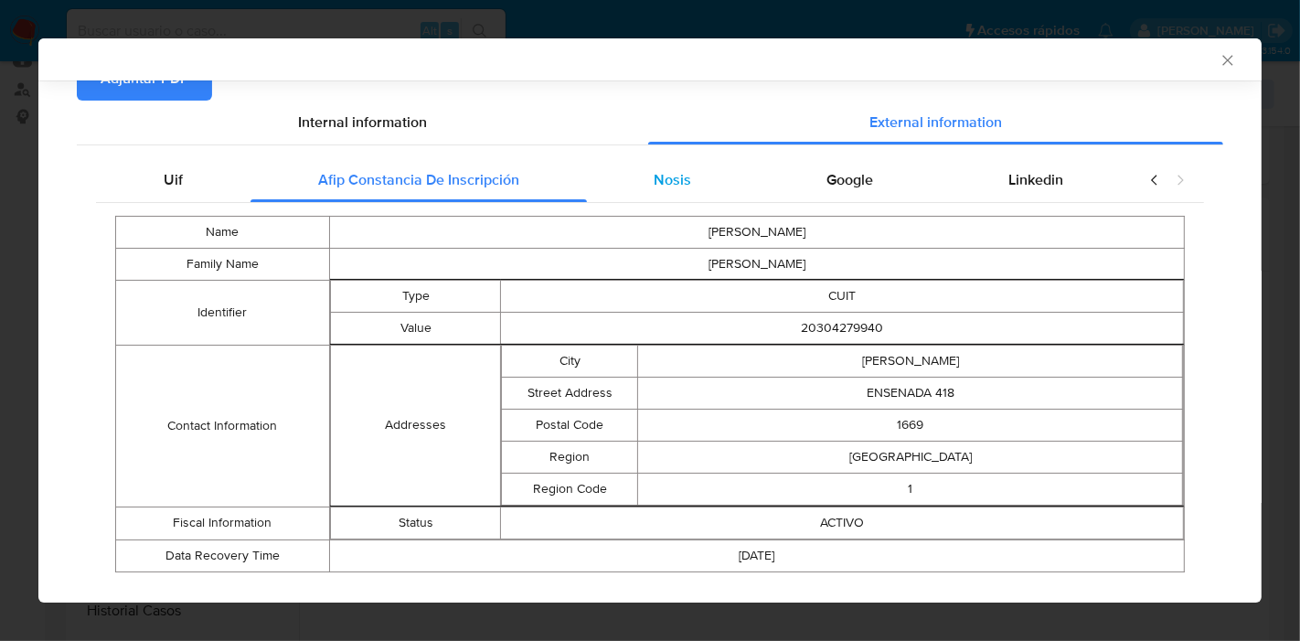
click at [684, 184] on div "Nosis" at bounding box center [673, 180] width 173 height 44
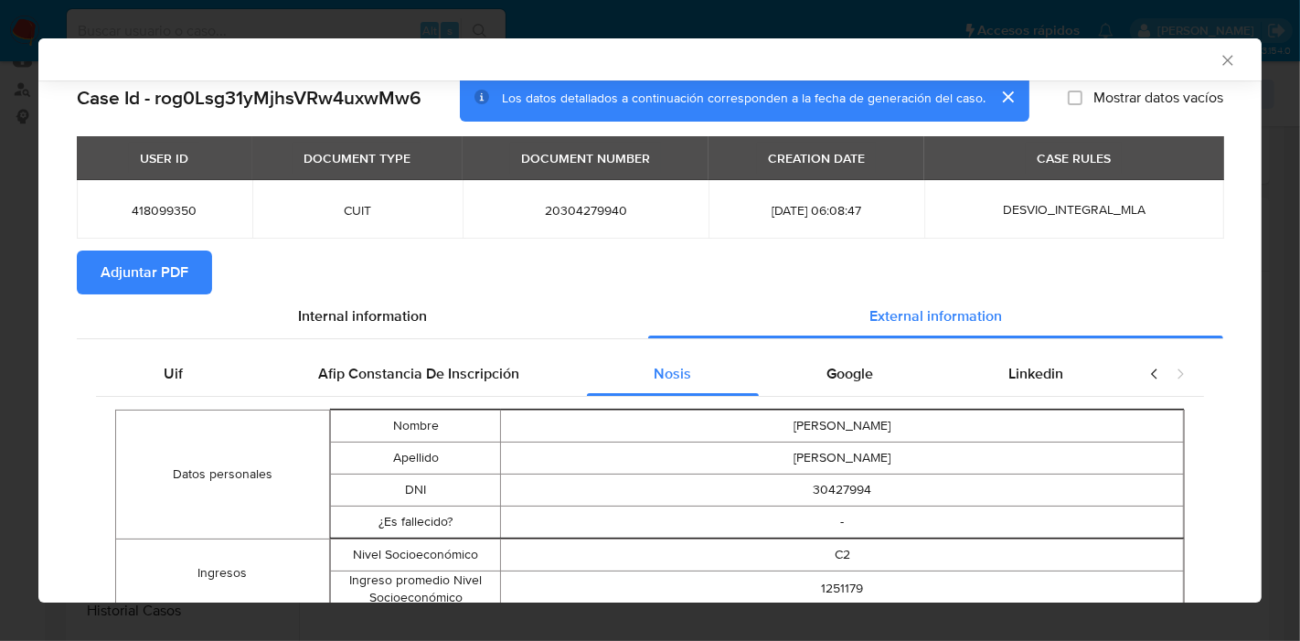
scroll to position [0, 0]
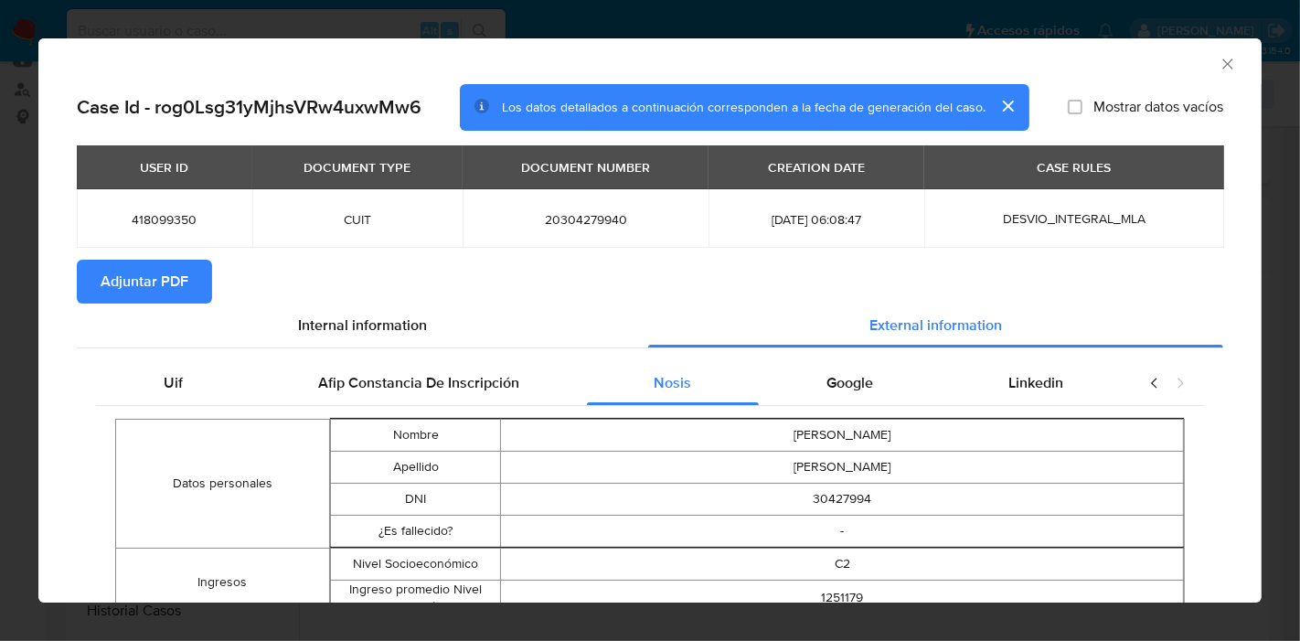
click at [835, 369] on div "Google" at bounding box center [850, 383] width 182 height 44
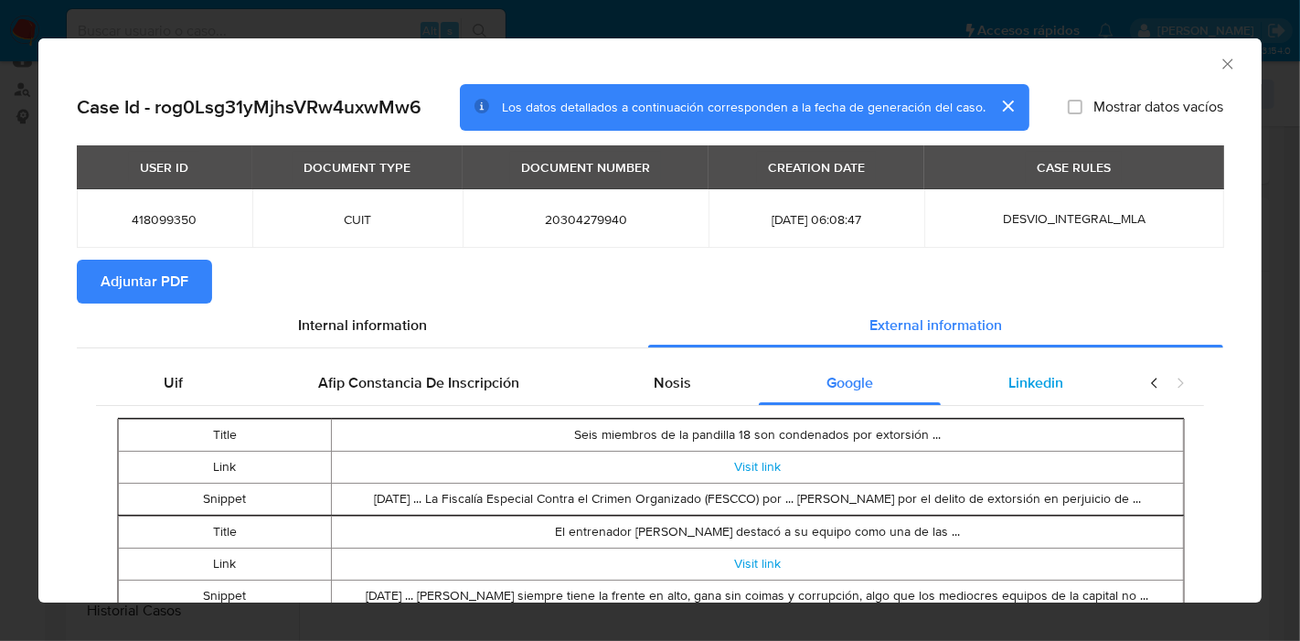
click at [1052, 384] on div "Linkedin" at bounding box center [1035, 383] width 190 height 44
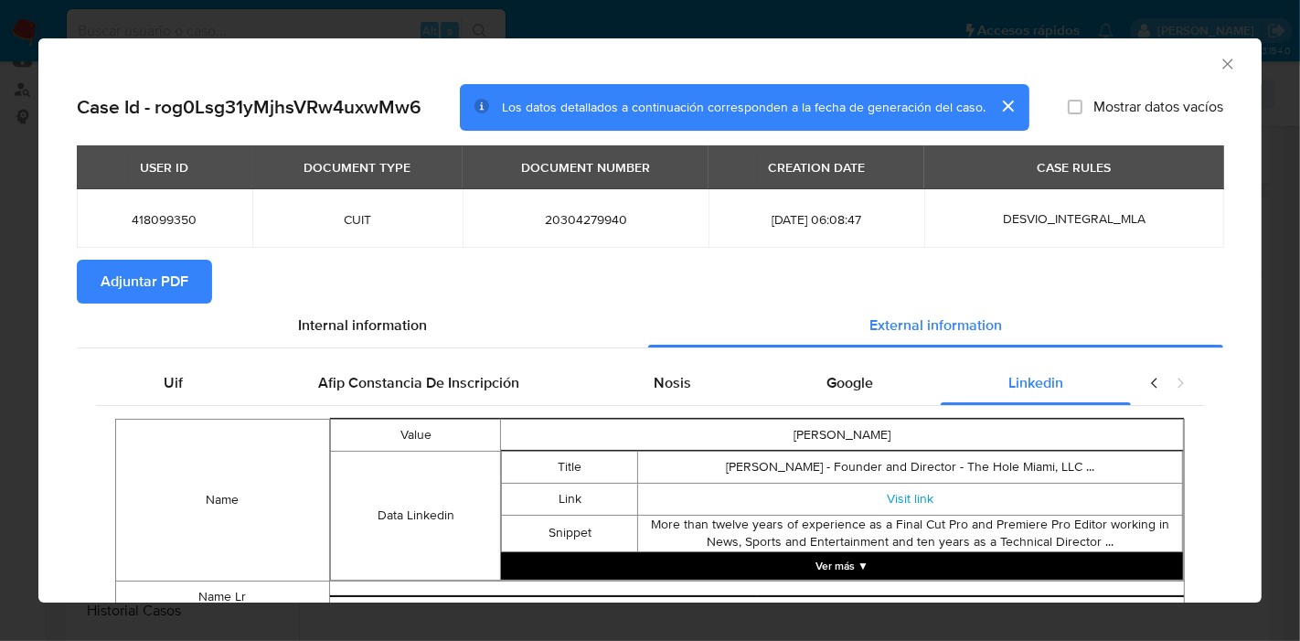
click at [1130, 387] on div "closure-recommendation-modal" at bounding box center [1166, 383] width 73 height 44
click at [1145, 385] on icon "closure-recommendation-modal" at bounding box center [1154, 383] width 18 height 18
click at [1145, 384] on icon "closure-recommendation-modal" at bounding box center [1154, 383] width 18 height 18
click at [215, 398] on div "Uif" at bounding box center [173, 383] width 154 height 44
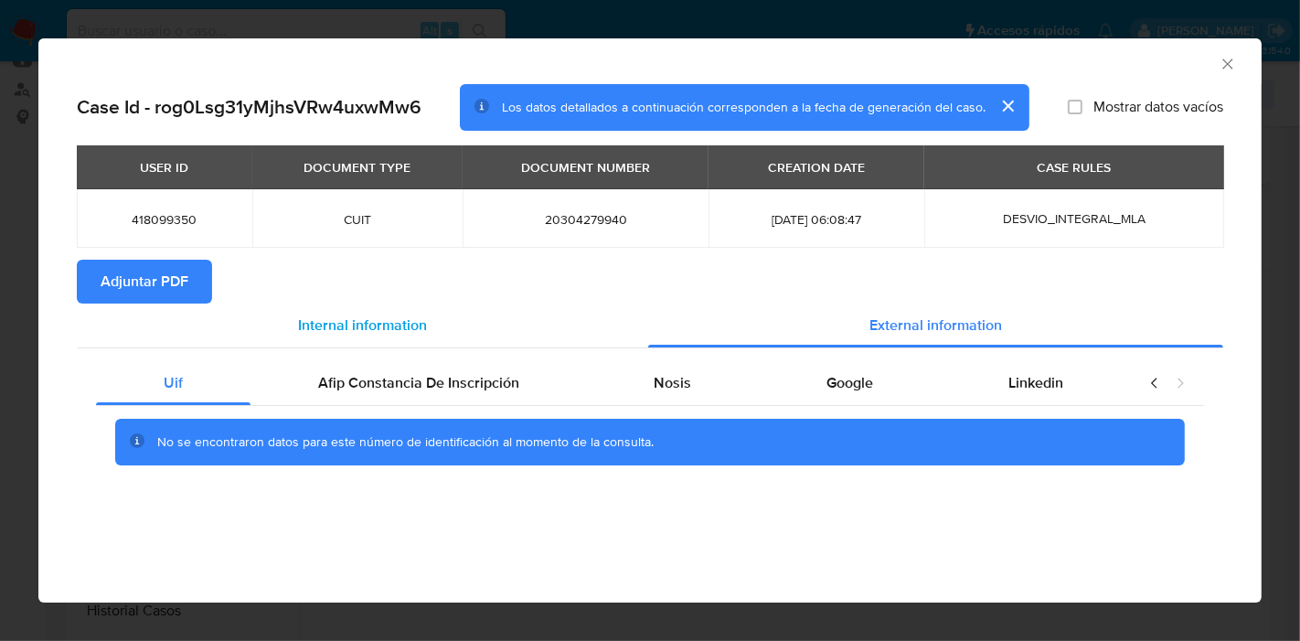
click at [425, 320] on span "Internal information" at bounding box center [362, 324] width 129 height 21
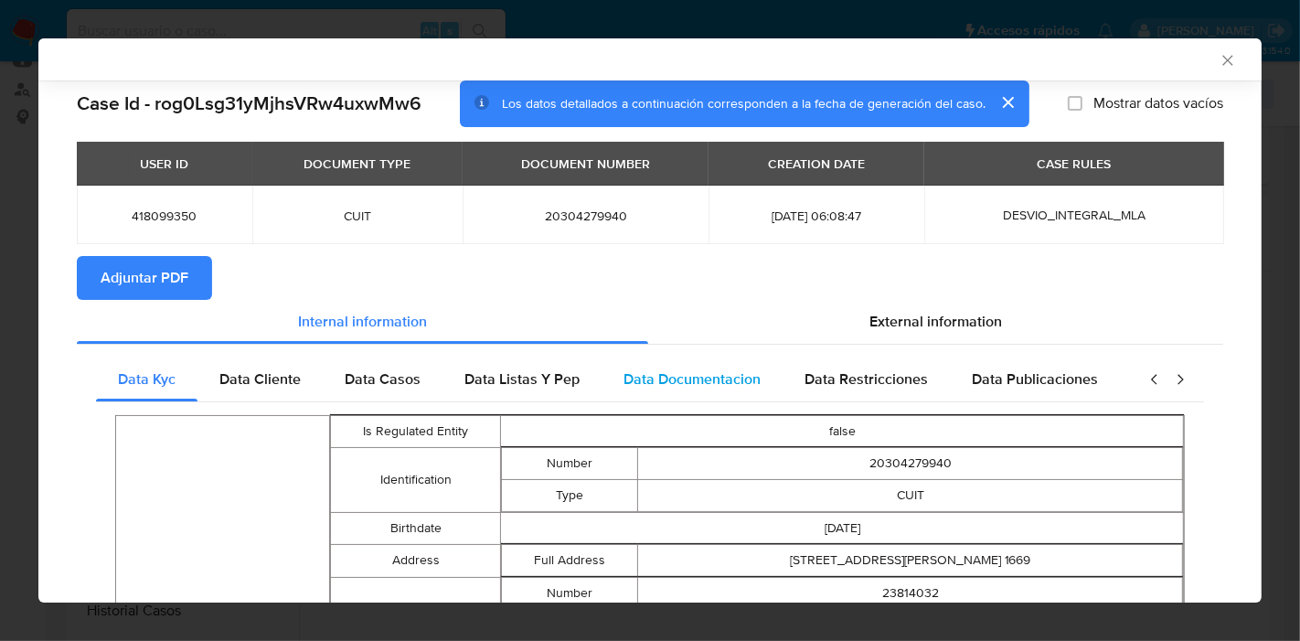
scroll to position [98, 0]
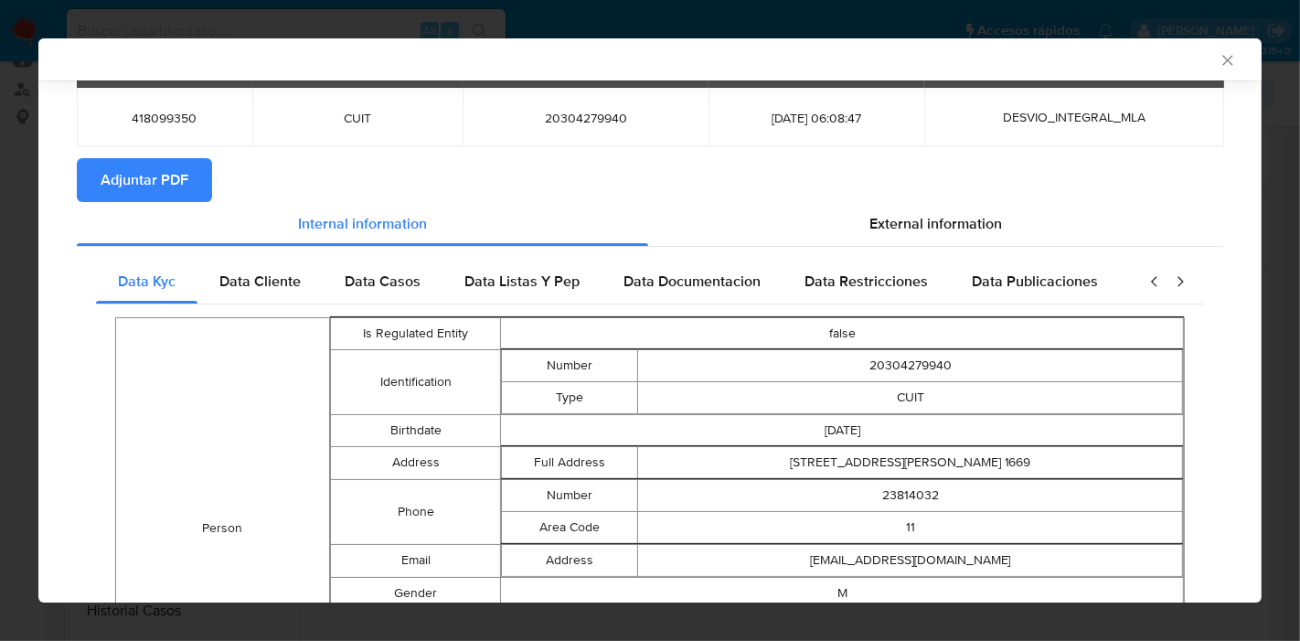
click at [147, 188] on span "Adjuntar PDF" at bounding box center [145, 180] width 88 height 40
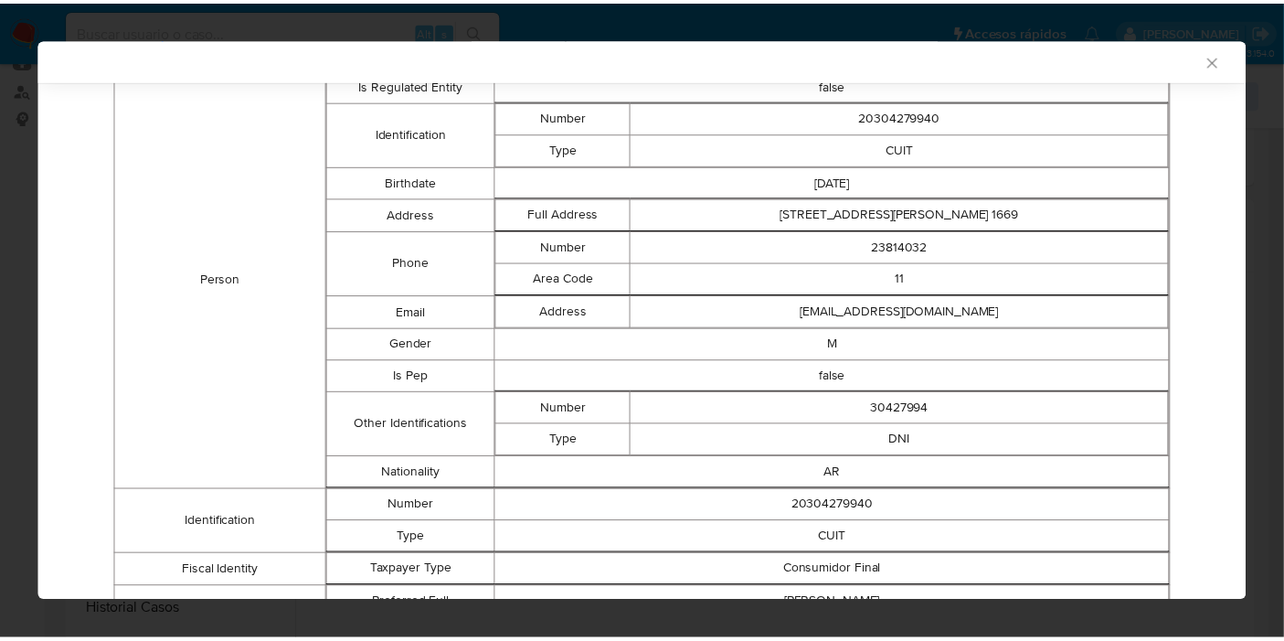
scroll to position [44, 0]
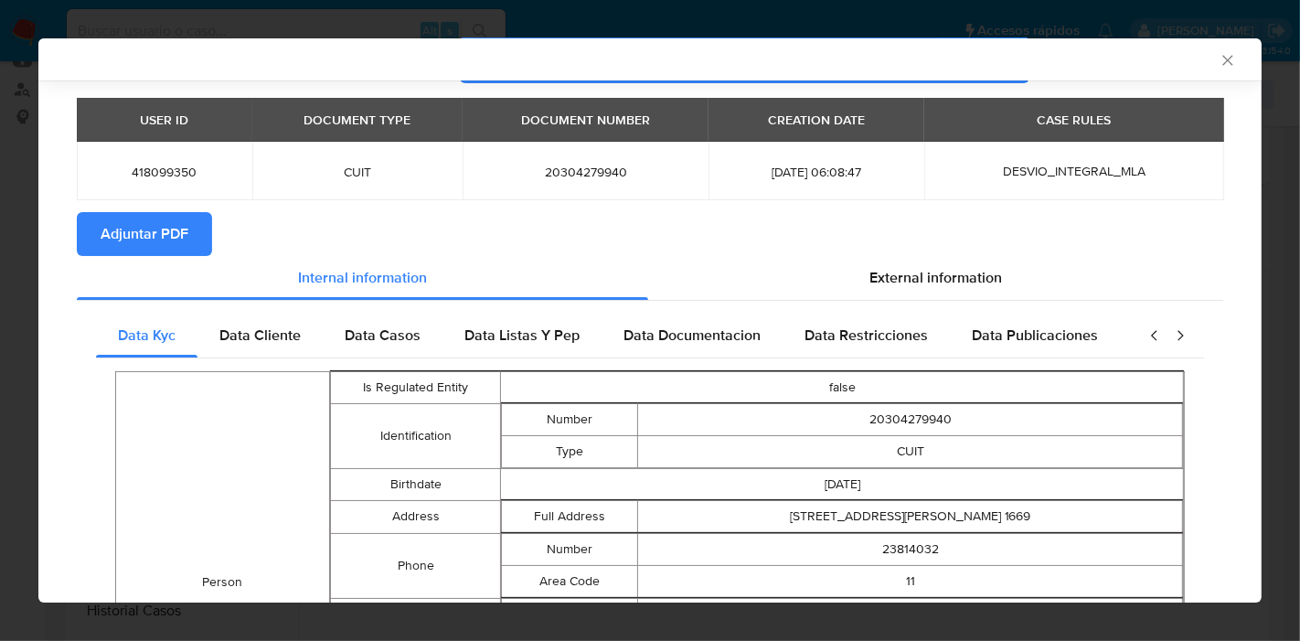
click at [1218, 67] on icon "Cerrar ventana" at bounding box center [1227, 60] width 18 height 18
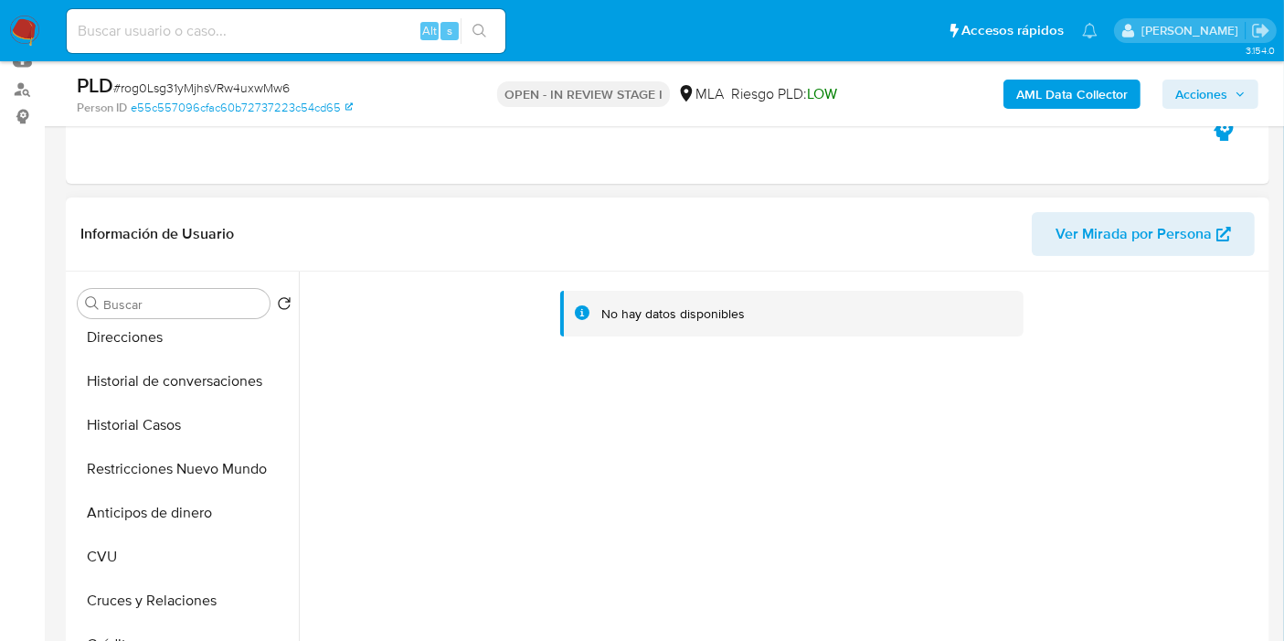
scroll to position [304, 0]
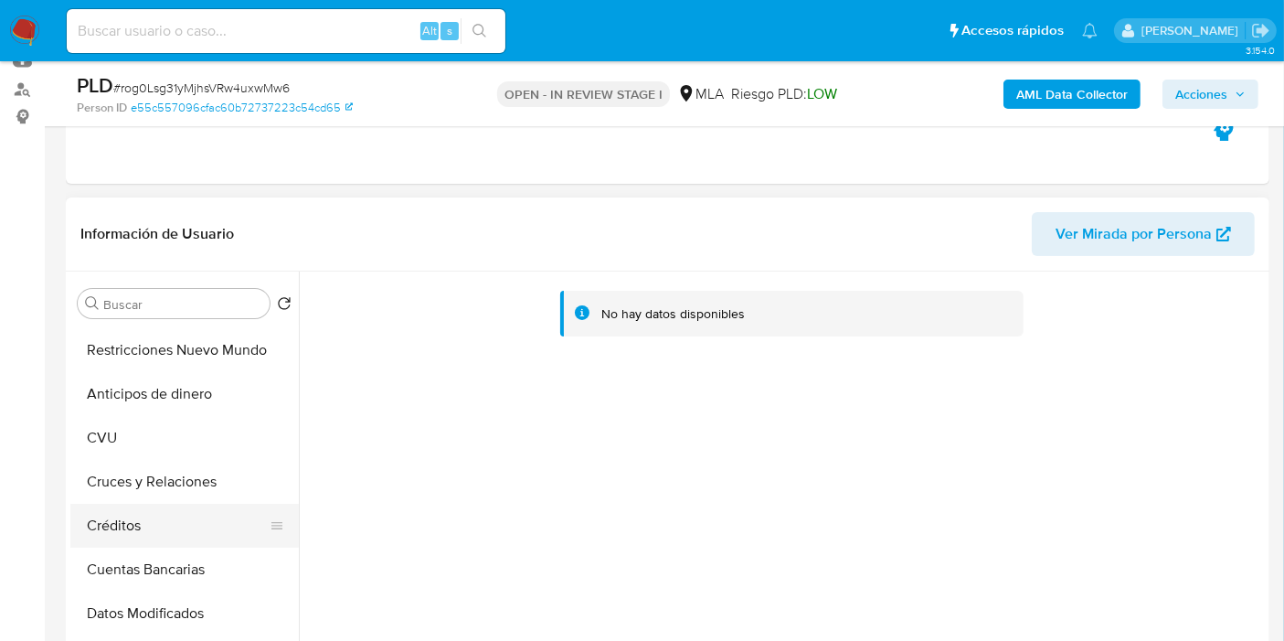
drag, startPoint x: 225, startPoint y: 539, endPoint x: 214, endPoint y: 512, distance: 29.5
click at [221, 537] on button "Créditos" at bounding box center [177, 526] width 214 height 44
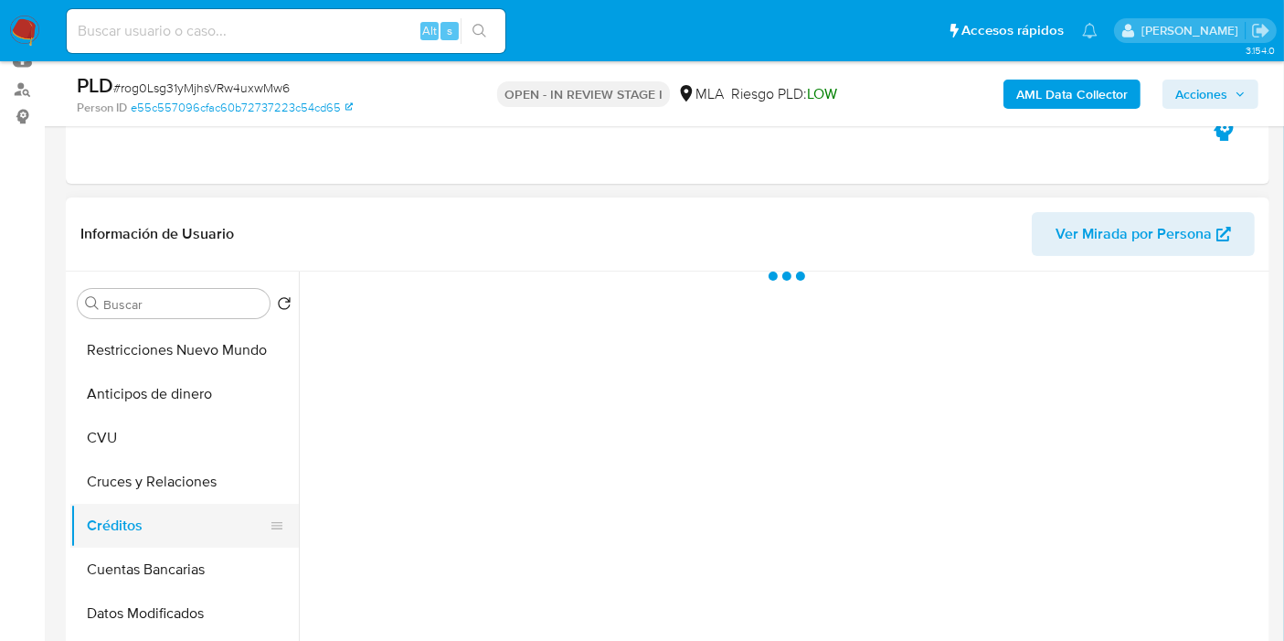
scroll to position [203, 0]
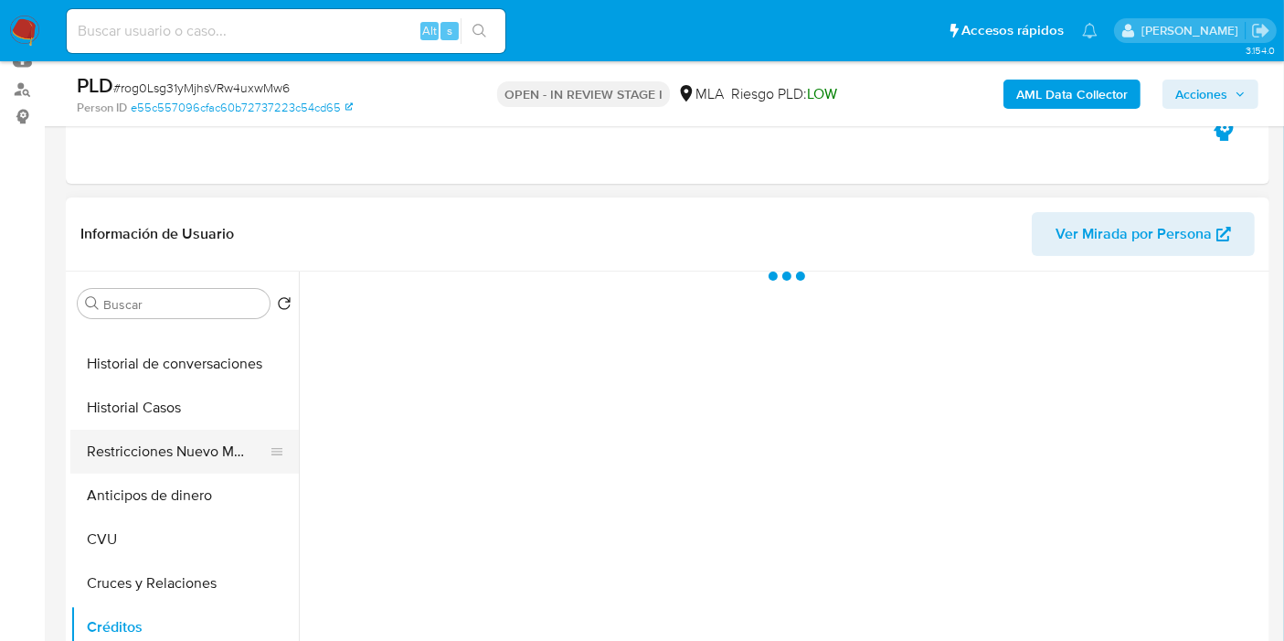
click at [214, 433] on button "Restricciones Nuevo Mundo" at bounding box center [177, 452] width 214 height 44
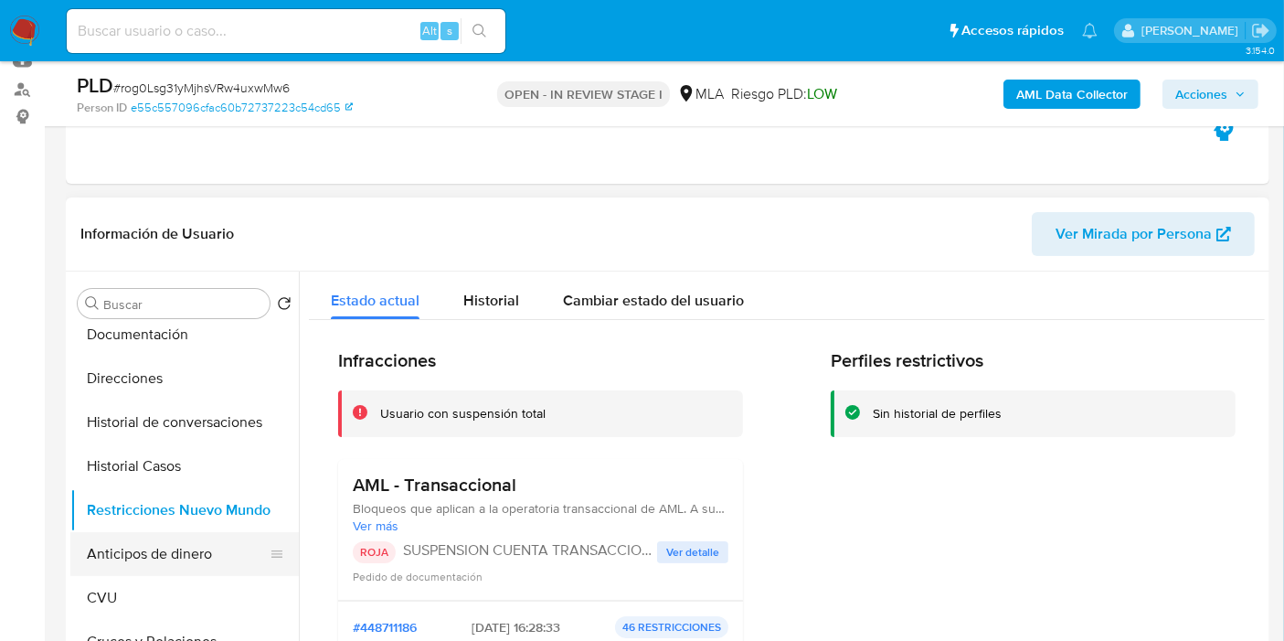
scroll to position [101, 0]
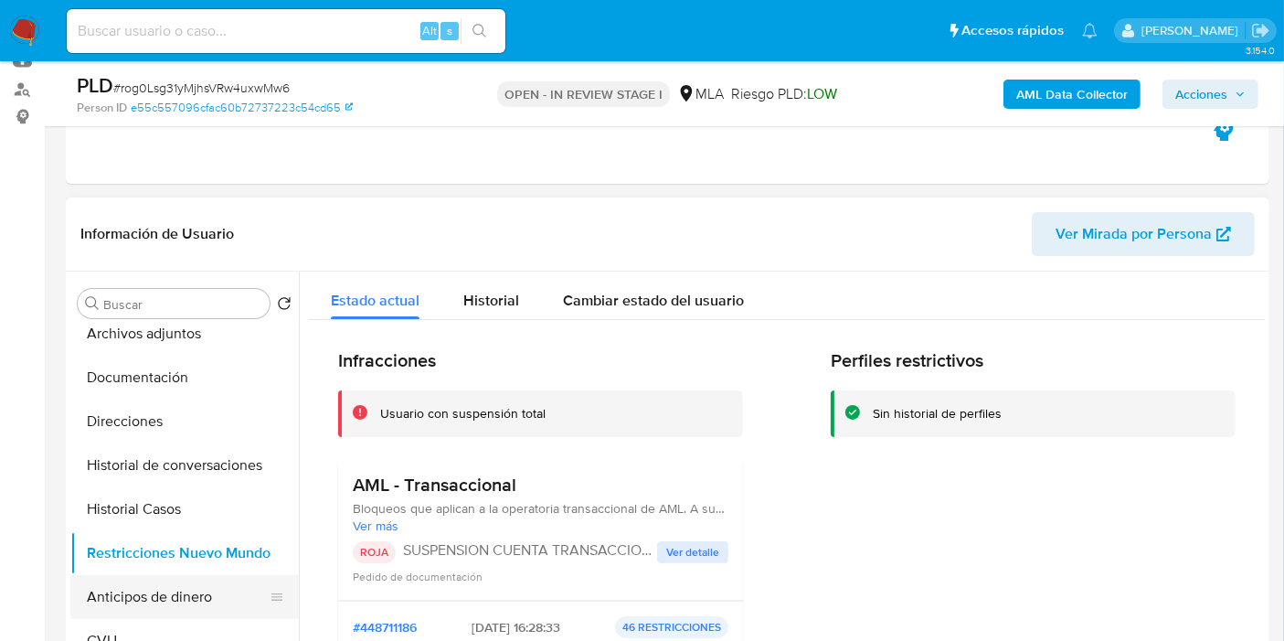
click at [141, 489] on button "Historial Casos" at bounding box center [184, 509] width 228 height 44
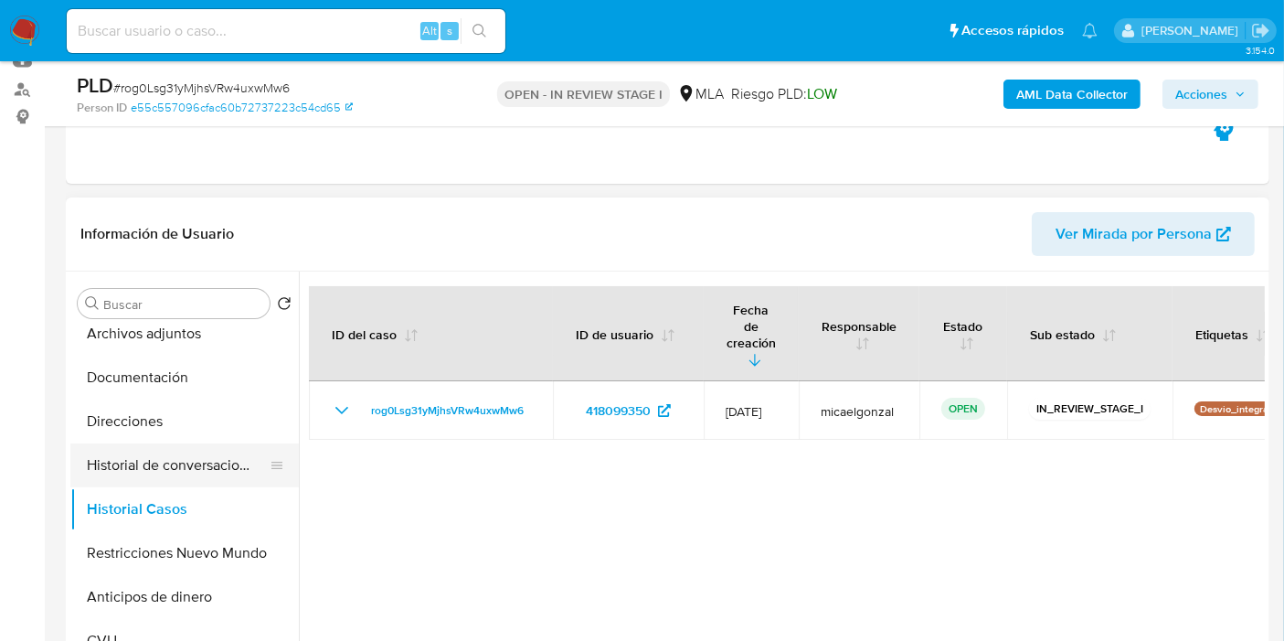
click at [178, 463] on button "Historial de conversaciones" at bounding box center [177, 465] width 214 height 44
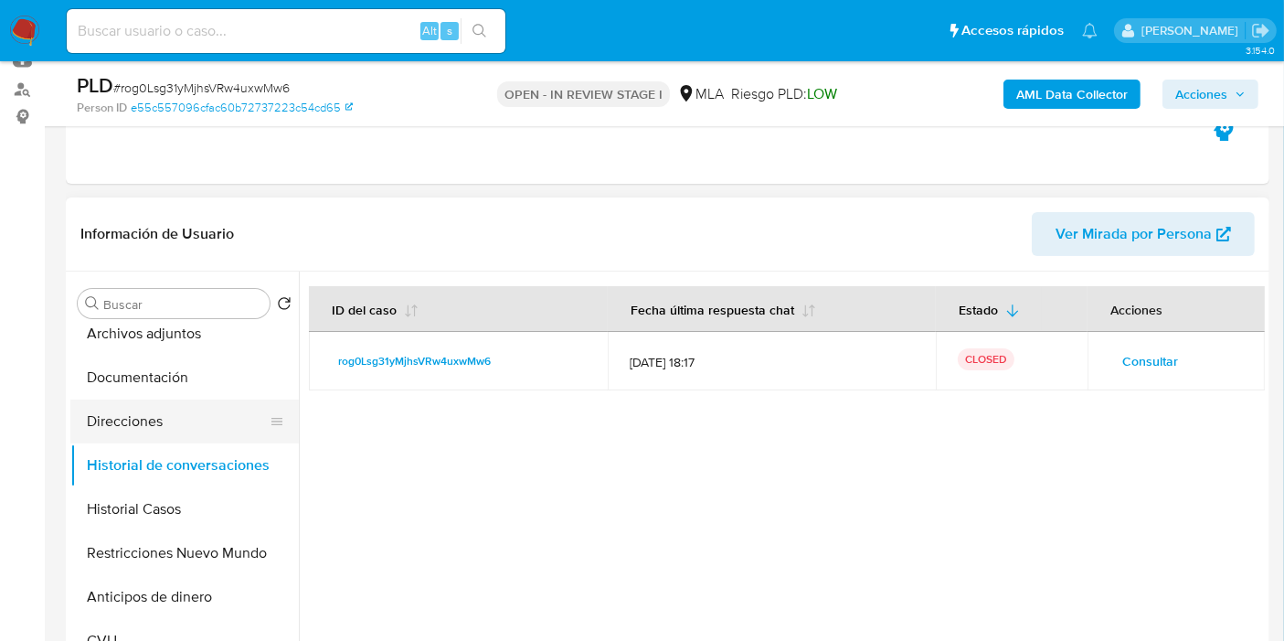
click at [187, 421] on button "Direcciones" at bounding box center [177, 421] width 214 height 44
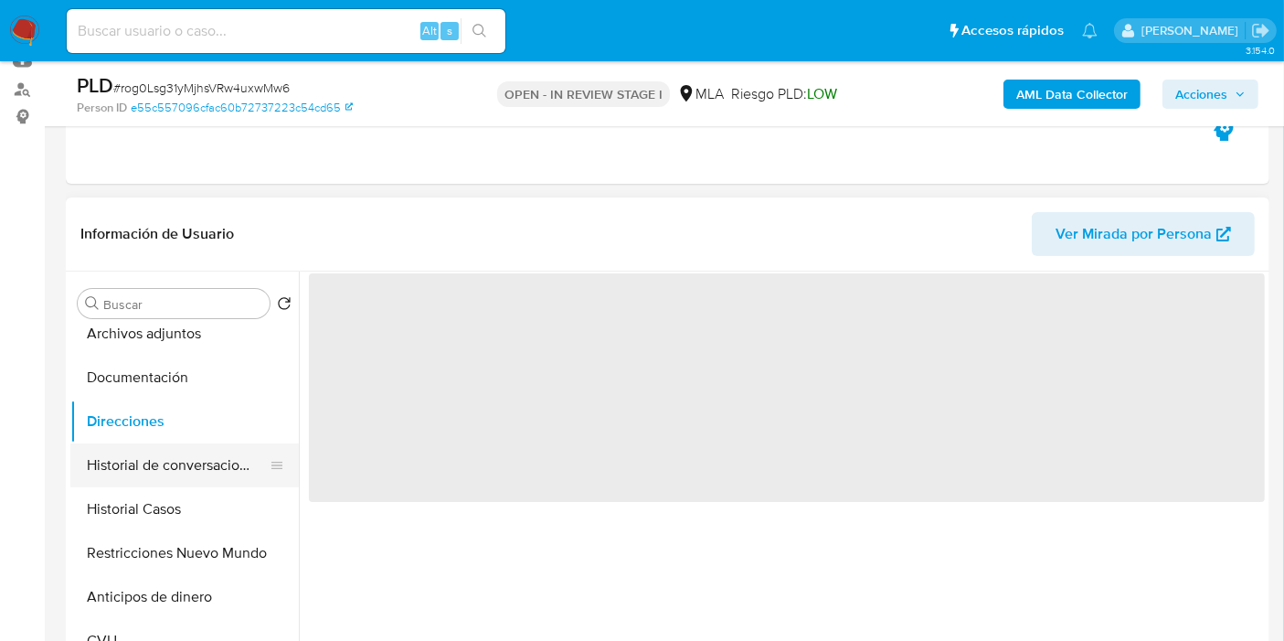
scroll to position [0, 0]
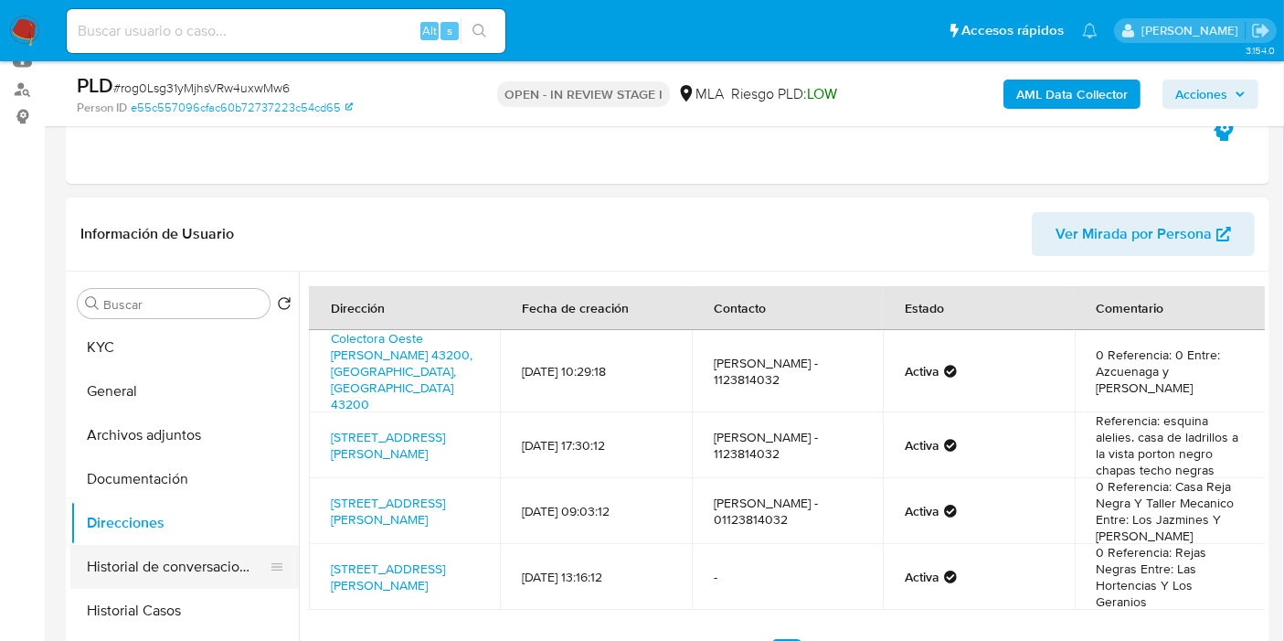
click at [205, 461] on button "Documentación" at bounding box center [184, 479] width 228 height 44
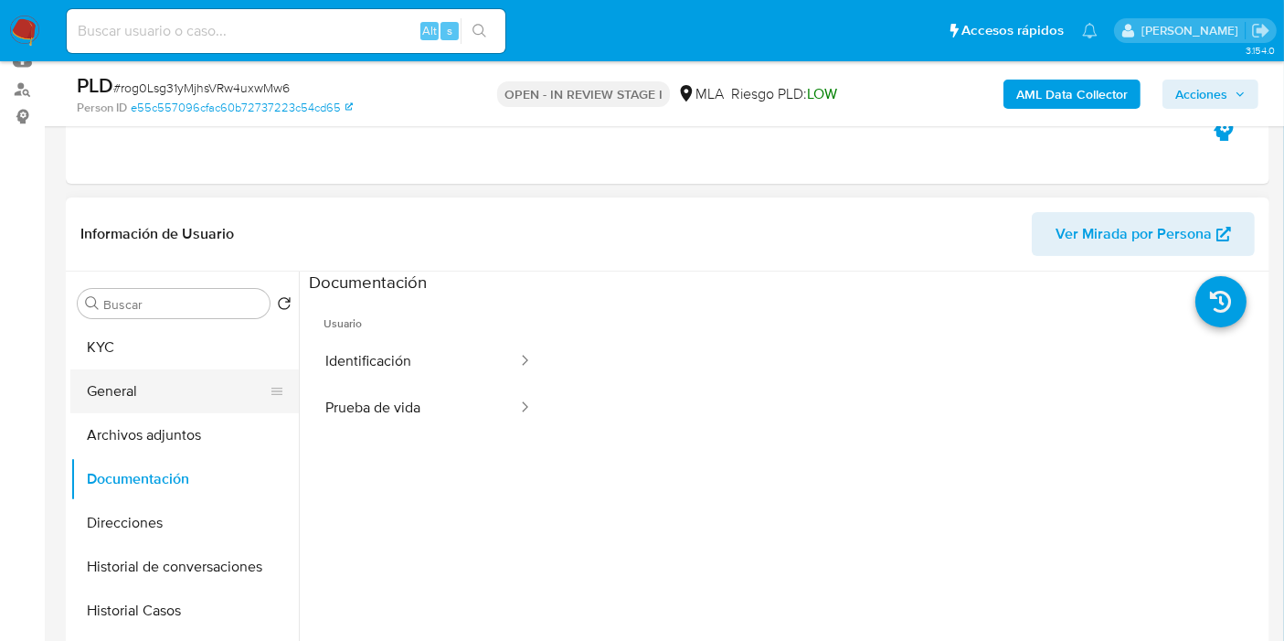
click at [246, 391] on button "General" at bounding box center [177, 391] width 214 height 44
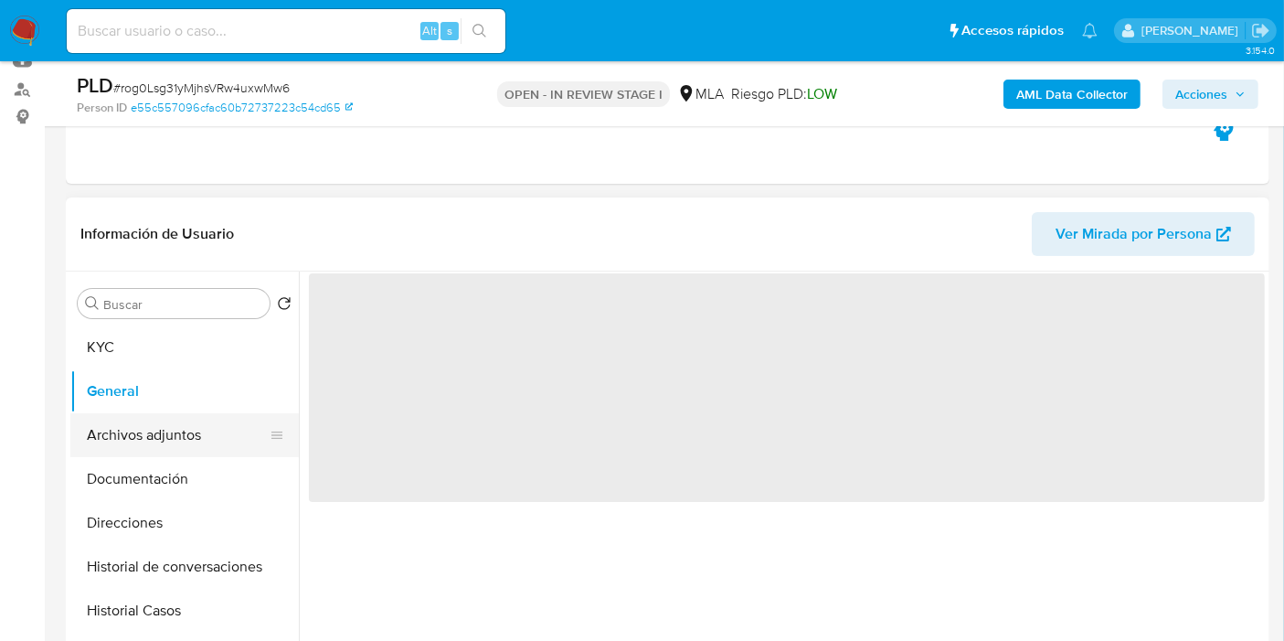
click at [217, 450] on button "Archivos adjuntos" at bounding box center [177, 435] width 214 height 44
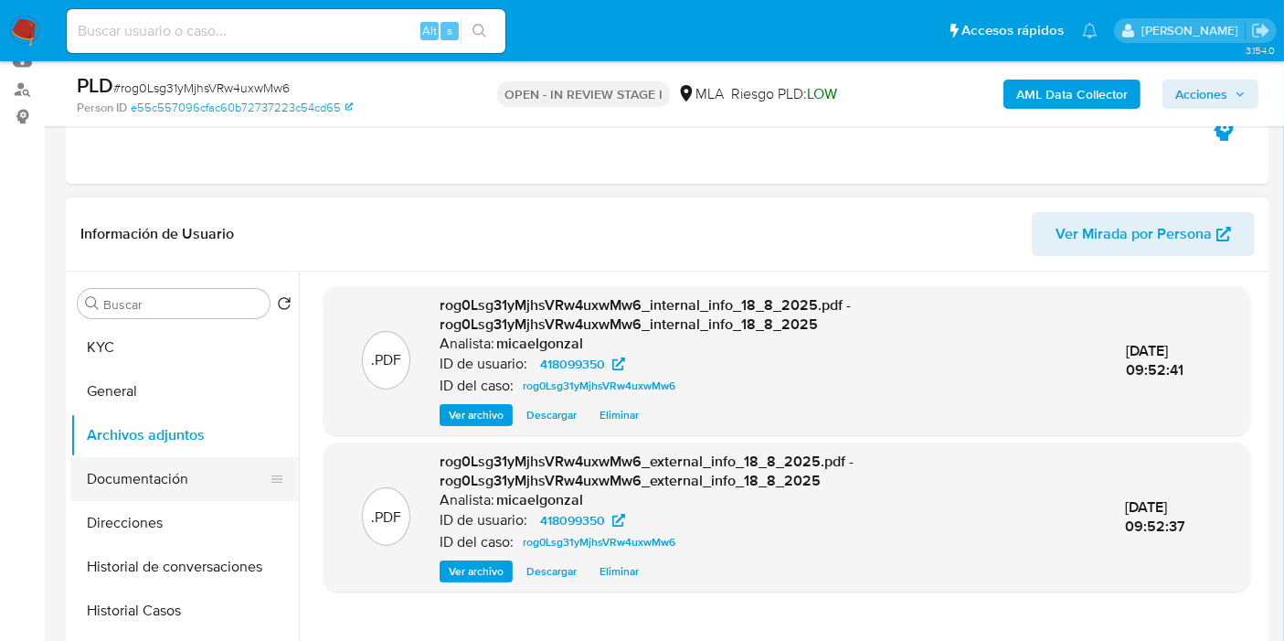
click at [208, 478] on button "Documentación" at bounding box center [177, 479] width 214 height 44
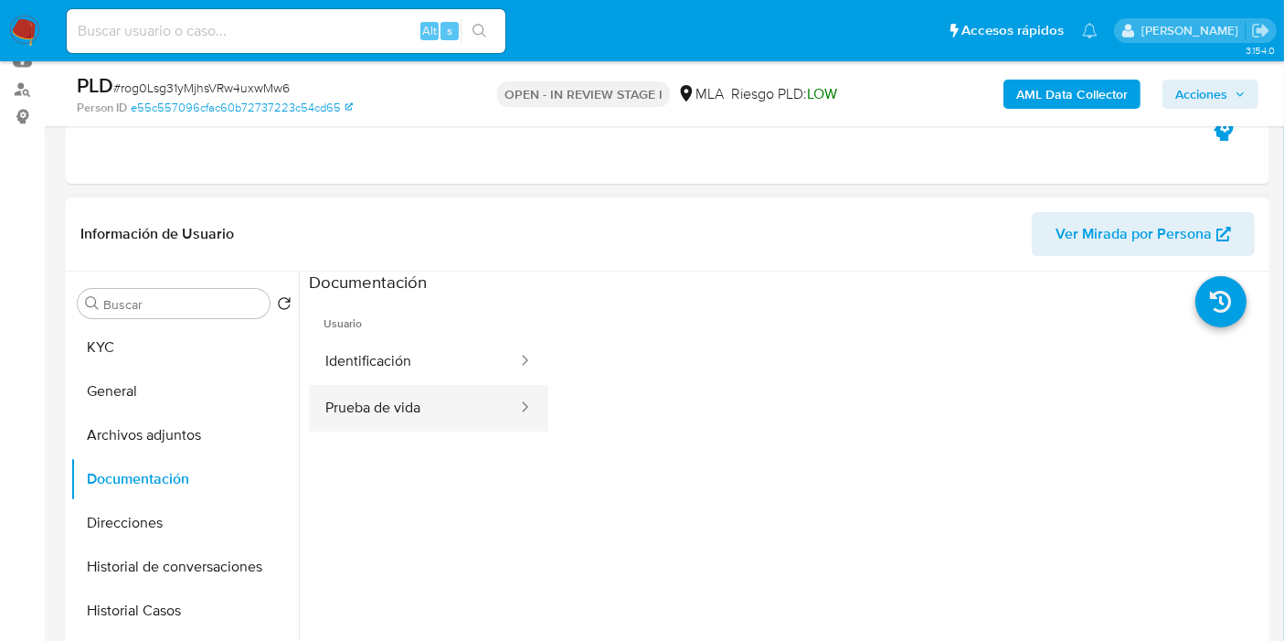
click at [451, 419] on button "Prueba de vida" at bounding box center [414, 408] width 210 height 47
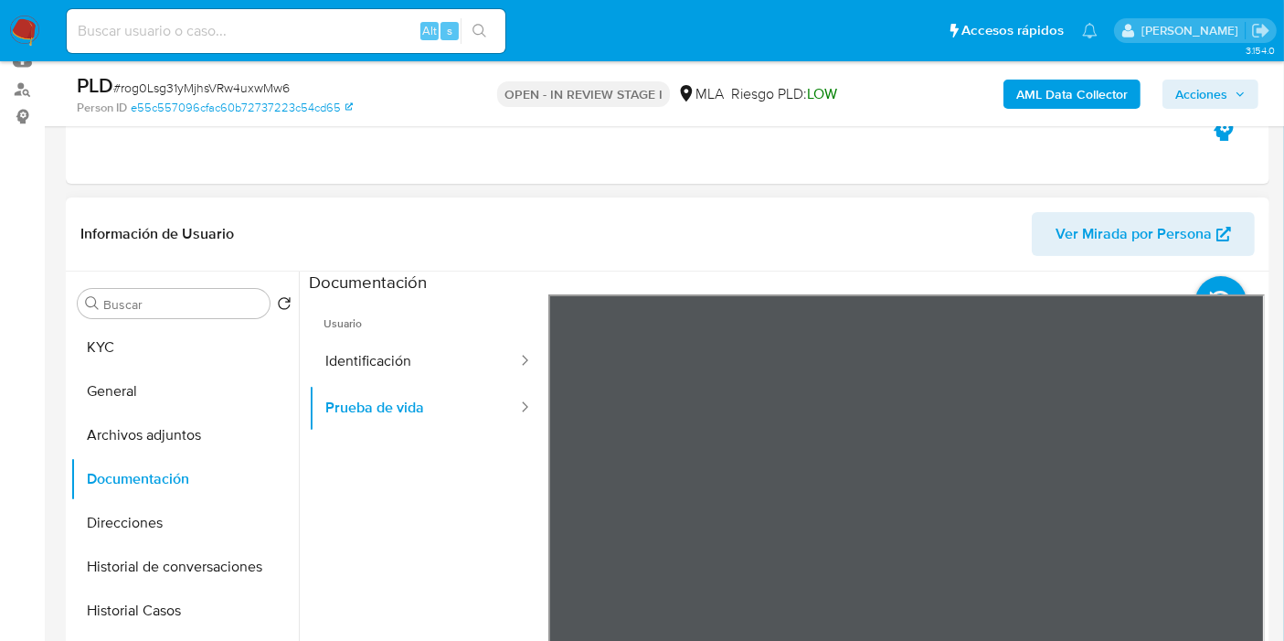
drag, startPoint x: 1173, startPoint y: 481, endPoint x: 1165, endPoint y: 398, distance: 83.6
click at [1165, 398] on div at bounding box center [906, 593] width 717 height 599
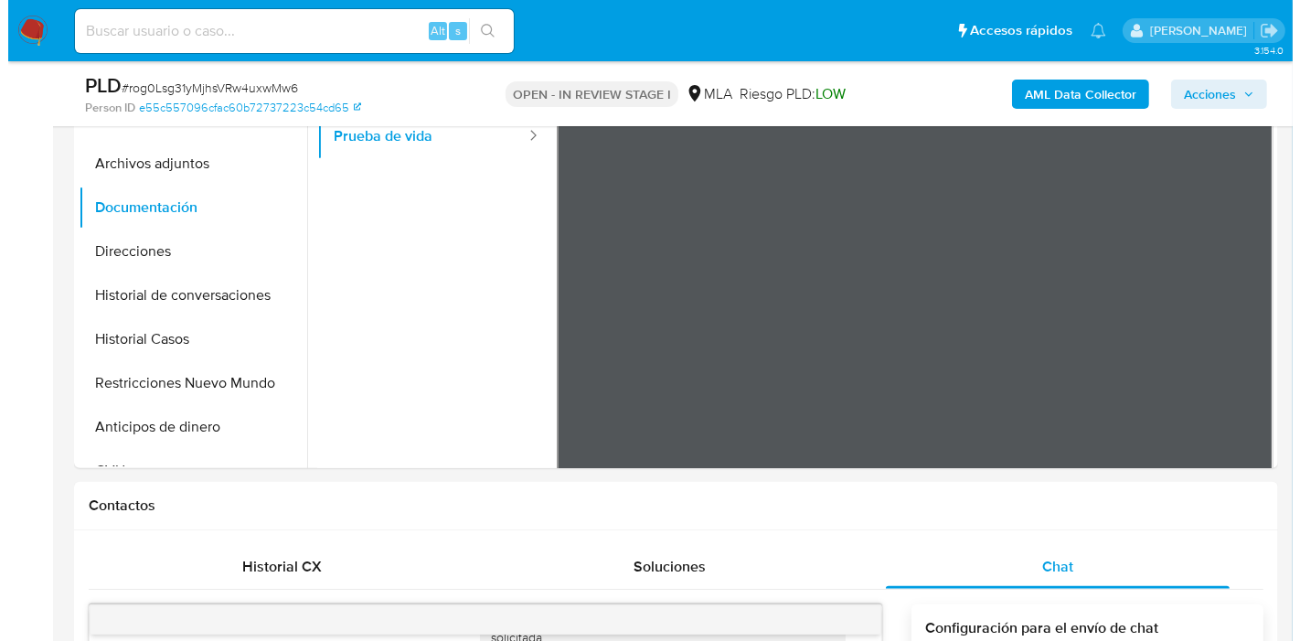
scroll to position [365, 0]
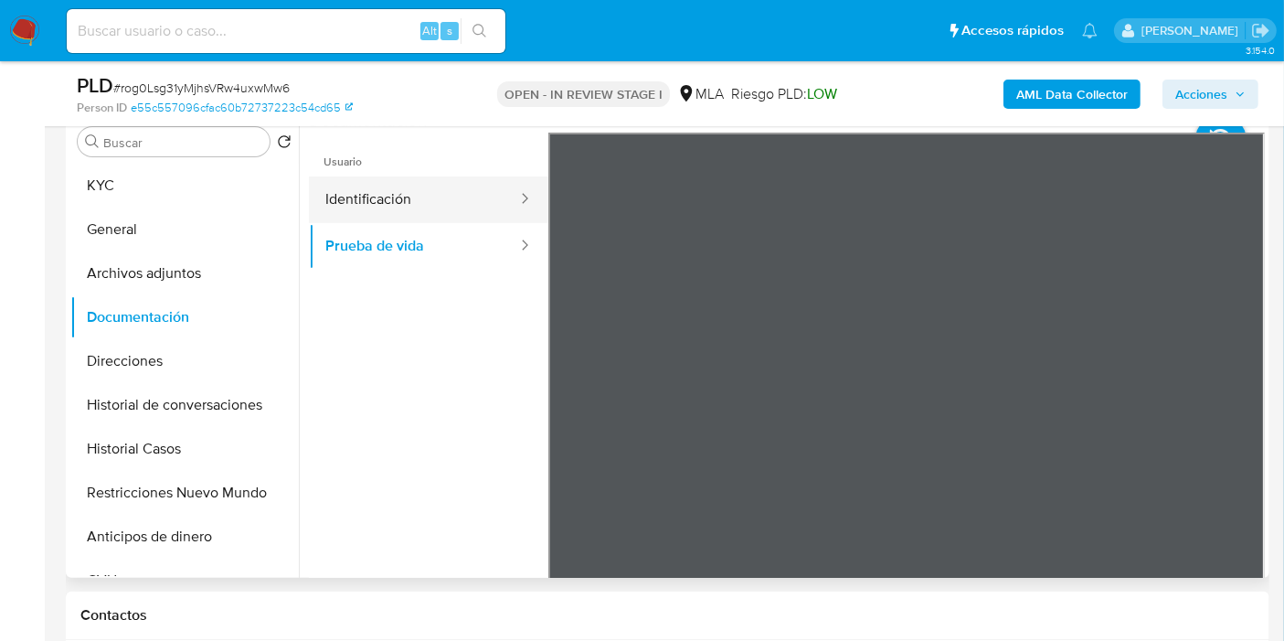
click at [472, 205] on button "Identificación" at bounding box center [414, 199] width 210 height 47
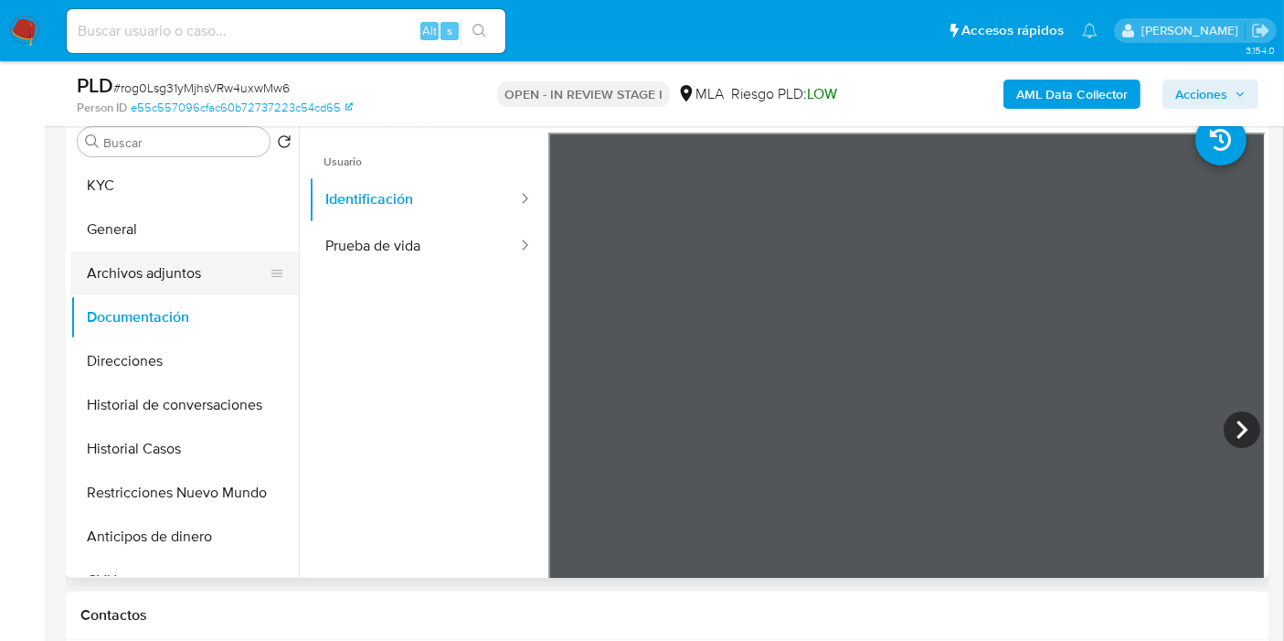
click at [131, 281] on button "Archivos adjuntos" at bounding box center [177, 273] width 214 height 44
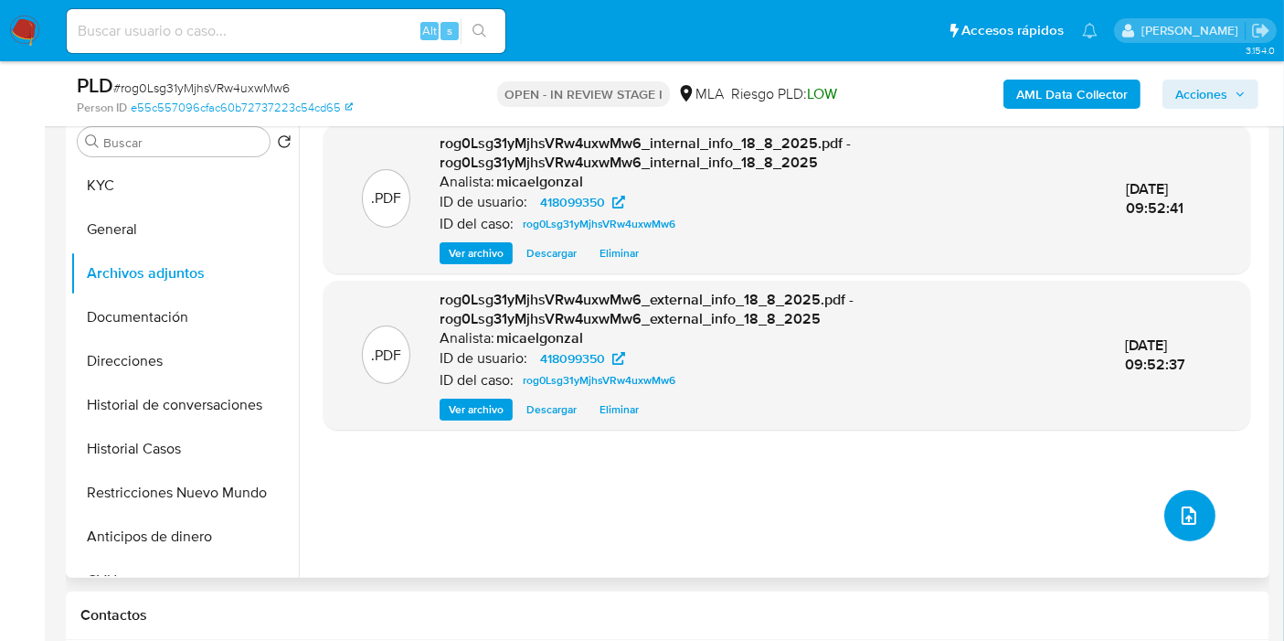
click at [1182, 522] on icon "upload-file" at bounding box center [1189, 515] width 15 height 18
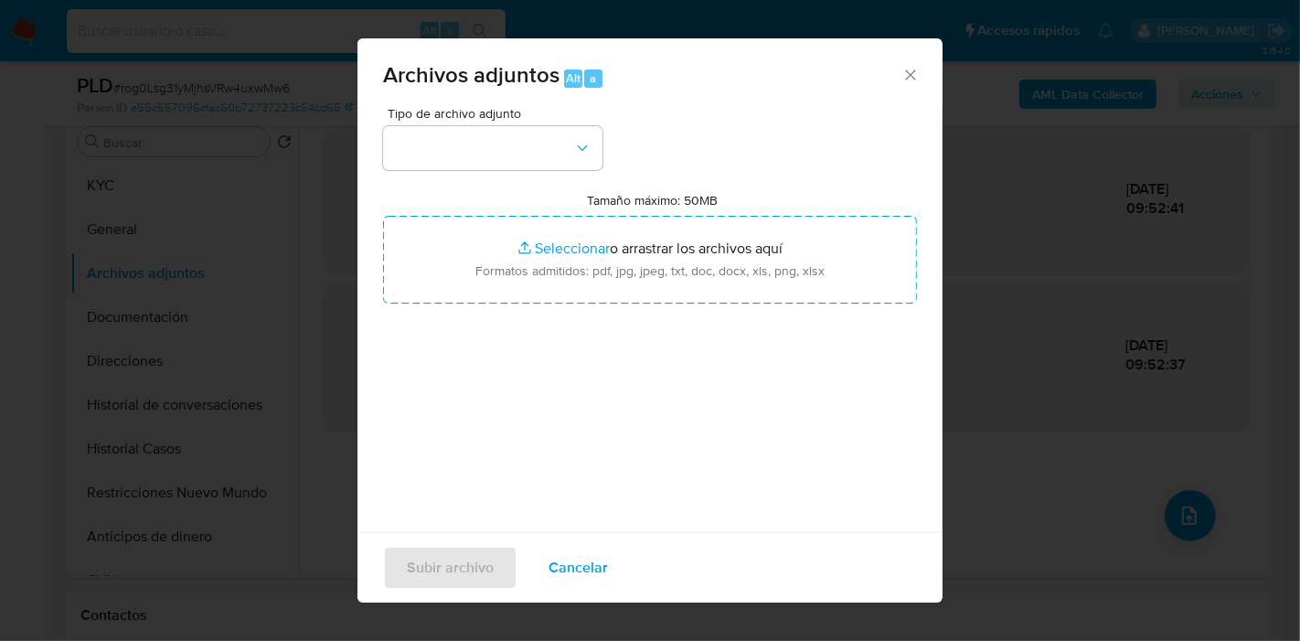
click at [565, 175] on div "Tipo de archivo adjunto Tamaño máximo: 50MB Seleccionar archivos Seleccionar o …" at bounding box center [650, 322] width 534 height 431
click at [562, 147] on button "button" at bounding box center [492, 148] width 219 height 44
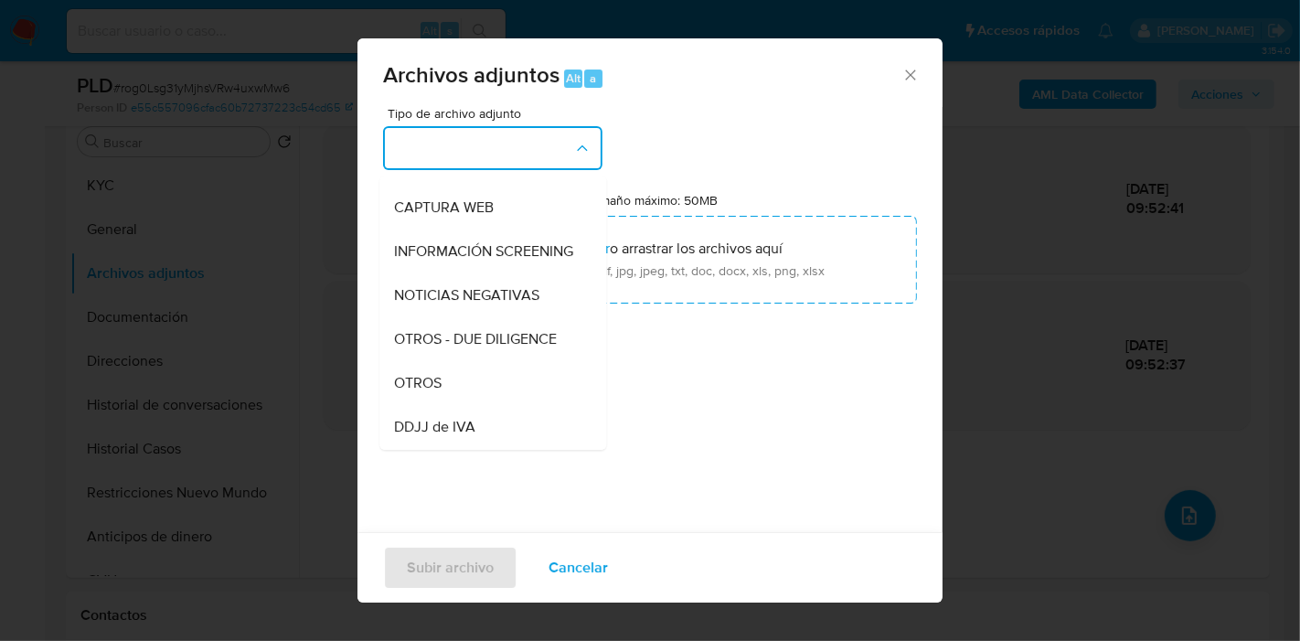
scroll to position [304, 0]
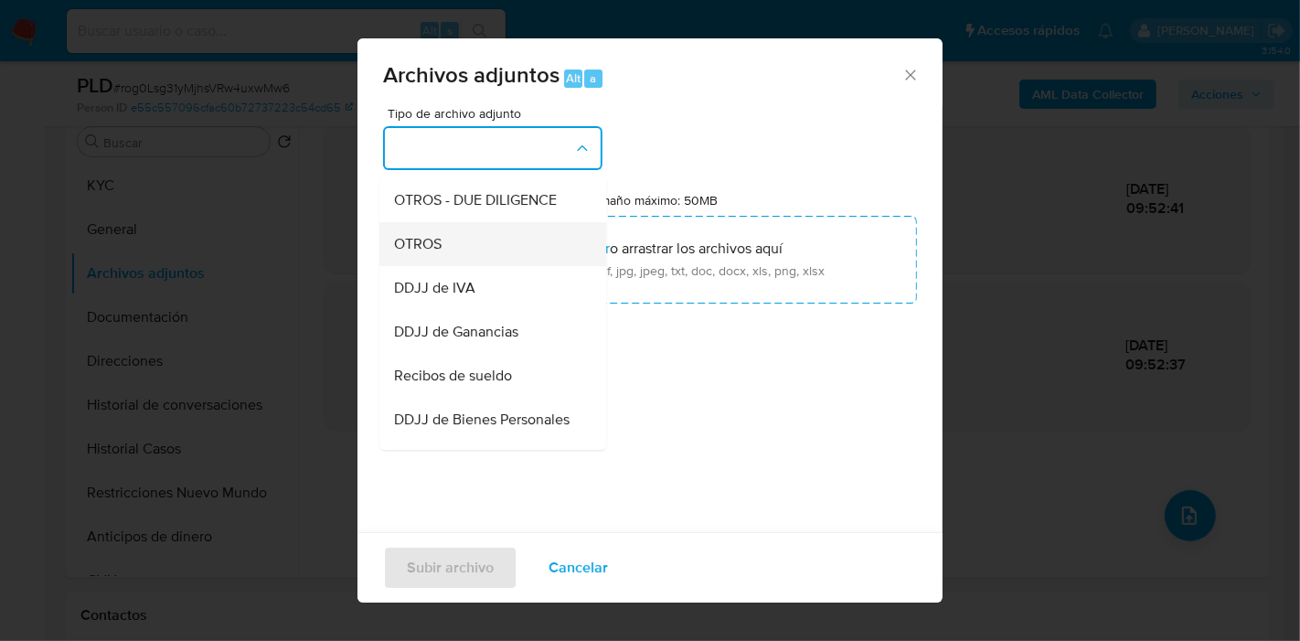
click at [475, 266] on div "OTROS" at bounding box center [487, 244] width 186 height 44
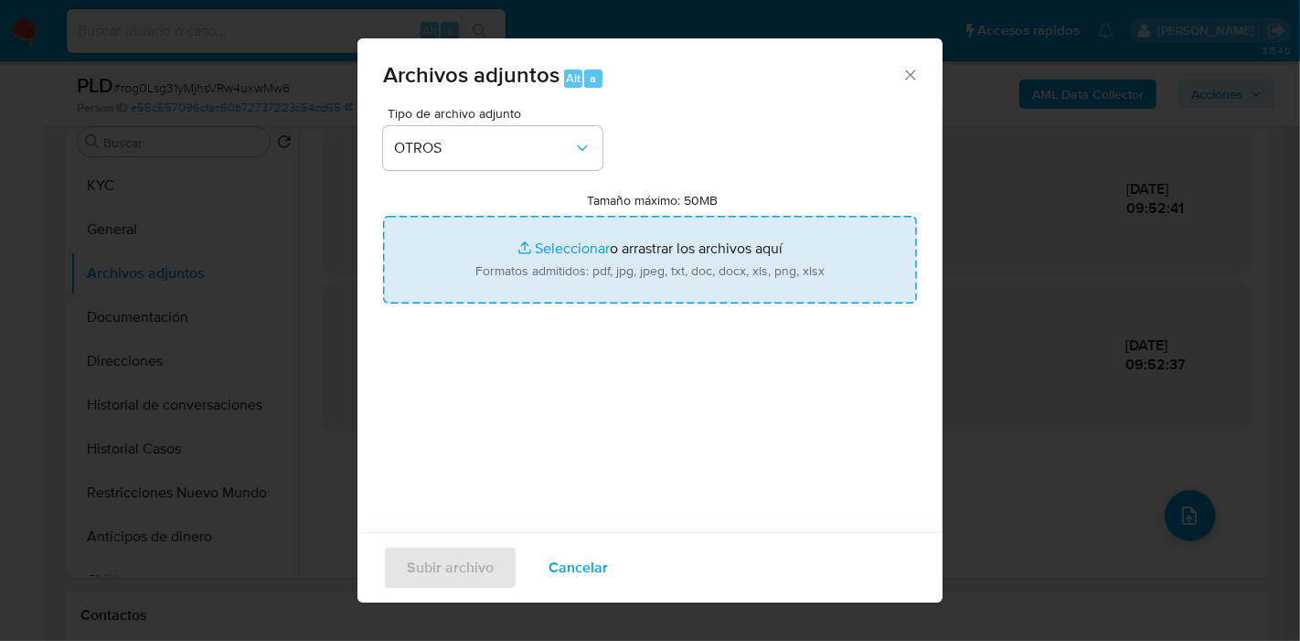
click at [511, 248] on input "Tamaño máximo: 50MB Seleccionar archivos" at bounding box center [650, 260] width 534 height 88
type input "C:\fakepath\Movimientos de Luis Miguel Gomez.xlsx"
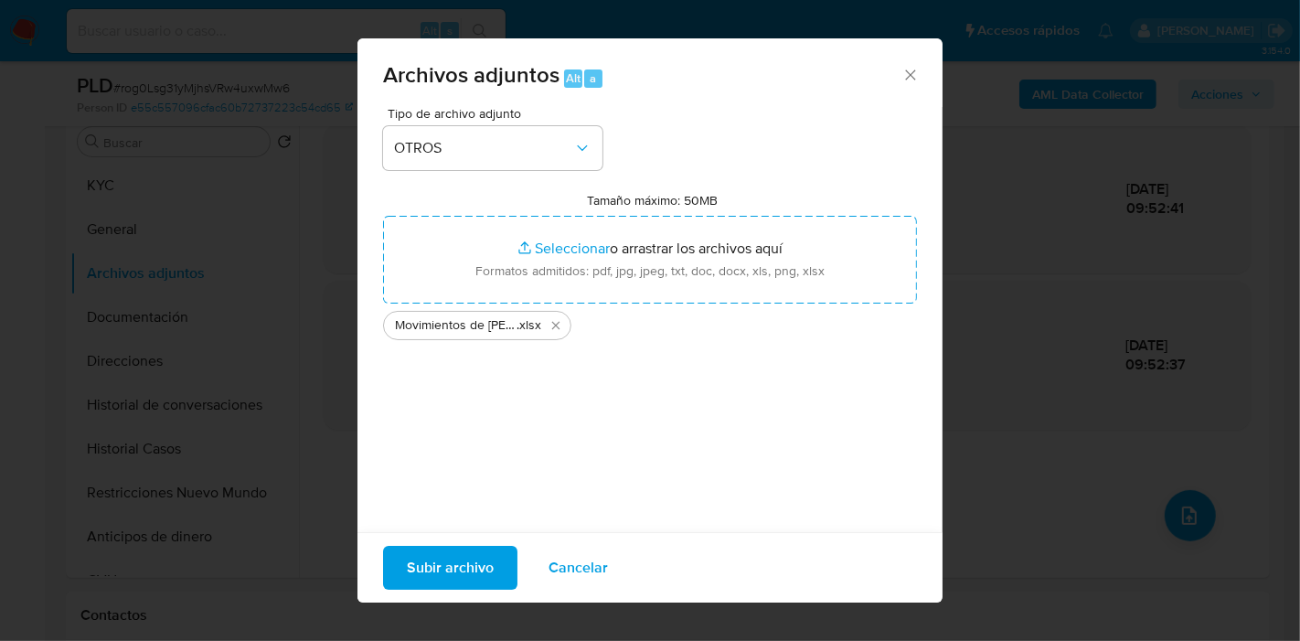
click at [443, 550] on span "Subir archivo" at bounding box center [450, 567] width 87 height 40
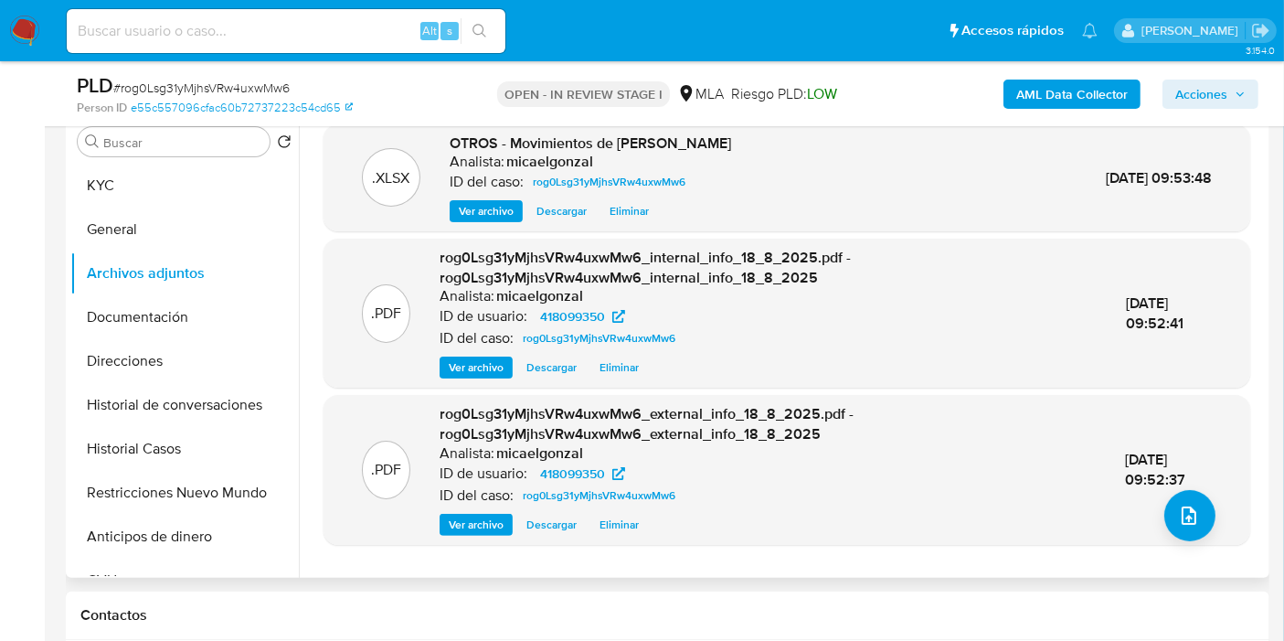
click at [1162, 536] on div ".PDF rog0Lsg31yMjhsVRw4uxwMw6_external_info_18_8_2025.pdf - rog0Lsg31yMjhsVRw4u…" at bounding box center [787, 469] width 927 height 149
click at [1165, 519] on button "upload-file" at bounding box center [1189, 515] width 51 height 51
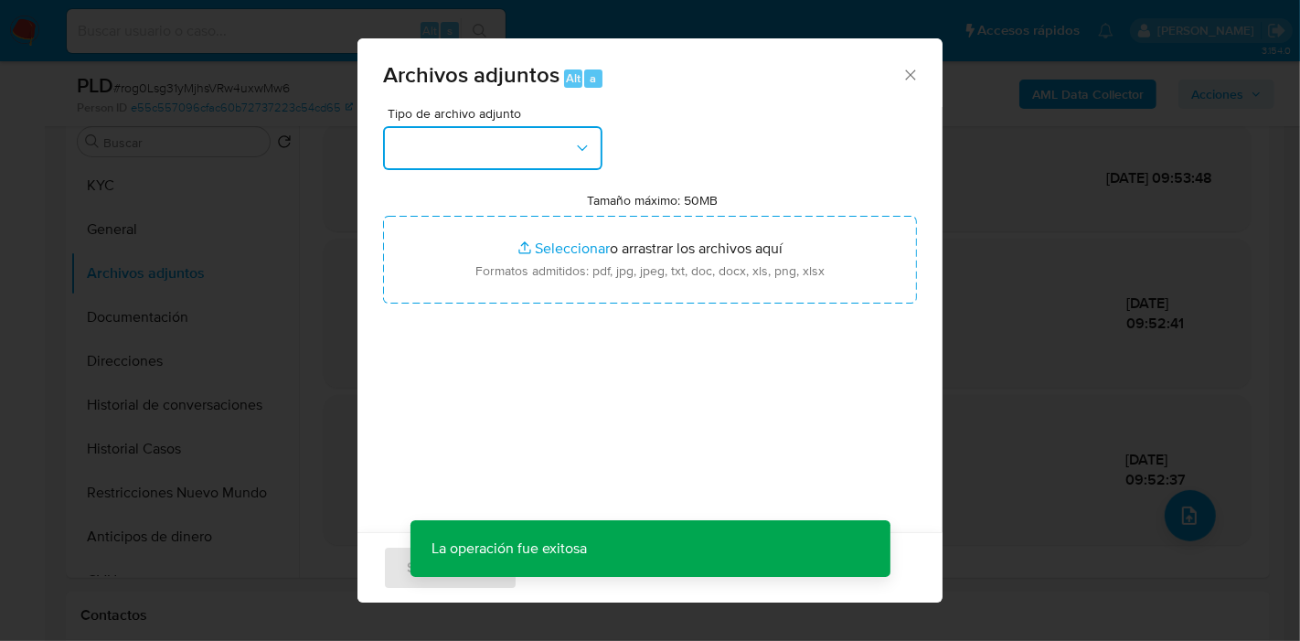
click at [550, 159] on button "button" at bounding box center [492, 148] width 219 height 44
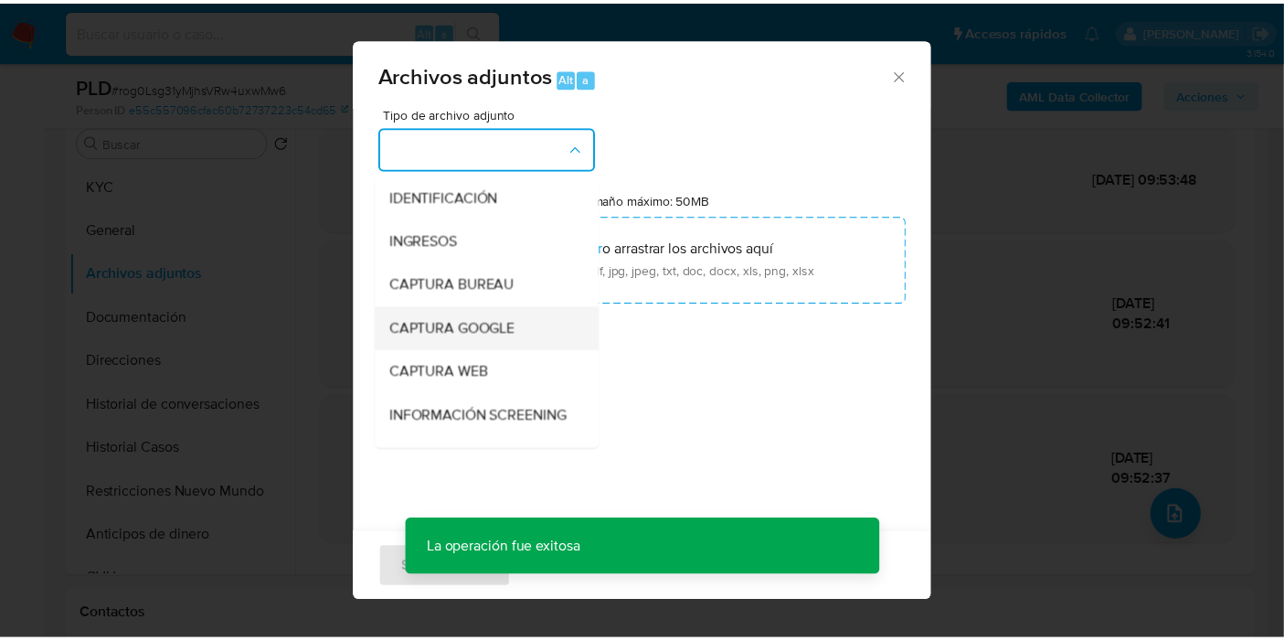
scroll to position [203, 0]
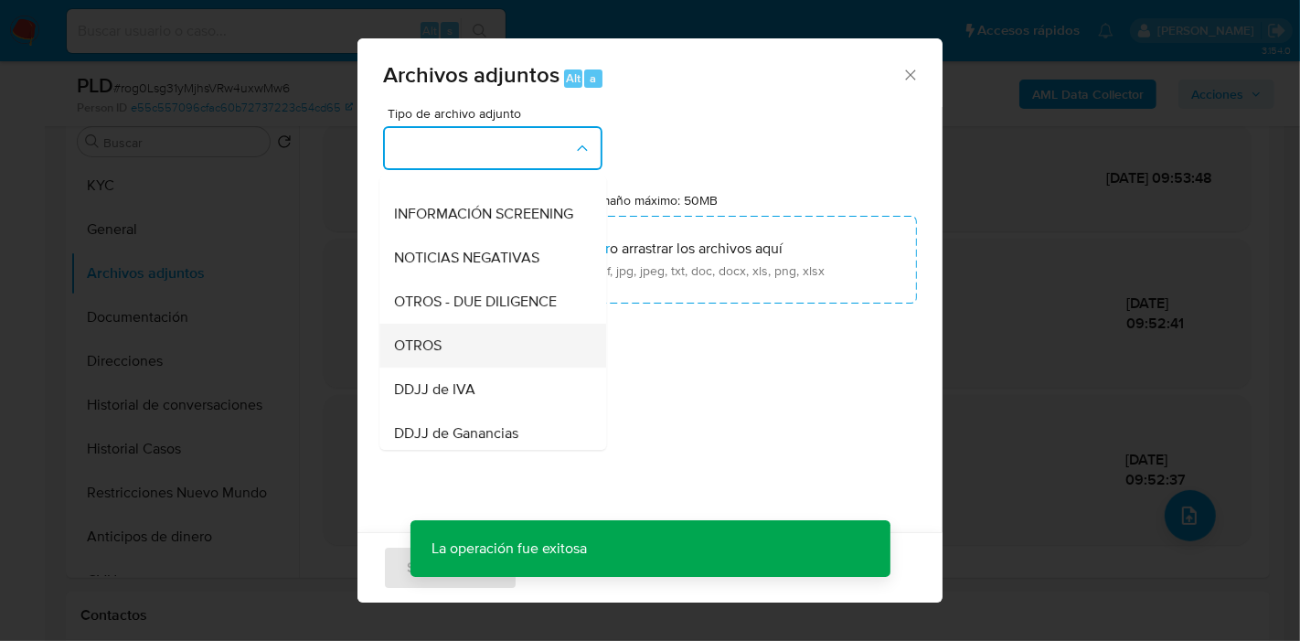
click at [535, 367] on div "OTROS" at bounding box center [487, 346] width 186 height 44
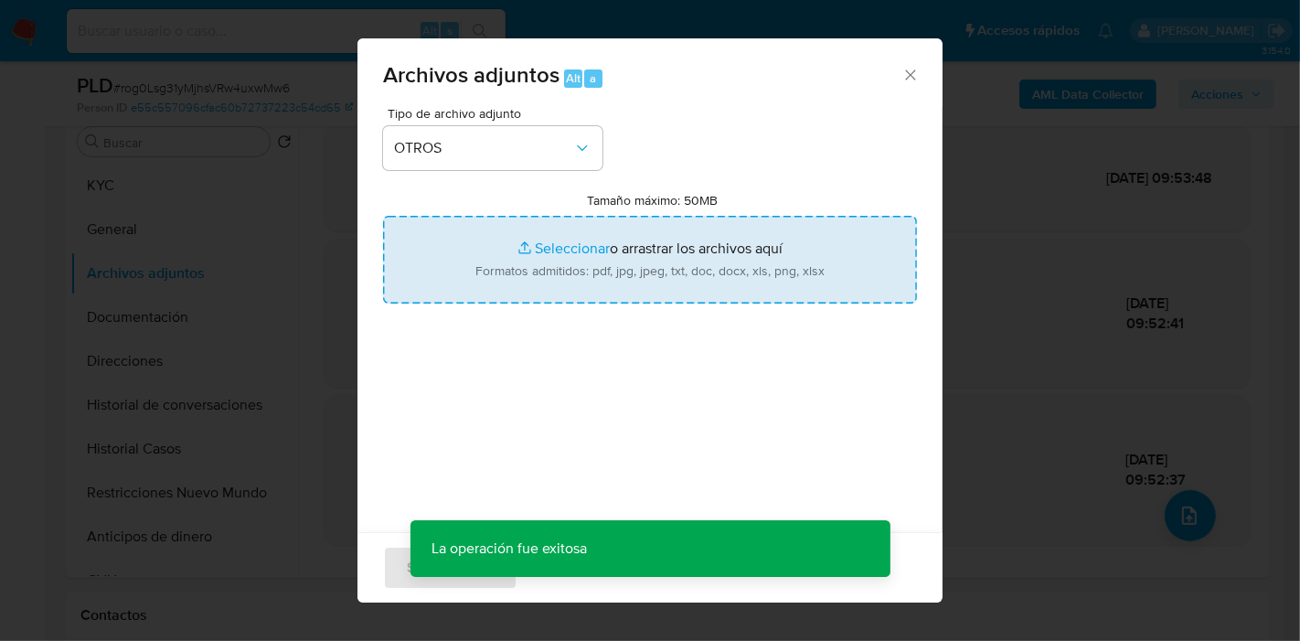
click at [647, 281] on input "Tamaño máximo: 50MB Seleccionar archivos" at bounding box center [650, 260] width 534 height 88
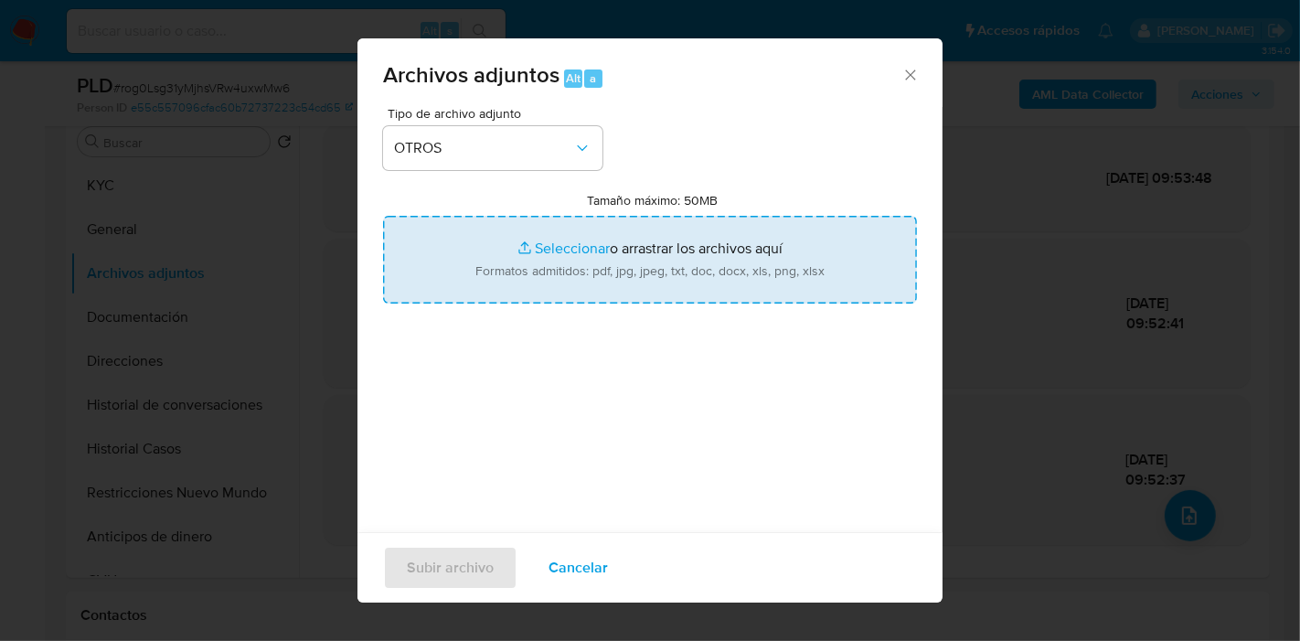
type input "C:\fakepath\Caselog rog0Lsg31yMjhsVRw4uxwMw6_2025_07_18_14_18_24.docx"
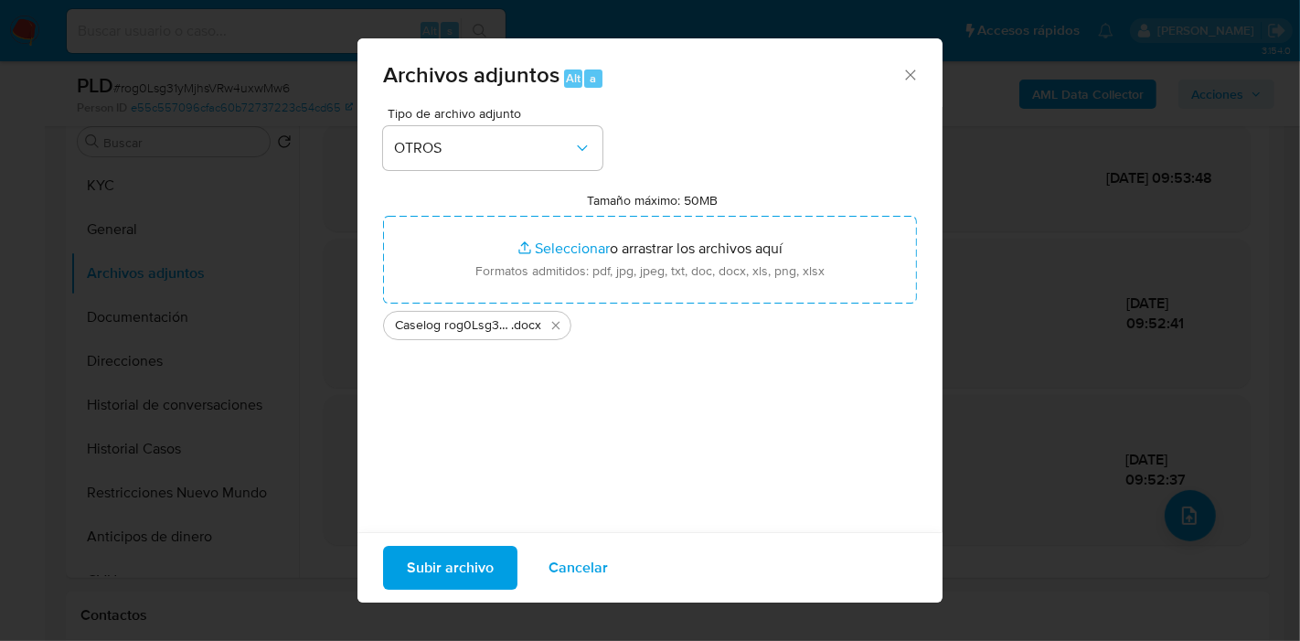
click at [550, 392] on div "Tipo de archivo adjunto OTROS Tamaño máximo: 50MB Seleccionar archivos Seleccio…" at bounding box center [650, 322] width 534 height 431
click at [432, 531] on div "Tipo de archivo adjunto OTROS Tamaño máximo: 50MB Seleccionar archivos Seleccio…" at bounding box center [650, 322] width 534 height 431
click at [432, 539] on div "Subir archivo Cancelar" at bounding box center [649, 567] width 585 height 70
click at [439, 552] on span "Subir archivo" at bounding box center [450, 567] width 87 height 40
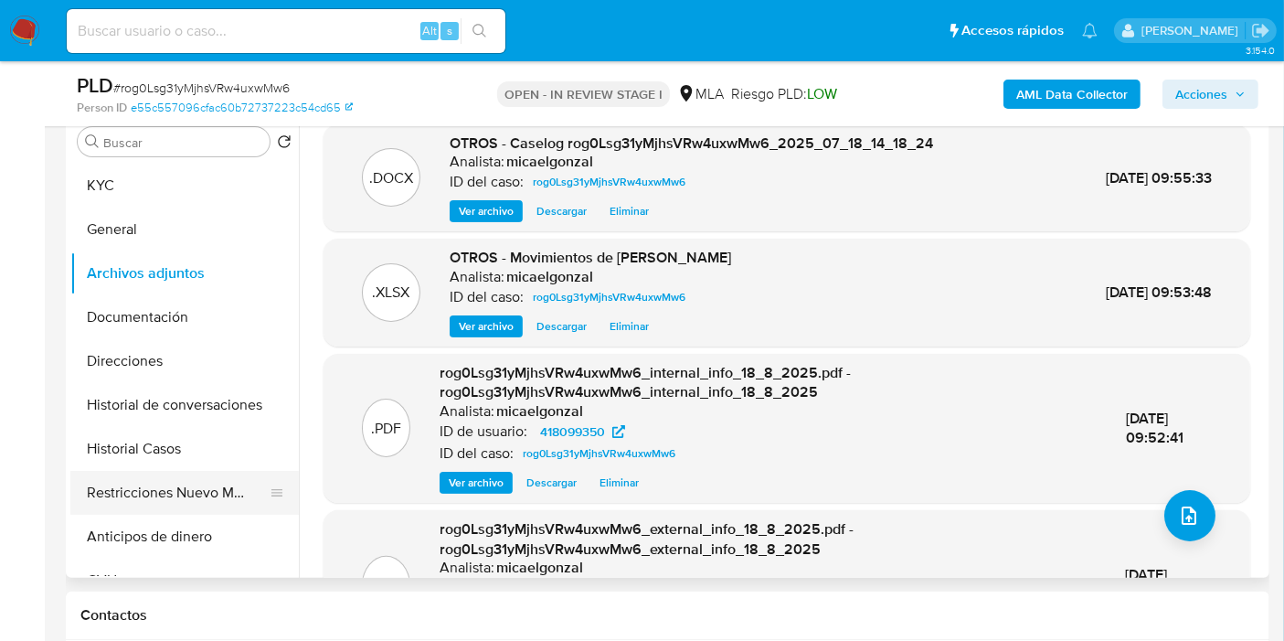
click at [148, 499] on button "Restricciones Nuevo Mundo" at bounding box center [177, 493] width 214 height 44
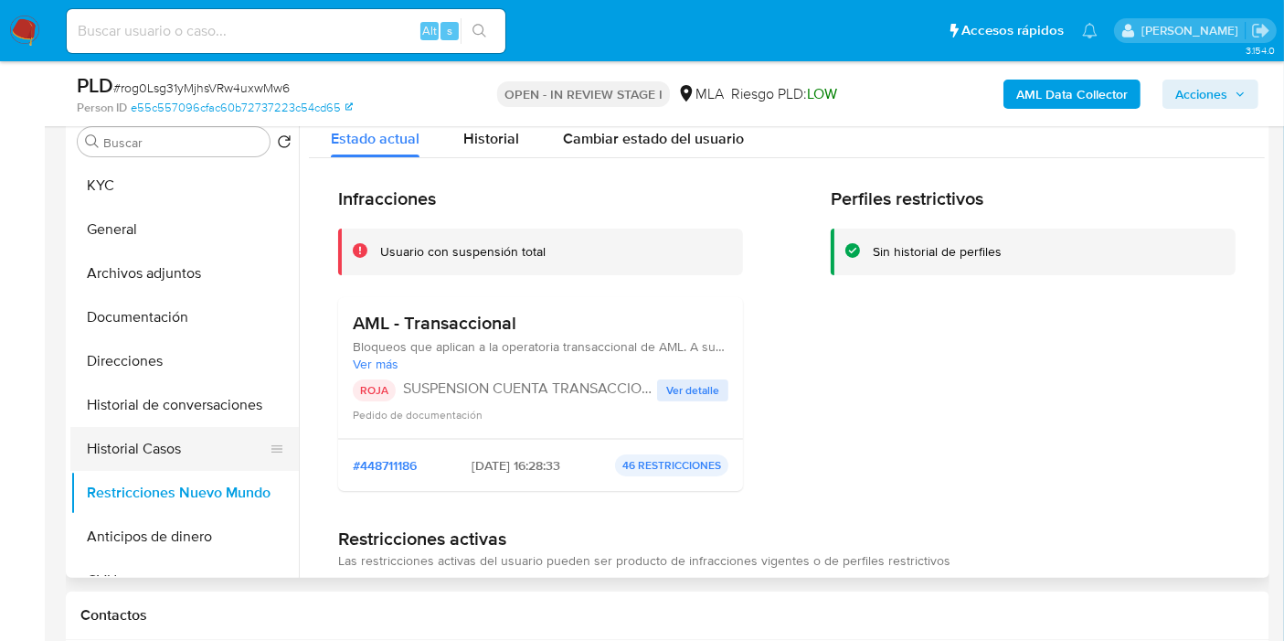
click at [186, 450] on button "Historial Casos" at bounding box center [177, 449] width 214 height 44
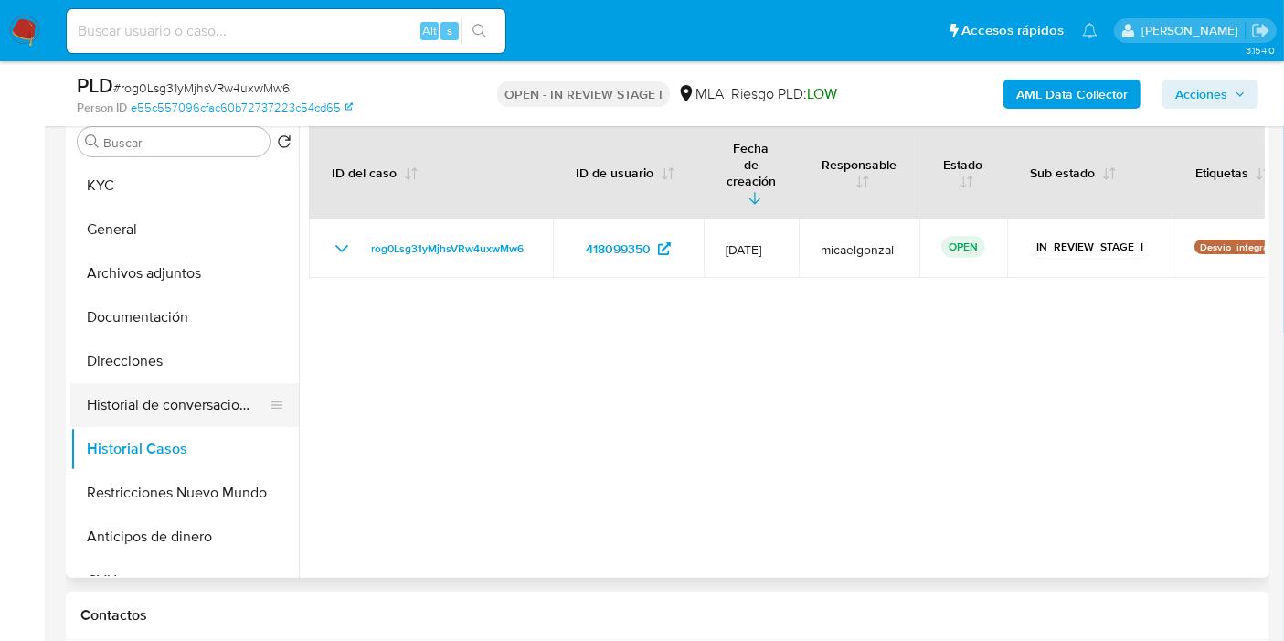
click at [215, 394] on button "Historial de conversaciones" at bounding box center [177, 405] width 214 height 44
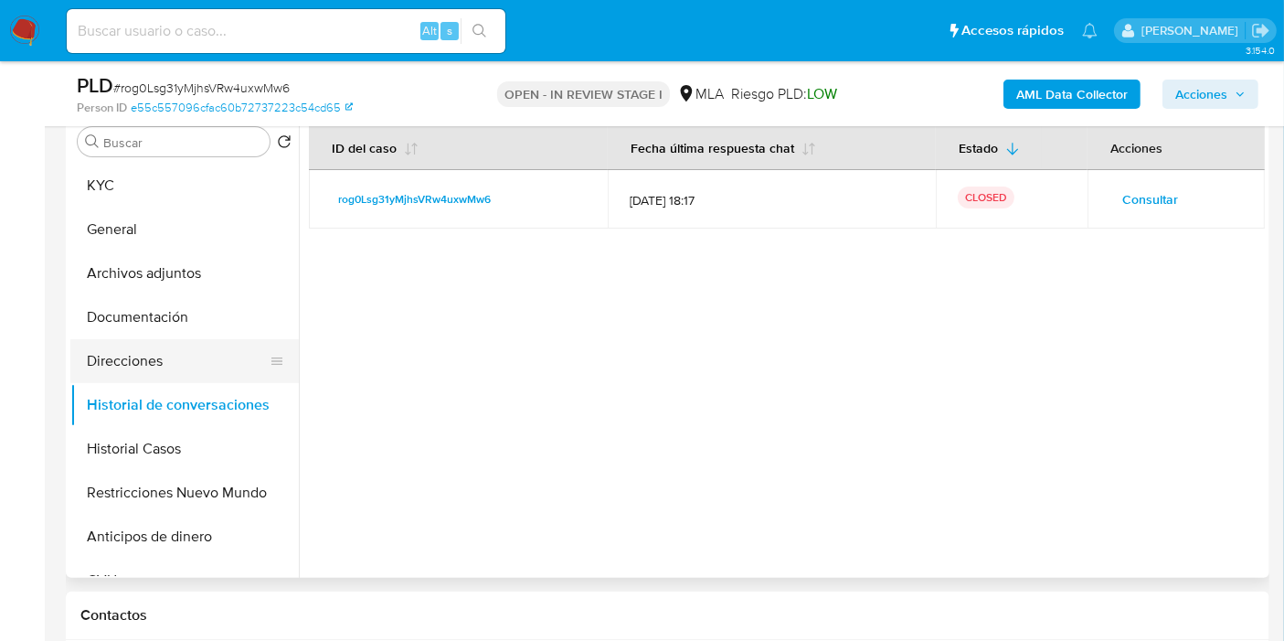
click at [164, 365] on button "Direcciones" at bounding box center [177, 361] width 214 height 44
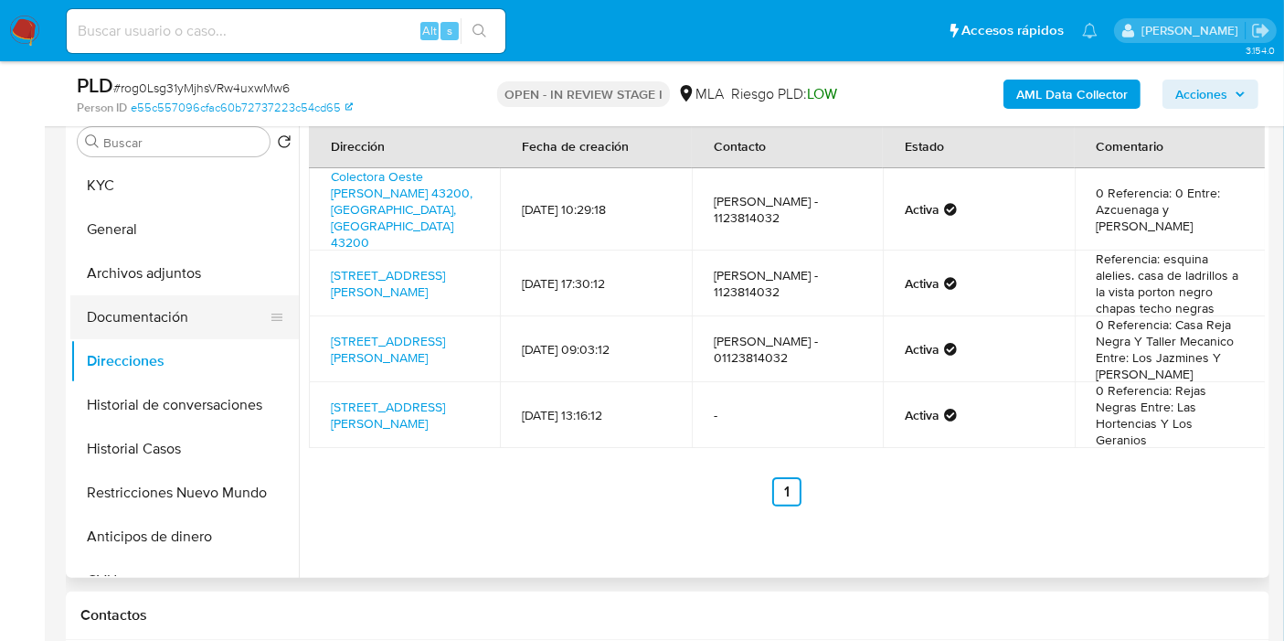
click at [185, 320] on button "Documentación" at bounding box center [177, 317] width 214 height 44
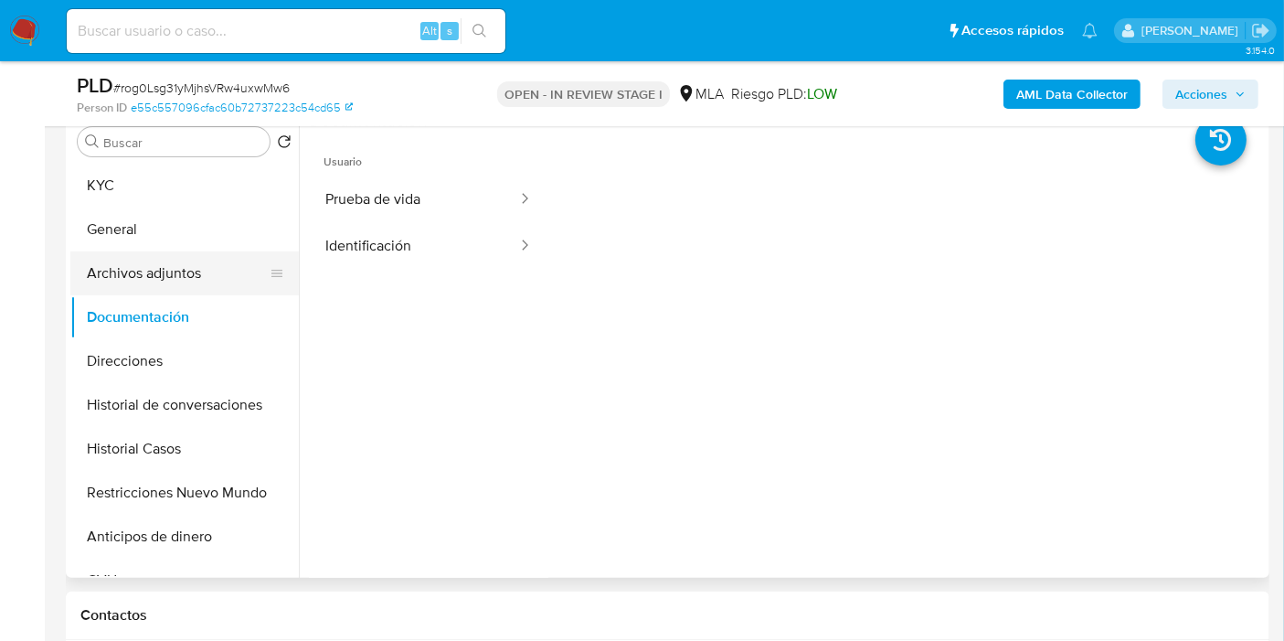
click at [197, 279] on button "Archivos adjuntos" at bounding box center [177, 273] width 214 height 44
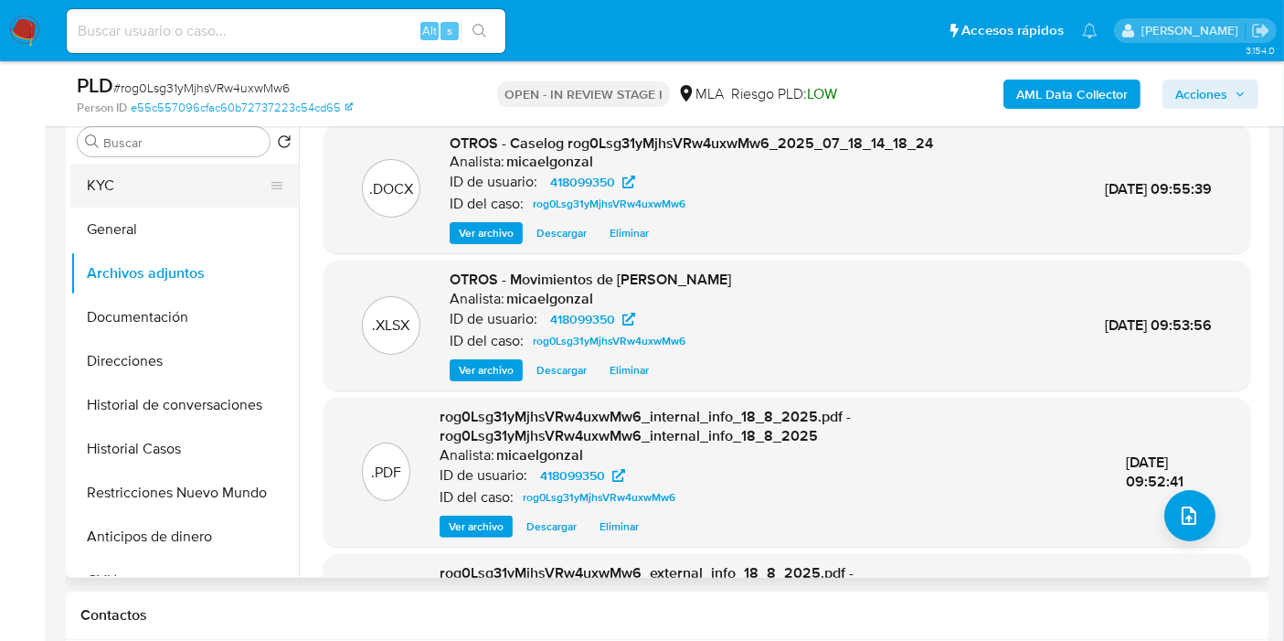
click at [118, 189] on button "KYC" at bounding box center [177, 186] width 214 height 44
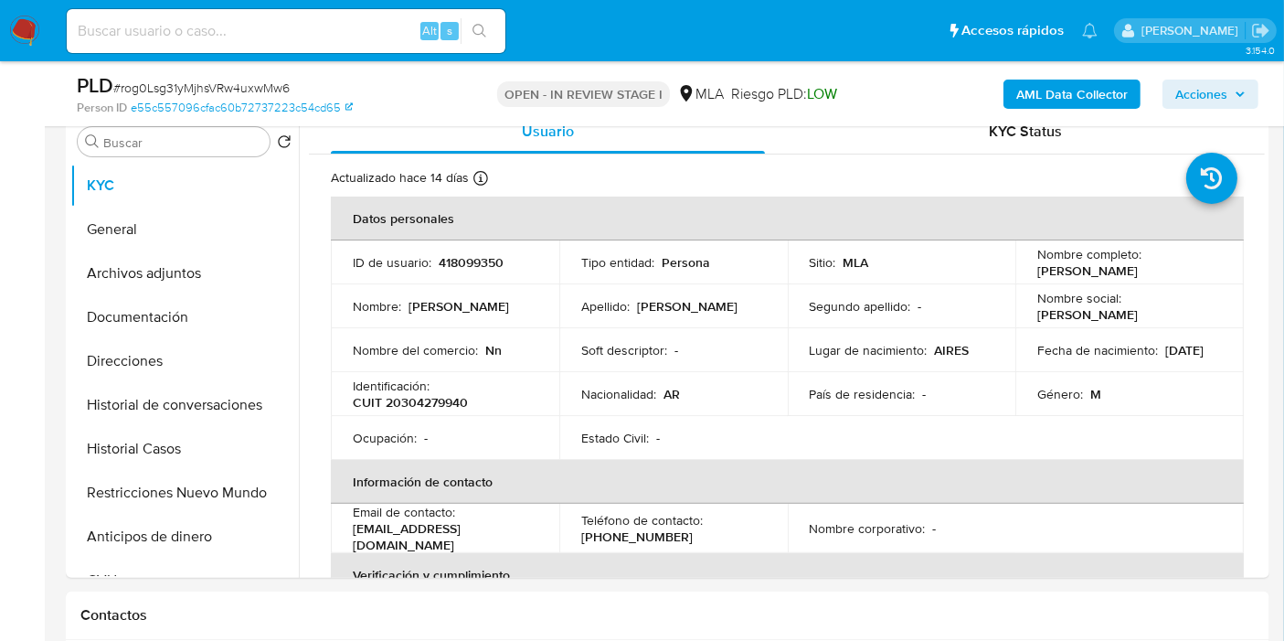
click at [1180, 96] on span "Acciones" at bounding box center [1201, 94] width 52 height 29
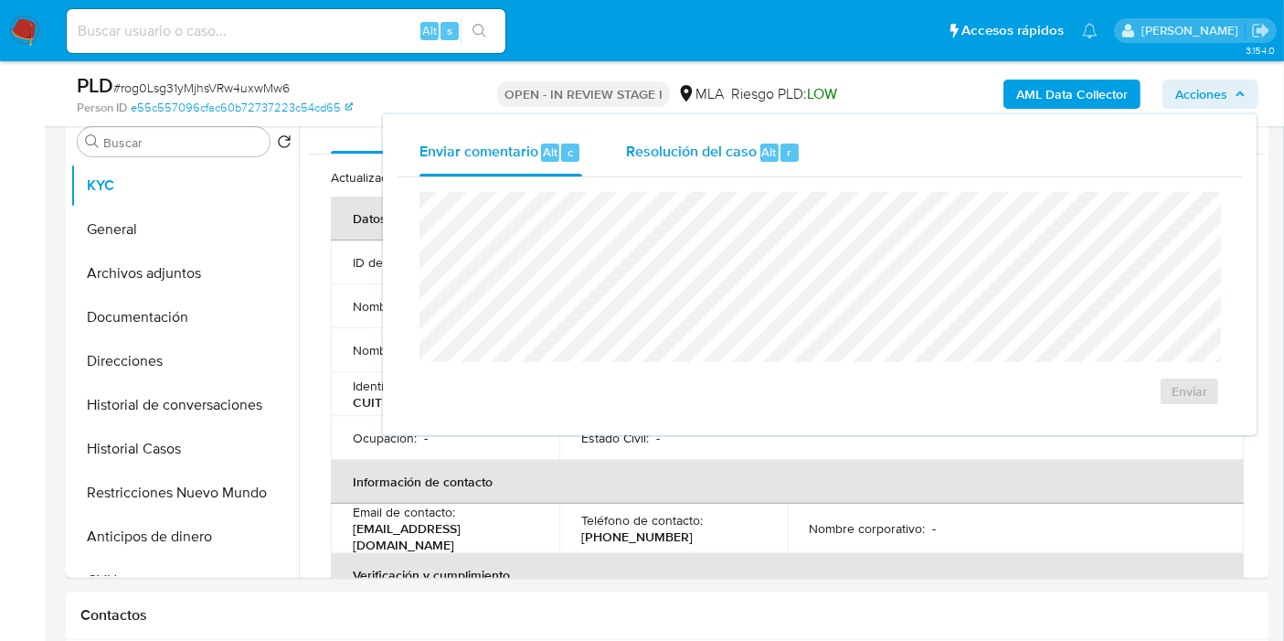
click at [703, 155] on span "Resolución del caso" at bounding box center [691, 151] width 131 height 21
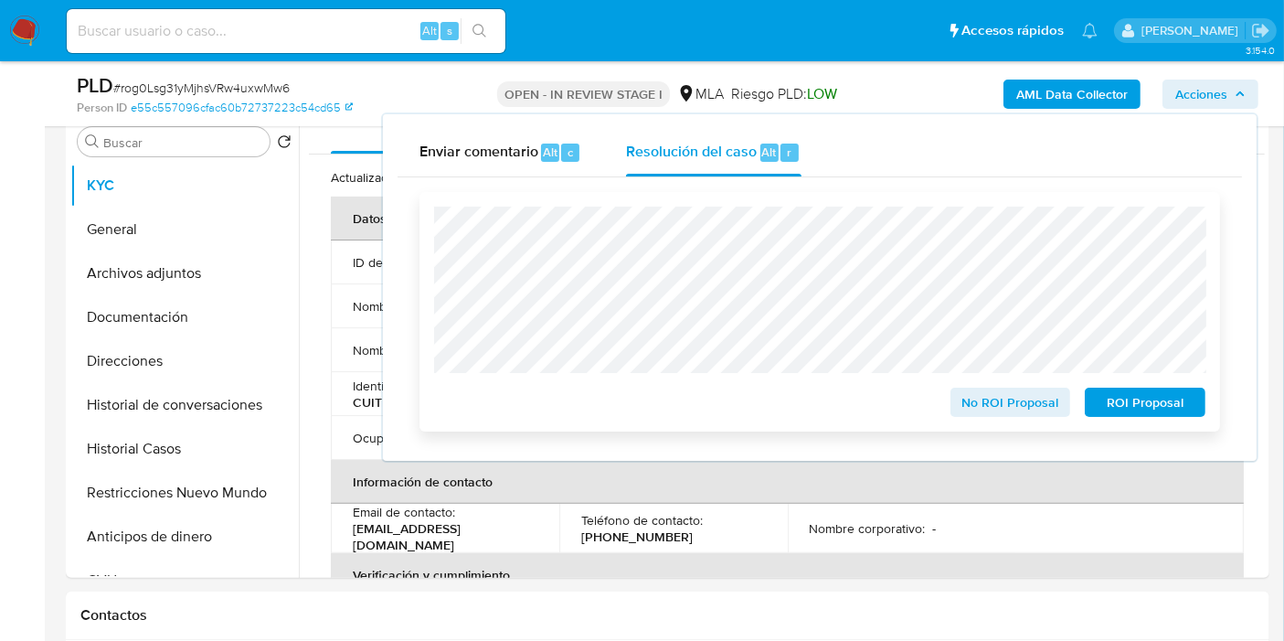
click at [1151, 392] on span "ROI Proposal" at bounding box center [1145, 402] width 95 height 26
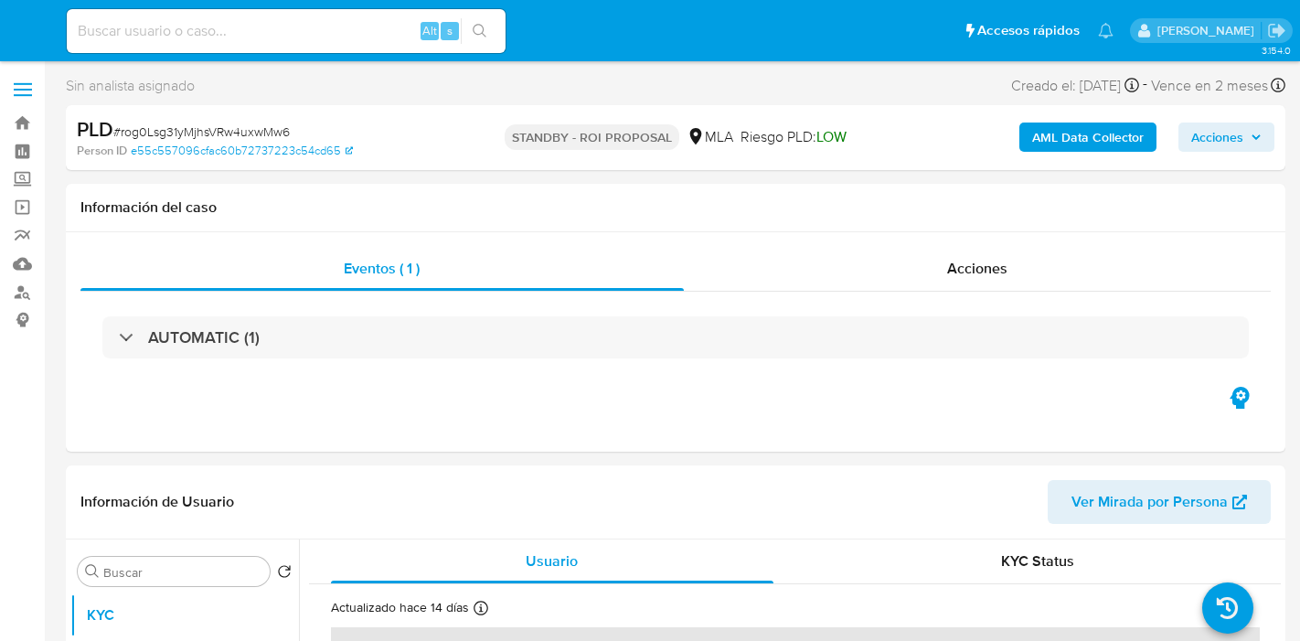
select select "10"
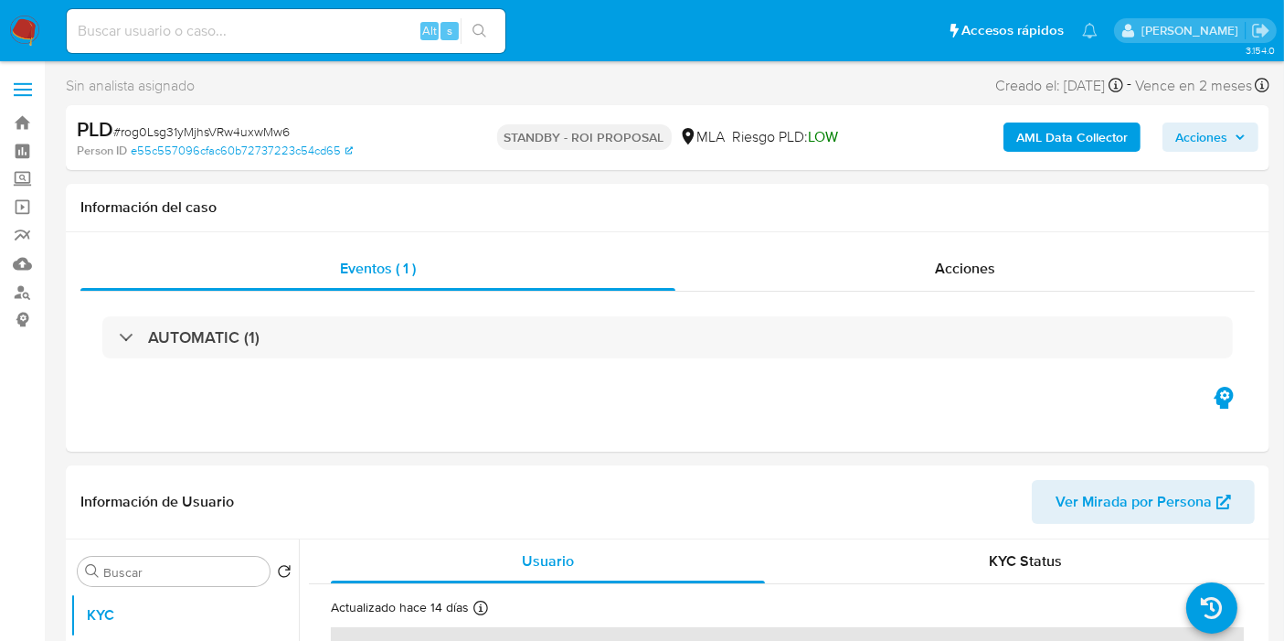
click at [17, 36] on img at bounding box center [24, 31] width 31 height 31
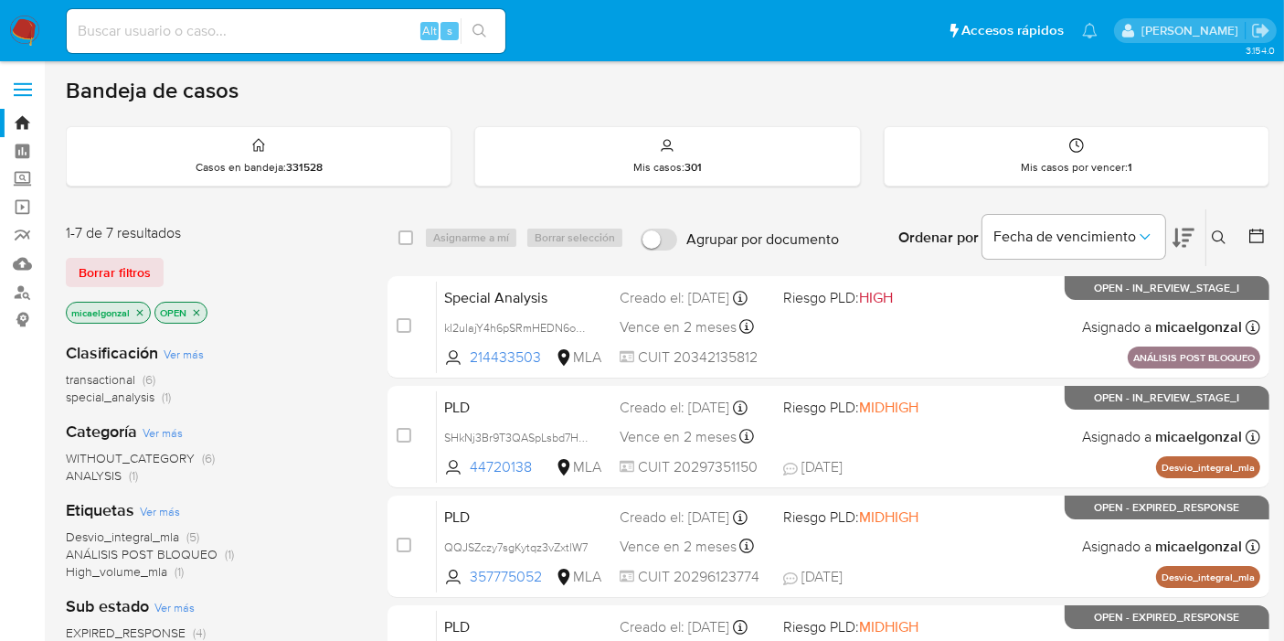
click at [138, 307] on icon "close-filter" at bounding box center [139, 312] width 11 height 11
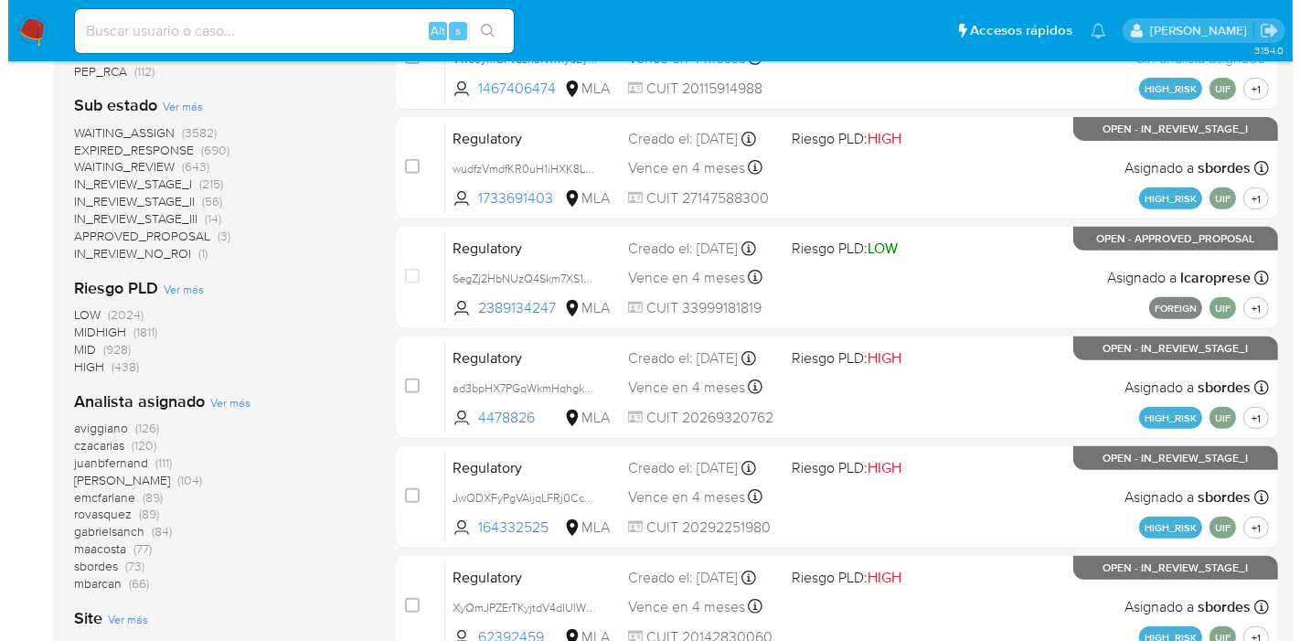
scroll to position [812, 0]
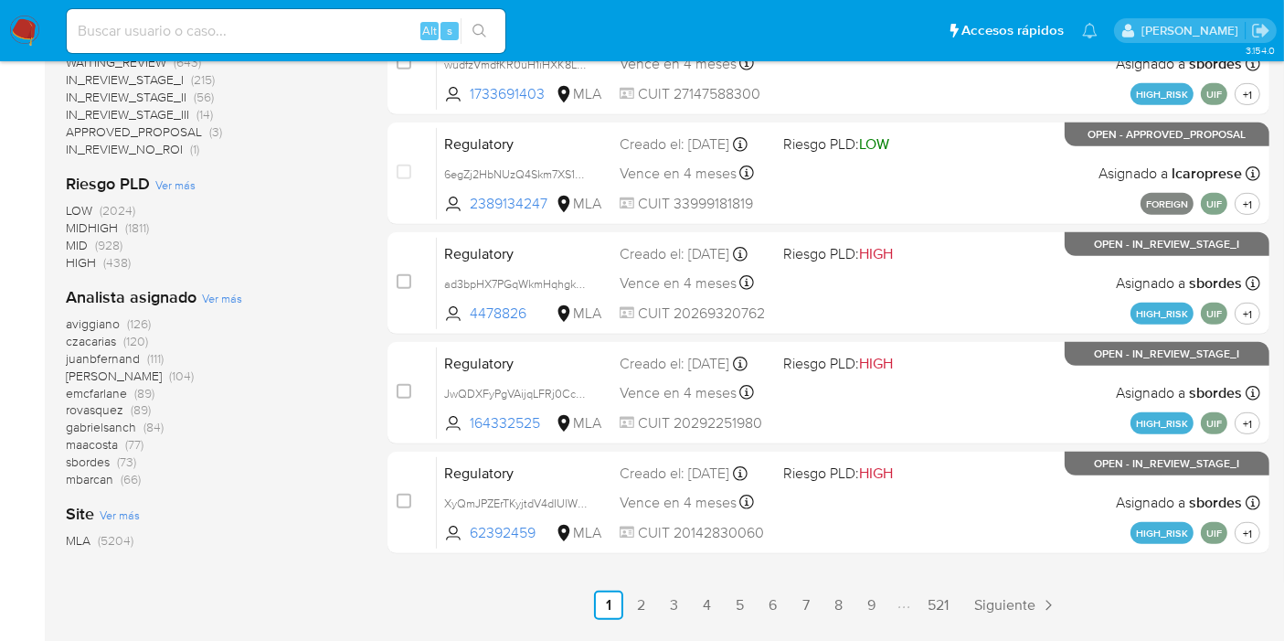
click at [220, 297] on span "Ver más" at bounding box center [222, 298] width 40 height 16
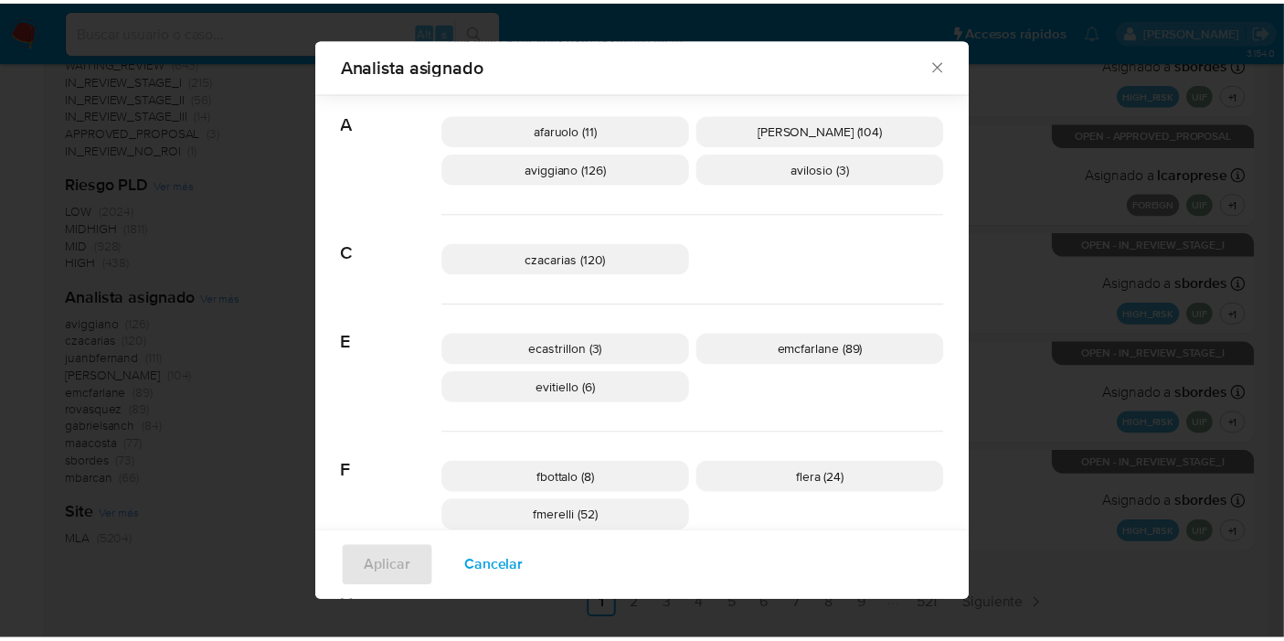
scroll to position [292, 0]
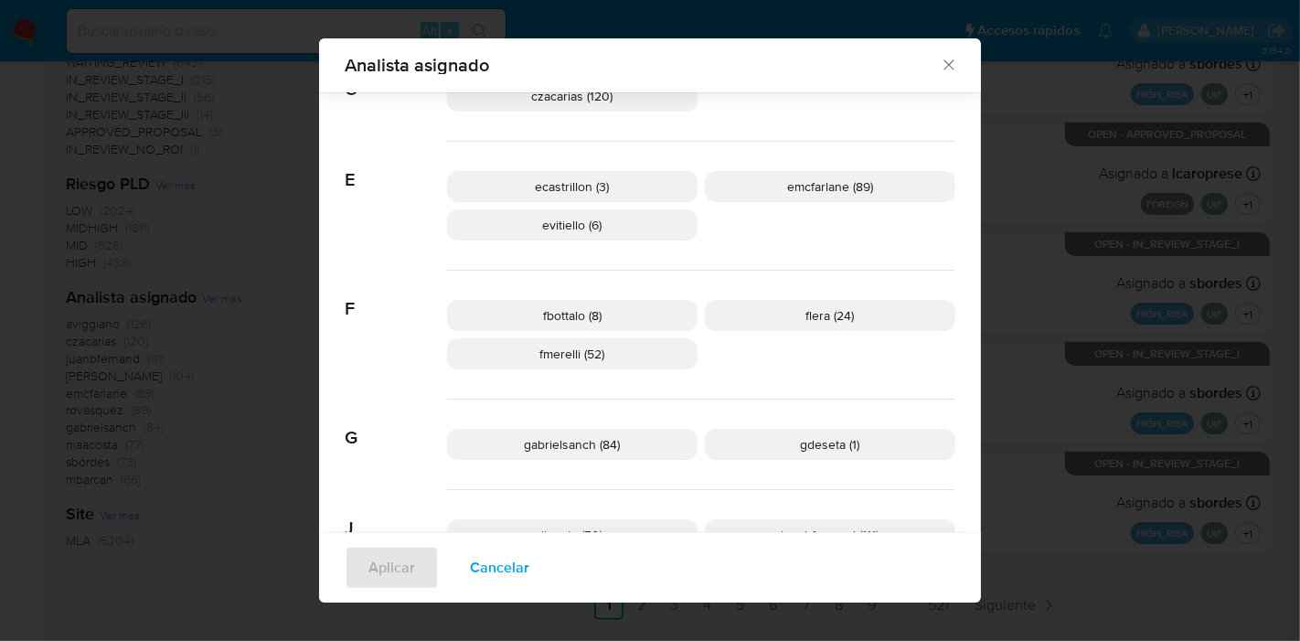
click at [939, 60] on icon "Cerrar" at bounding box center [948, 65] width 18 height 18
